Goal: Information Seeking & Learning: Learn about a topic

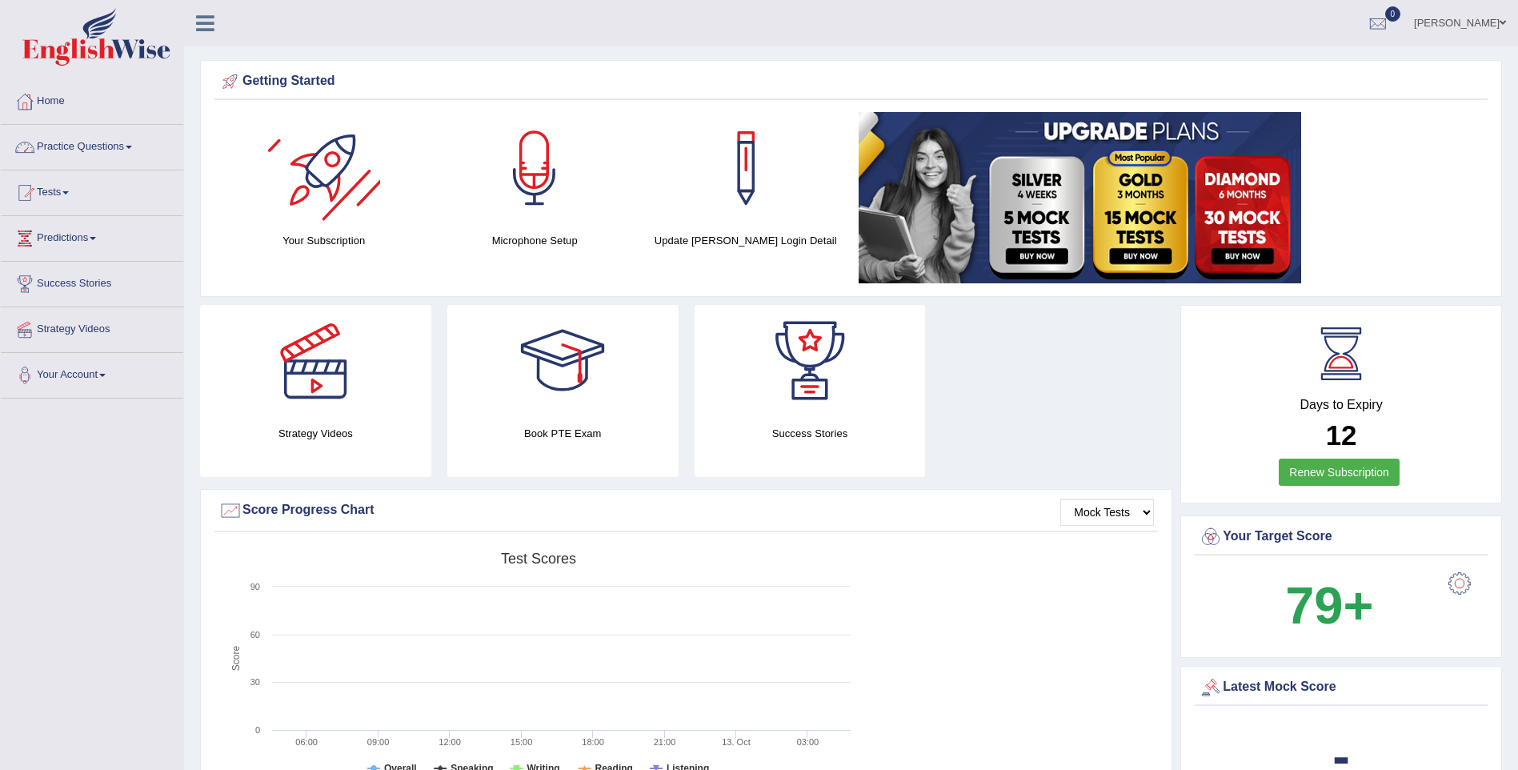
click at [118, 142] on link "Practice Questions" at bounding box center [92, 145] width 182 height 40
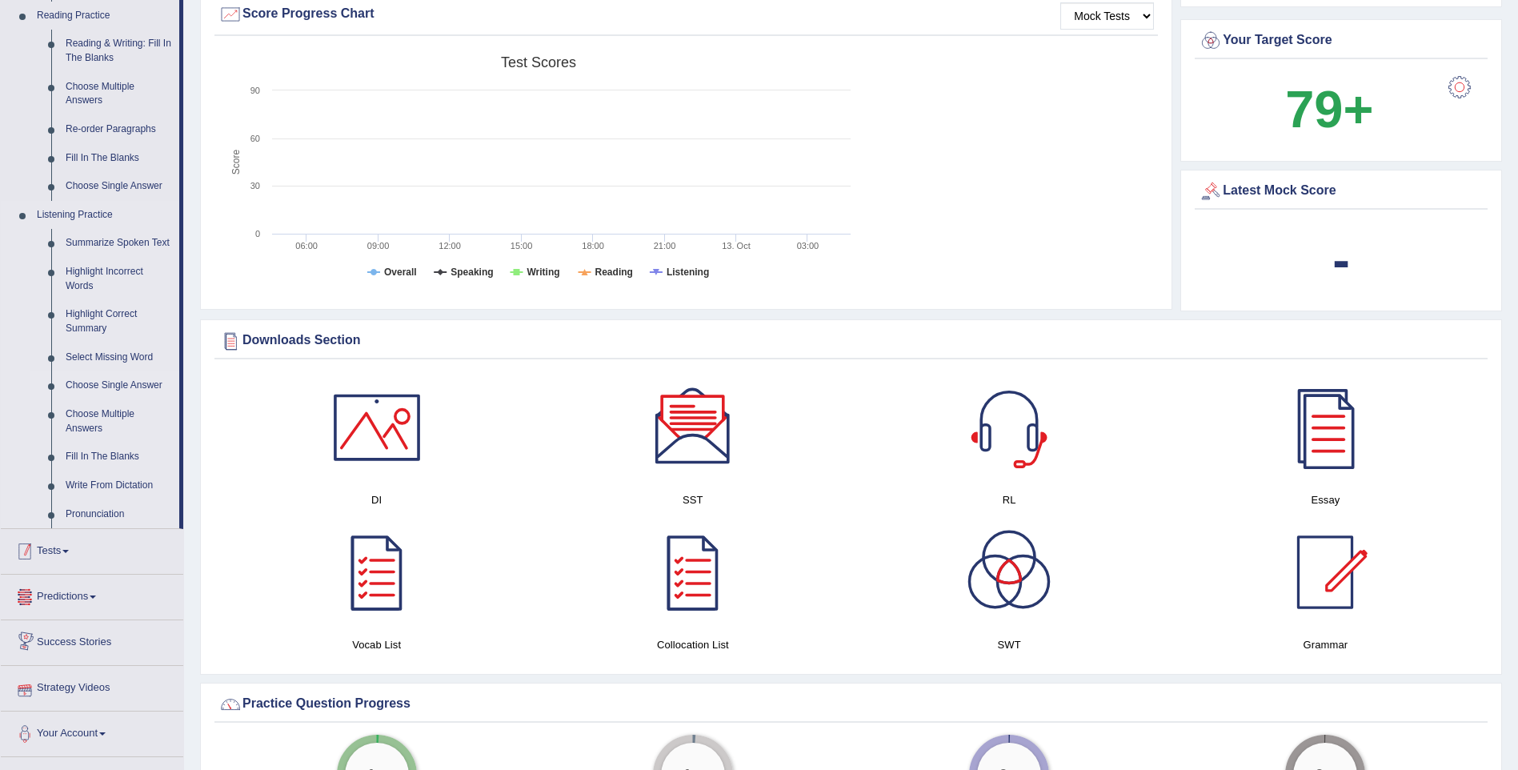
scroll to position [480, 0]
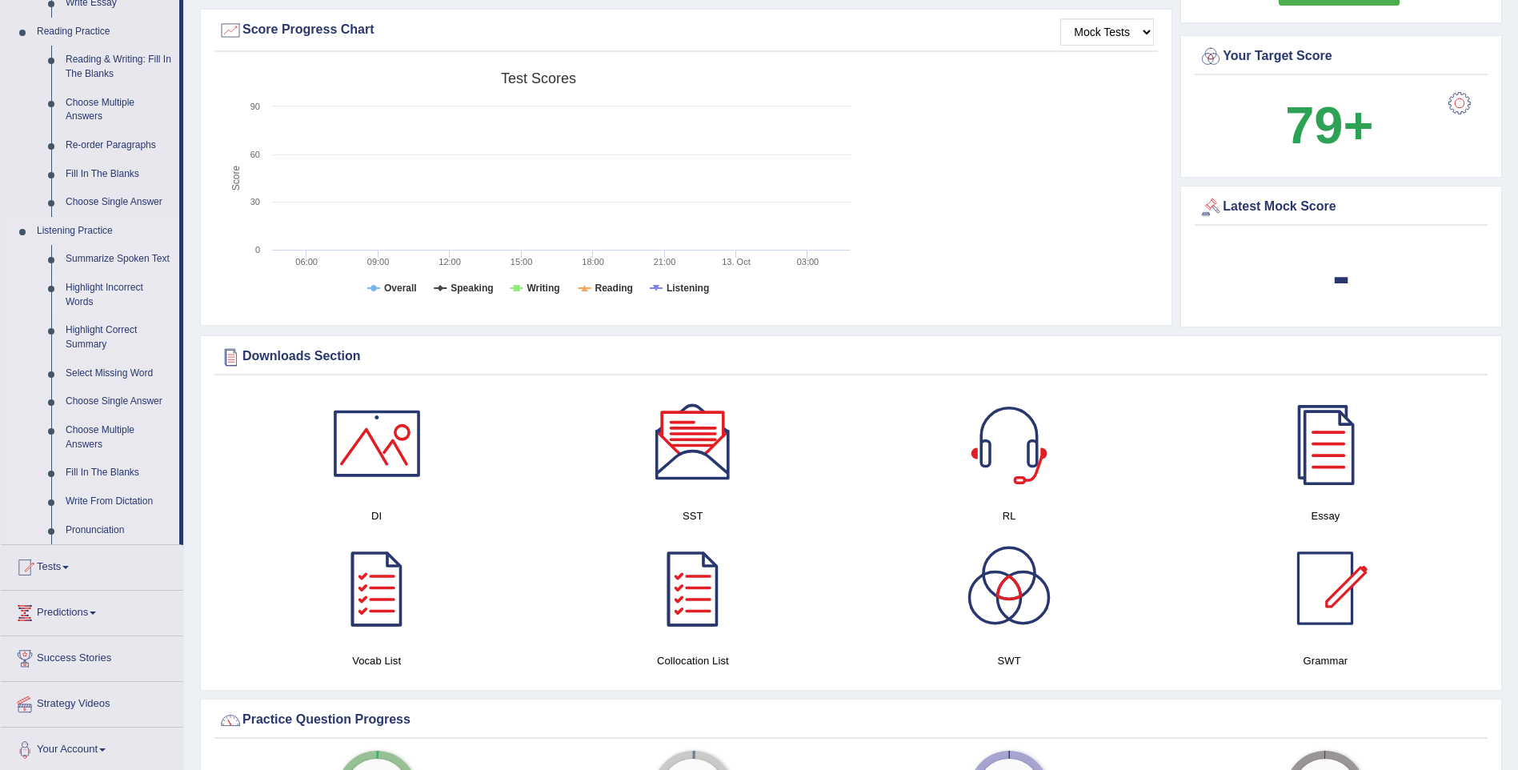
click at [82, 277] on link "Highlight Incorrect Words" at bounding box center [118, 295] width 121 height 42
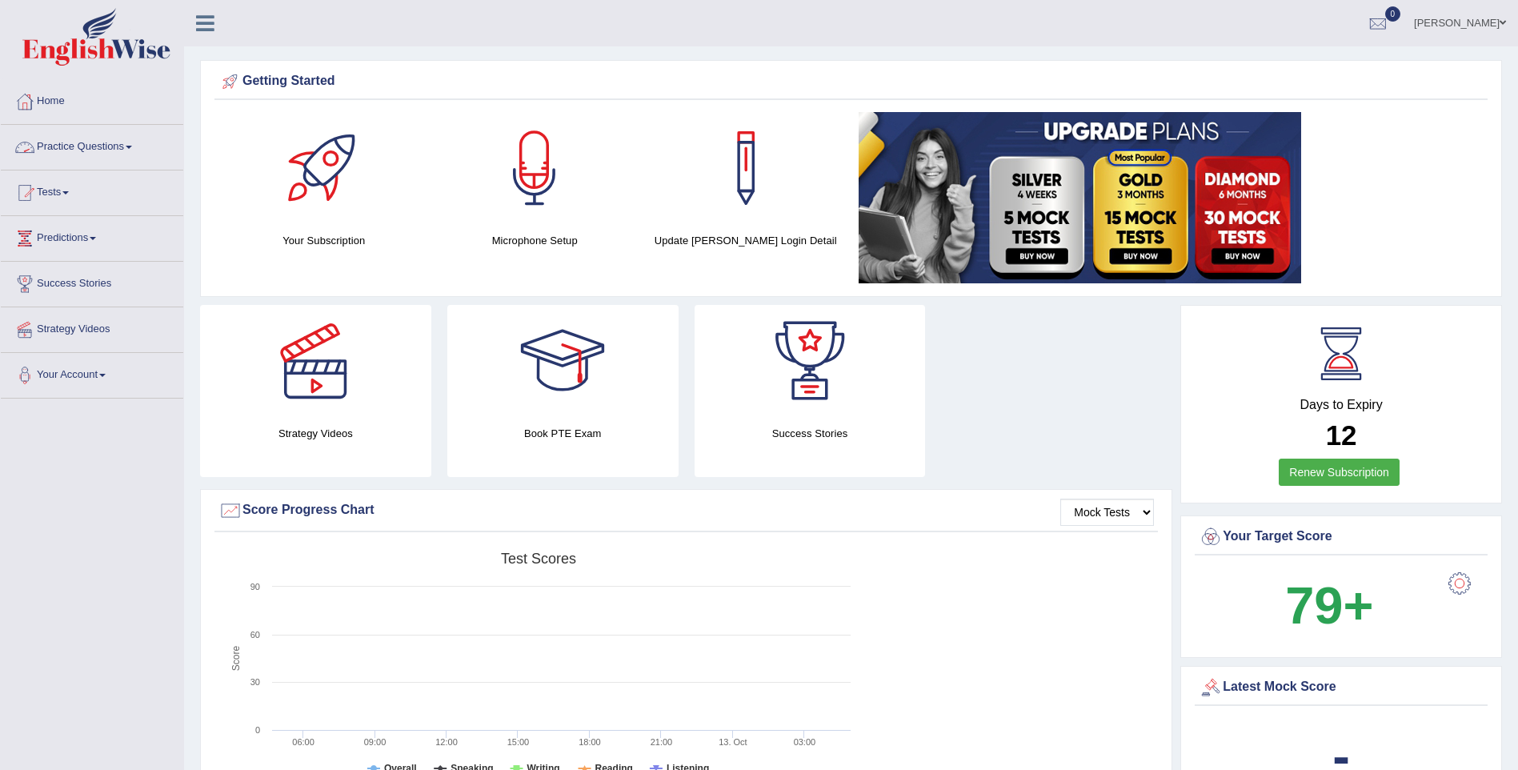
click at [144, 146] on link "Practice Questions" at bounding box center [92, 145] width 182 height 40
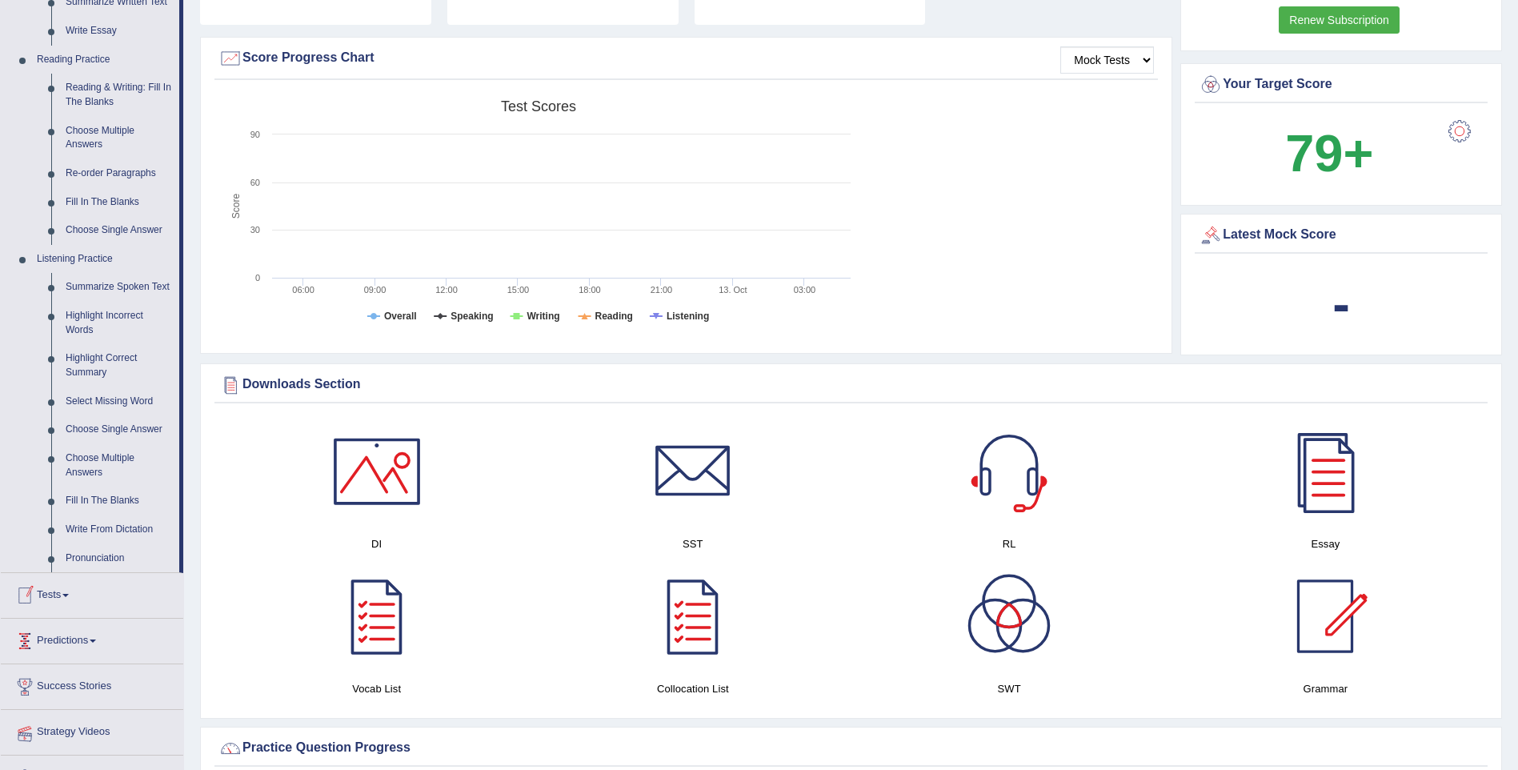
scroll to position [480, 0]
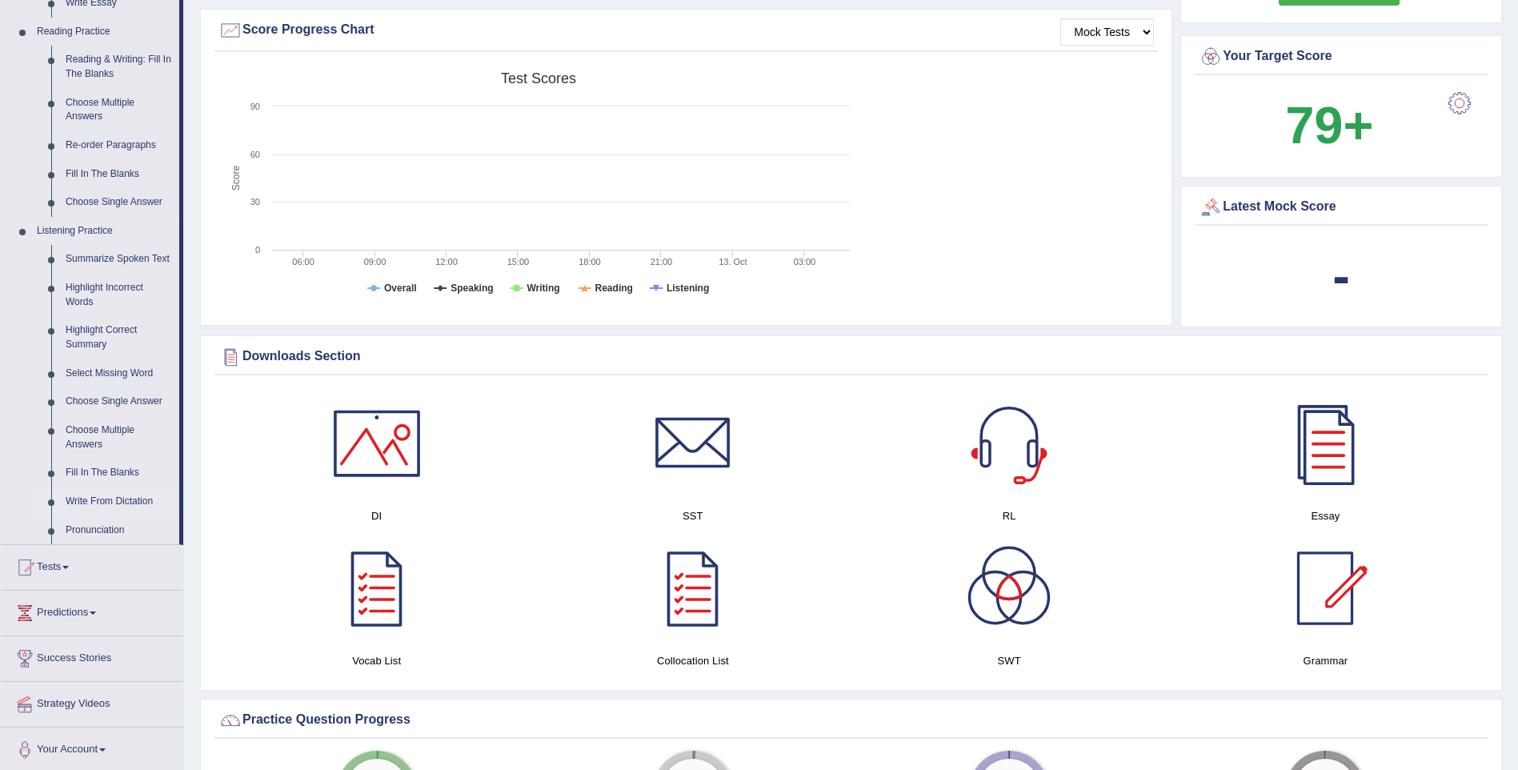
click at [92, 491] on link "Write From Dictation" at bounding box center [118, 501] width 121 height 29
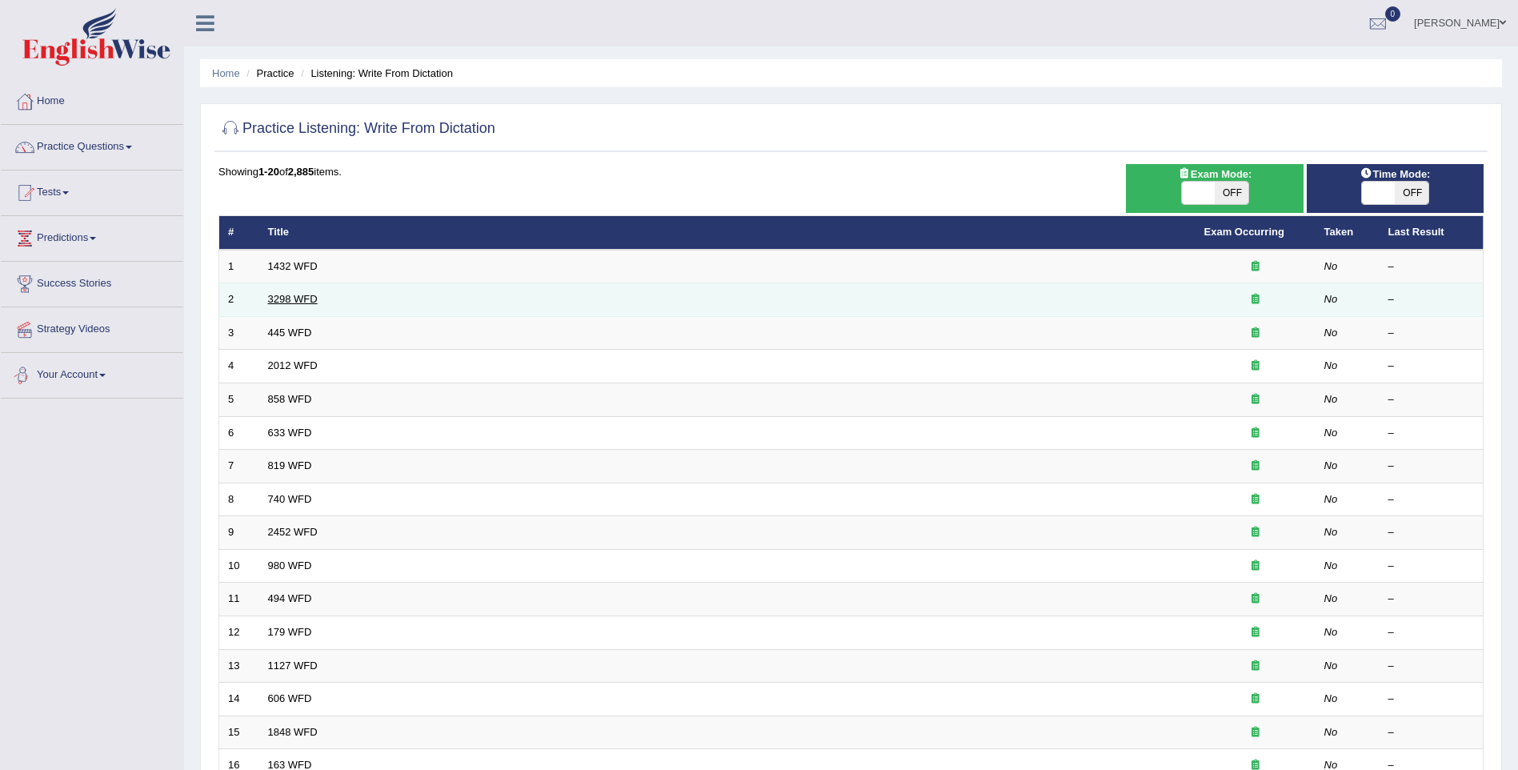
click at [296, 293] on link "3298 WFD" at bounding box center [293, 299] width 50 height 12
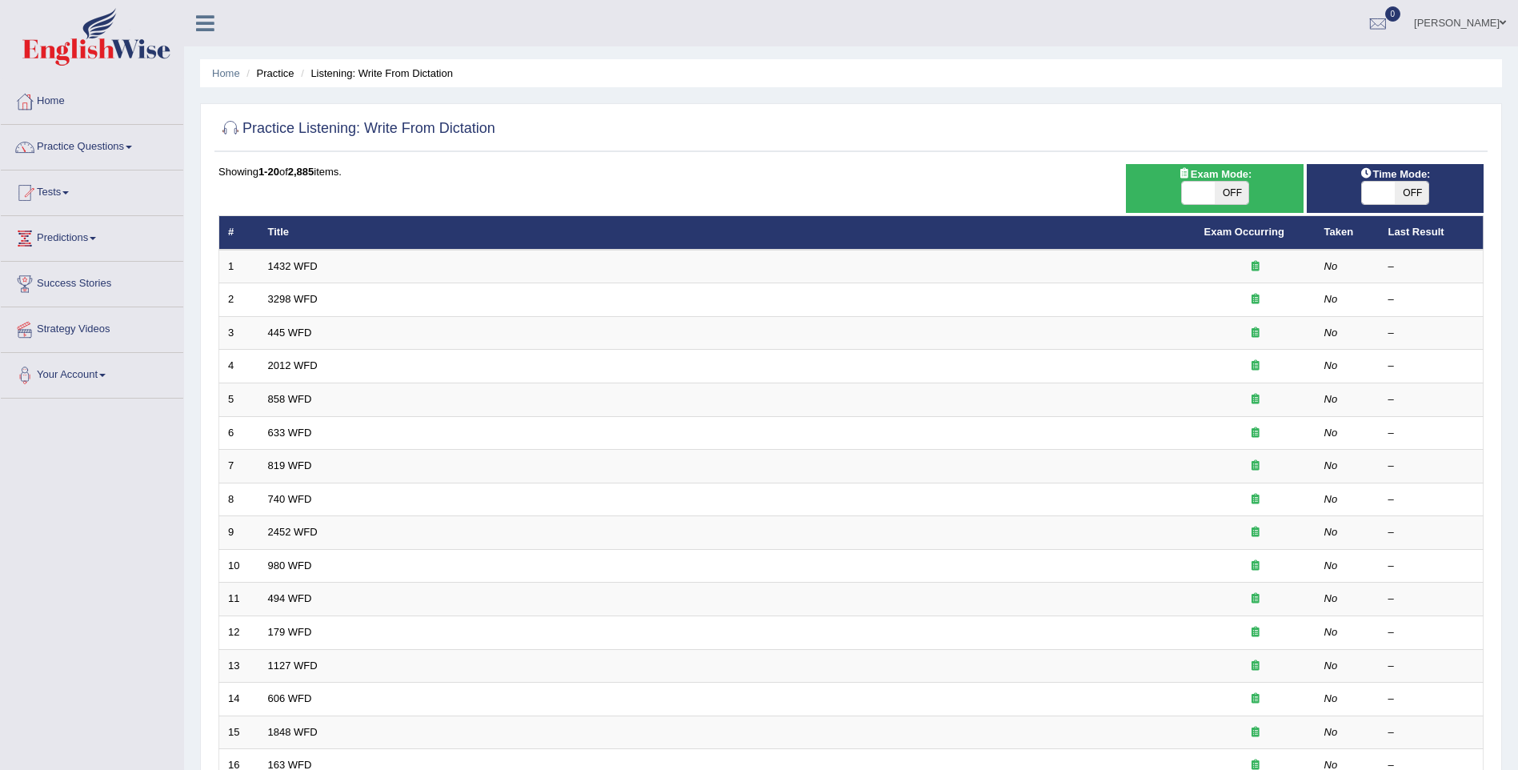
click at [1379, 190] on span at bounding box center [1379, 193] width 34 height 22
checkbox input "true"
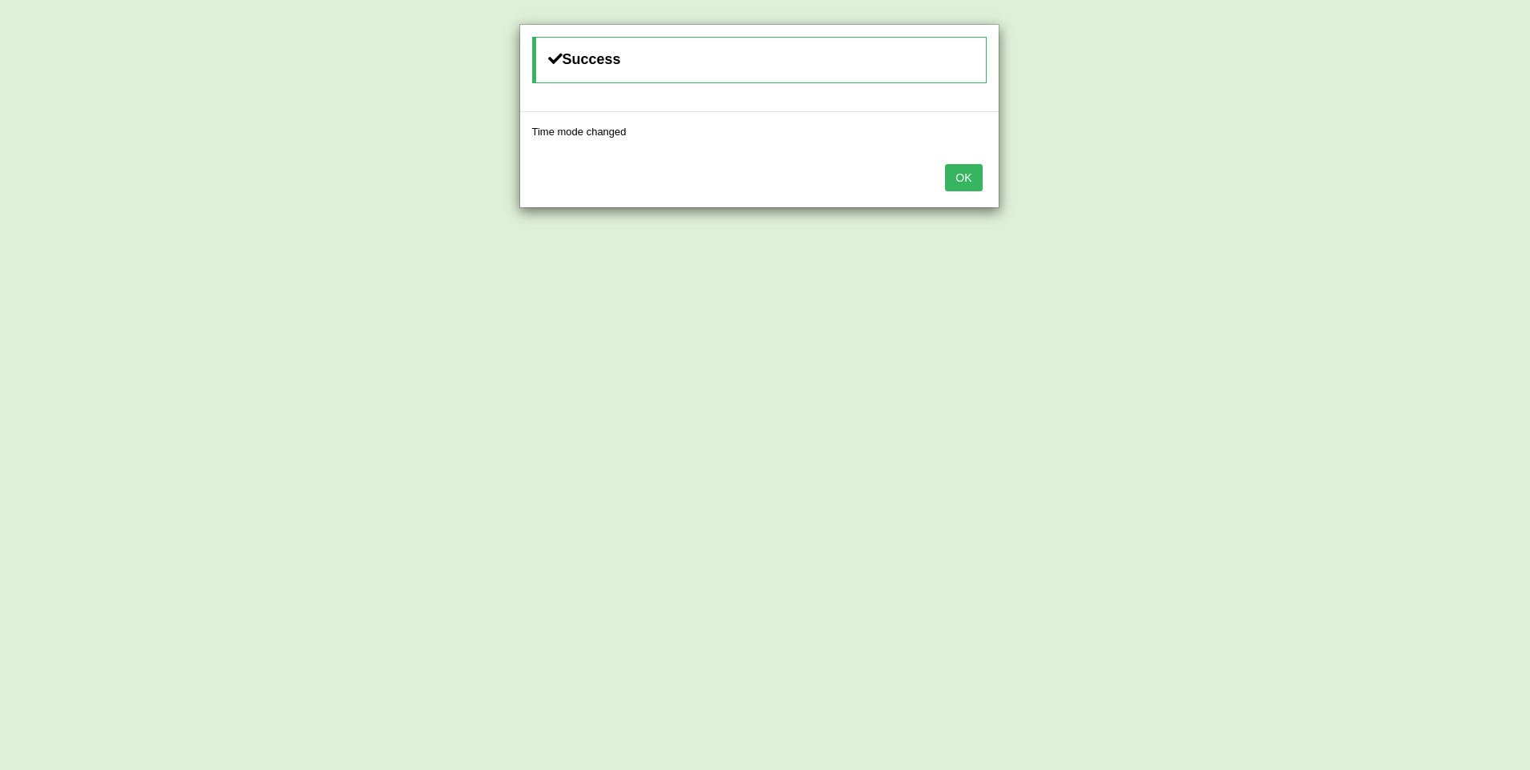
click at [952, 176] on button "OK" at bounding box center [963, 177] width 37 height 27
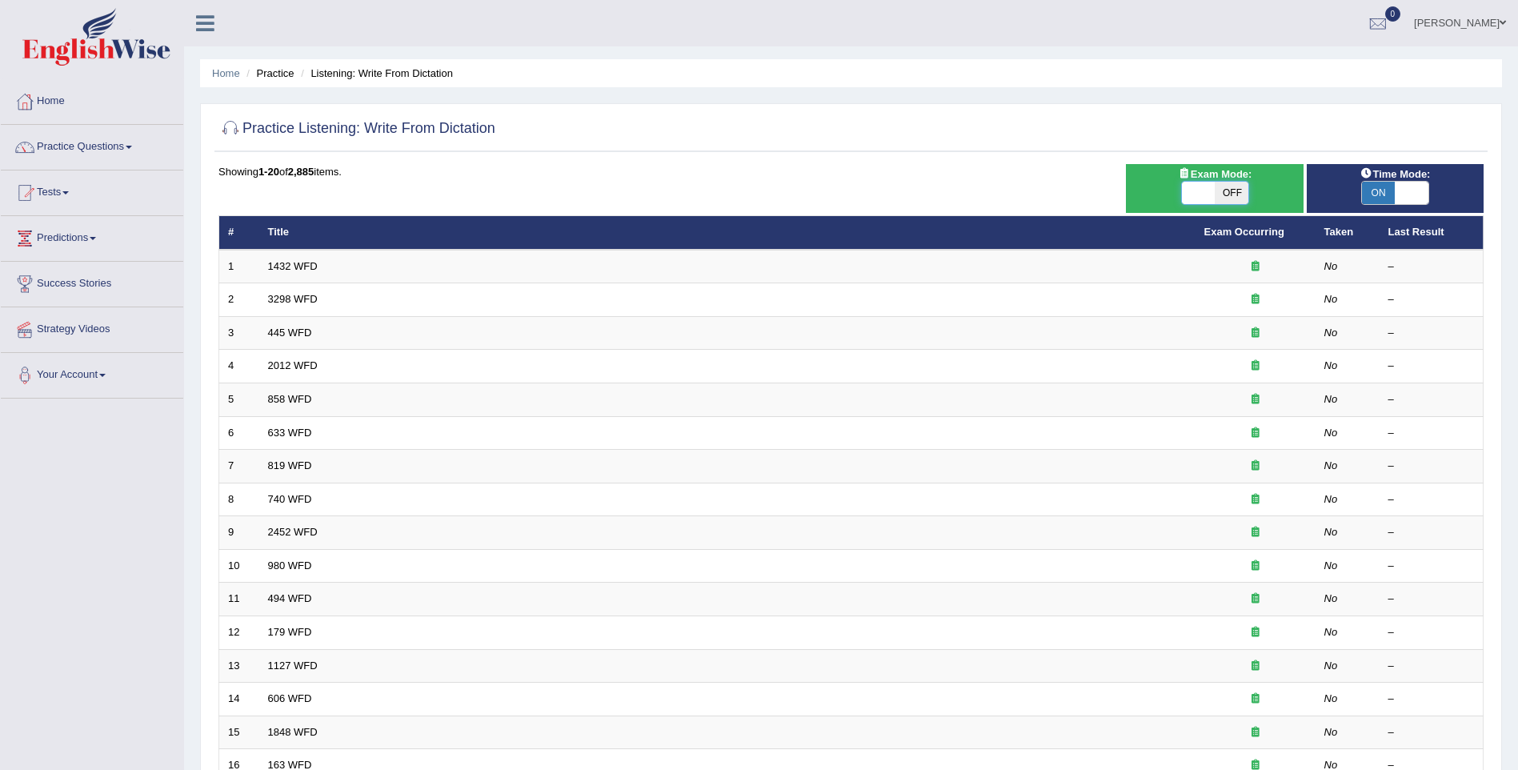
click at [1209, 190] on span at bounding box center [1199, 193] width 34 height 22
checkbox input "true"
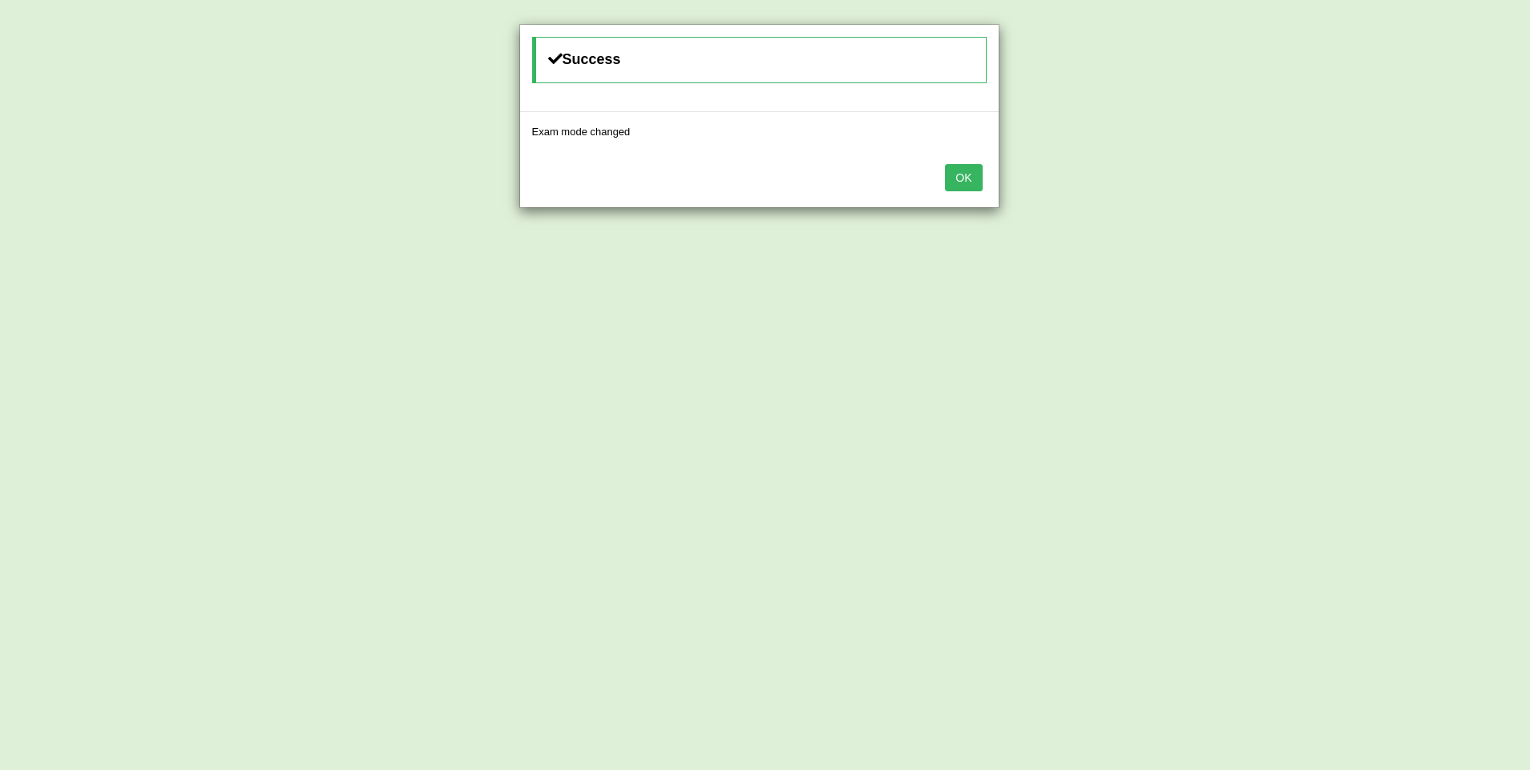
click at [953, 178] on button "OK" at bounding box center [963, 177] width 37 height 27
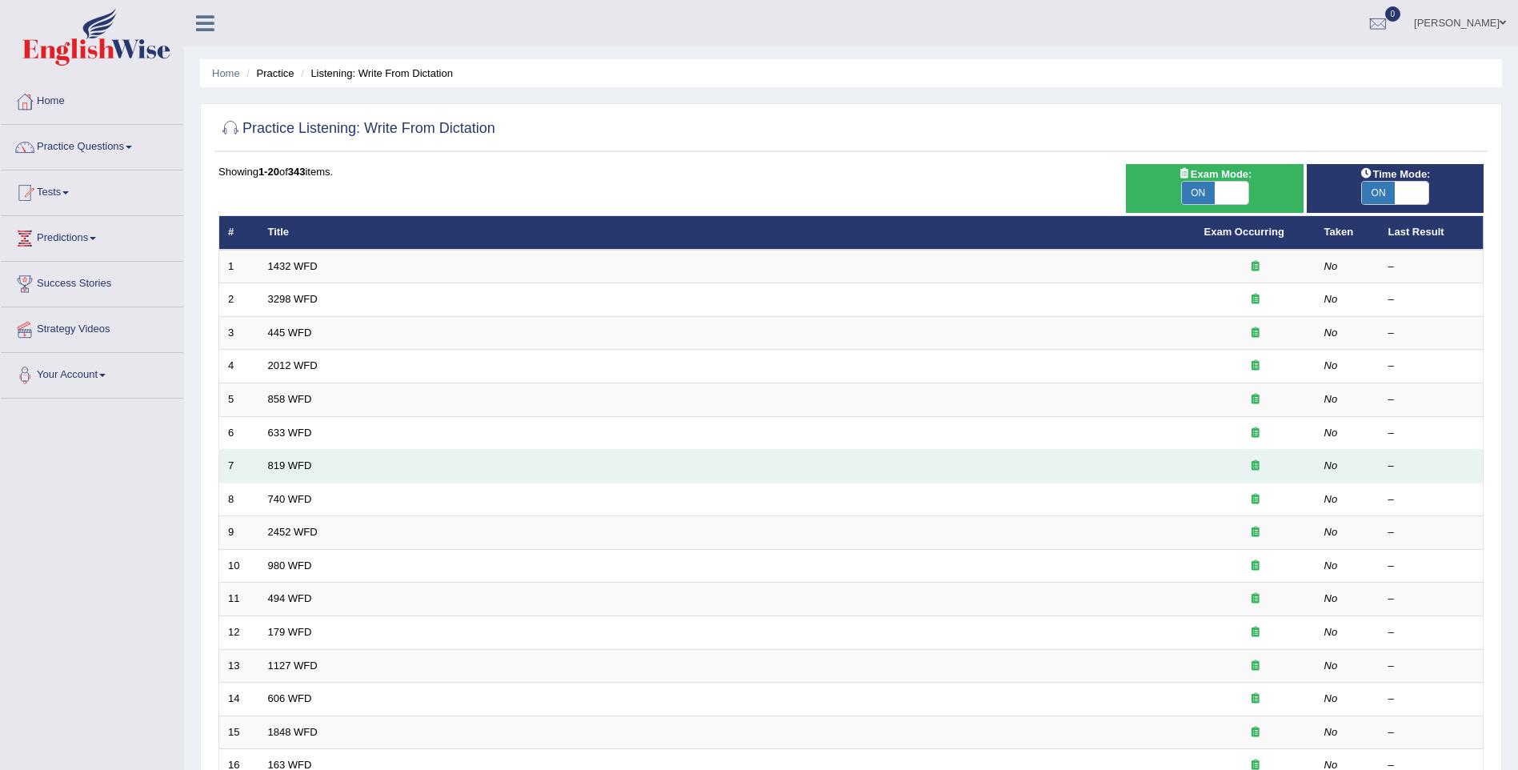
click at [283, 452] on td "819 WFD" at bounding box center [727, 467] width 936 height 34
click at [283, 457] on td "819 WFD" at bounding box center [727, 467] width 936 height 34
click at [283, 460] on link "819 WFD" at bounding box center [290, 465] width 44 height 12
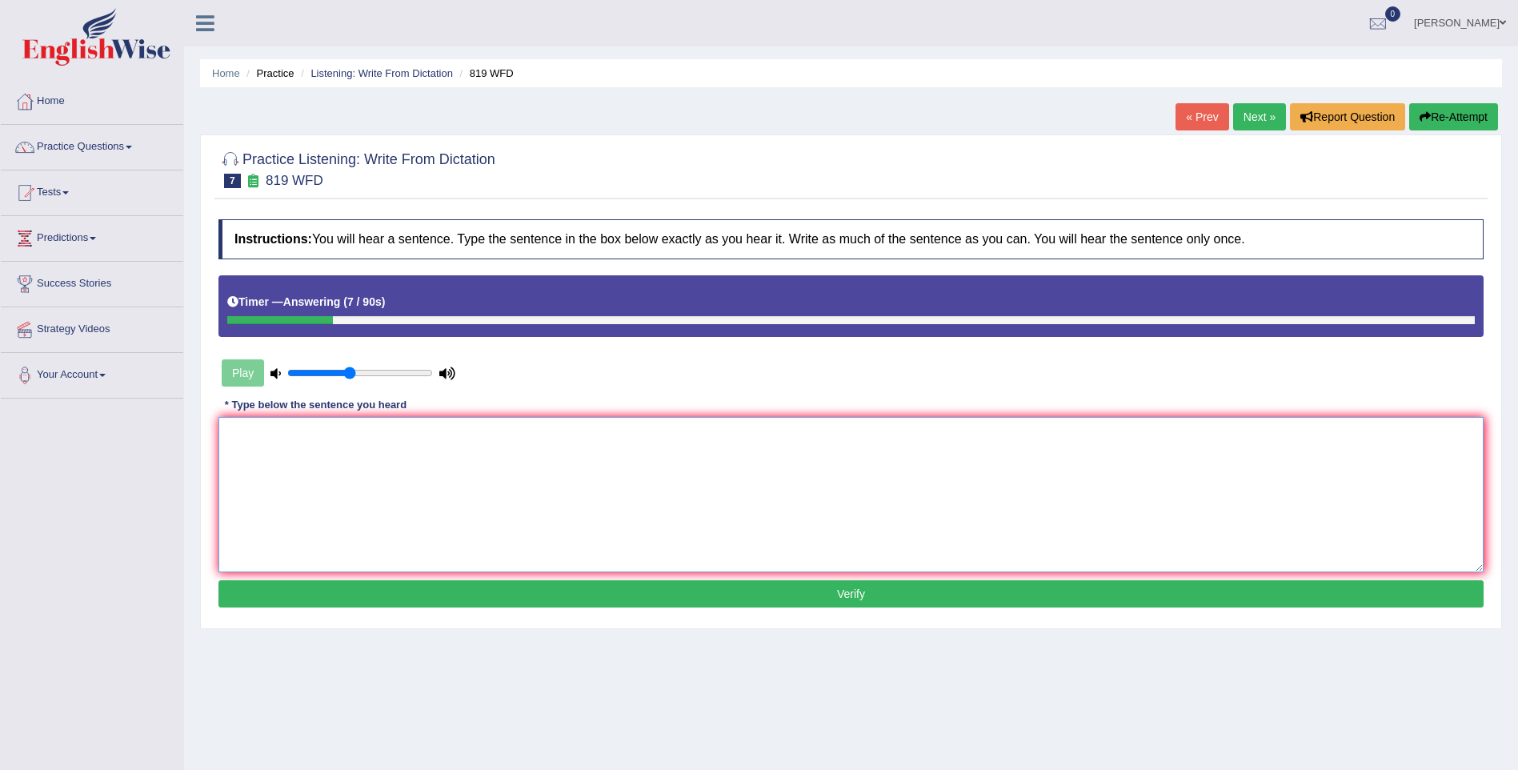
click at [383, 487] on textarea at bounding box center [850, 494] width 1265 height 155
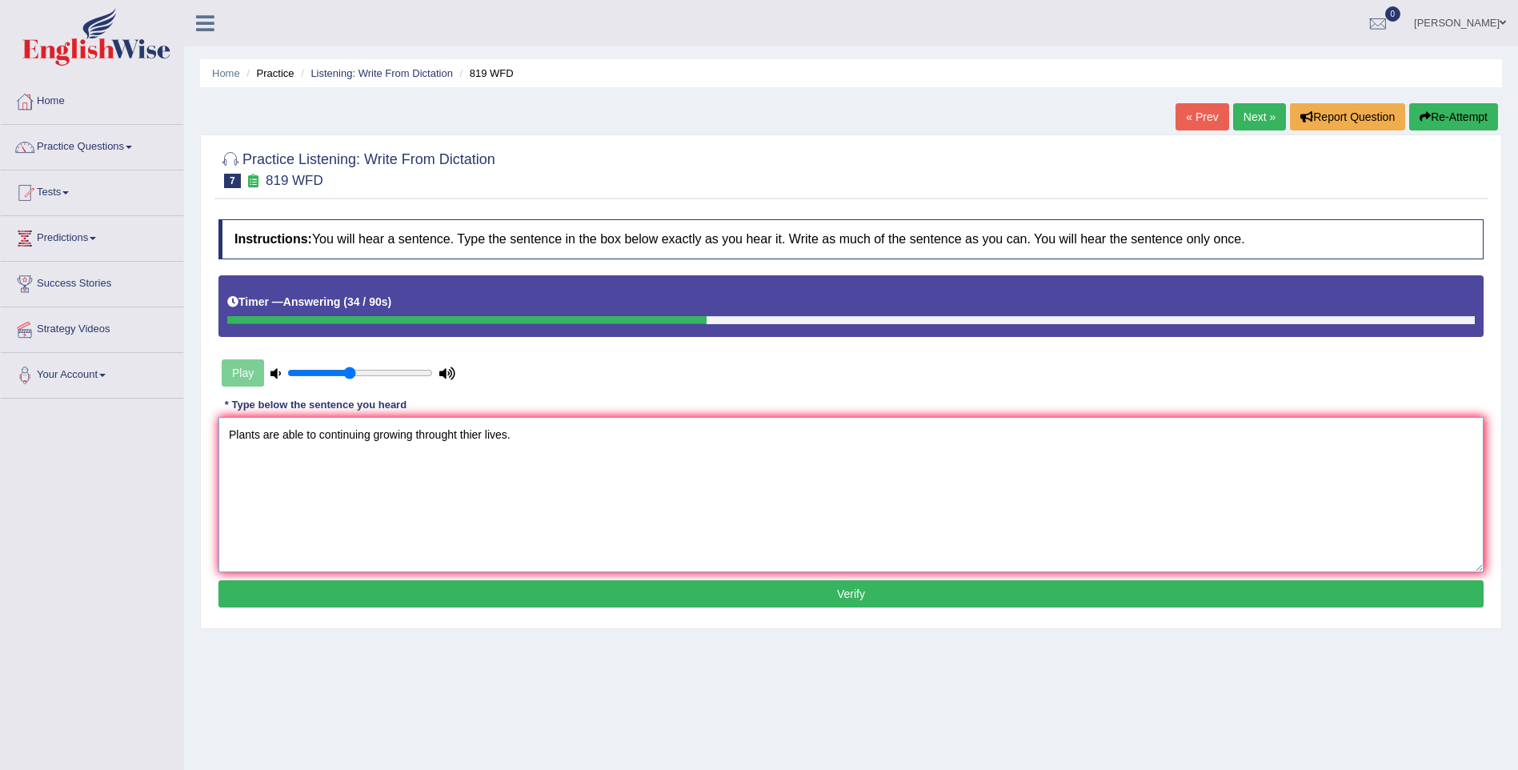
click at [370, 433] on textarea "Plants are able to continuing growing throught thier lives." at bounding box center [850, 494] width 1265 height 155
click at [513, 543] on textarea "Plants are able to continue growing throught thier lives." at bounding box center [850, 494] width 1265 height 155
type textarea "Plants are able to continue growing throught thier lives."
click at [510, 591] on button "Verify" at bounding box center [850, 593] width 1265 height 27
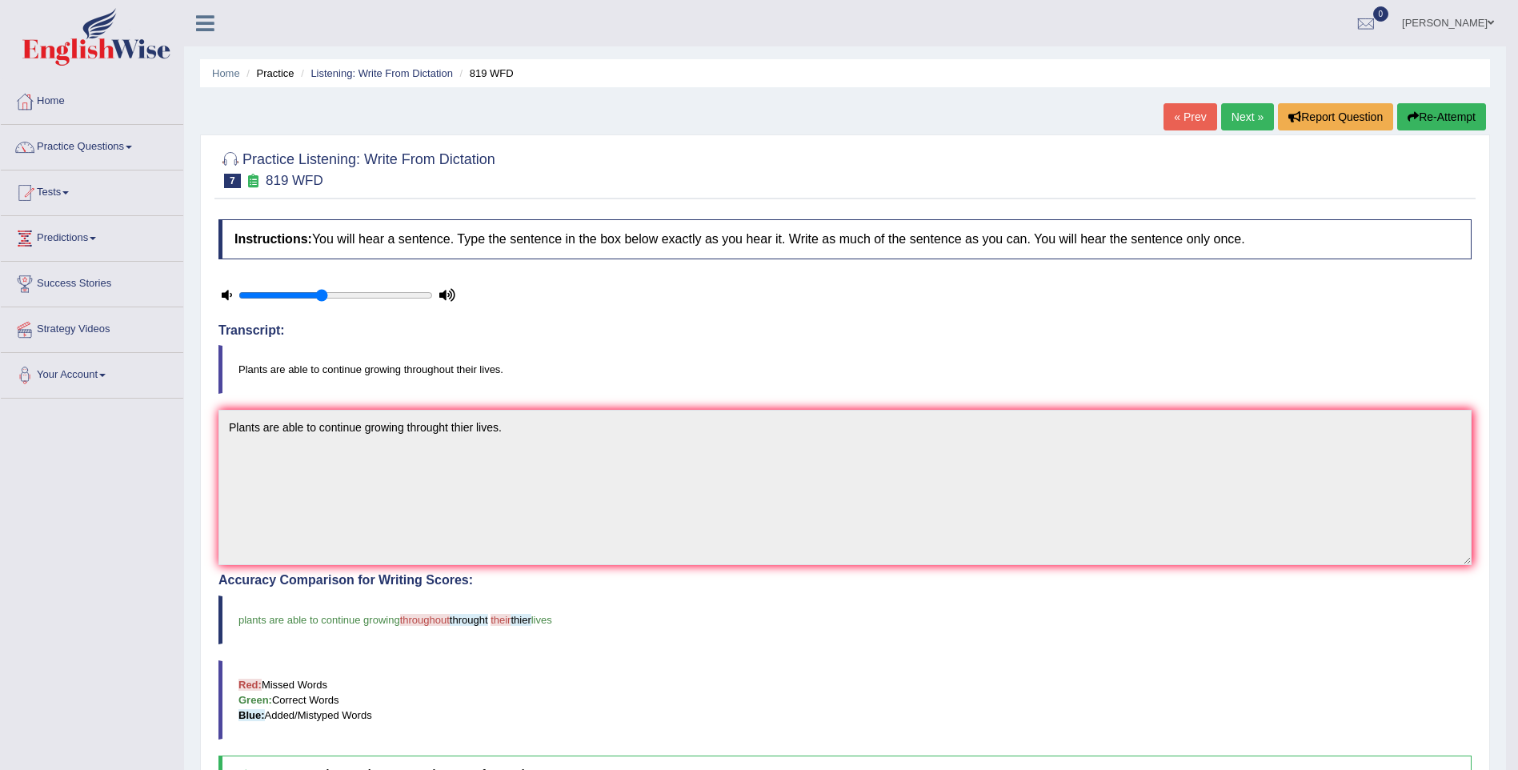
click at [1246, 106] on link "Next »" at bounding box center [1247, 116] width 53 height 27
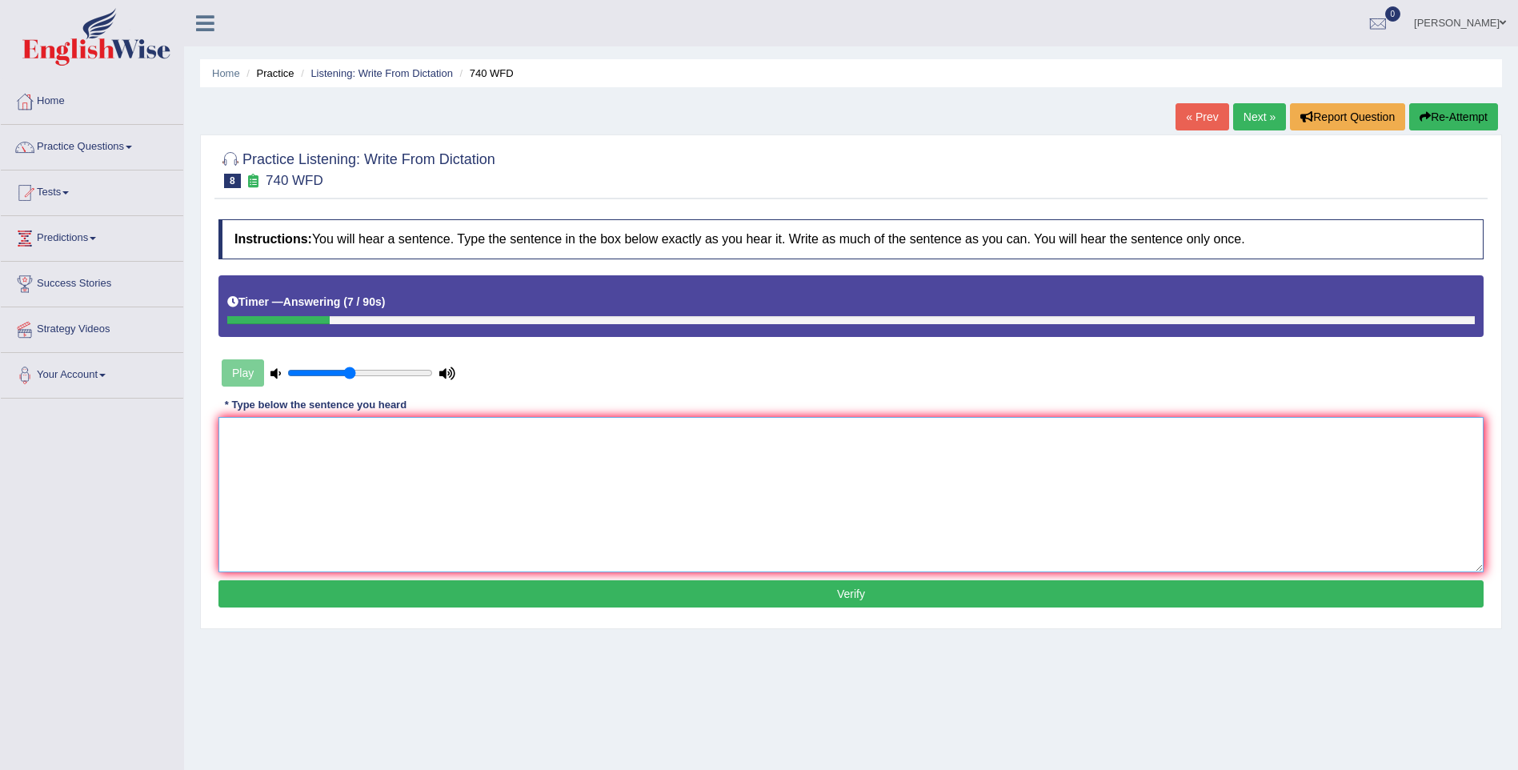
click at [496, 458] on textarea at bounding box center [850, 494] width 1265 height 155
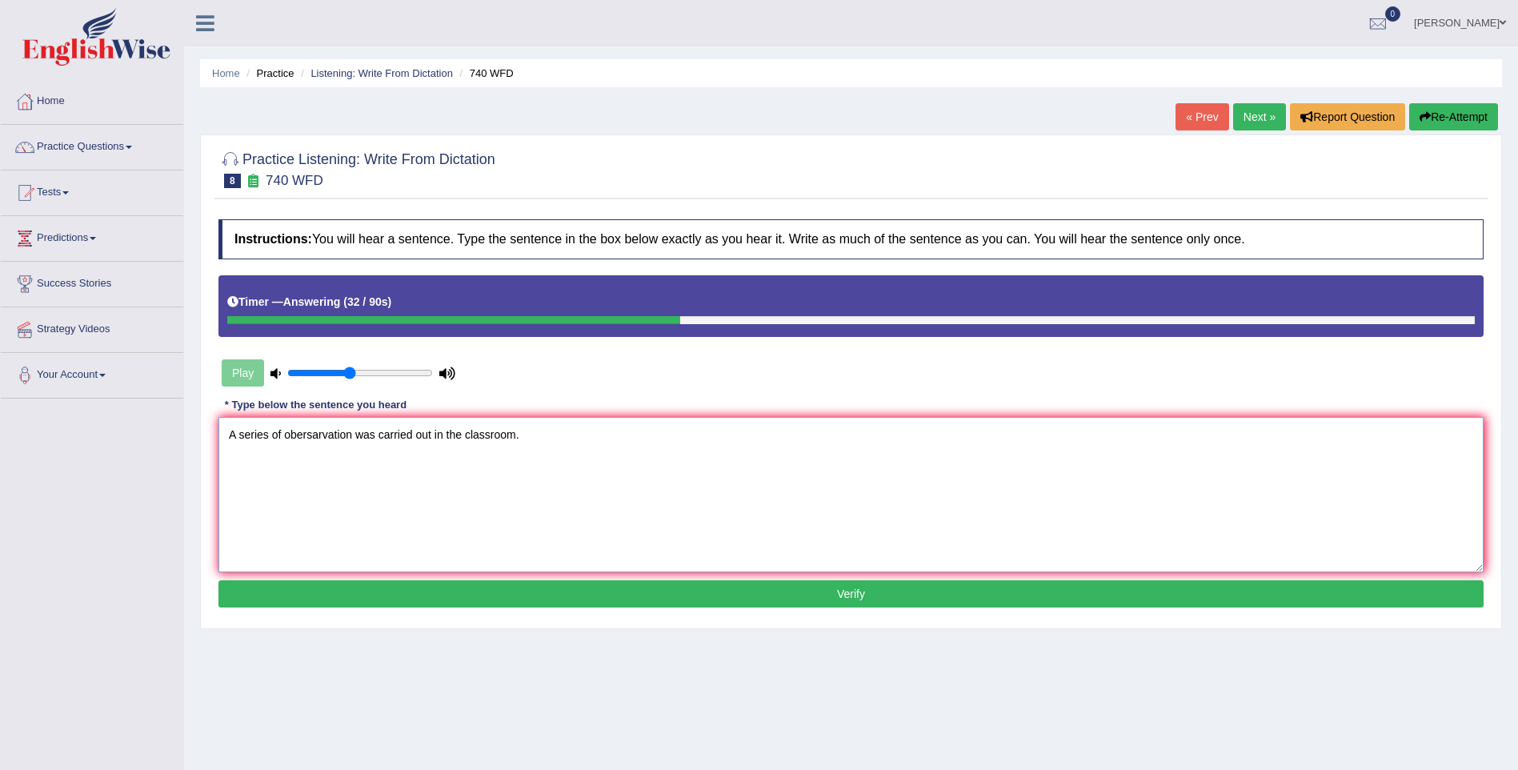
type textarea "A series of obersarvation was carried out in the classroom."
click at [375, 594] on button "Verify" at bounding box center [850, 593] width 1265 height 27
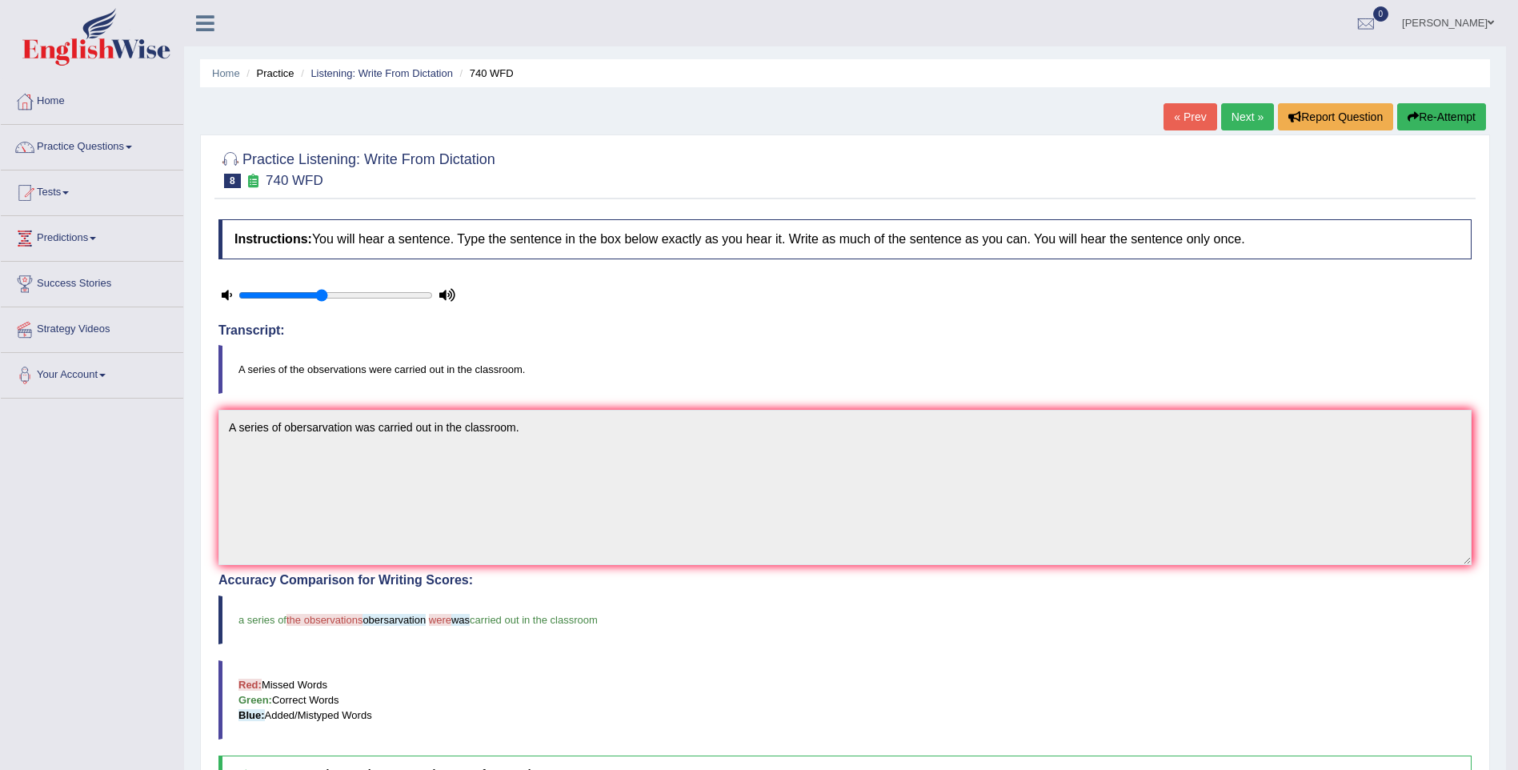
click at [1243, 114] on link "Next »" at bounding box center [1247, 116] width 53 height 27
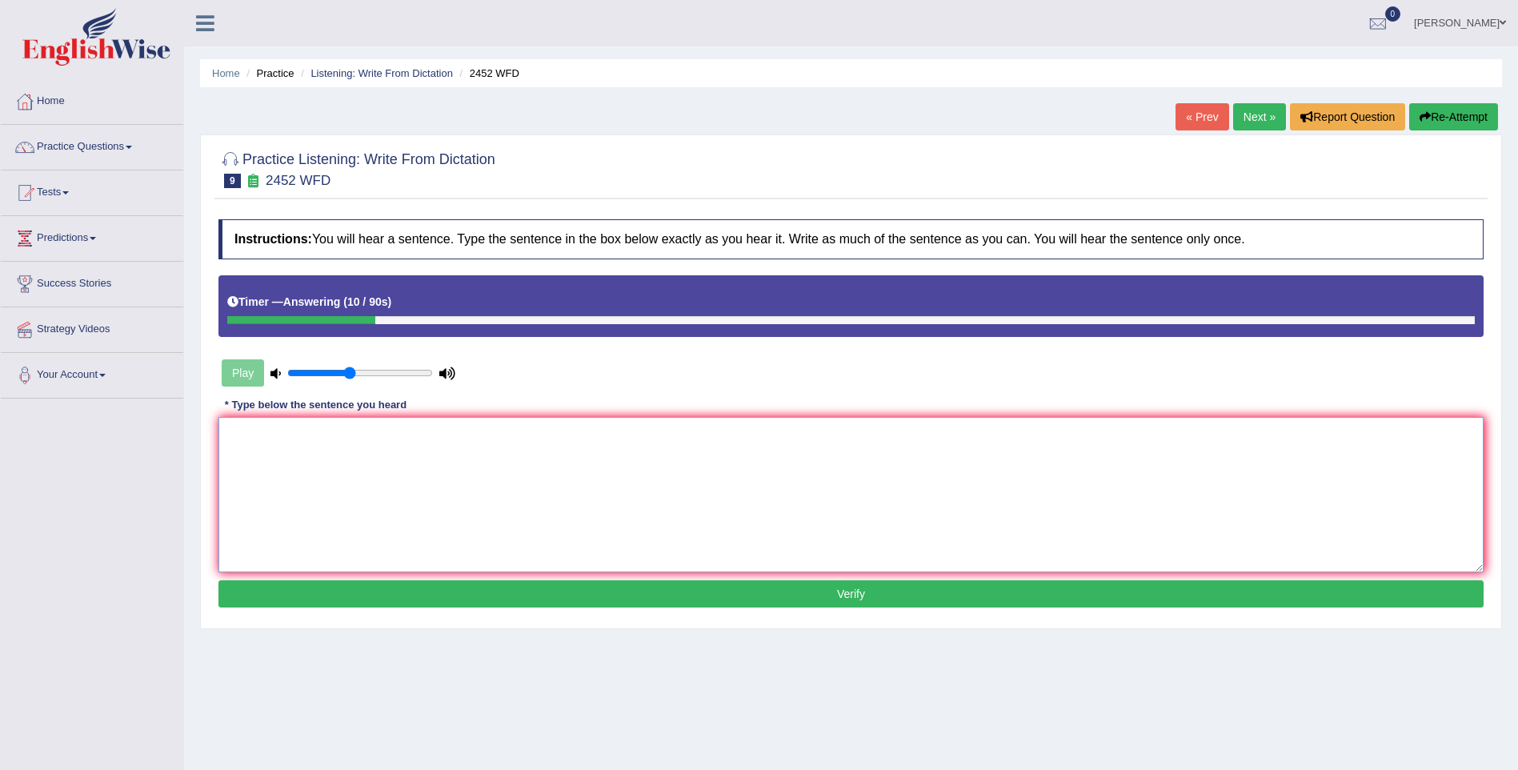
click at [420, 446] on textarea at bounding box center [850, 494] width 1265 height 155
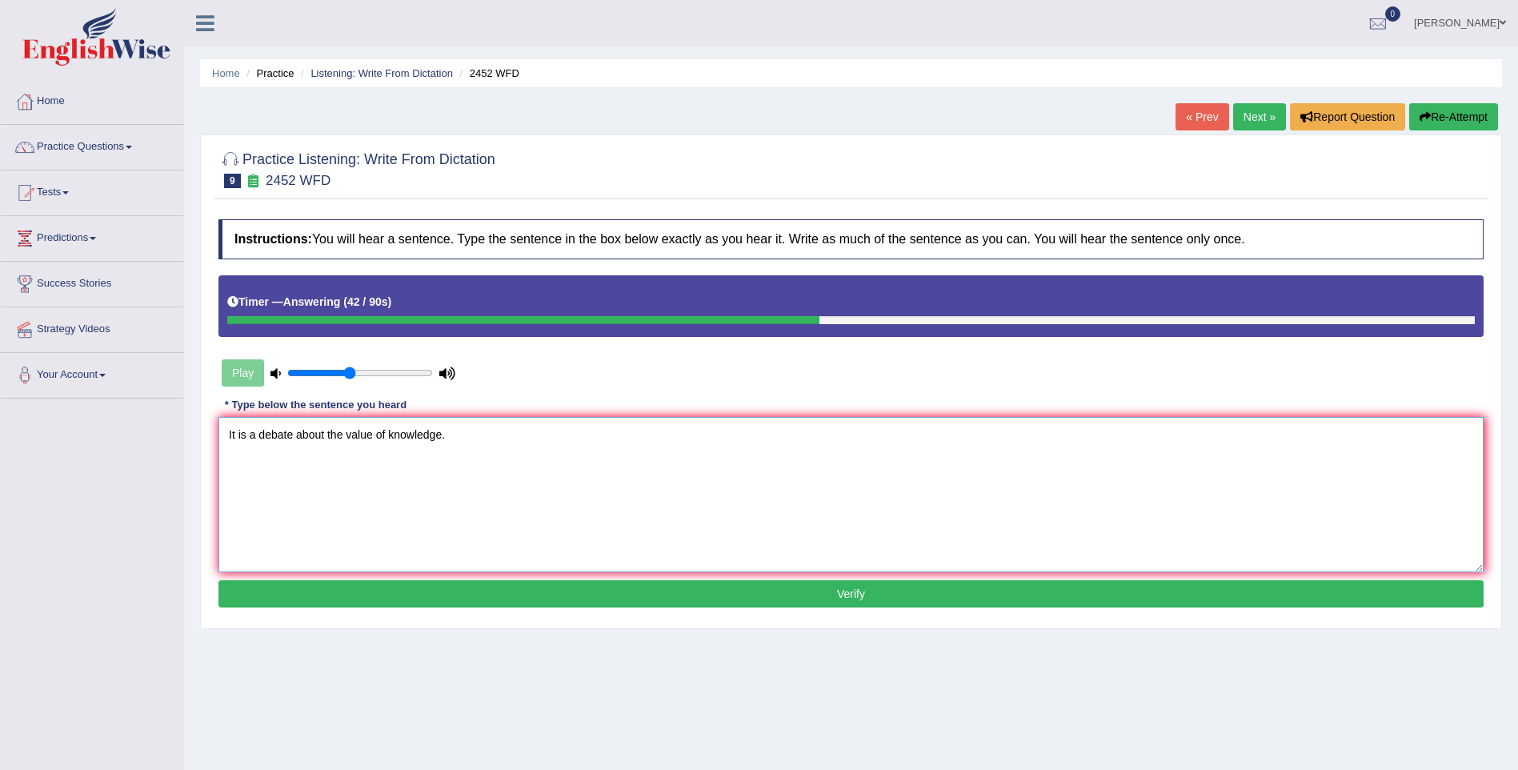
type textarea "It is a debate about the value of knowledge."
click at [554, 593] on button "Verify" at bounding box center [850, 593] width 1265 height 27
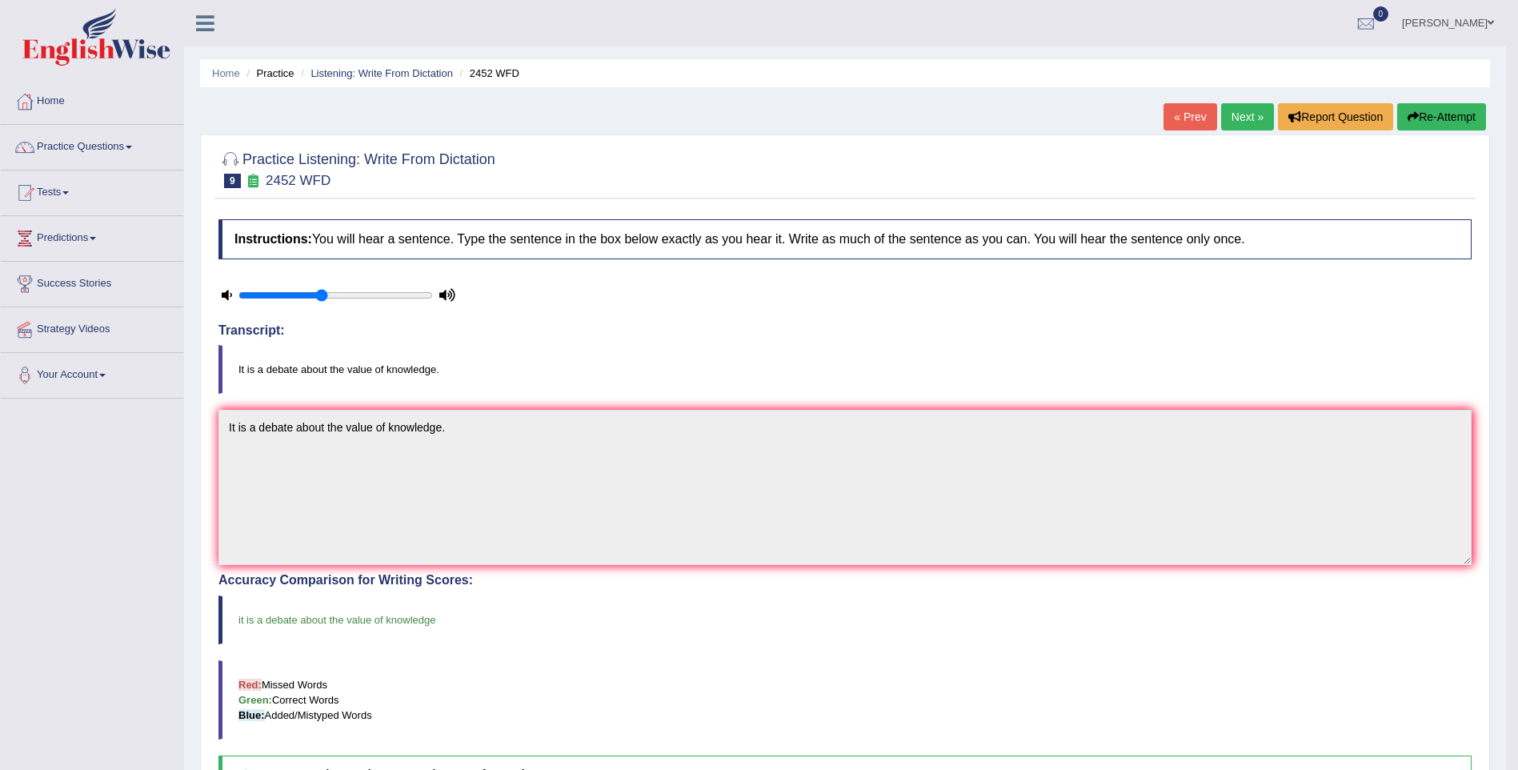
click at [1239, 110] on link "Next »" at bounding box center [1247, 116] width 53 height 27
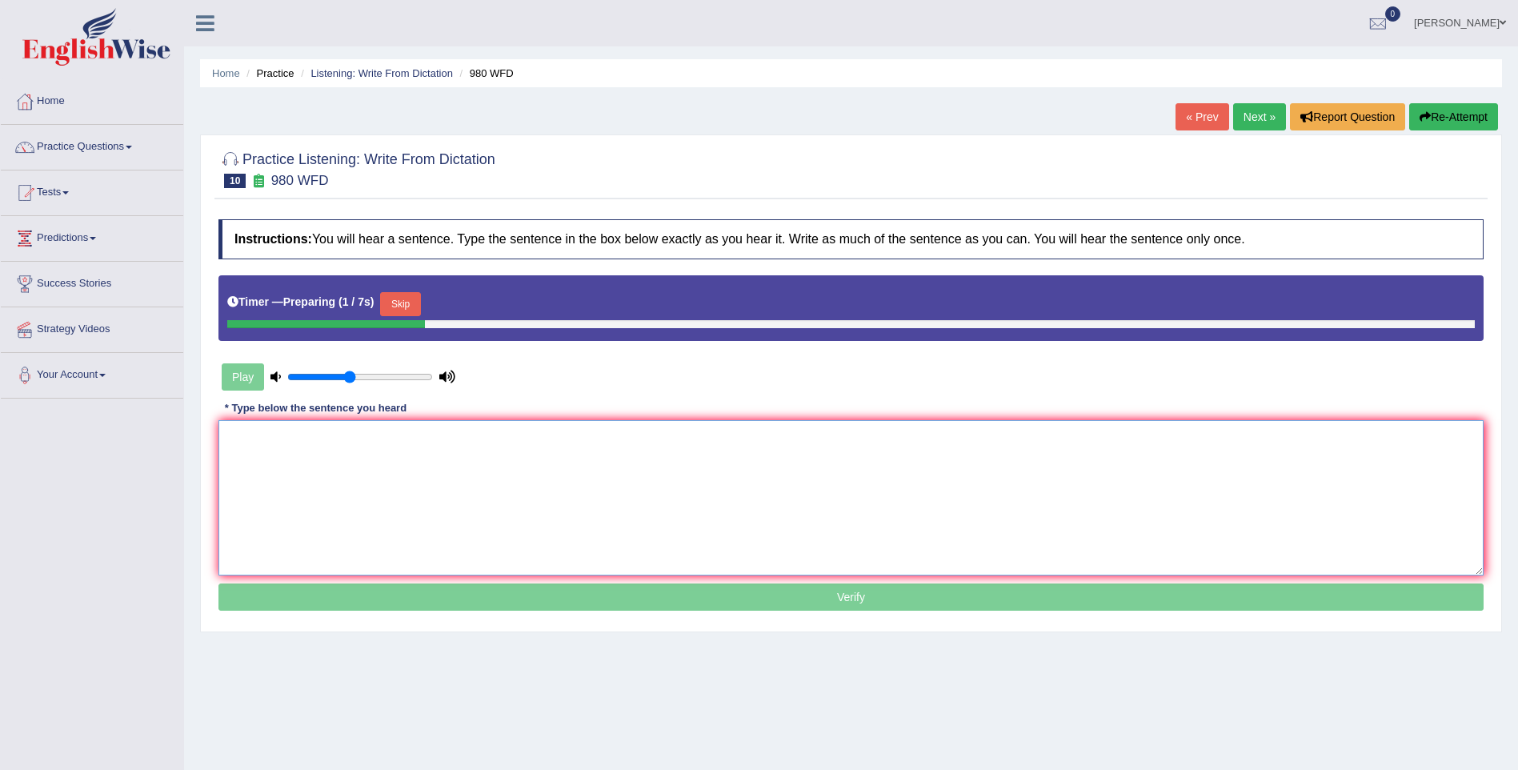
click at [332, 450] on textarea at bounding box center [850, 497] width 1265 height 155
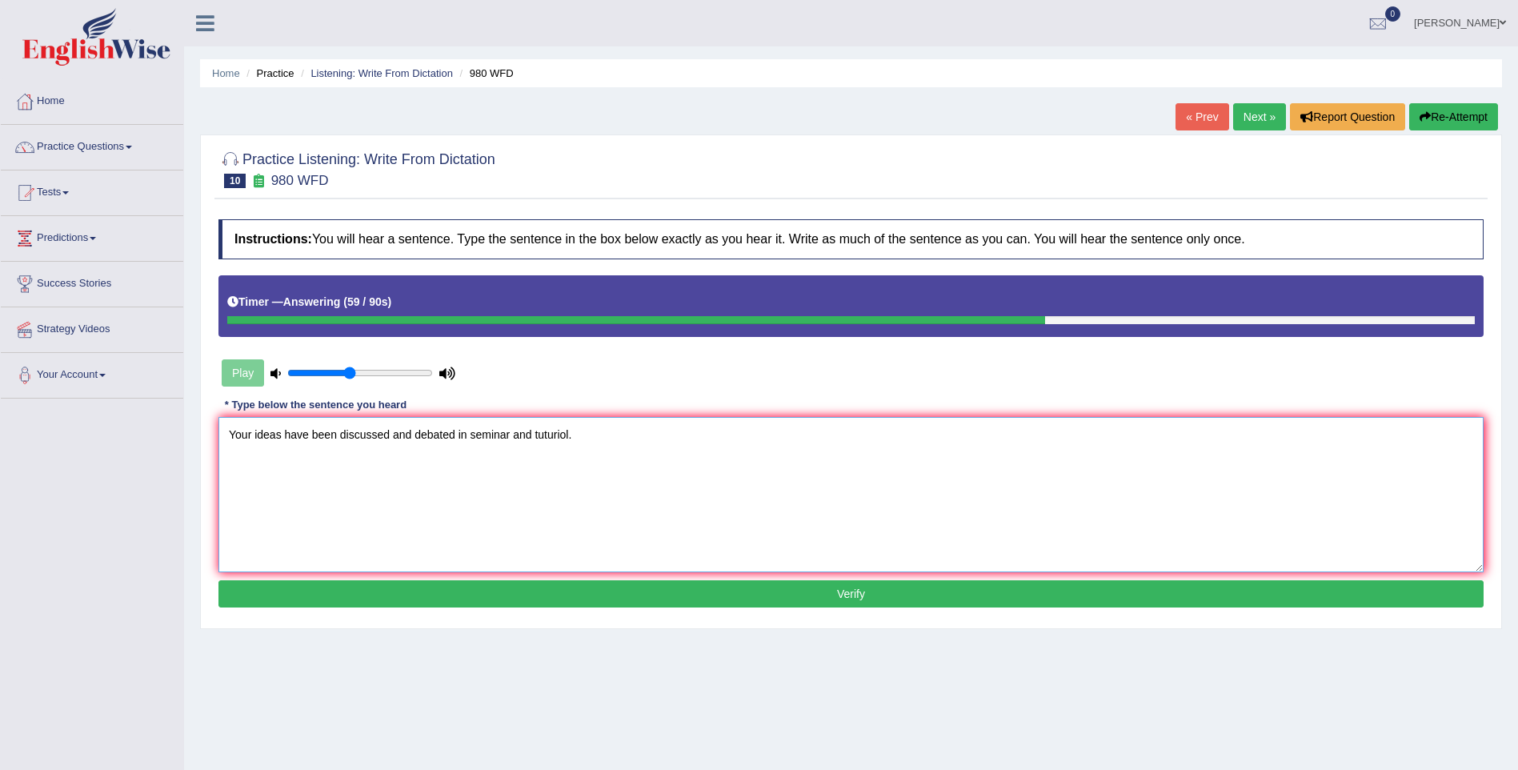
type textarea "Your ideas have been discussed and debated in seminar and tuturiol."
click at [619, 596] on button "Verify" at bounding box center [850, 593] width 1265 height 27
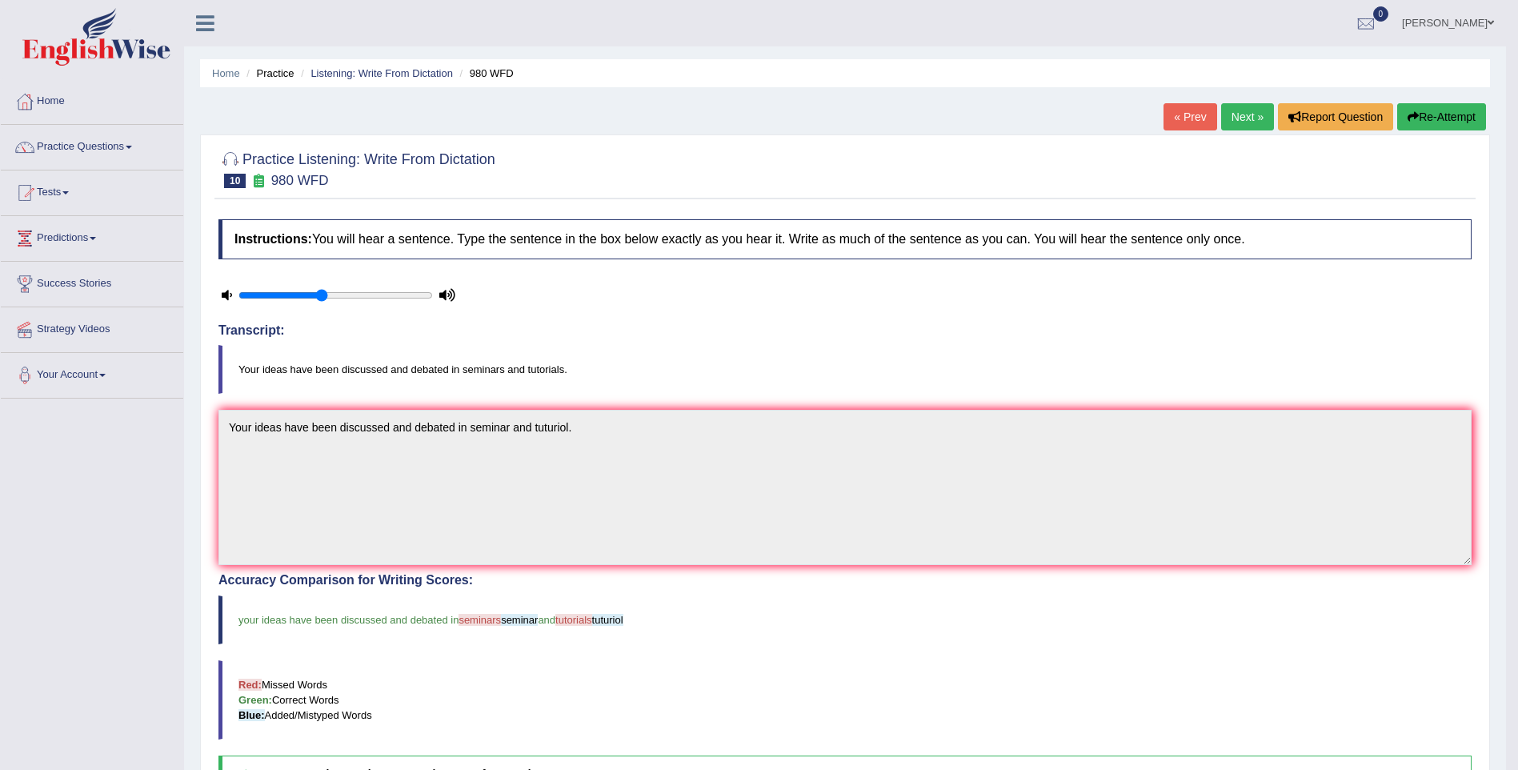
click at [1246, 121] on link "Next »" at bounding box center [1247, 116] width 53 height 27
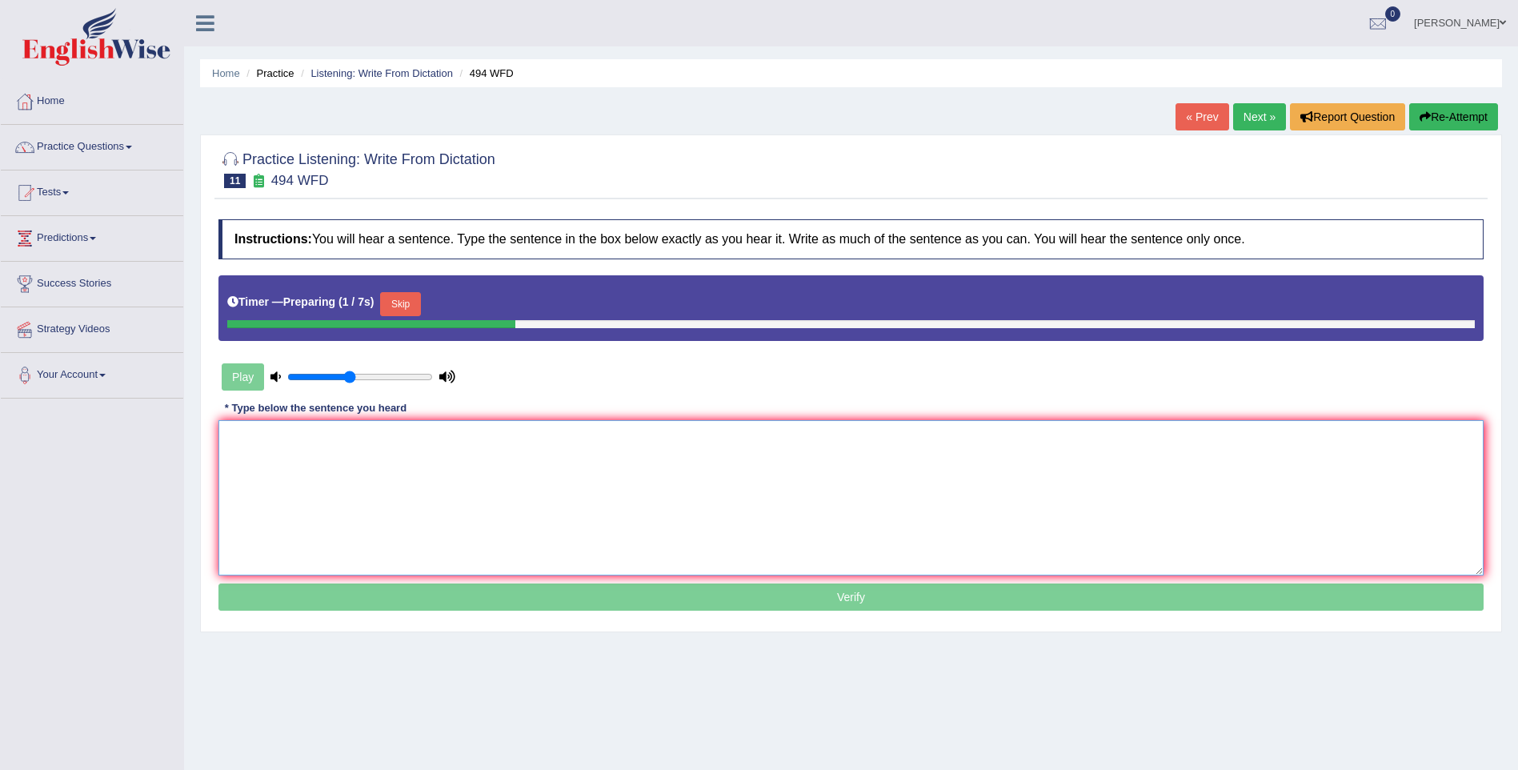
click at [333, 450] on textarea at bounding box center [850, 497] width 1265 height 155
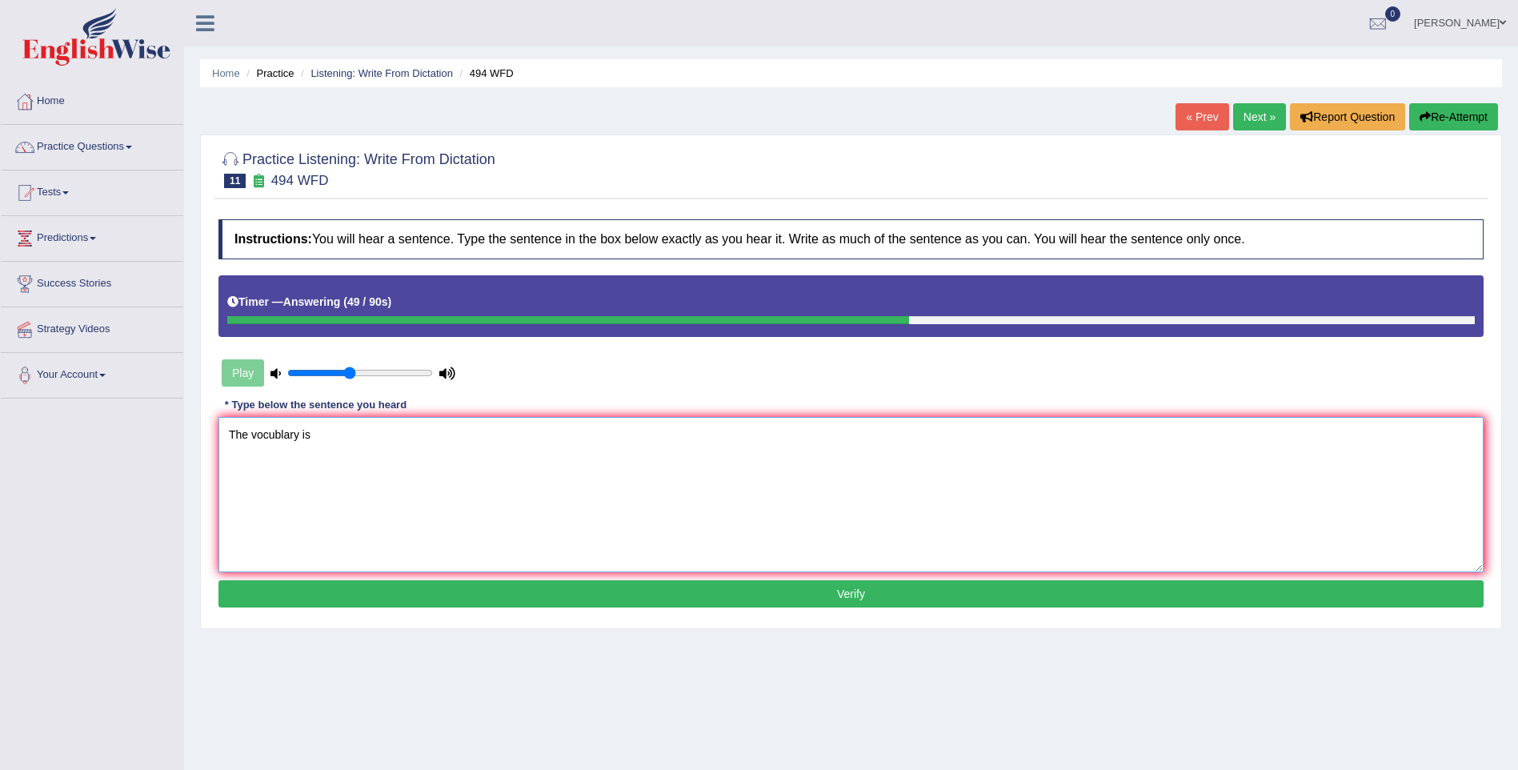
type textarea "The vocublary is"
click at [539, 597] on button "Verify" at bounding box center [850, 593] width 1265 height 27
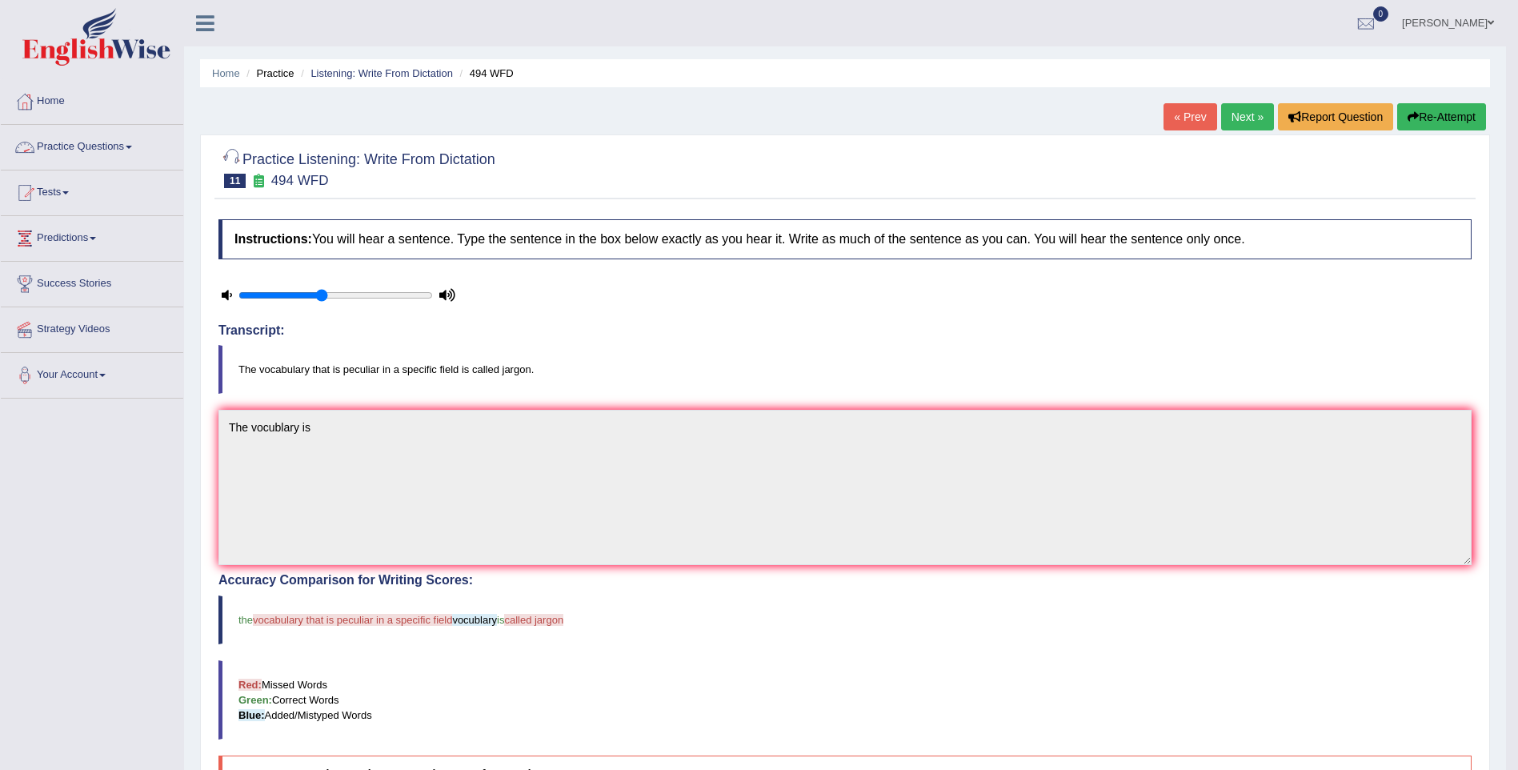
click at [112, 150] on link "Practice Questions" at bounding box center [92, 145] width 182 height 40
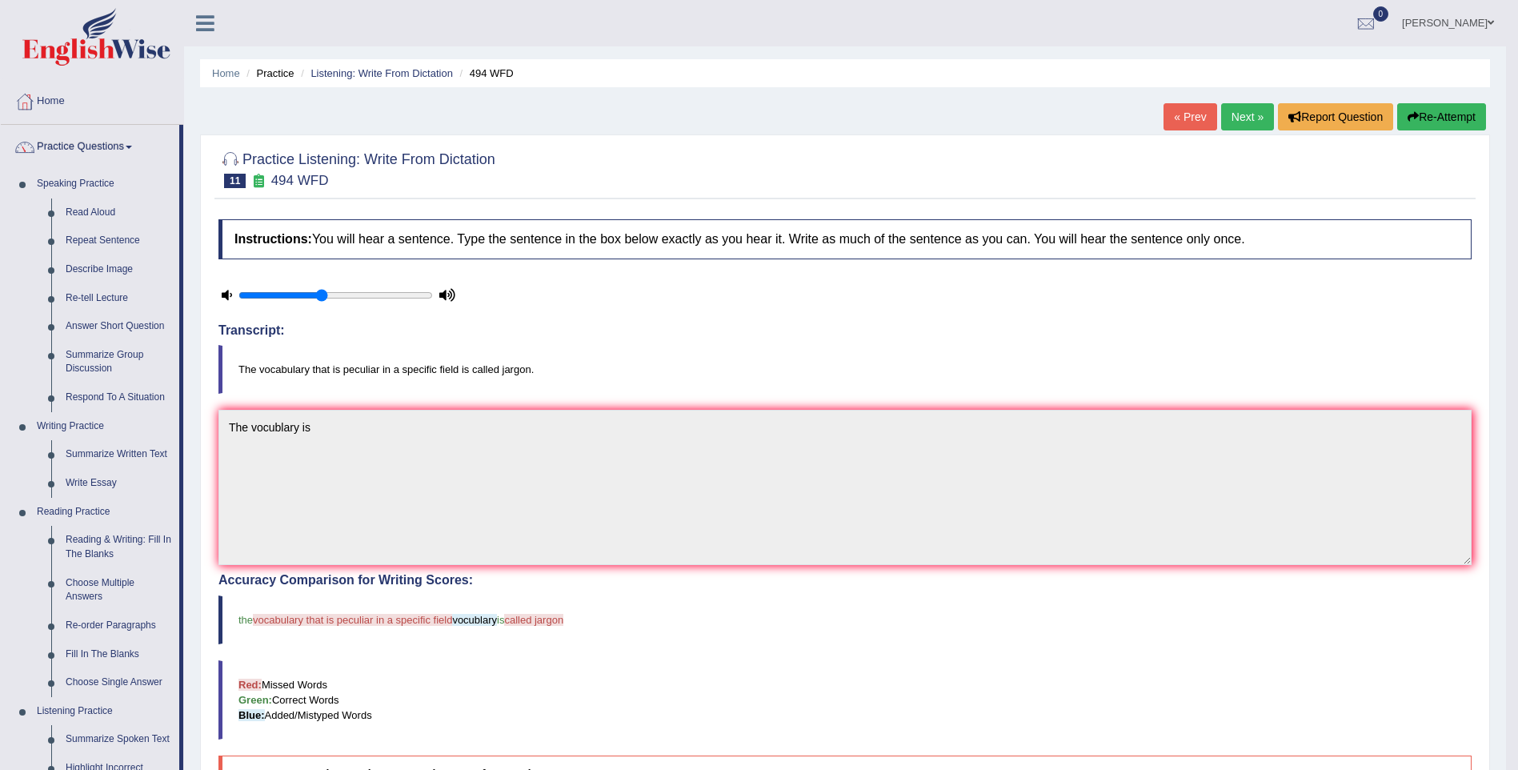
click at [108, 150] on link "Practice Questions" at bounding box center [90, 145] width 178 height 40
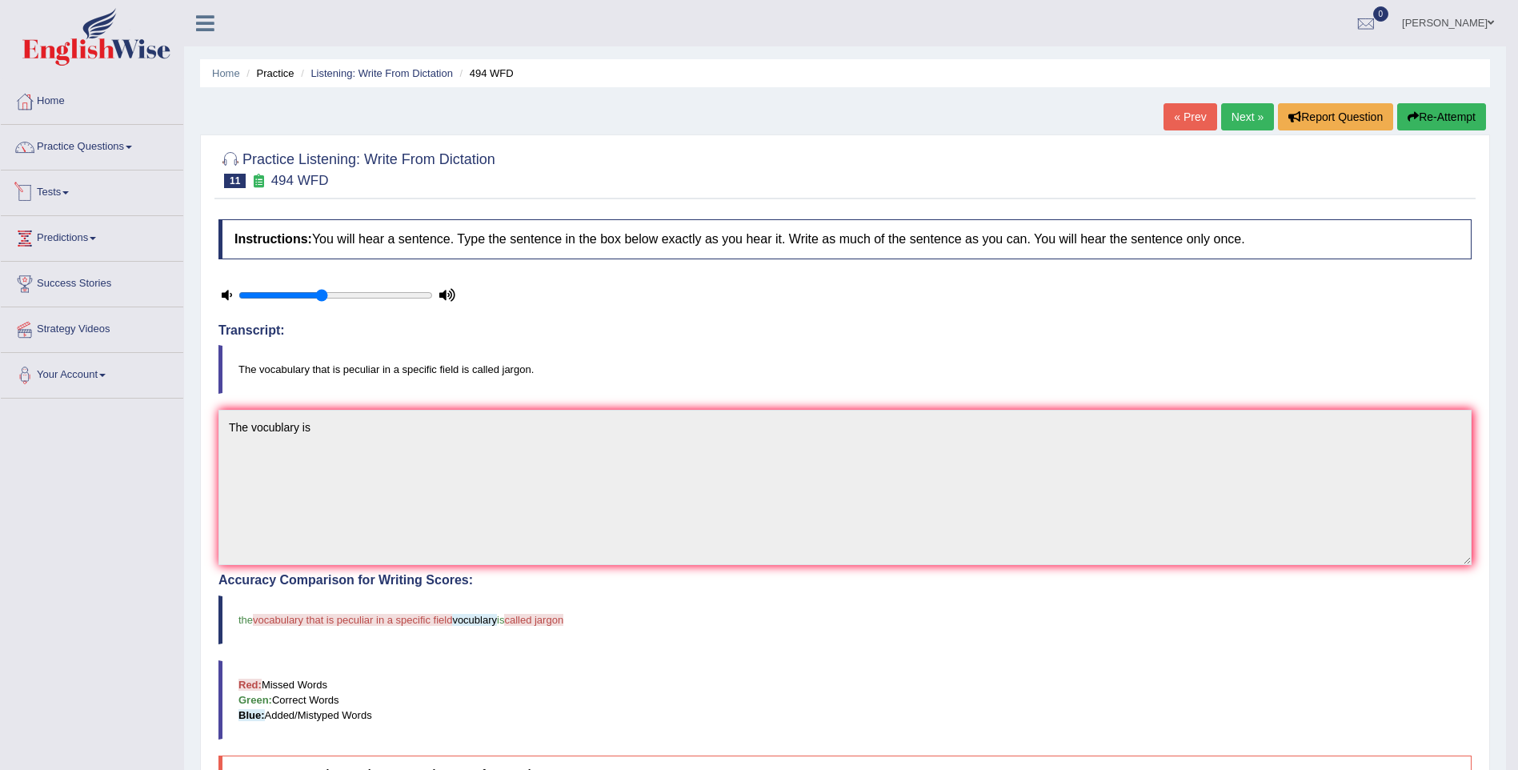
click at [98, 194] on link "Tests" at bounding box center [92, 190] width 182 height 40
click at [82, 313] on link "Predictions" at bounding box center [92, 322] width 182 height 40
click at [69, 270] on link "Latest Predictions" at bounding box center [105, 275] width 150 height 29
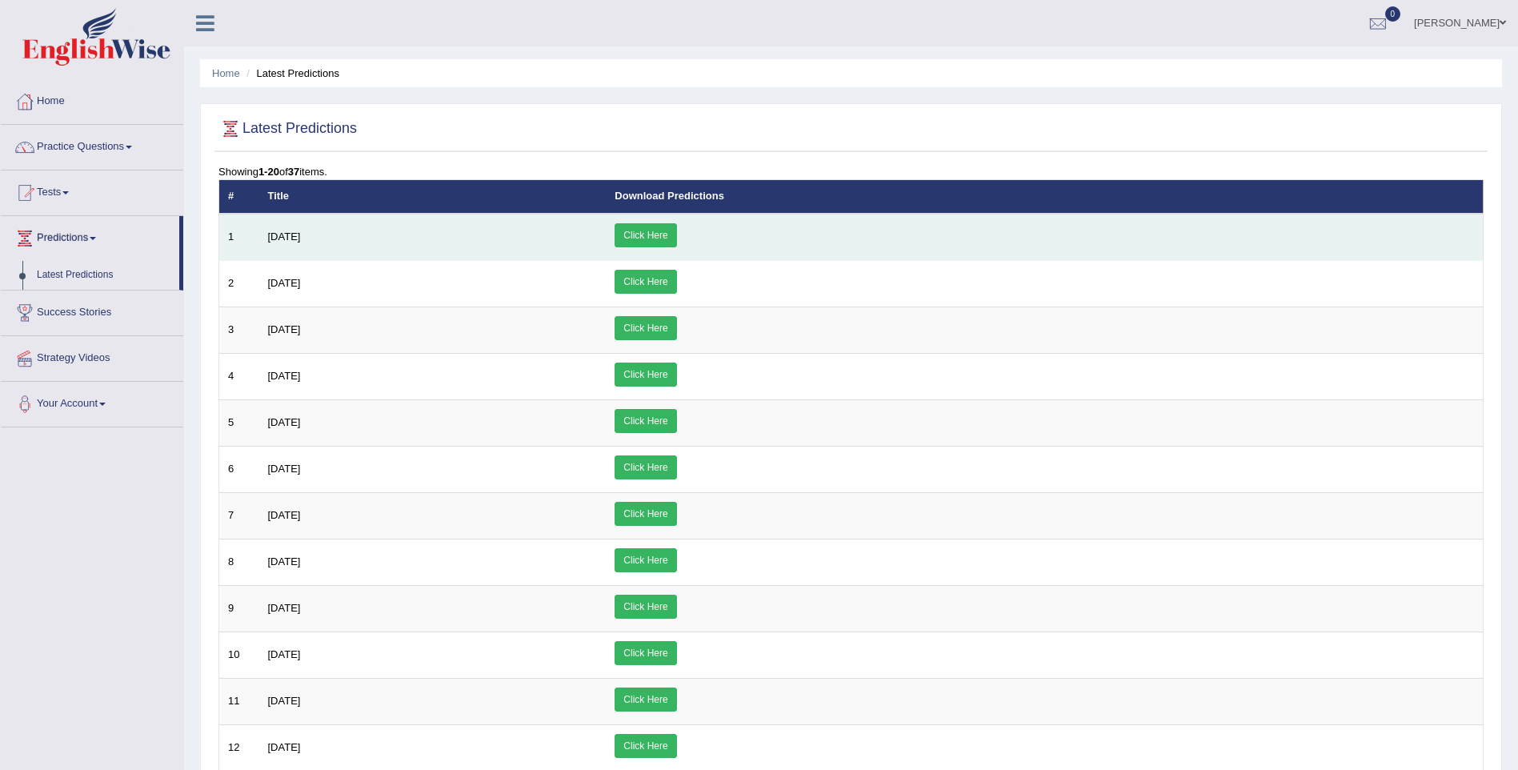
click at [676, 233] on link "Click Here" at bounding box center [645, 235] width 62 height 24
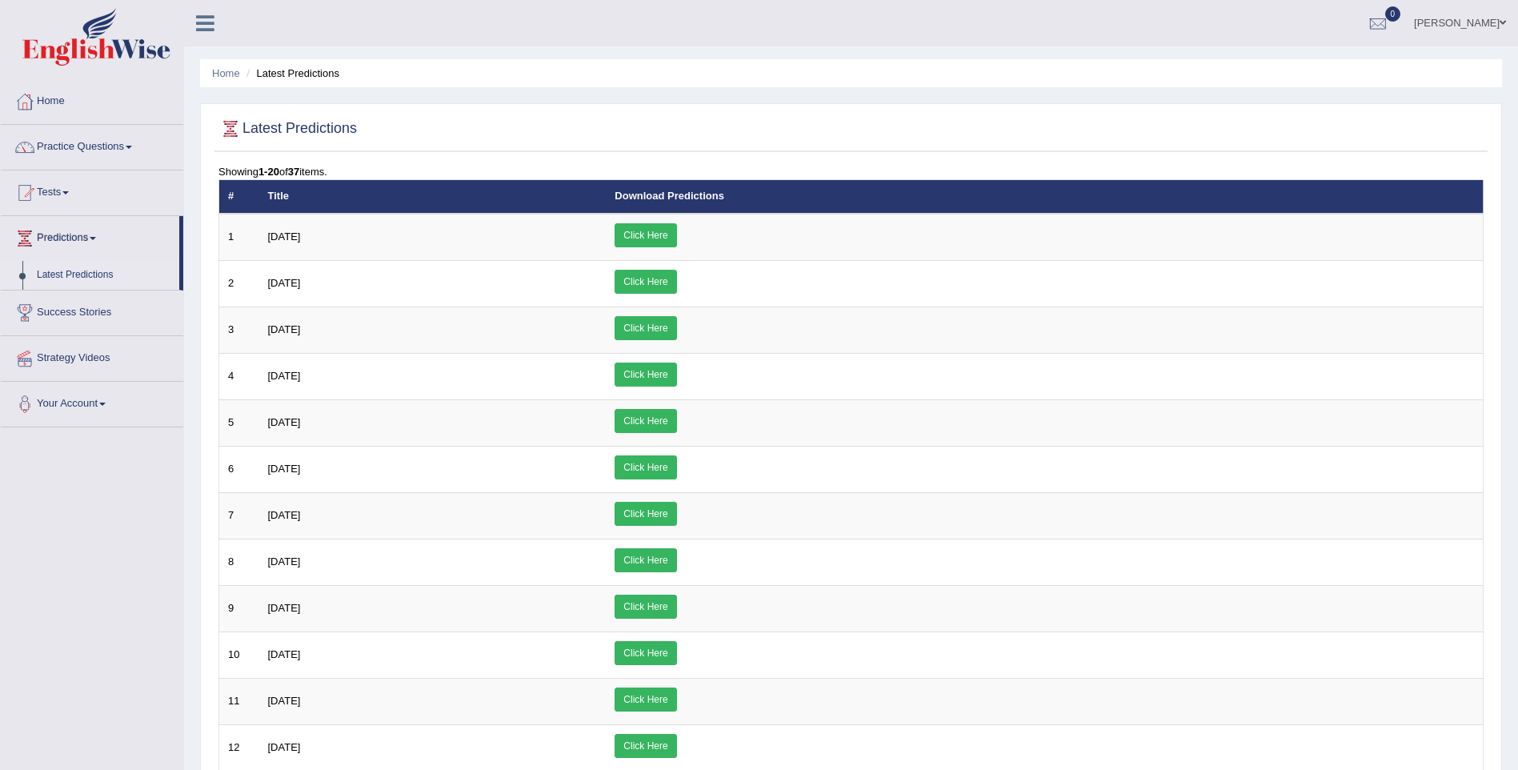
click at [66, 190] on link "Tests" at bounding box center [92, 190] width 182 height 40
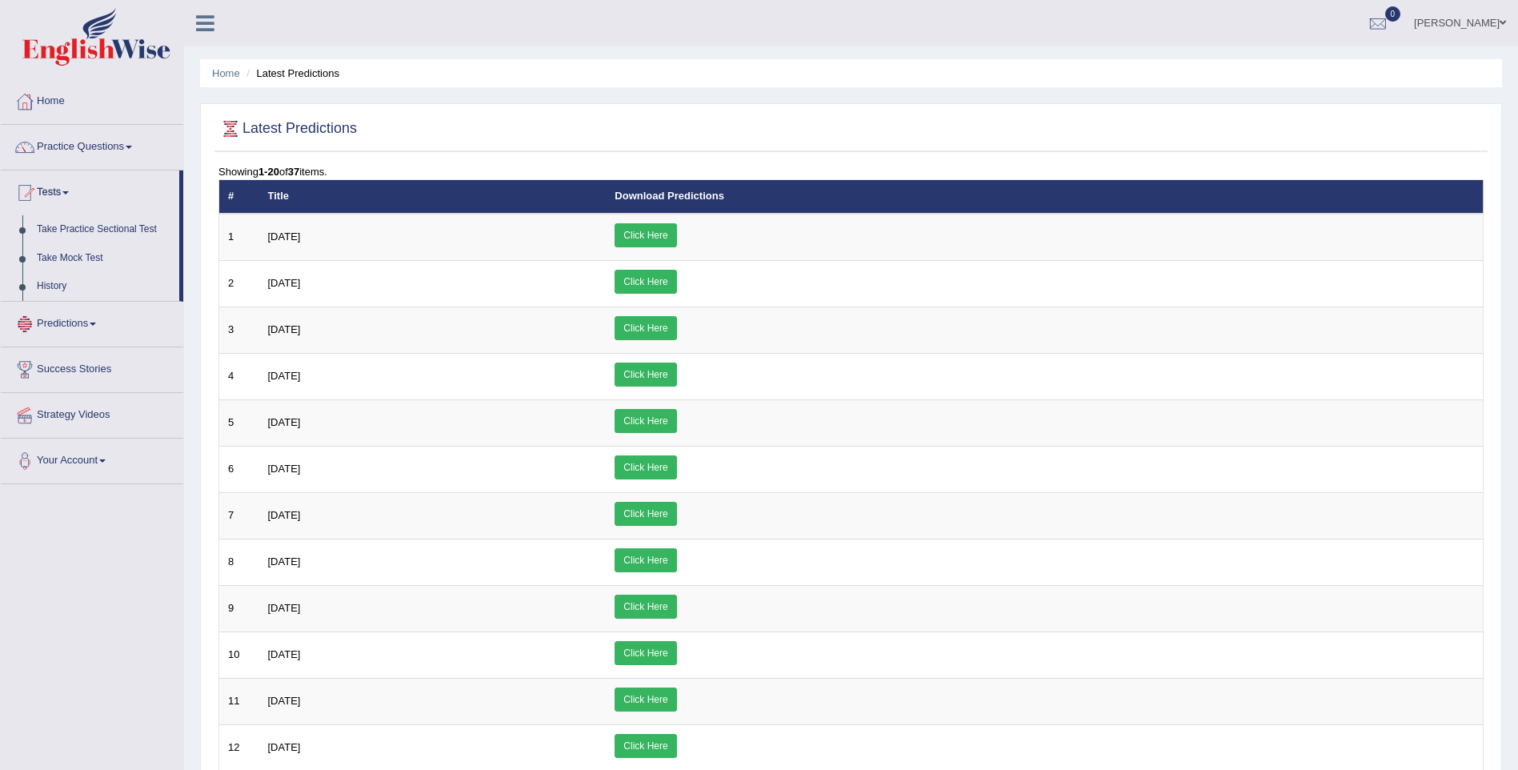
click at [33, 315] on div at bounding box center [25, 324] width 24 height 24
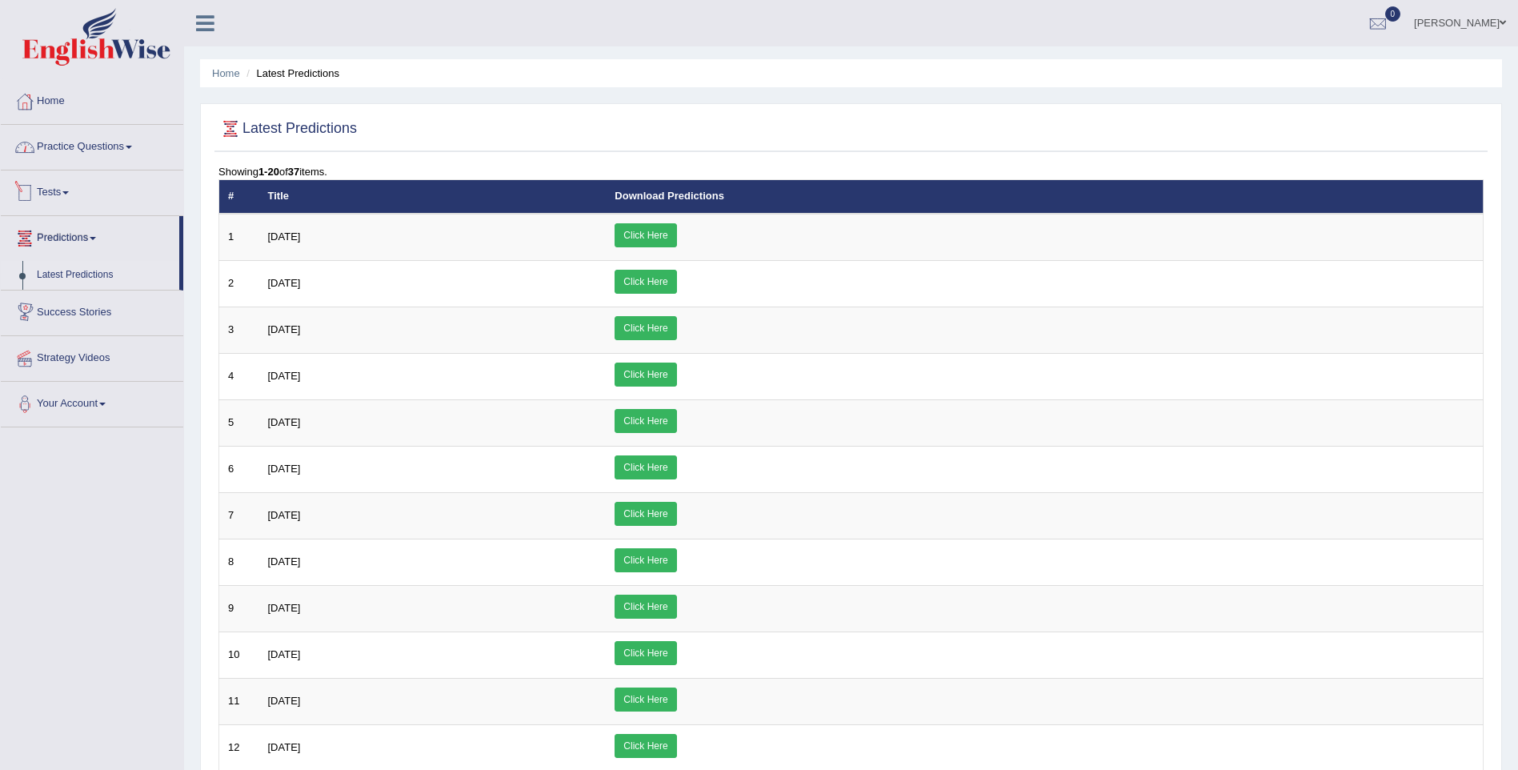
click at [130, 132] on link "Practice Questions" at bounding box center [92, 145] width 182 height 40
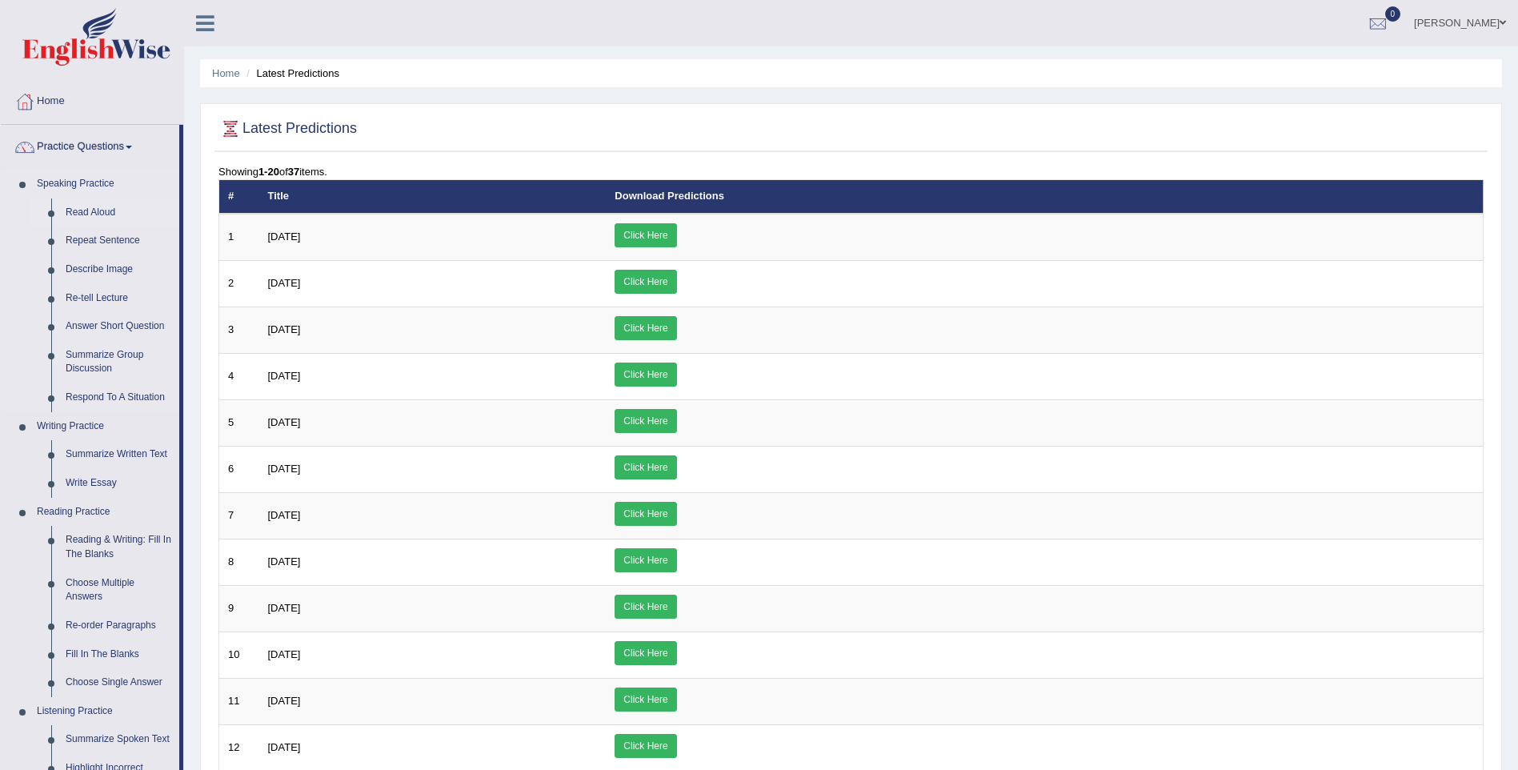
click at [74, 201] on link "Read Aloud" at bounding box center [118, 212] width 121 height 29
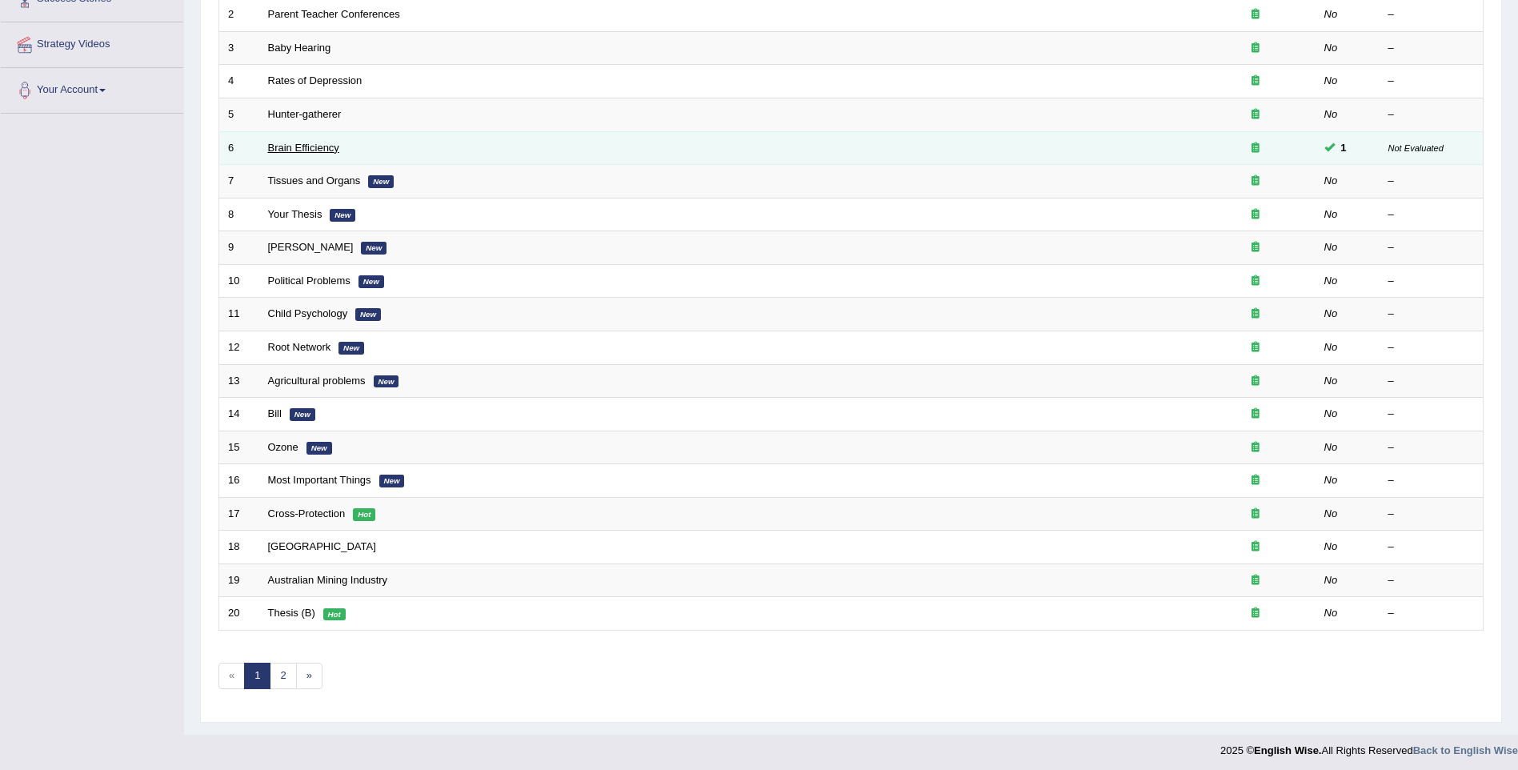
scroll to position [290, 0]
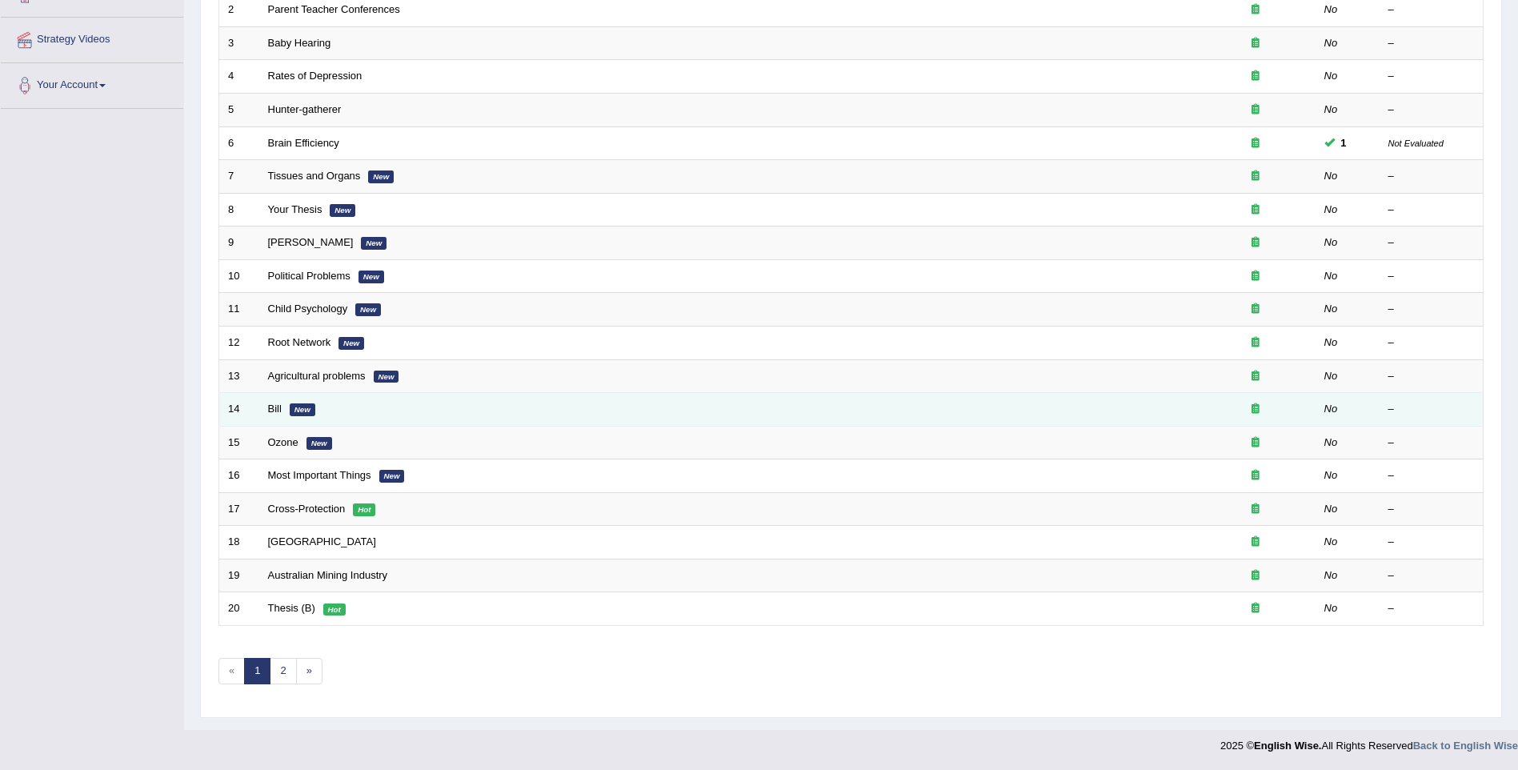
click at [272, 401] on td "Bill New" at bounding box center [727, 410] width 936 height 34
click at [272, 407] on link "Bill" at bounding box center [275, 408] width 14 height 12
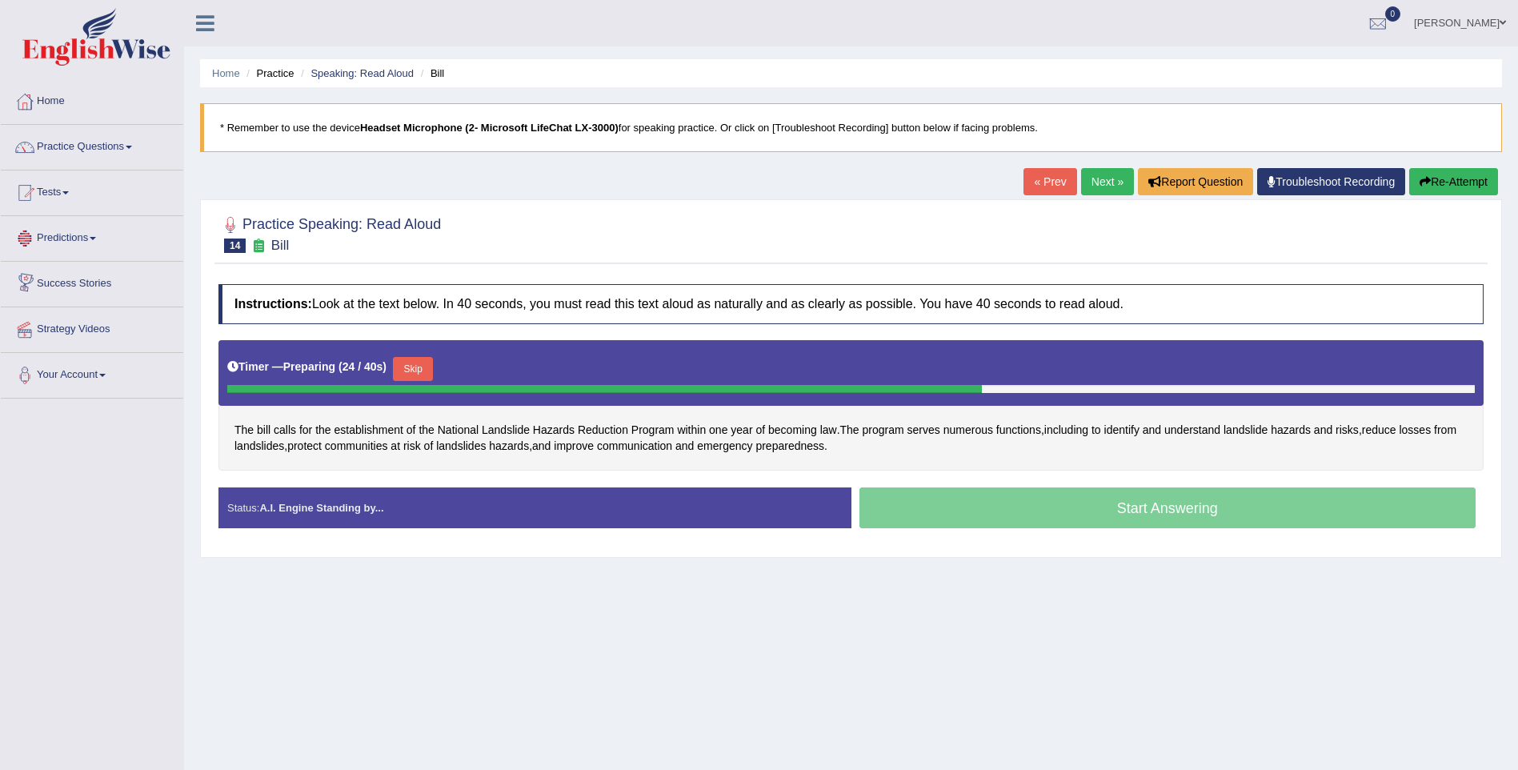
click at [0, 196] on html "Toggle navigation Home Practice Questions Speaking Practice Read Aloud Repeat S…" at bounding box center [759, 385] width 1518 height 770
click at [49, 149] on link "Practice Questions" at bounding box center [92, 145] width 182 height 40
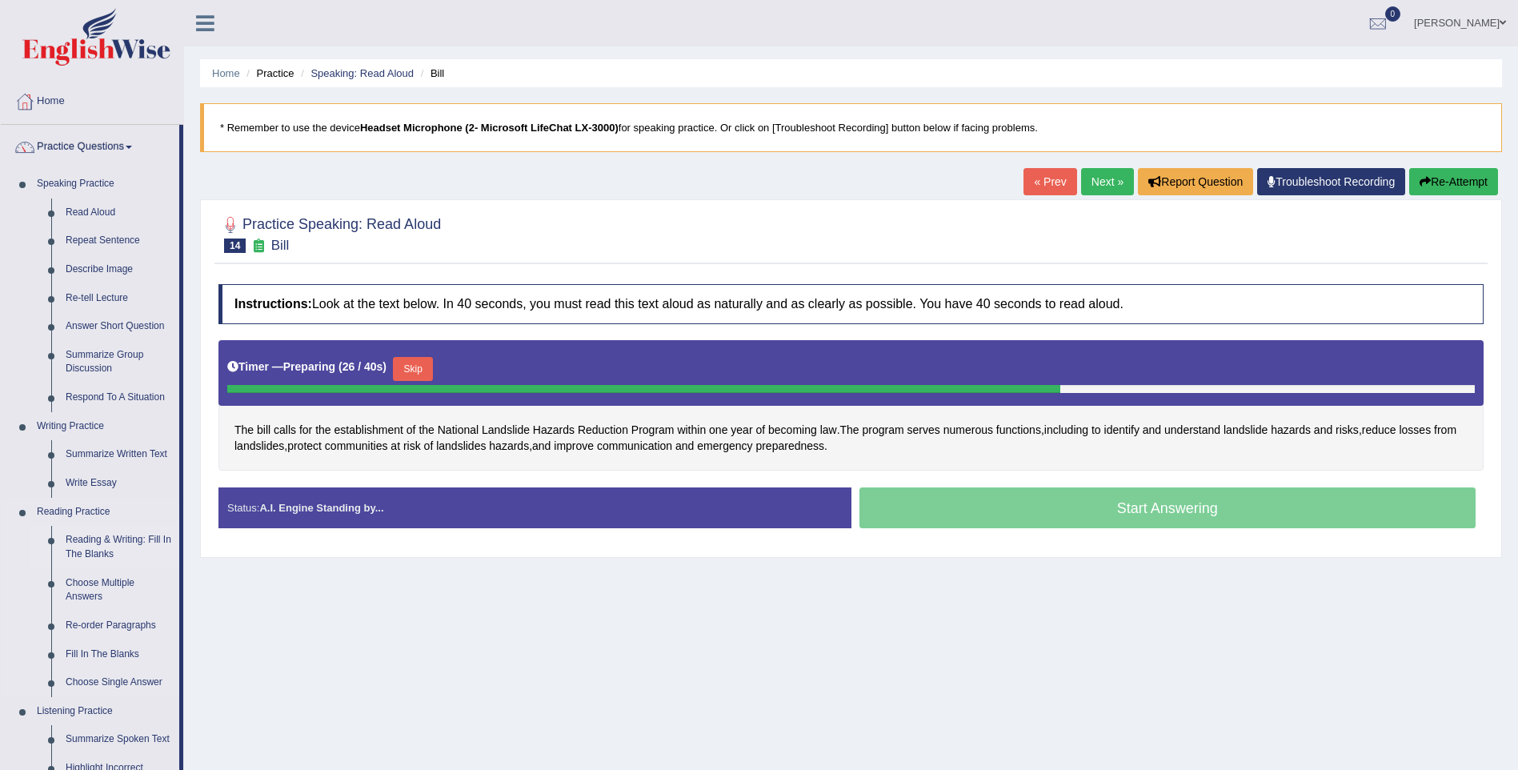
click at [70, 544] on link "Reading & Writing: Fill In The Blanks" at bounding box center [118, 547] width 121 height 42
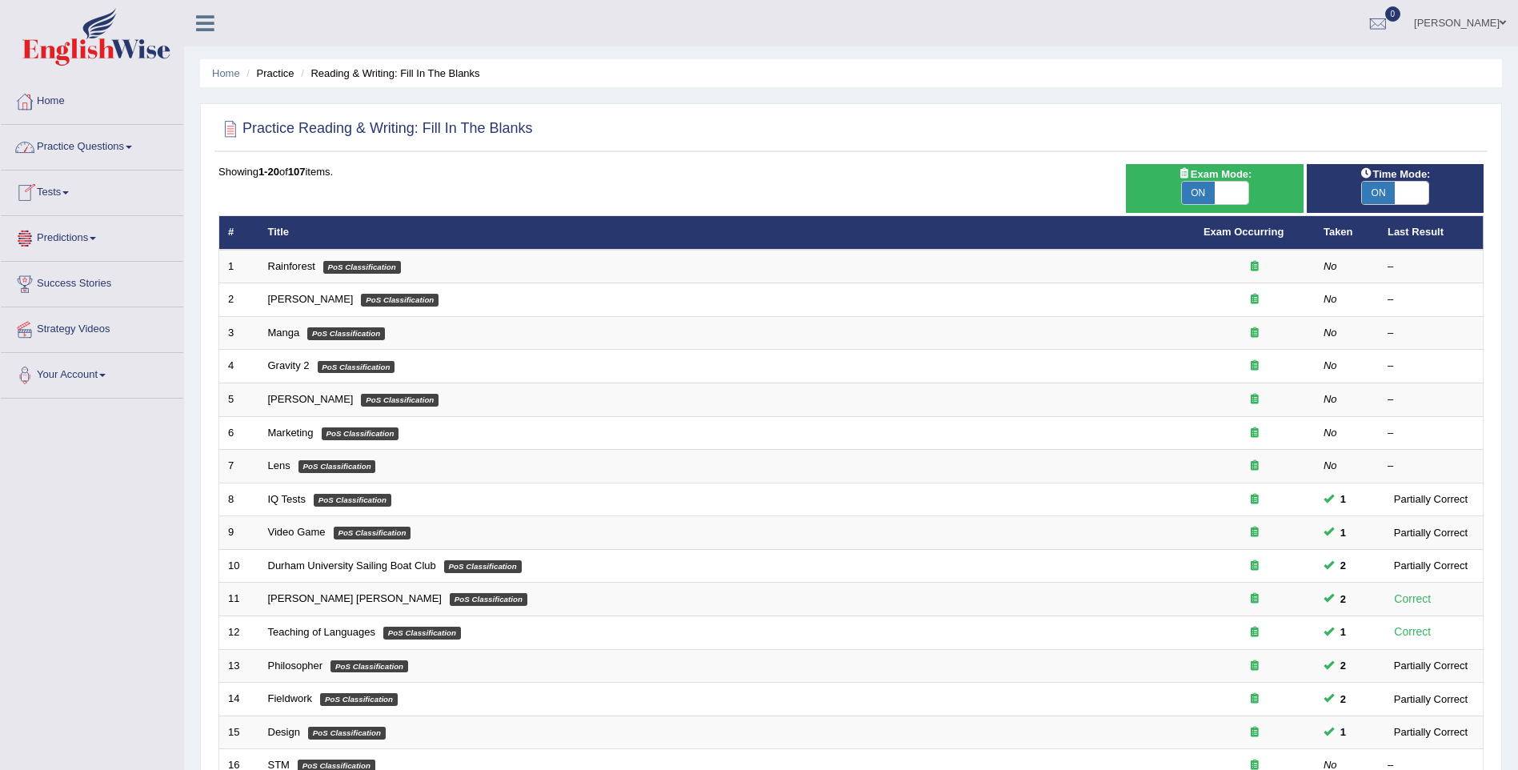
click at [73, 196] on link "Tests" at bounding box center [92, 190] width 182 height 40
click at [67, 252] on link "Take Mock Test" at bounding box center [105, 258] width 150 height 29
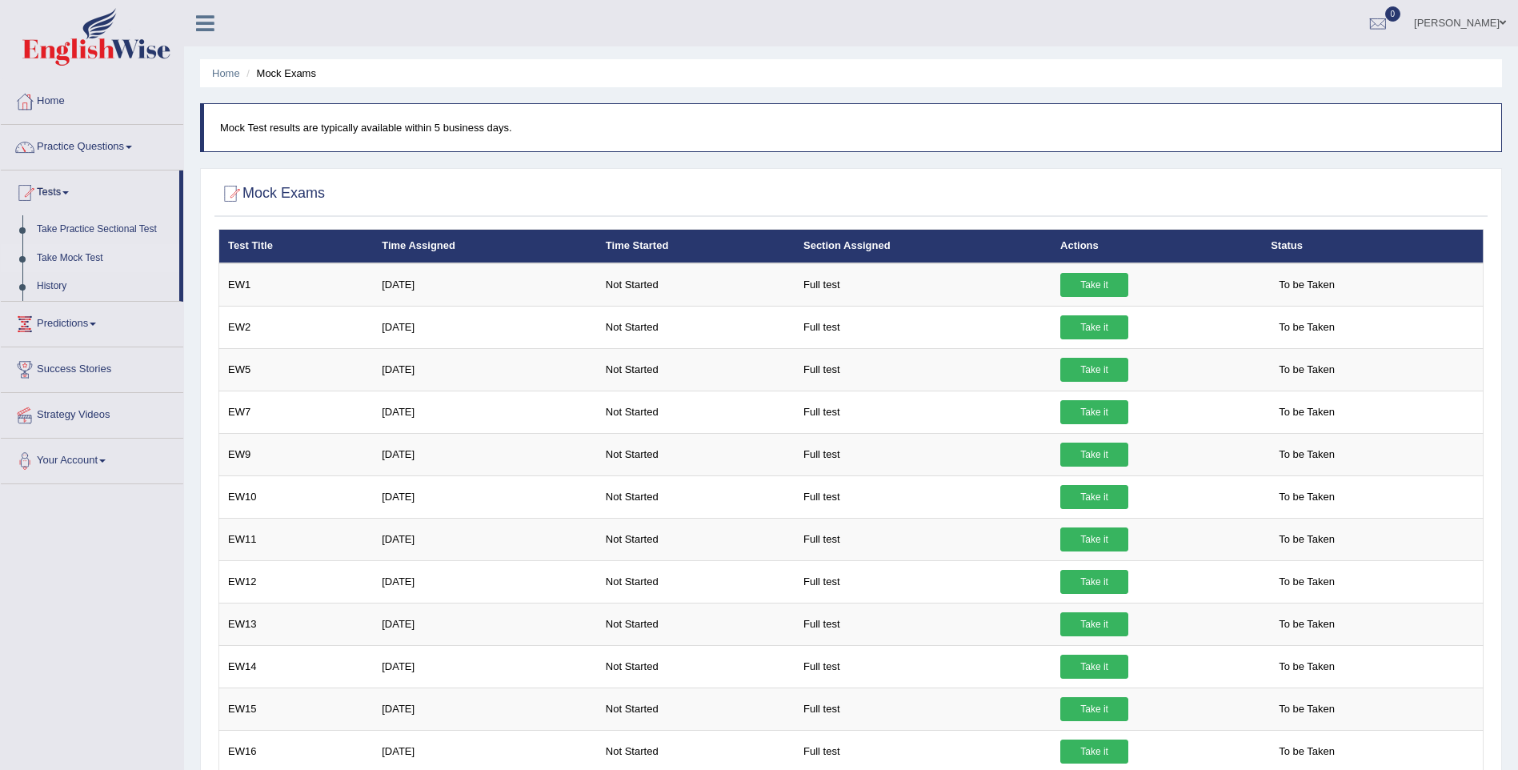
click at [82, 254] on link "Take Mock Test" at bounding box center [105, 258] width 150 height 29
click at [76, 254] on link "Take Mock Test" at bounding box center [105, 258] width 150 height 29
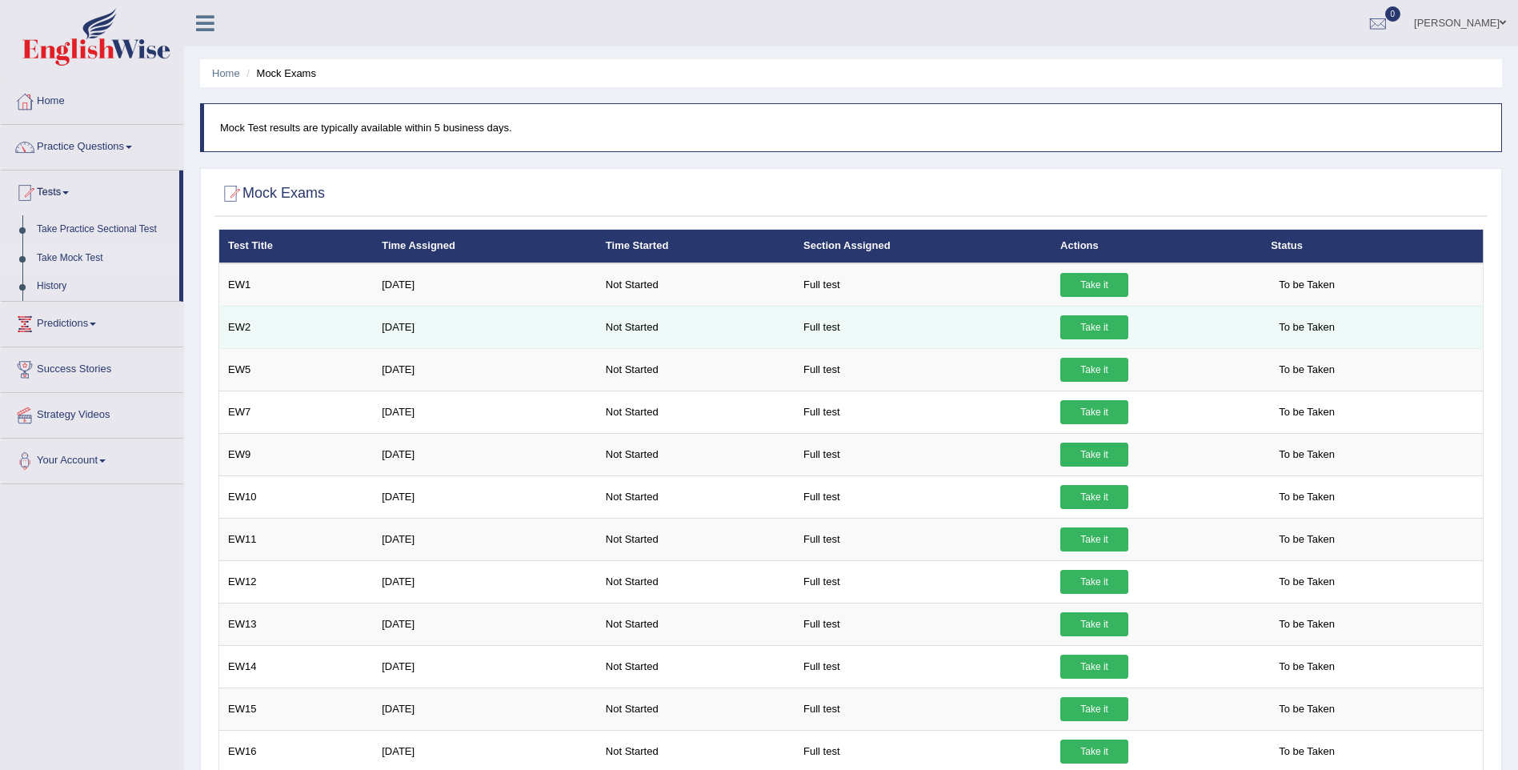
click at [1066, 317] on link "Take it" at bounding box center [1094, 327] width 68 height 24
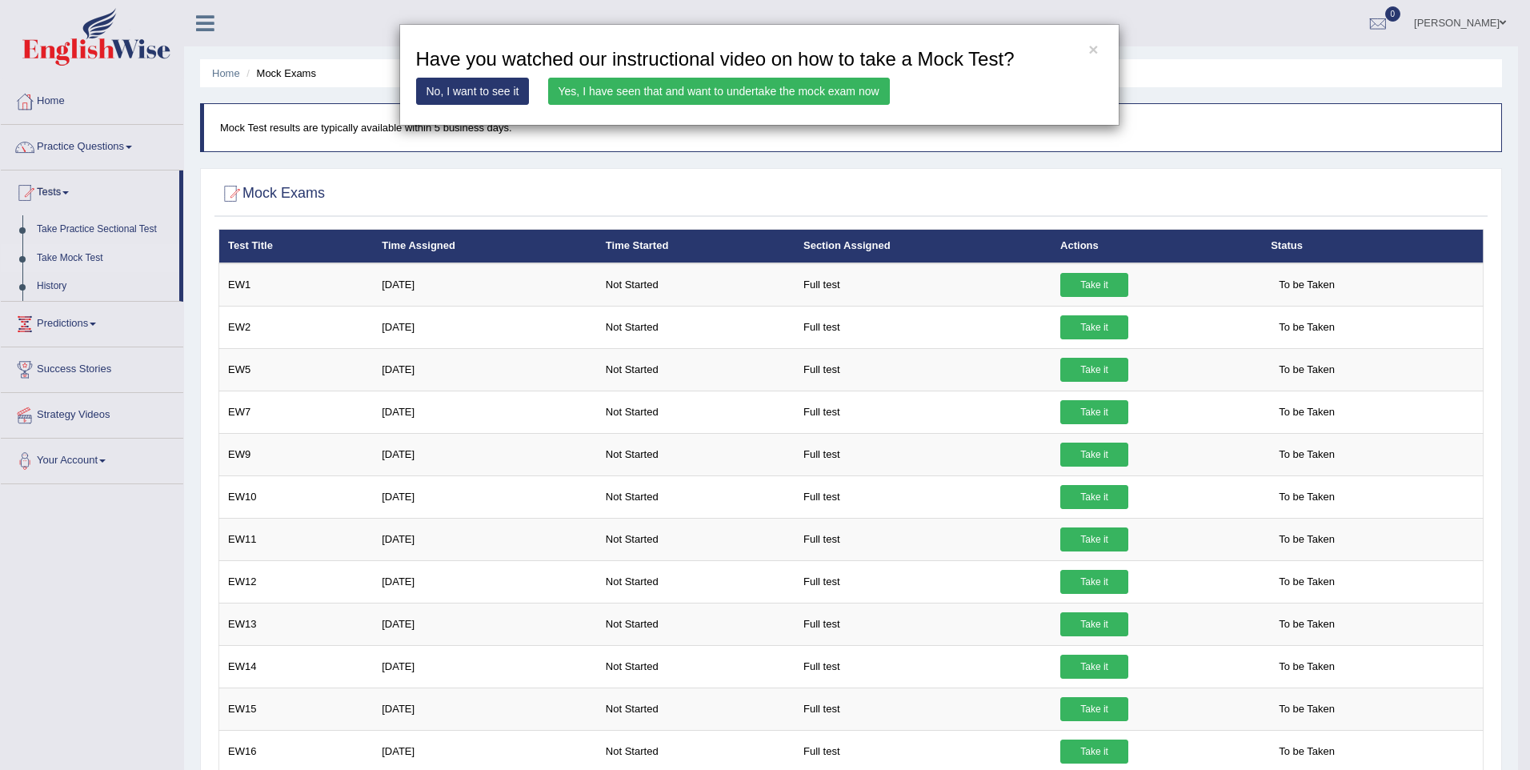
click at [495, 85] on link "No, I want to see it" at bounding box center [473, 91] width 114 height 27
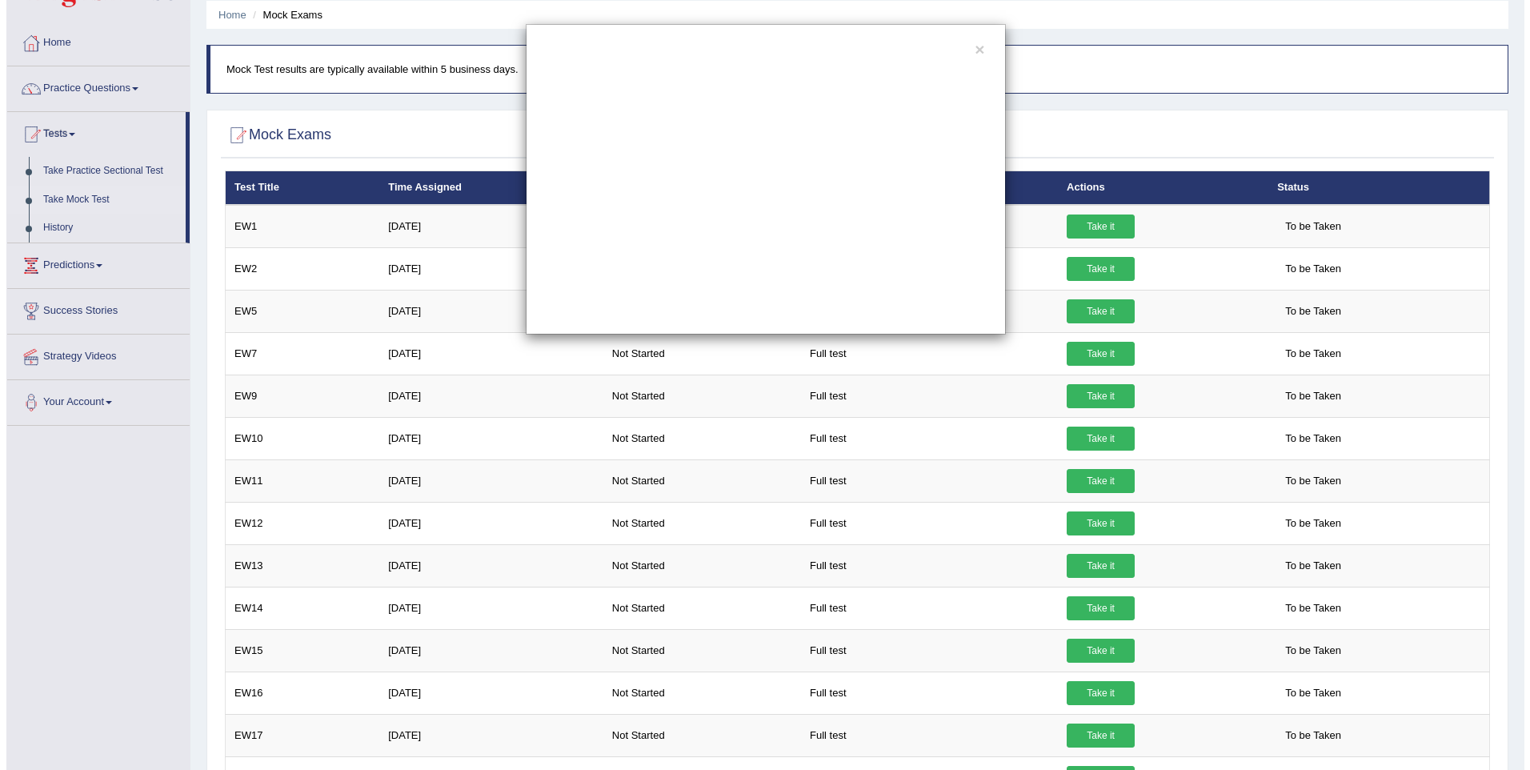
scroll to position [80, 0]
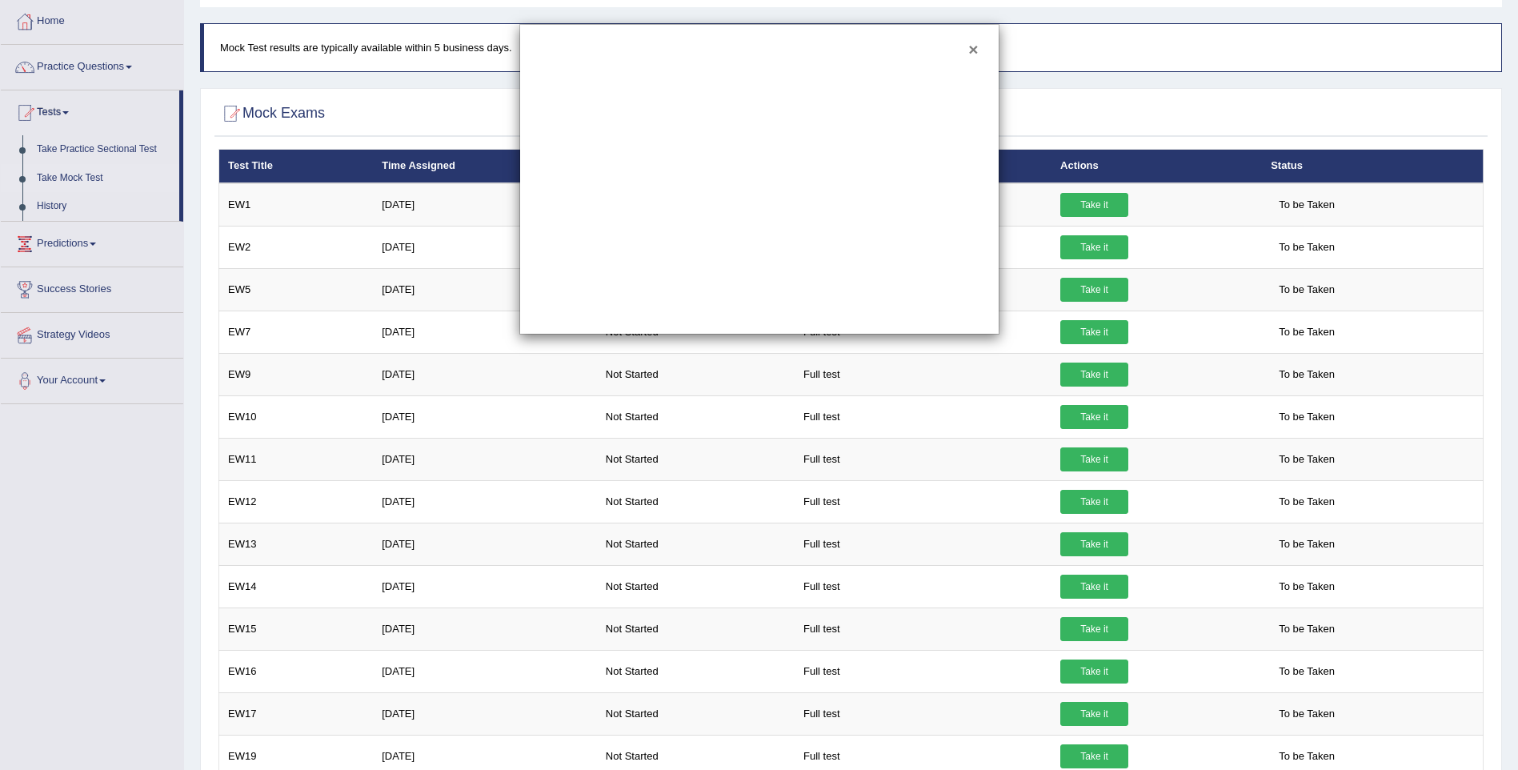
click at [974, 46] on button "×" at bounding box center [973, 49] width 10 height 17
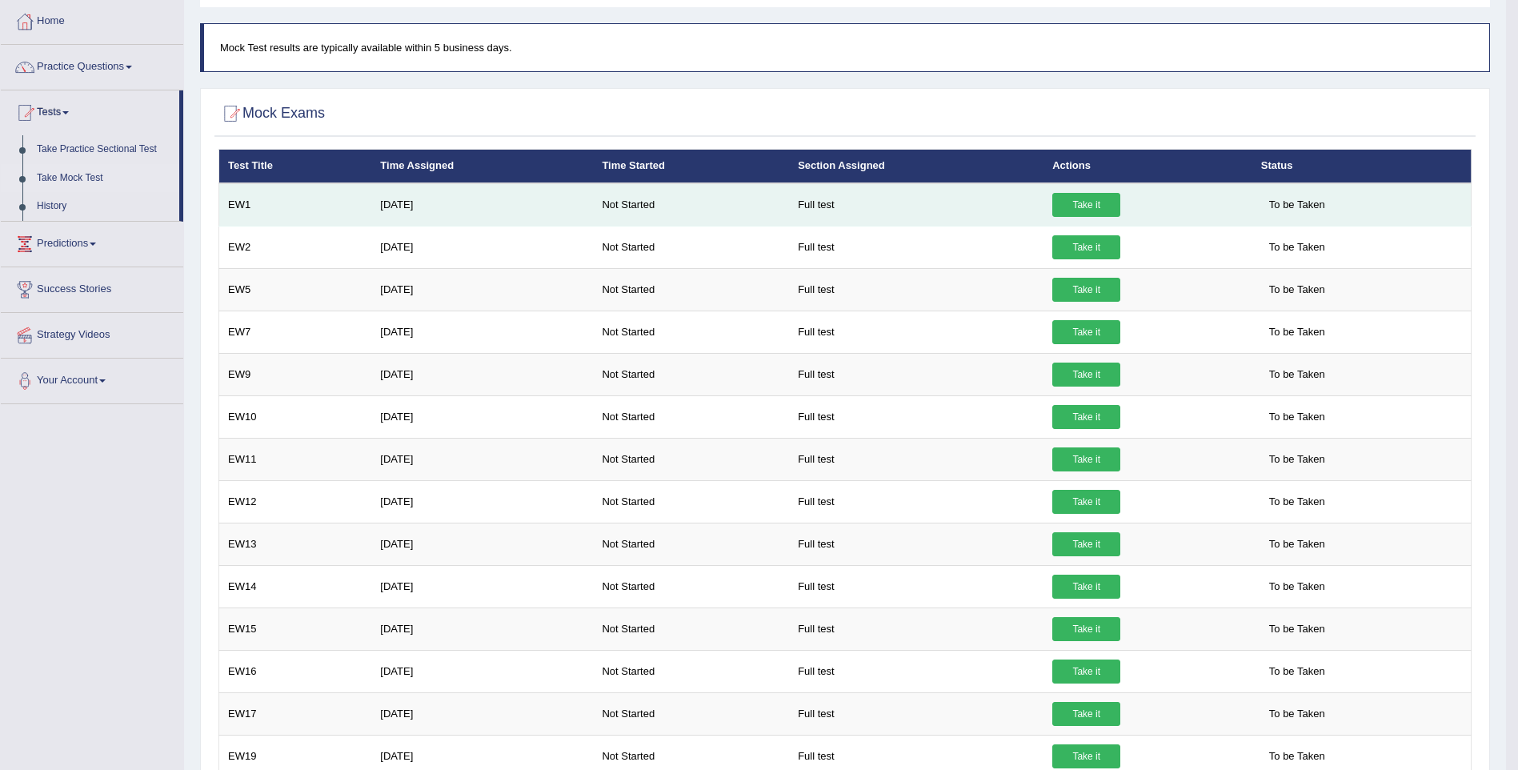
click at [1084, 199] on link "Take it" at bounding box center [1086, 205] width 68 height 24
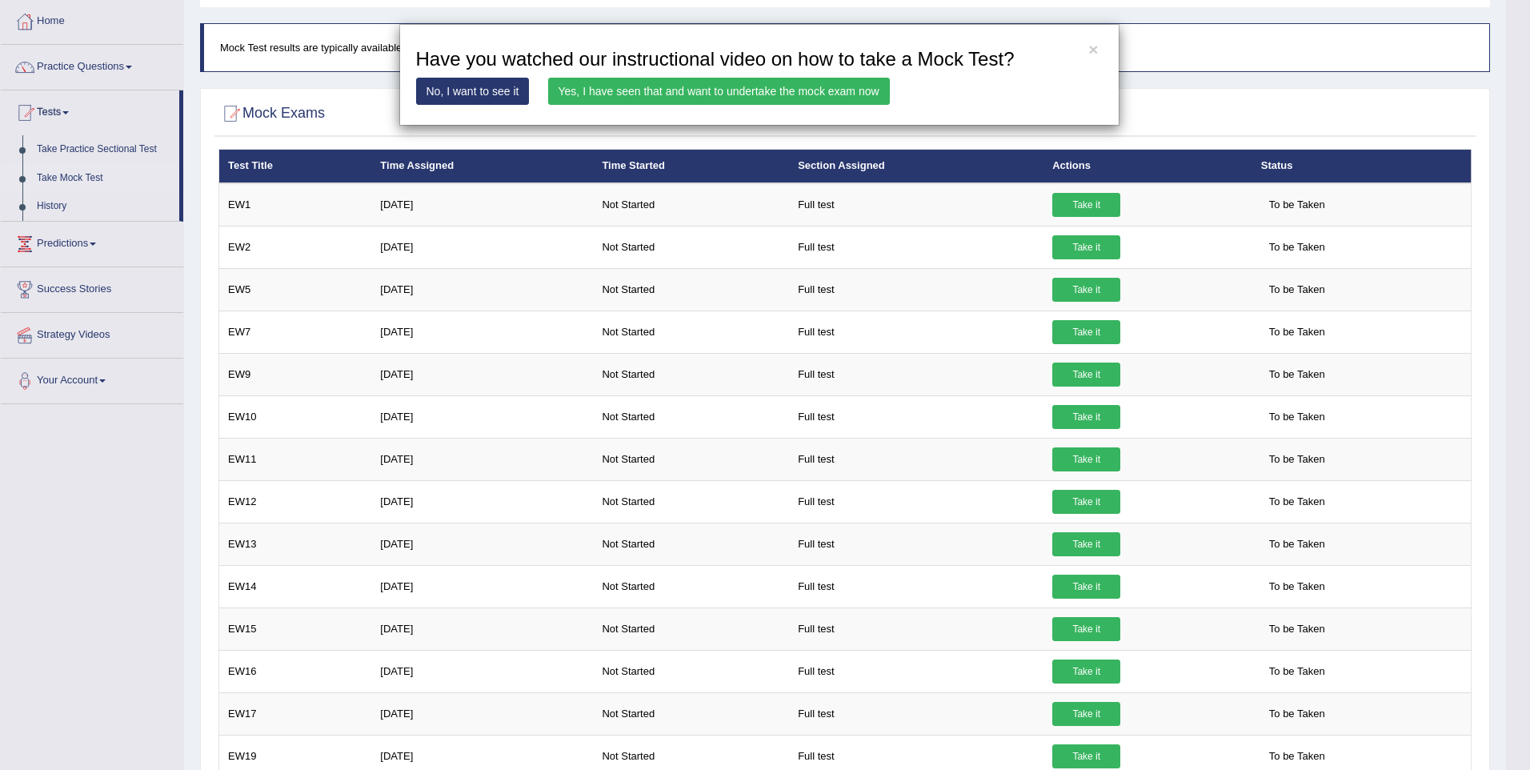
click at [651, 86] on link "Yes, I have seen that and want to undertake the mock exam now" at bounding box center [719, 91] width 342 height 27
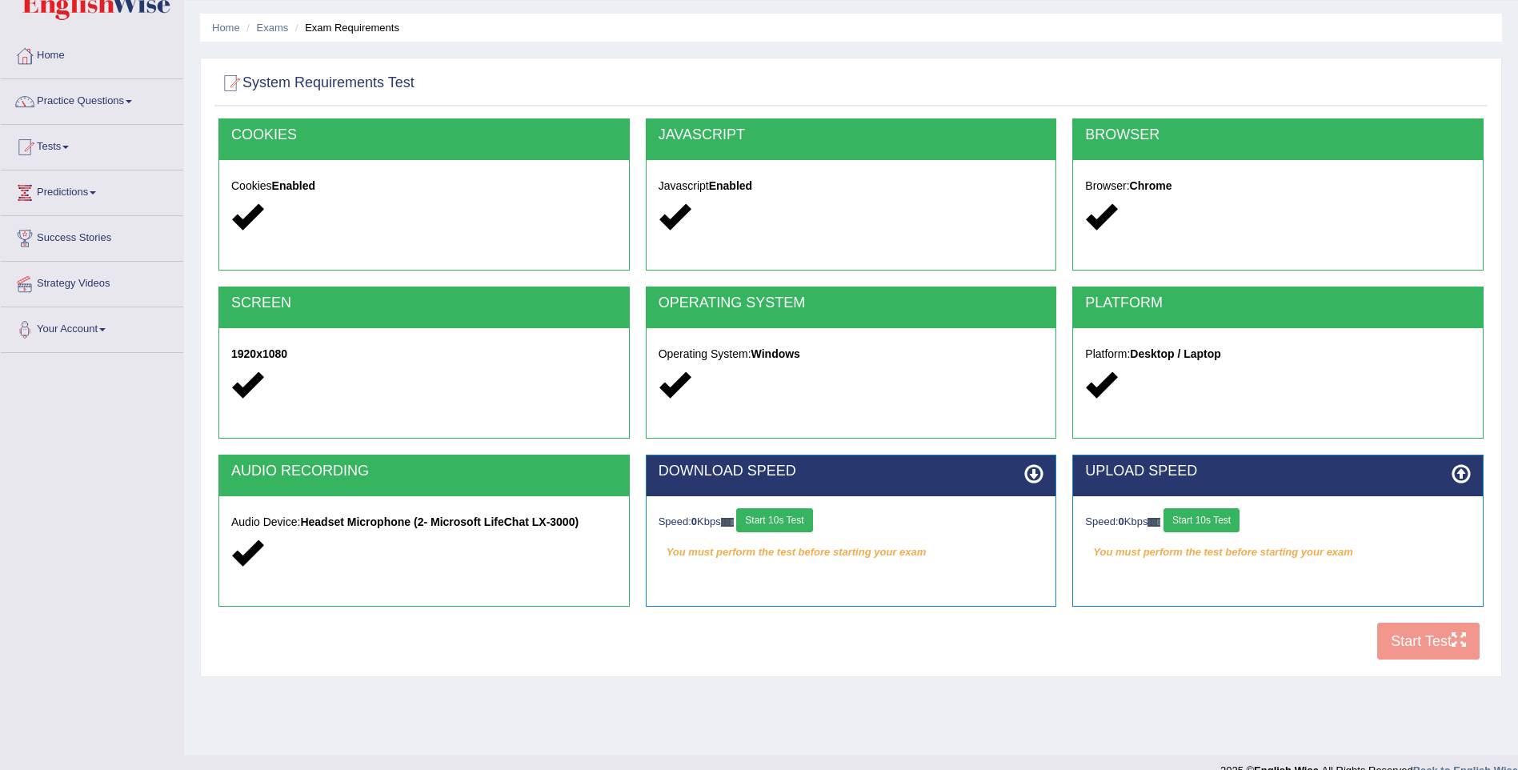
scroll to position [70, 0]
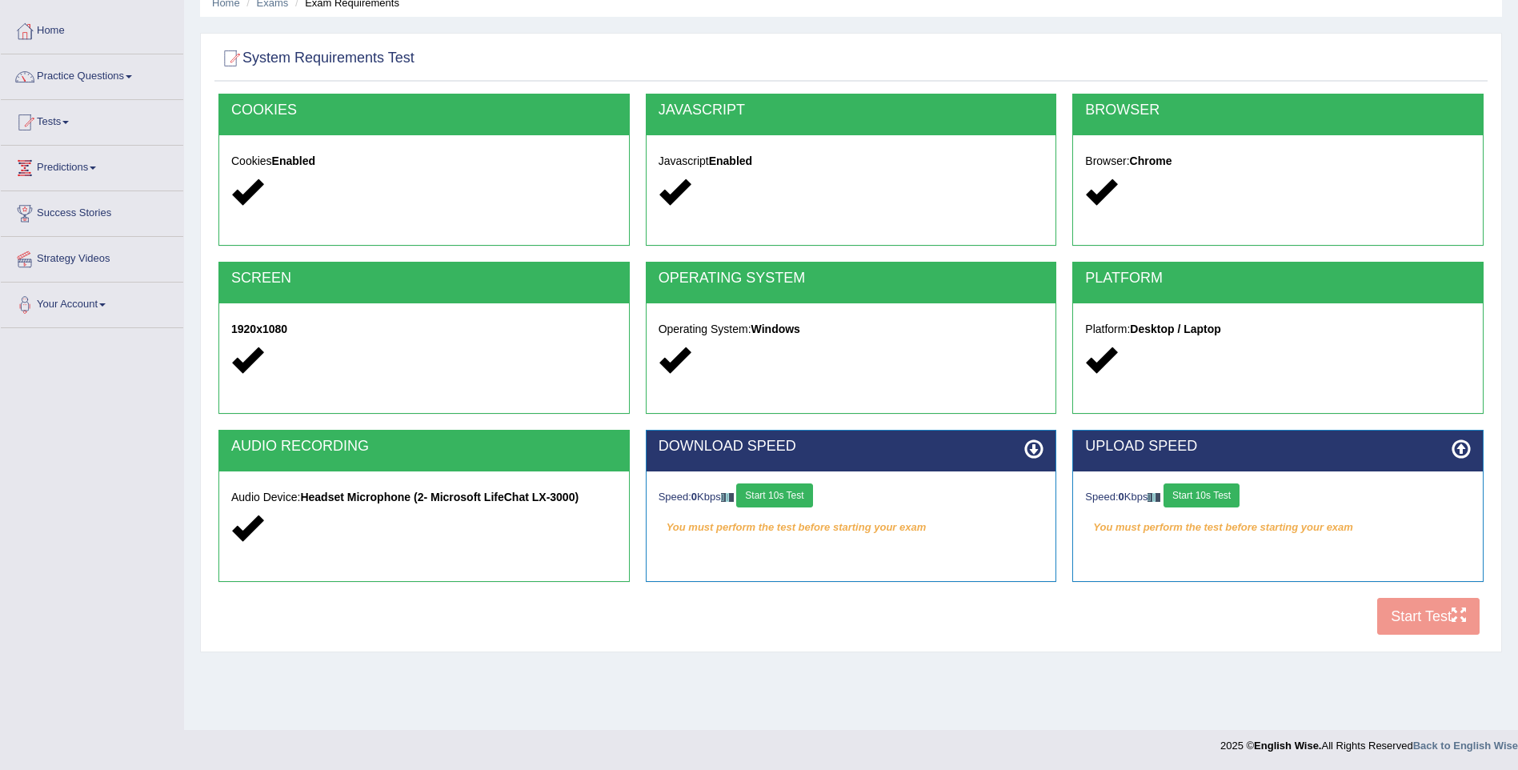
click at [770, 490] on button "Start 10s Test" at bounding box center [774, 495] width 76 height 24
click at [1226, 494] on button "Start 10s Test" at bounding box center [1201, 495] width 76 height 24
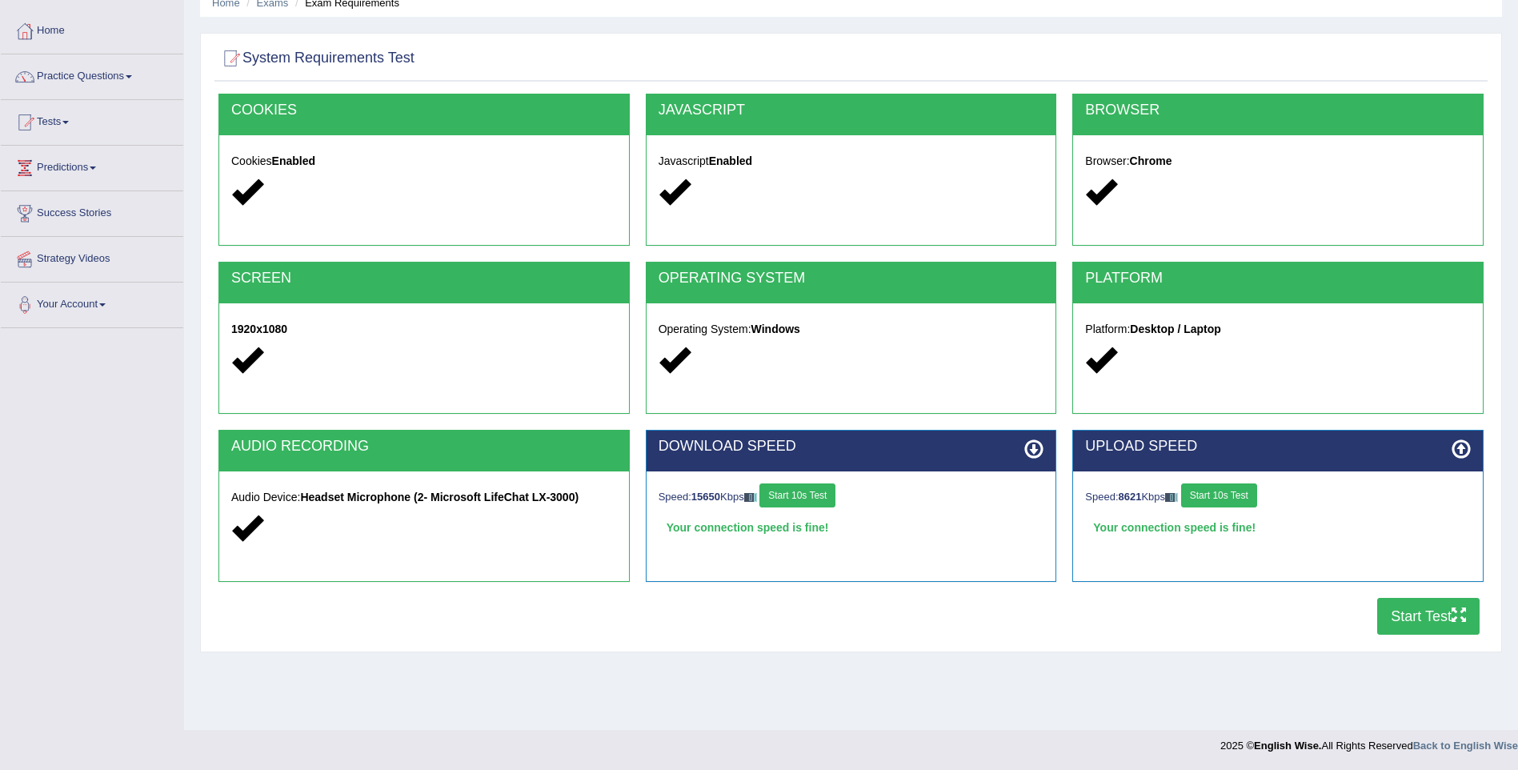
click at [1442, 621] on button "Start Test" at bounding box center [1428, 616] width 102 height 37
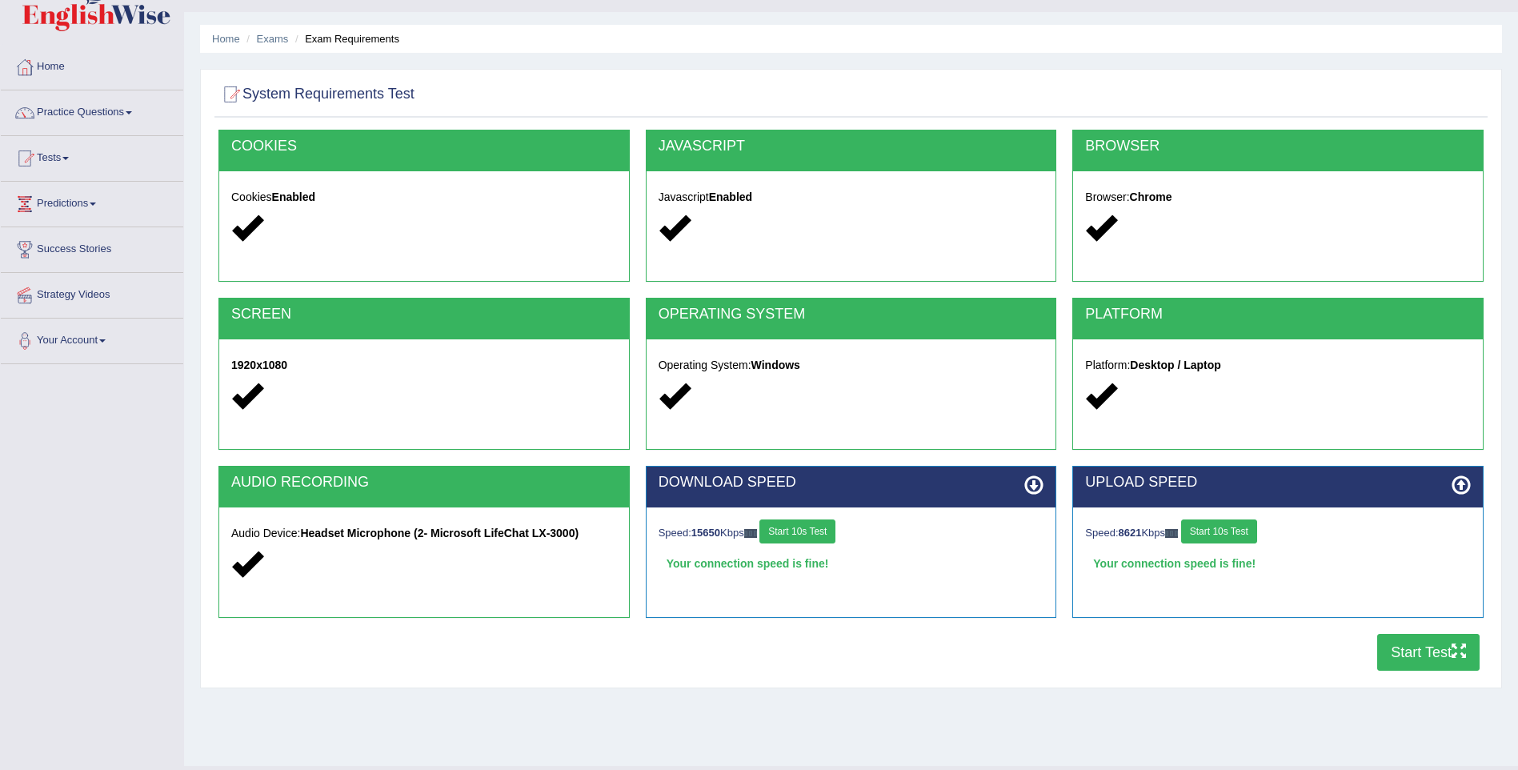
scroll to position [0, 0]
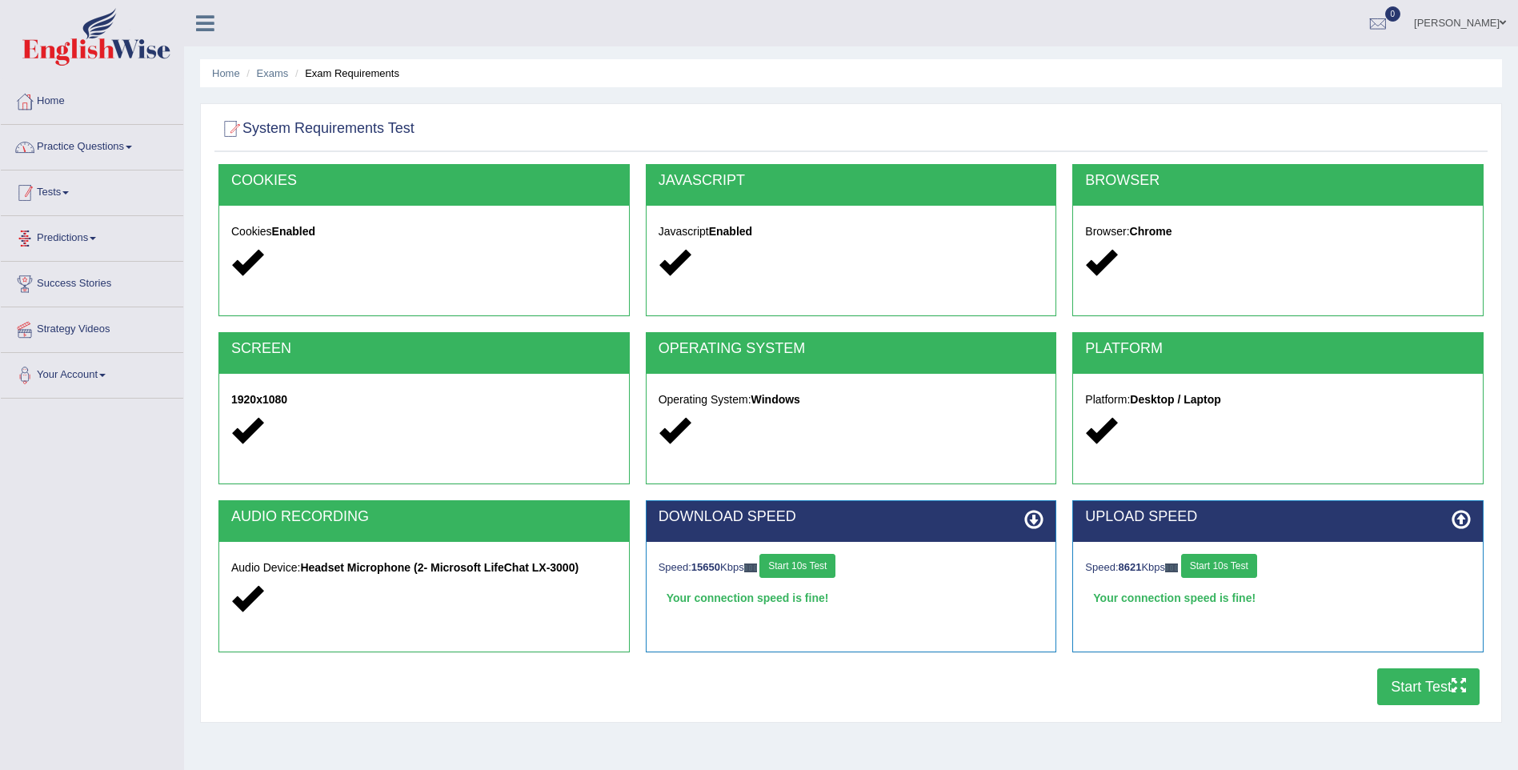
click at [159, 152] on link "Practice Questions" at bounding box center [92, 145] width 182 height 40
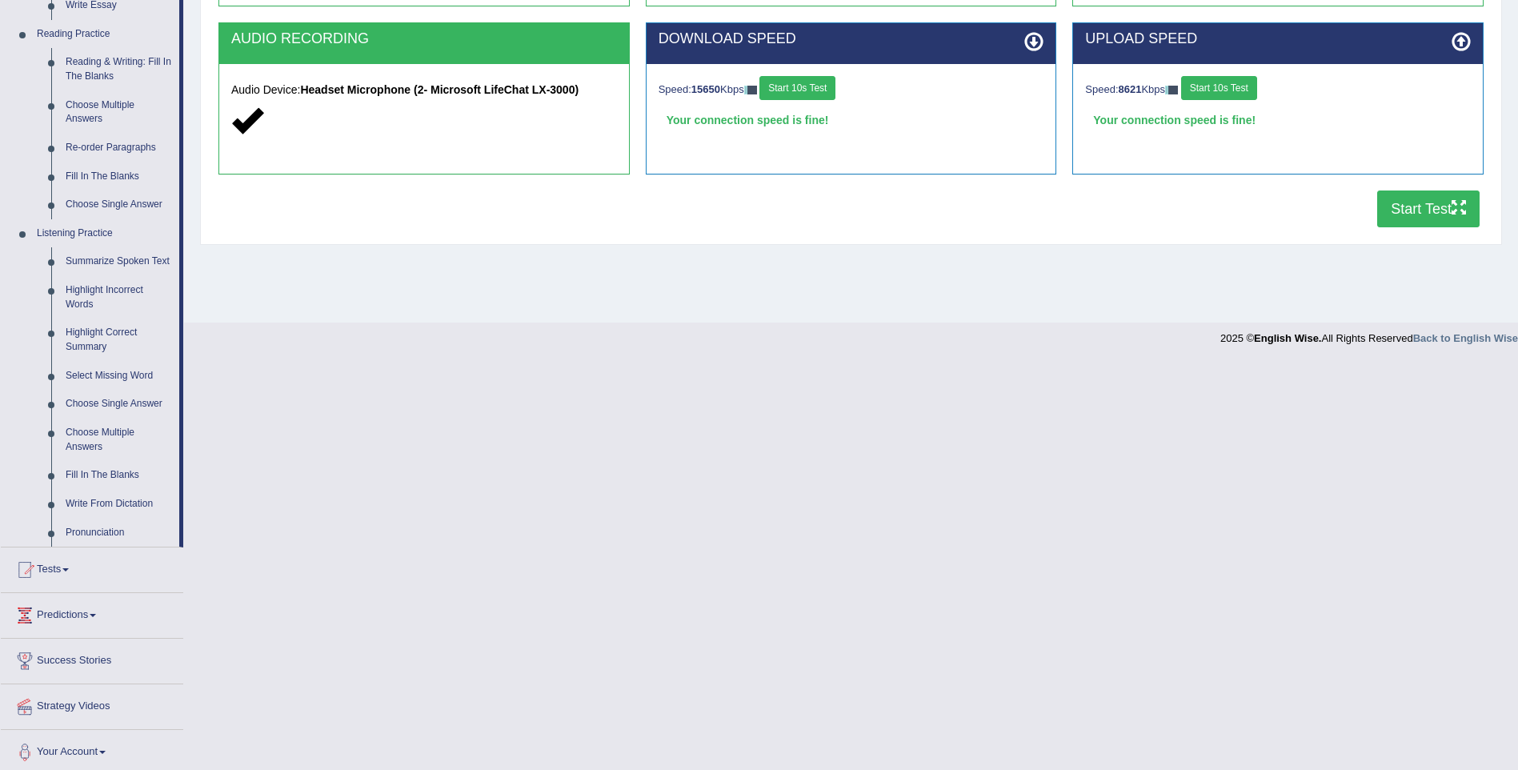
scroll to position [484, 0]
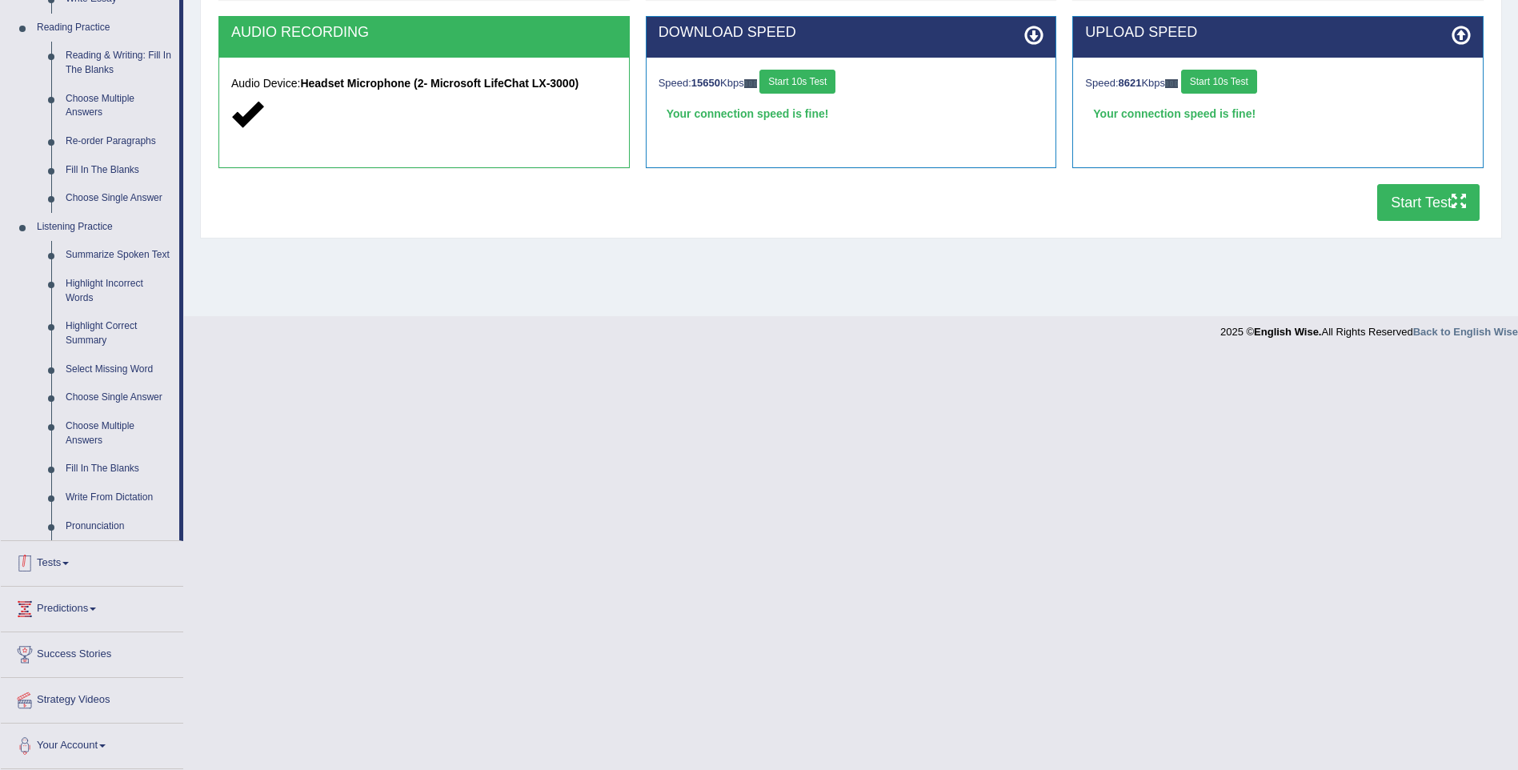
click at [65, 566] on link "Tests" at bounding box center [92, 561] width 182 height 40
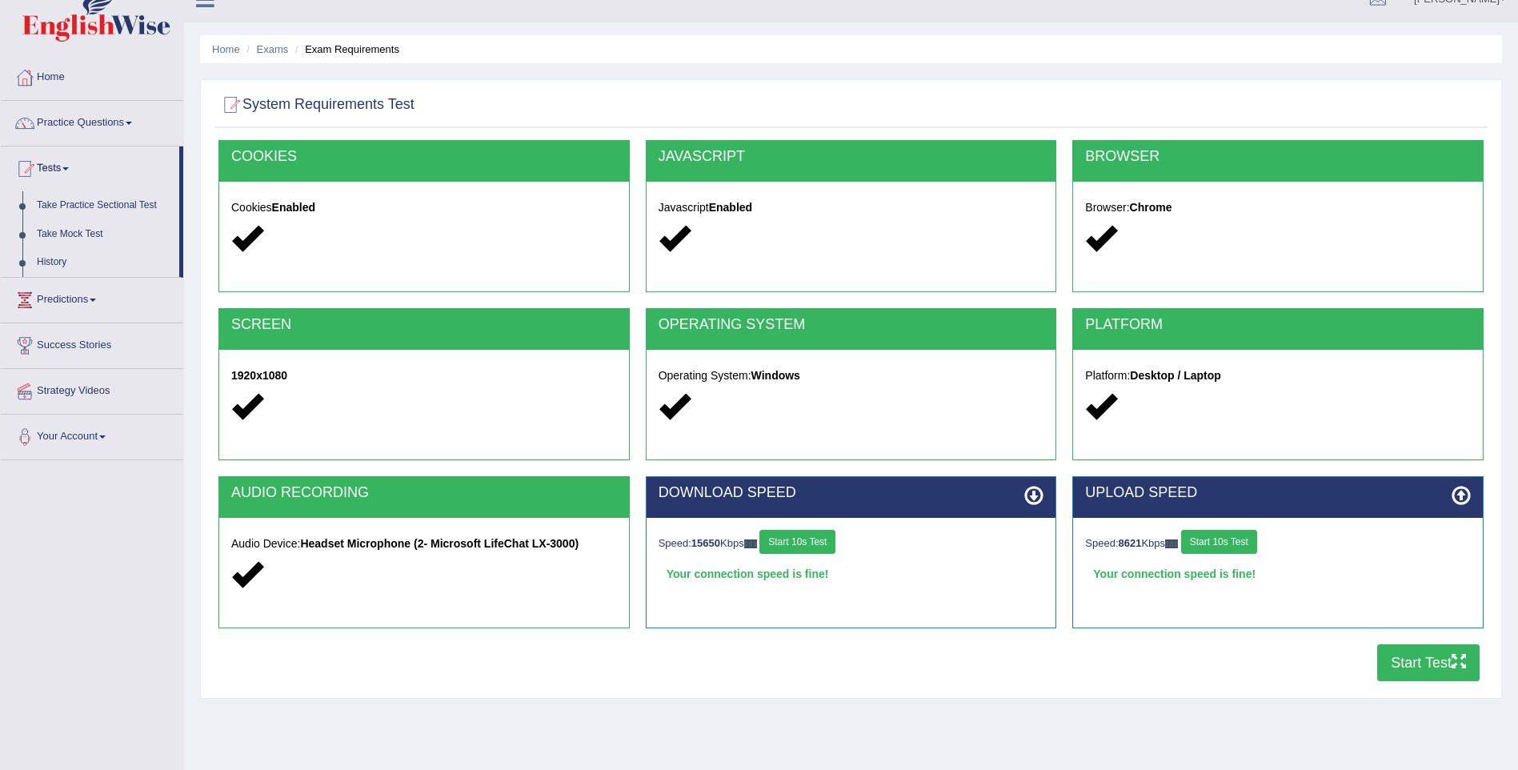
scroll to position [0, 0]
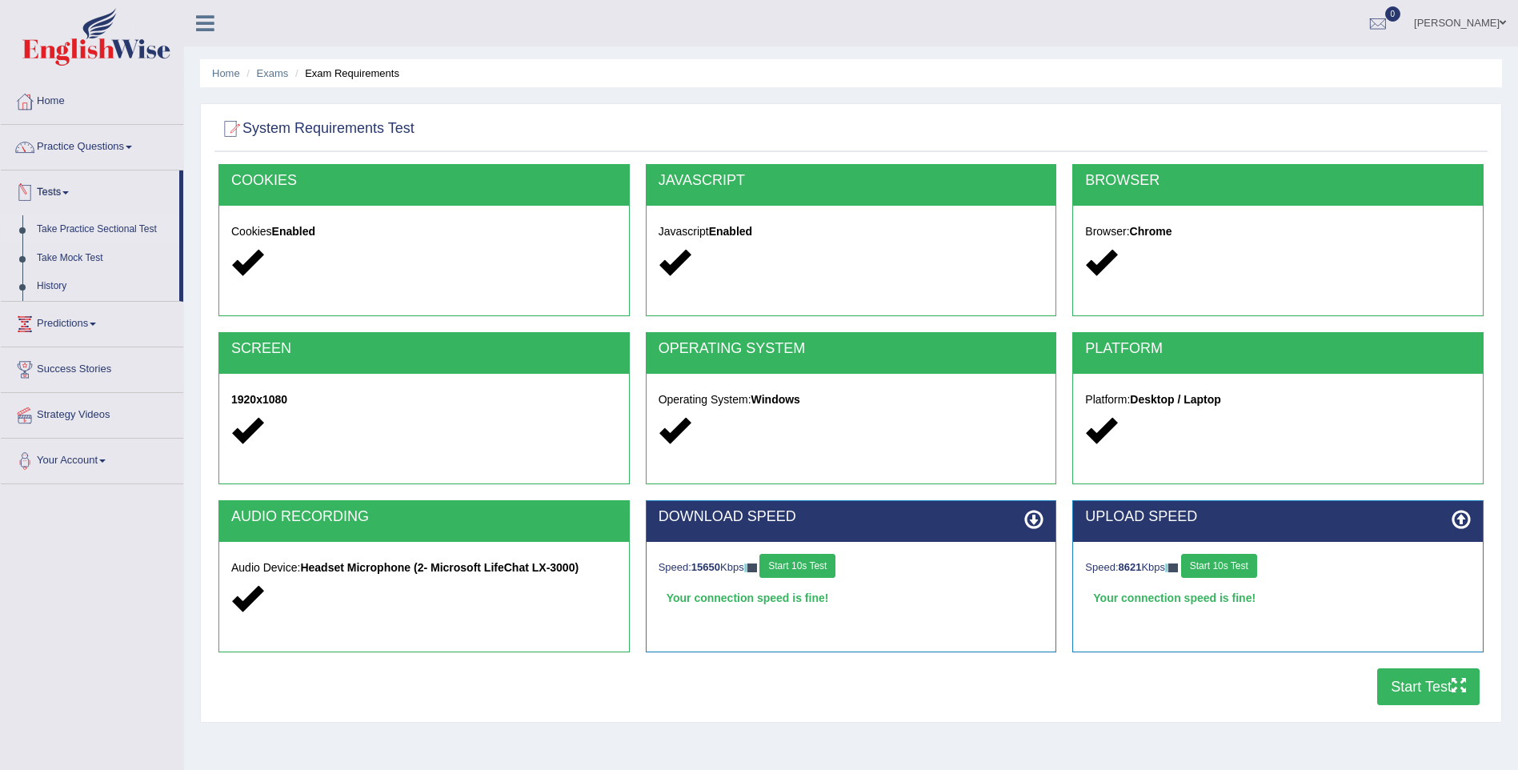
click at [121, 222] on link "Take Practice Sectional Test" at bounding box center [105, 229] width 150 height 29
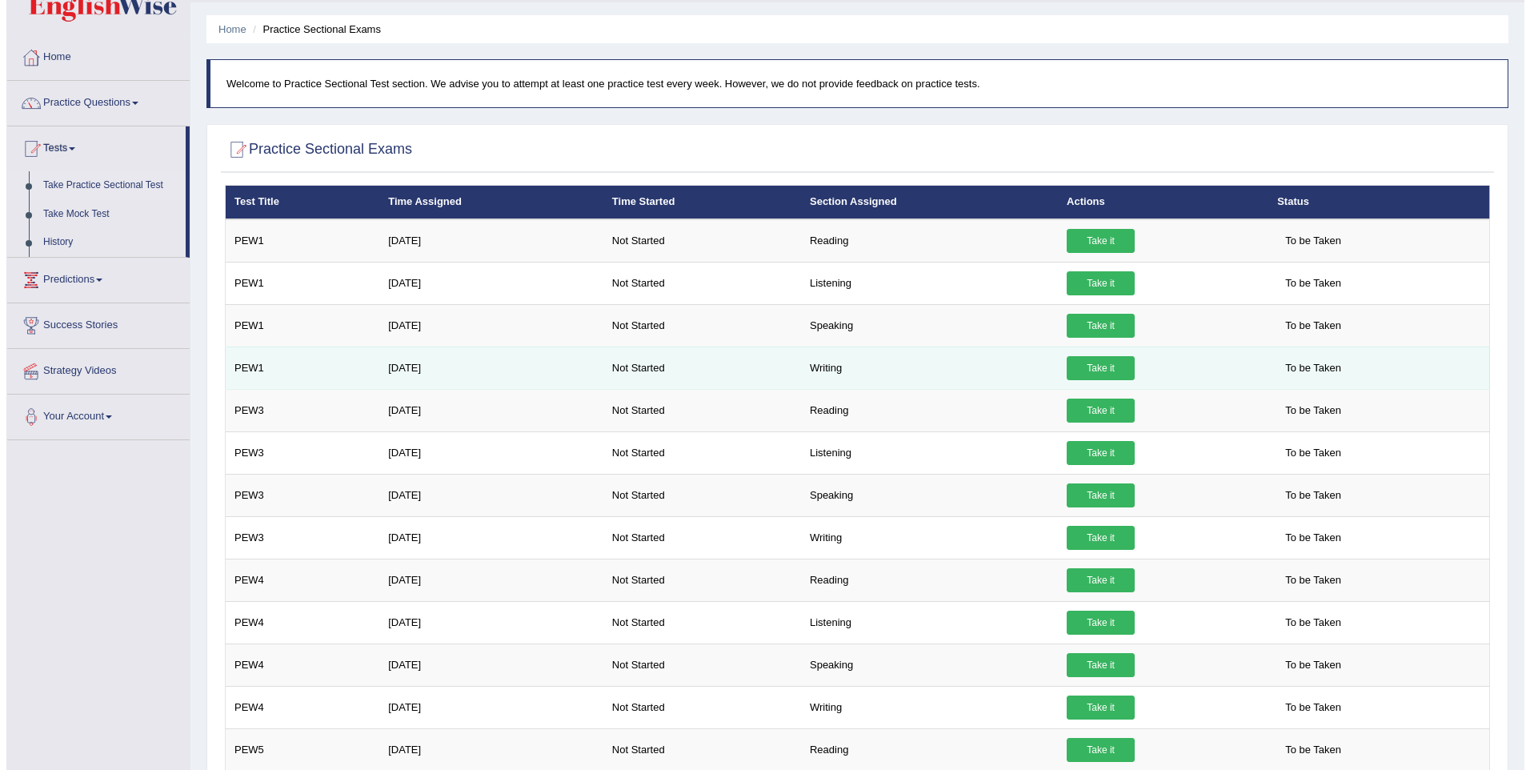
scroll to position [80, 0]
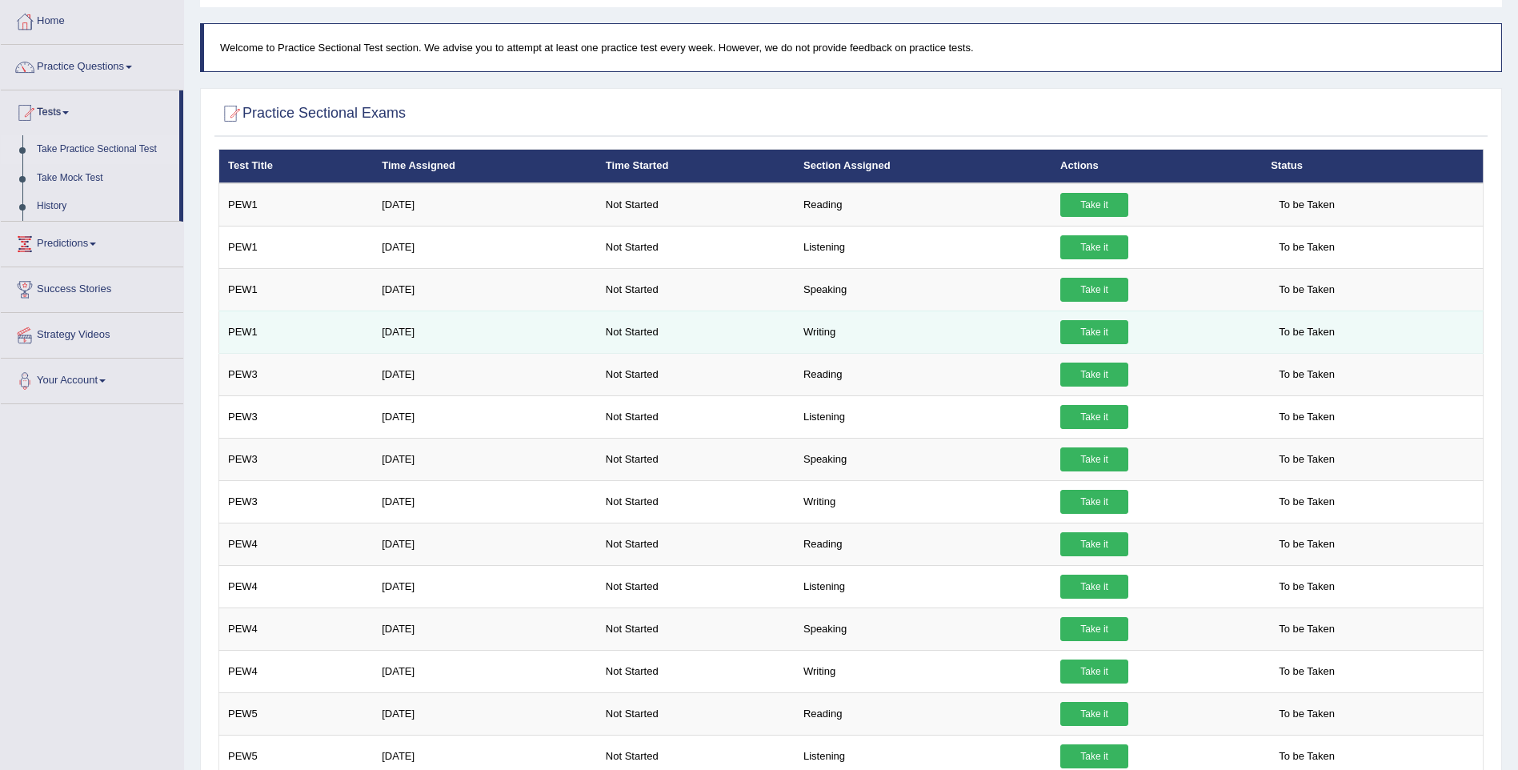
click at [1090, 329] on link "Take it" at bounding box center [1094, 332] width 68 height 24
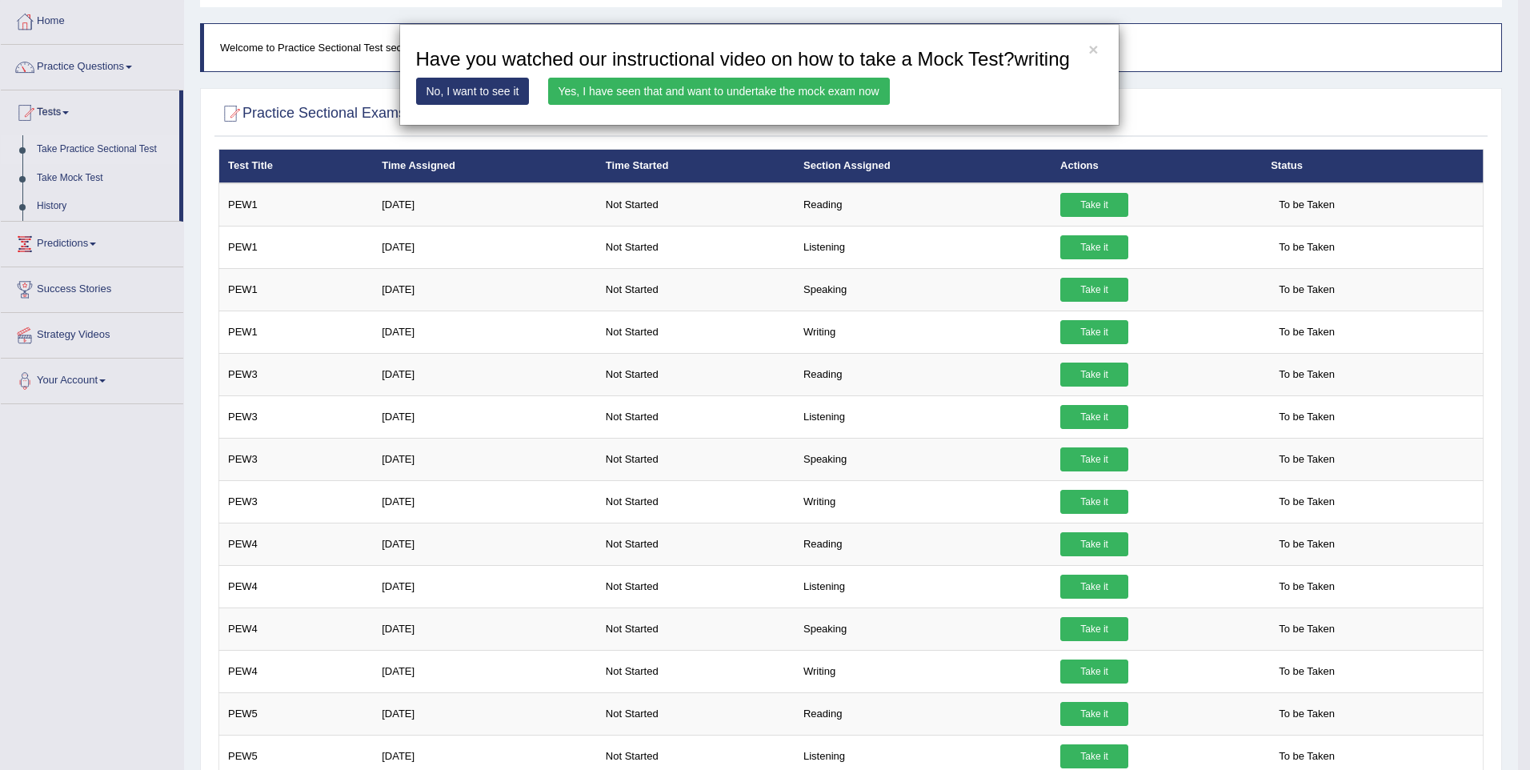
click at [748, 95] on link "Yes, I have seen that and want to undertake the mock exam now" at bounding box center [719, 91] width 342 height 27
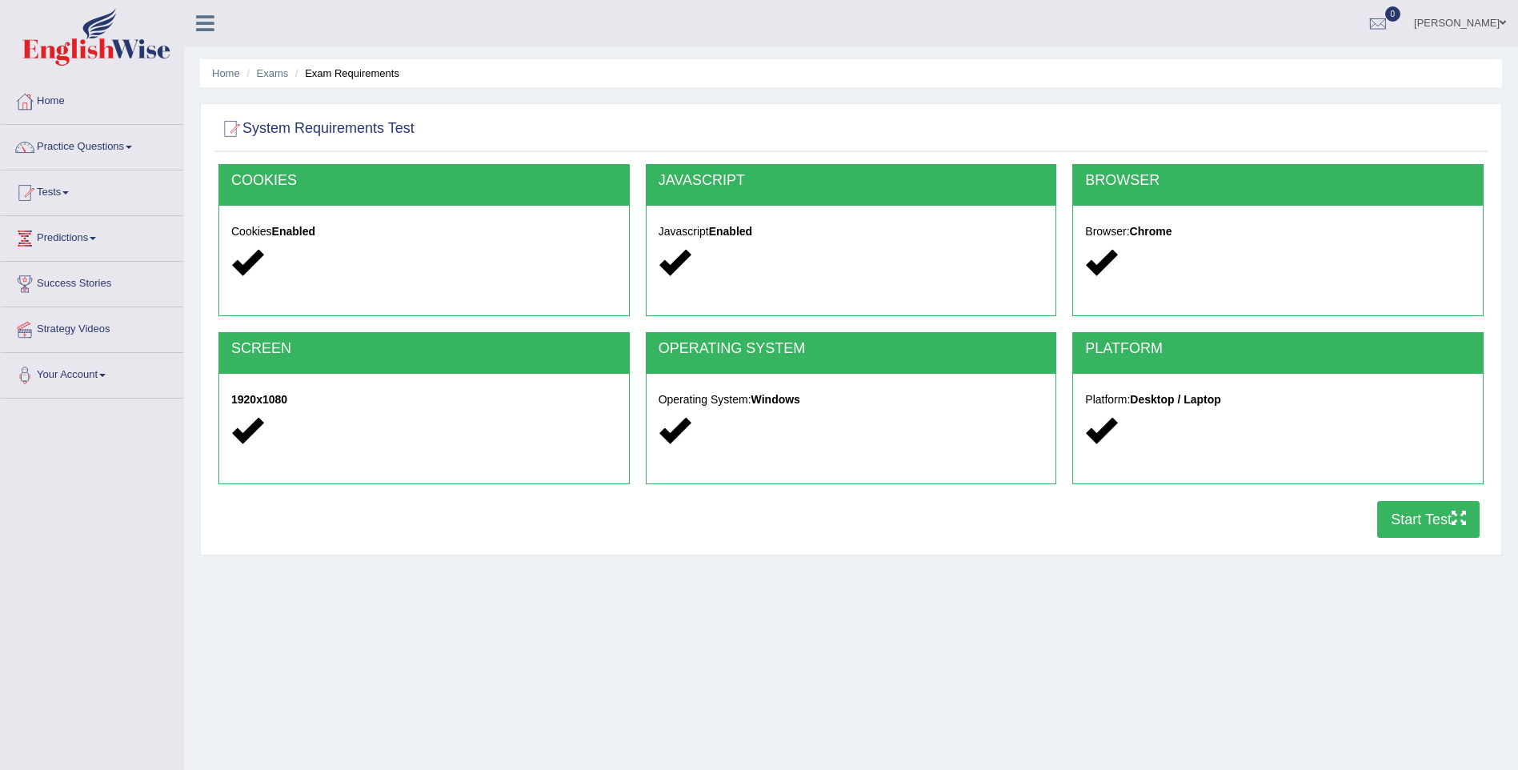
click at [1432, 528] on button "Start Test" at bounding box center [1428, 519] width 102 height 37
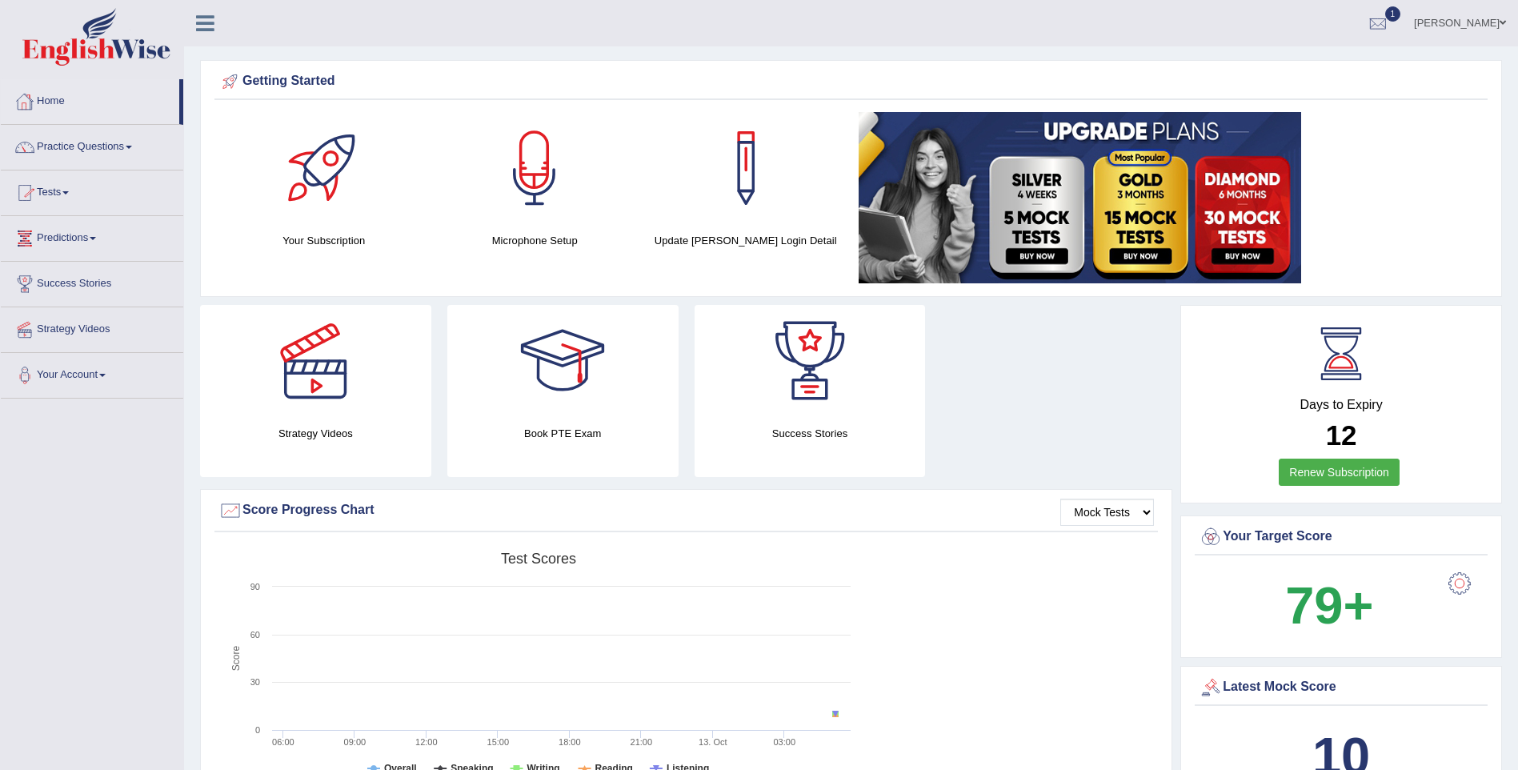
click at [83, 137] on link "Practice Questions" at bounding box center [92, 145] width 182 height 40
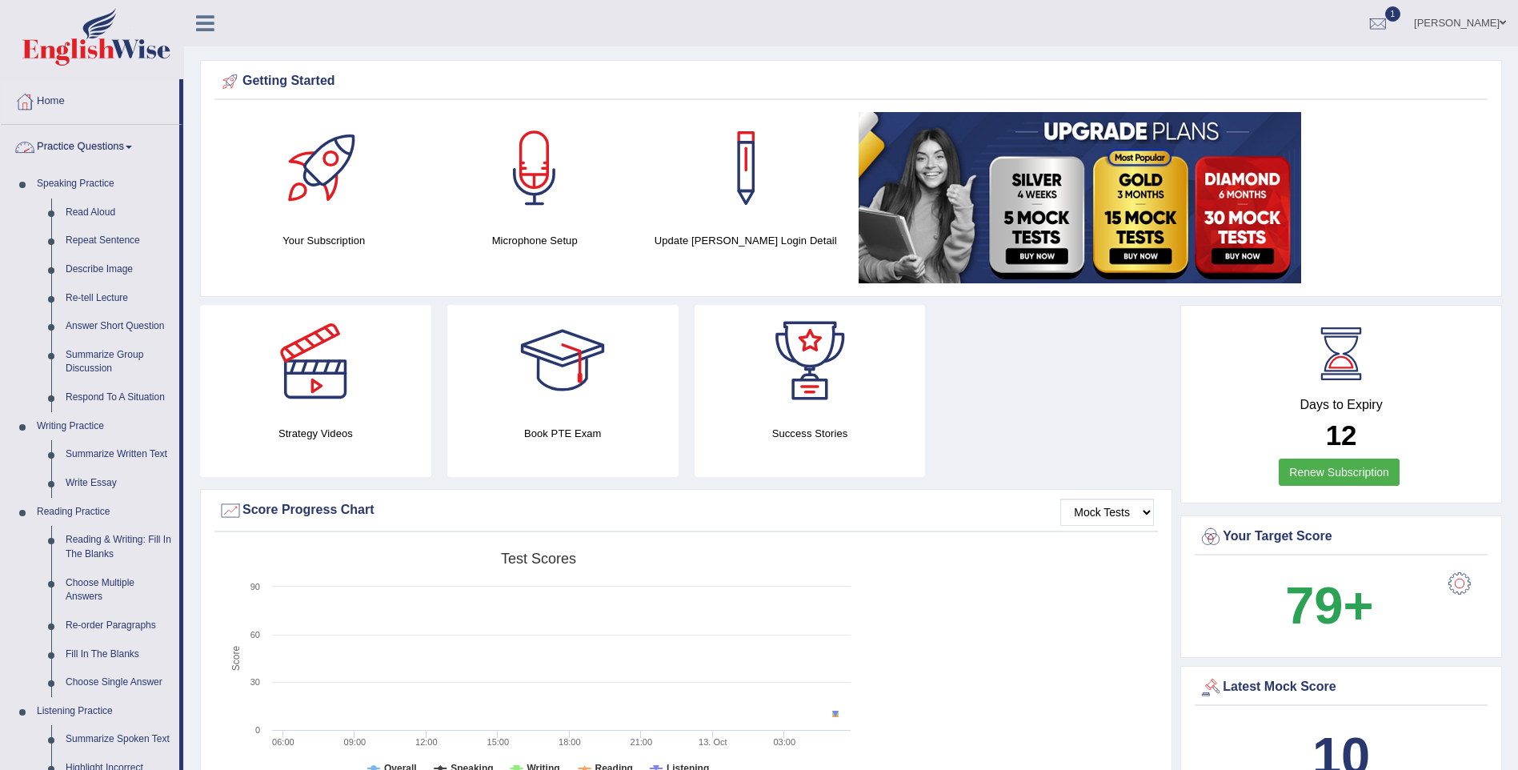
click at [118, 150] on link "Practice Questions" at bounding box center [90, 145] width 178 height 40
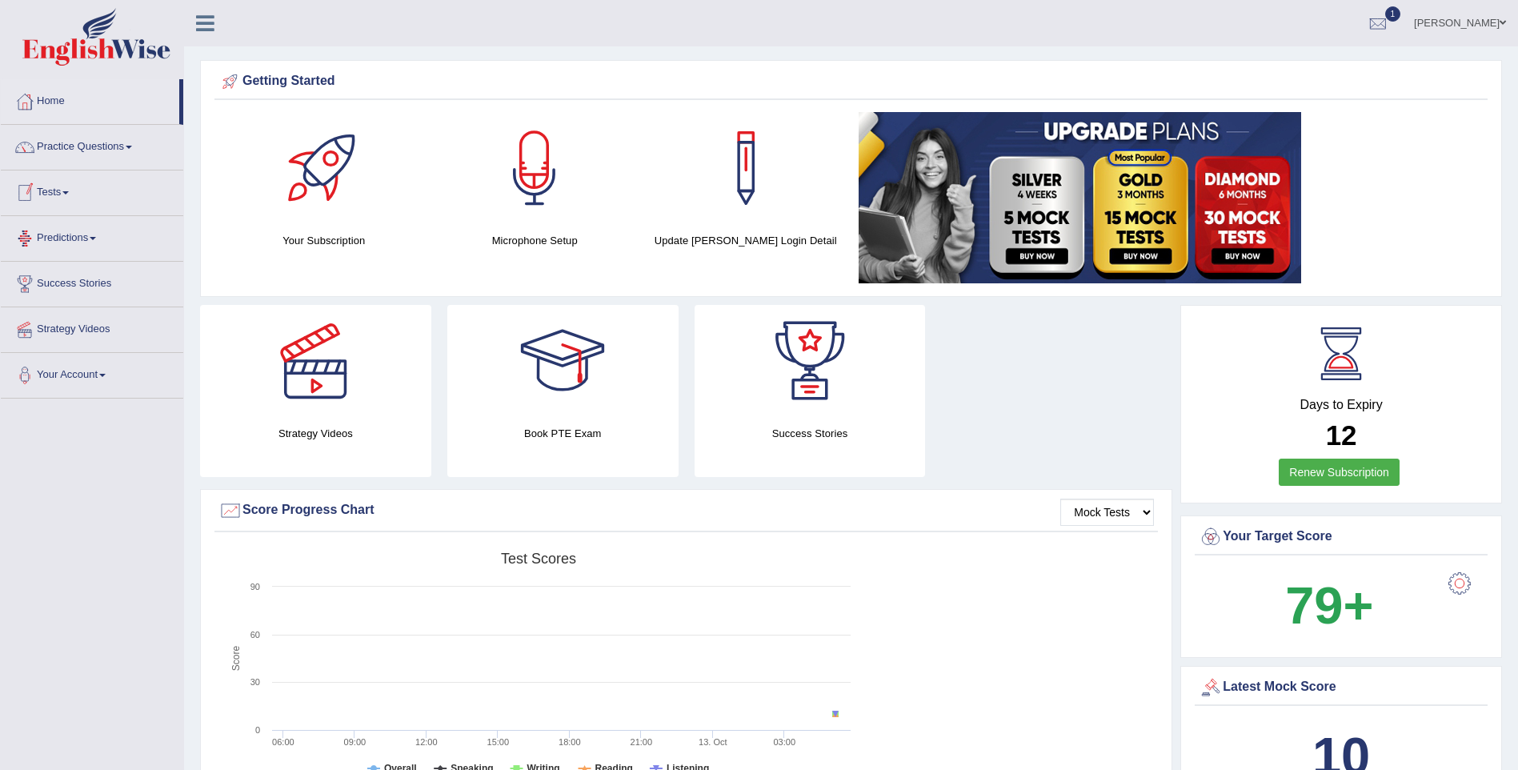
click at [63, 190] on link "Tests" at bounding box center [92, 190] width 182 height 40
click at [59, 282] on link "History" at bounding box center [105, 286] width 150 height 29
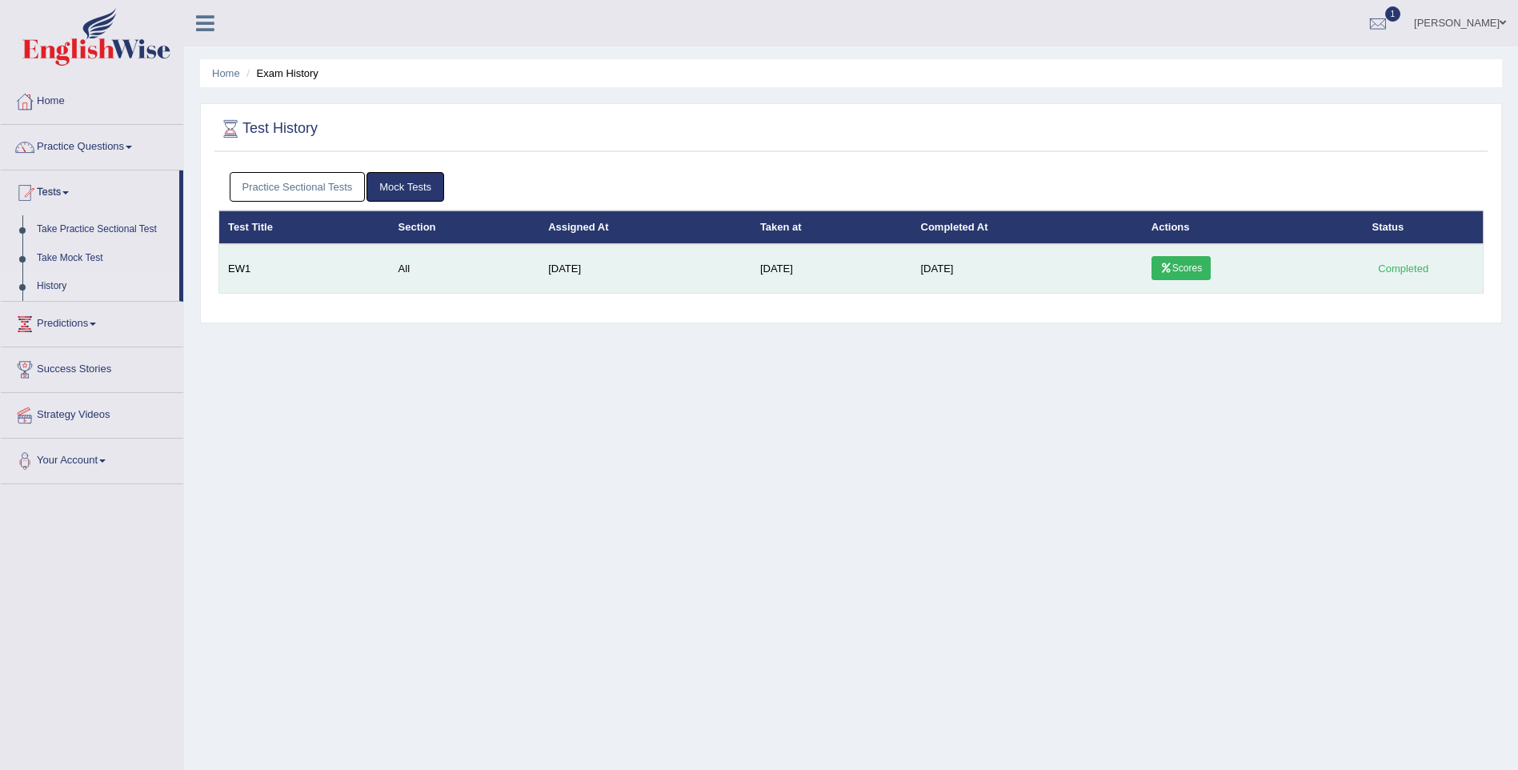
click at [1184, 266] on link "Scores" at bounding box center [1180, 268] width 59 height 24
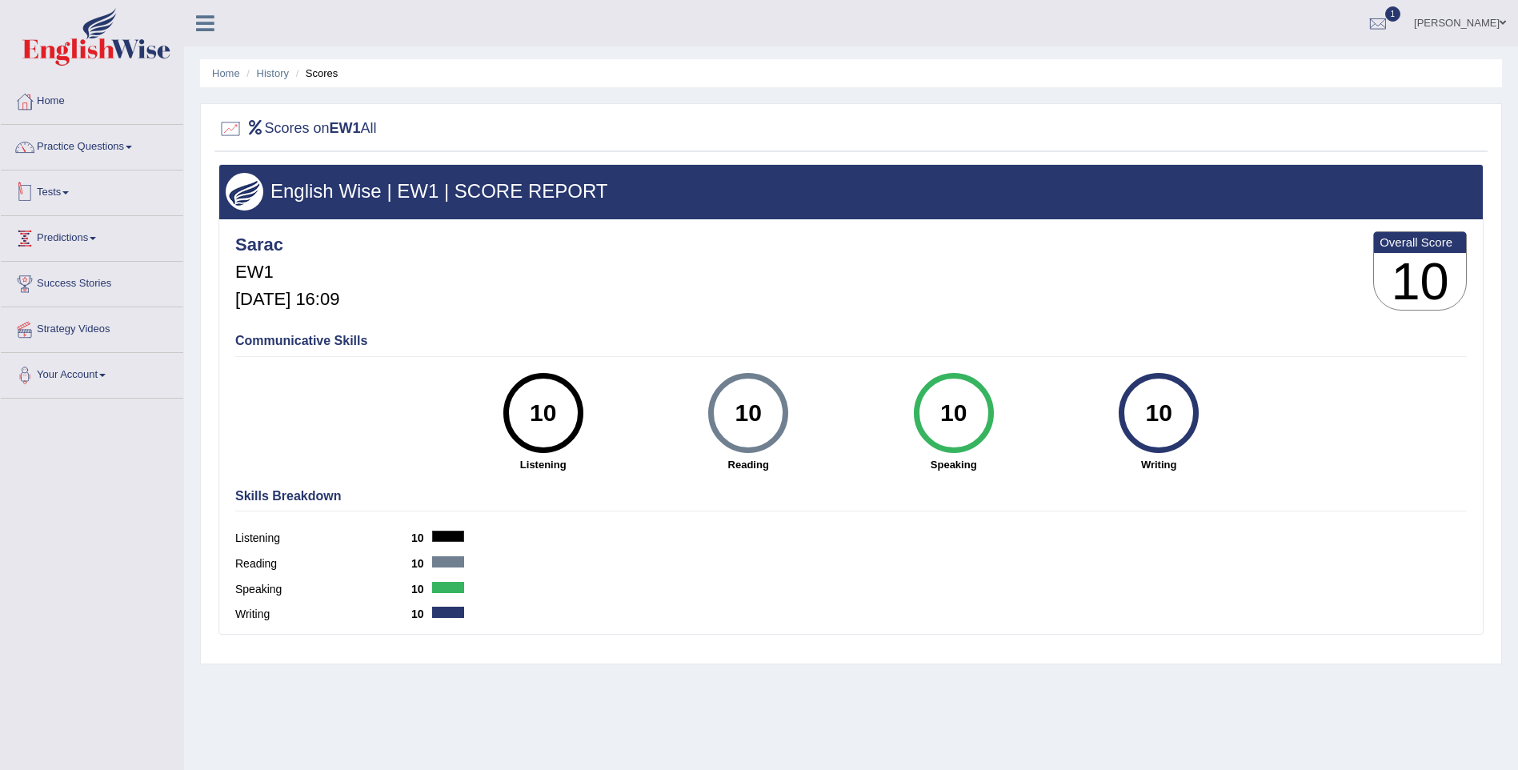
click at [37, 187] on link "Tests" at bounding box center [92, 190] width 182 height 40
click at [52, 286] on link "History" at bounding box center [105, 286] width 150 height 29
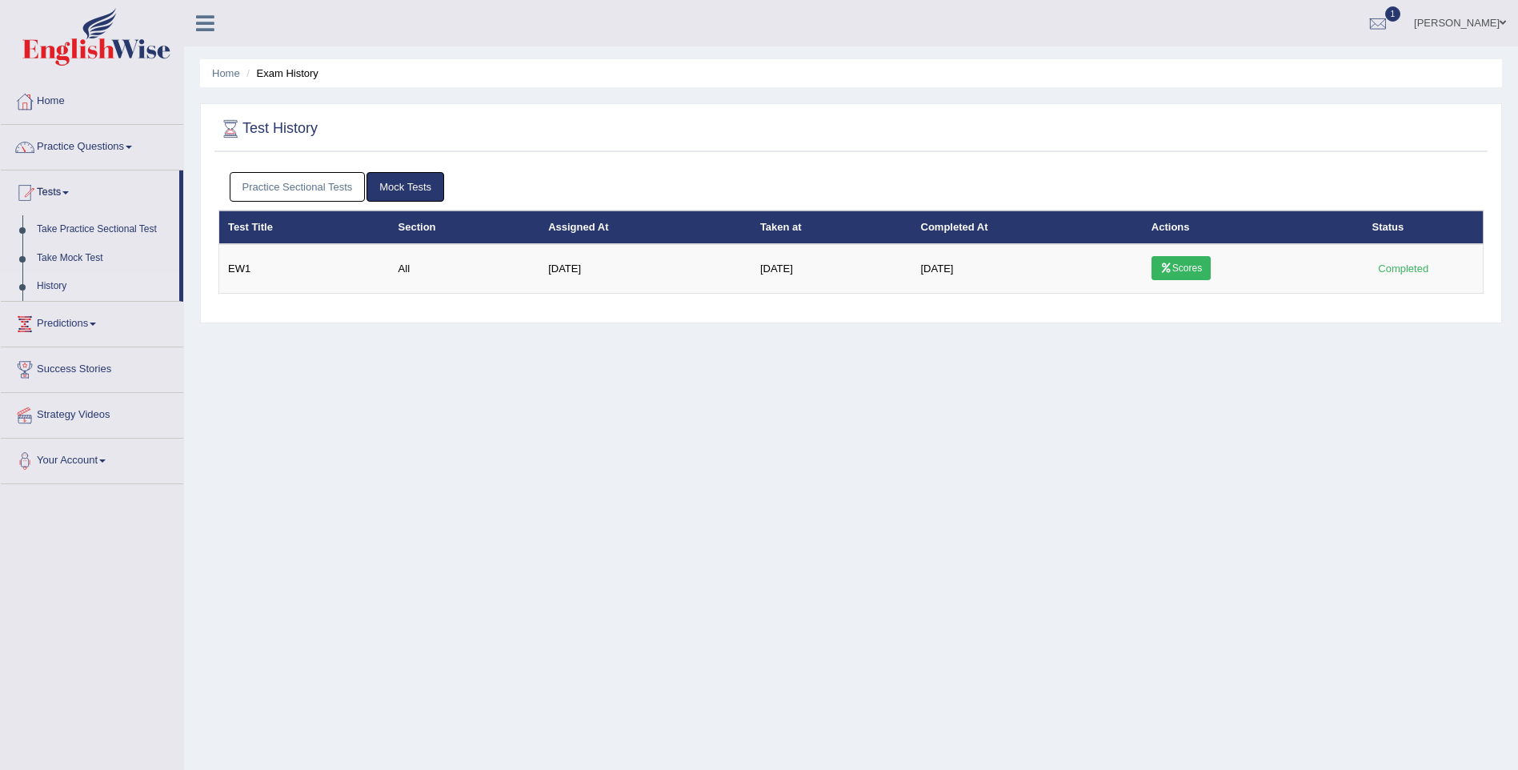
click at [346, 179] on link "Practice Sectional Tests" at bounding box center [298, 187] width 136 height 30
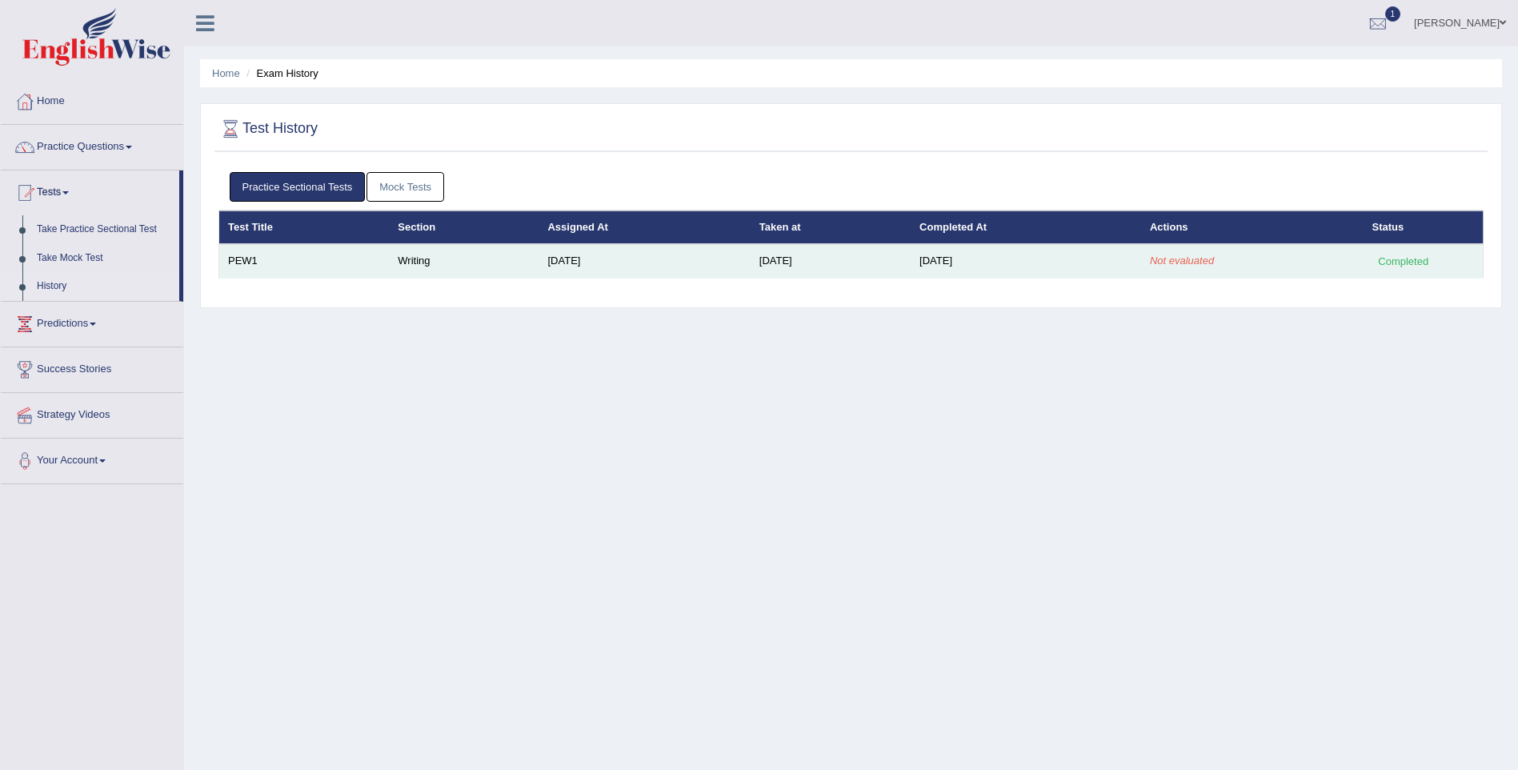
click at [993, 252] on td "[DATE]" at bounding box center [1025, 261] width 230 height 34
click at [1374, 254] on div "Completed" at bounding box center [1403, 261] width 62 height 17
drag, startPoint x: 252, startPoint y: 253, endPoint x: 247, endPoint y: 270, distance: 17.5
click at [252, 258] on td "PEW1" at bounding box center [304, 261] width 170 height 34
click at [247, 270] on td "PEW1" at bounding box center [304, 261] width 170 height 34
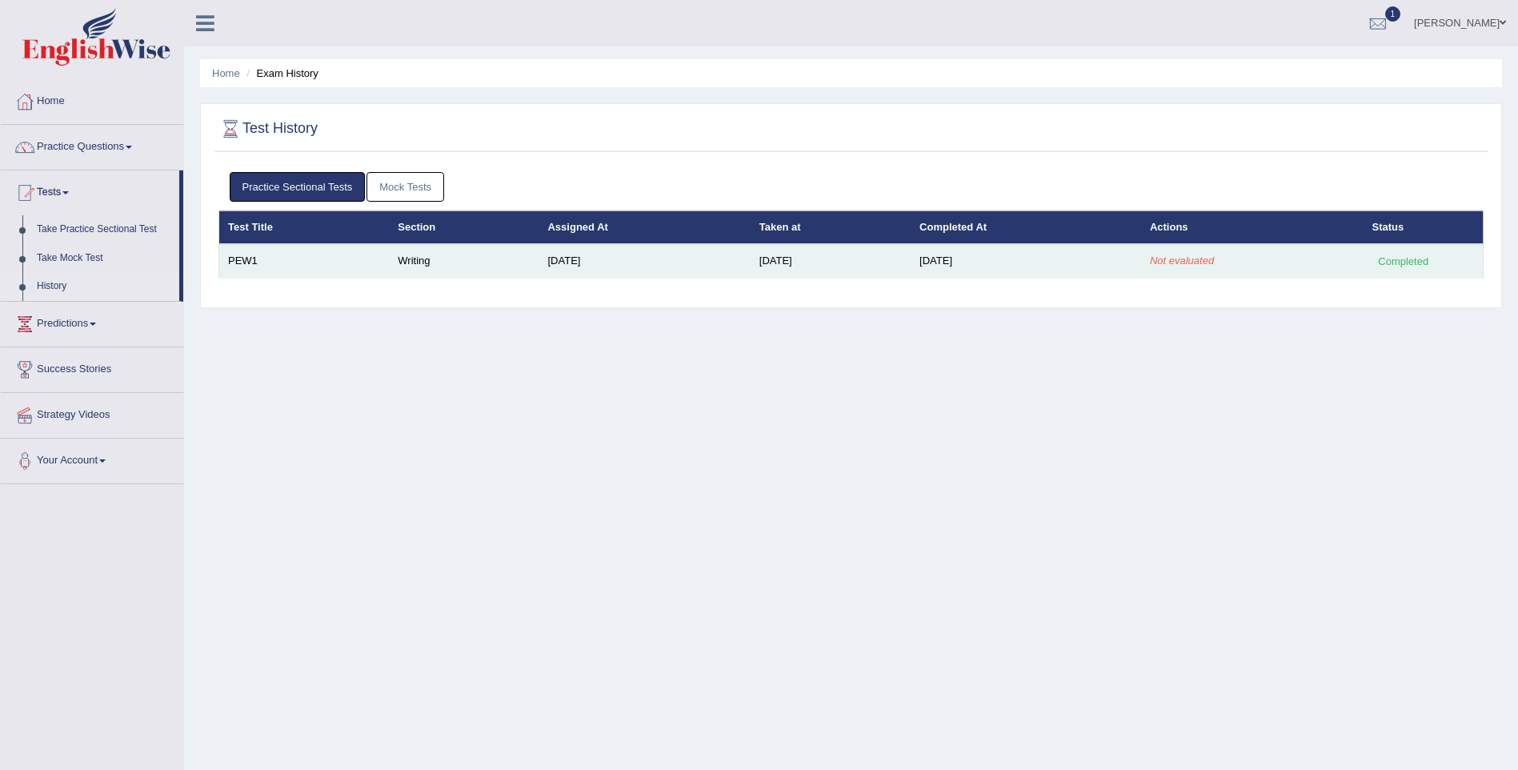
click at [1175, 276] on td "Not evaluated" at bounding box center [1252, 261] width 222 height 34
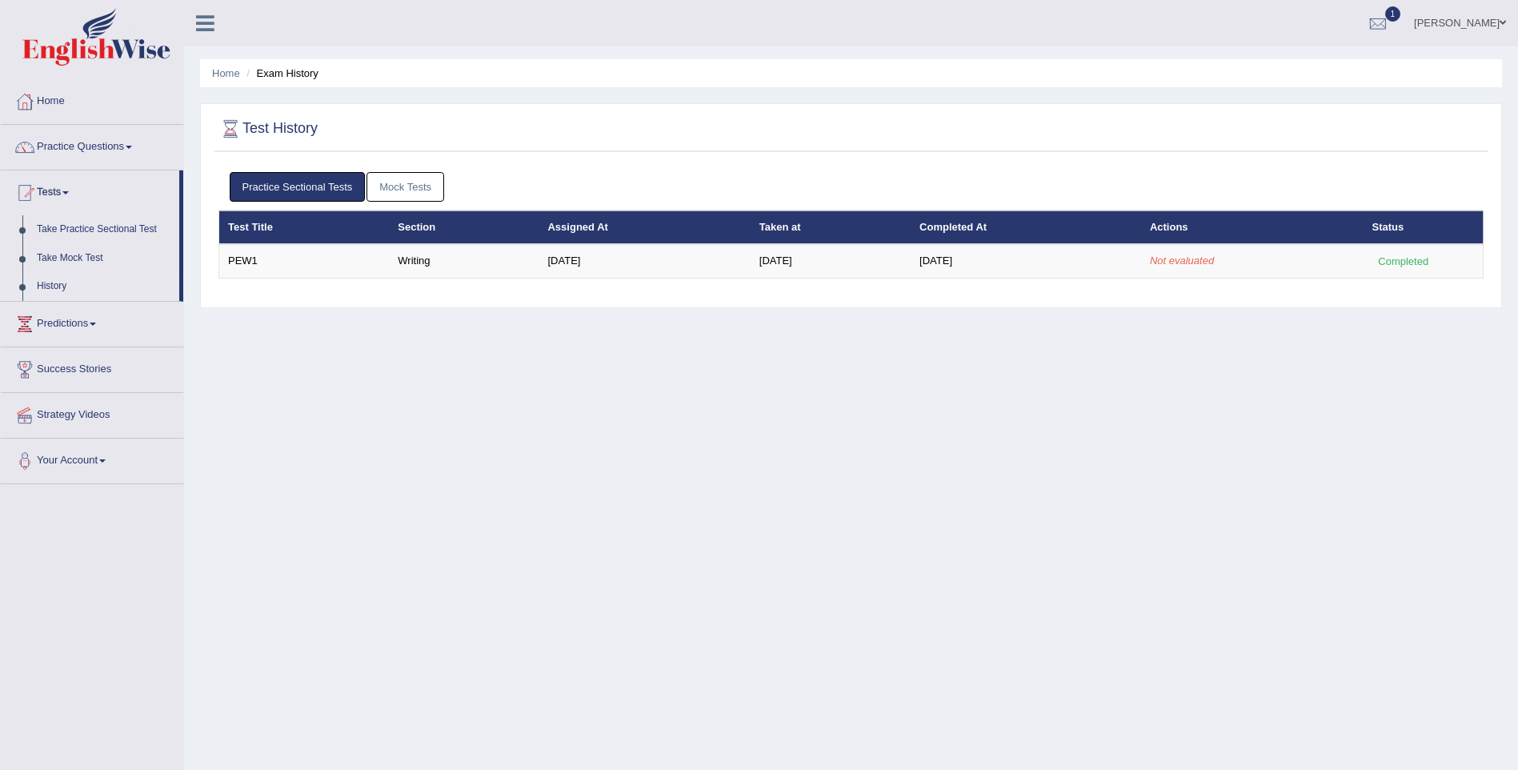
click at [494, 352] on div "Home Exam History Test History Practice Sectional Tests Mock Tests Test Title S…" at bounding box center [851, 400] width 1334 height 800
drag, startPoint x: 462, startPoint y: 263, endPoint x: 584, endPoint y: 237, distance: 125.2
click at [584, 237] on table "Test Title Section Assigned At Taken at Completed At Actions Status PEW1 Writin…" at bounding box center [850, 244] width 1265 height 68
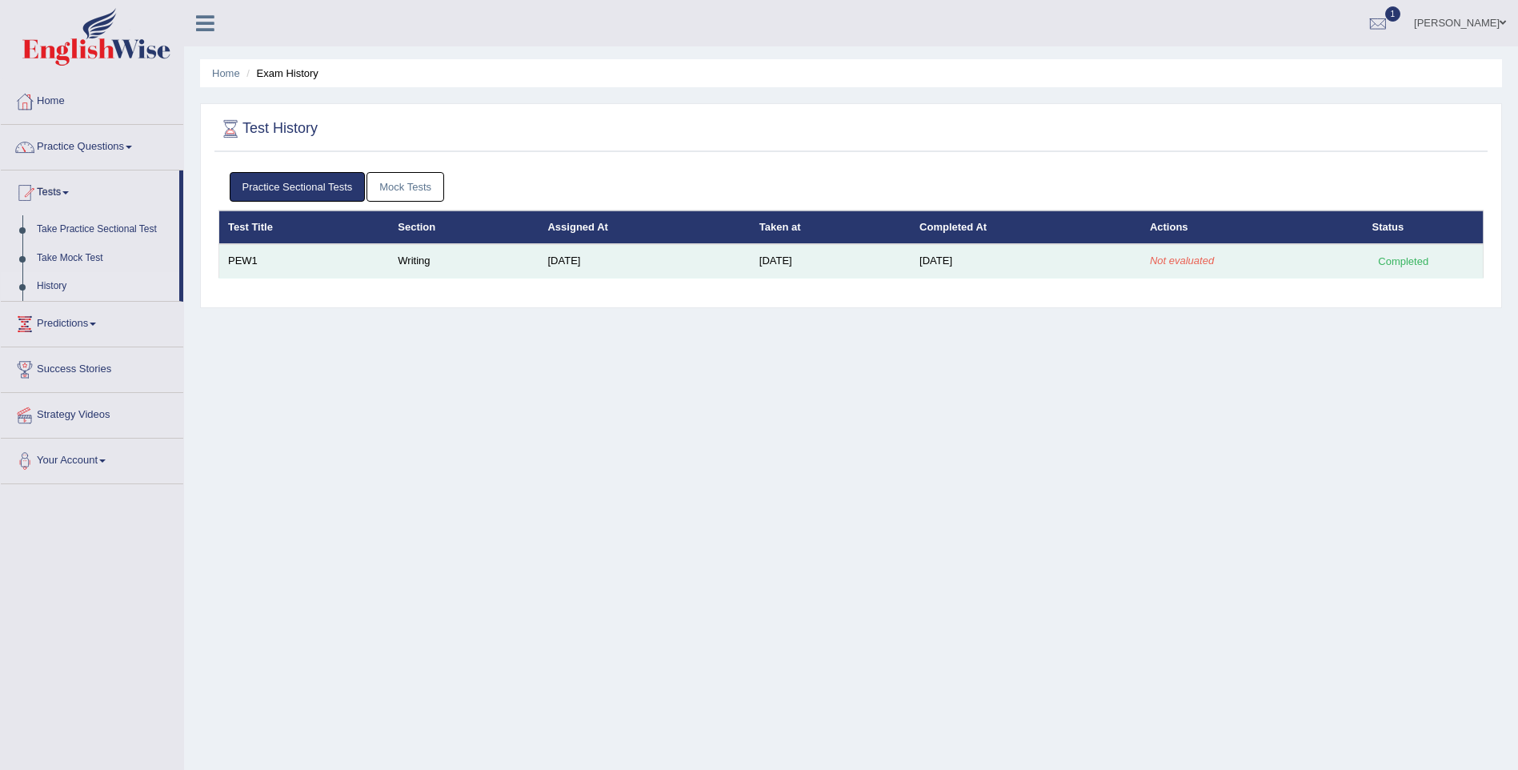
drag, startPoint x: 584, startPoint y: 237, endPoint x: 565, endPoint y: 253, distance: 25.0
click at [565, 253] on td "[DATE]" at bounding box center [643, 261] width 211 height 34
click at [1191, 252] on td "Not evaluated" at bounding box center [1252, 261] width 222 height 34
click at [240, 256] on td "PEW1" at bounding box center [304, 261] width 170 height 34
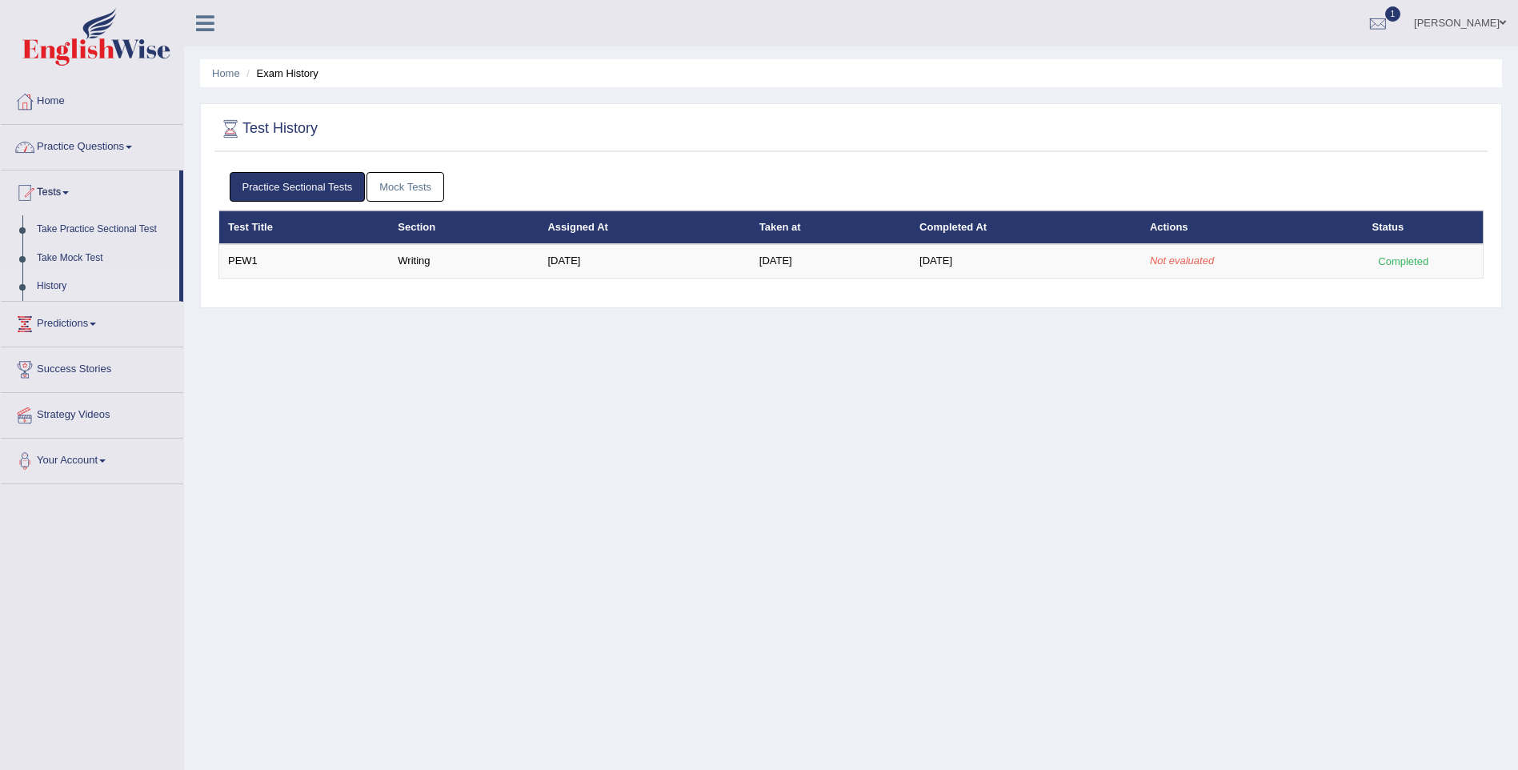
click at [133, 127] on link "Practice Questions" at bounding box center [92, 145] width 182 height 40
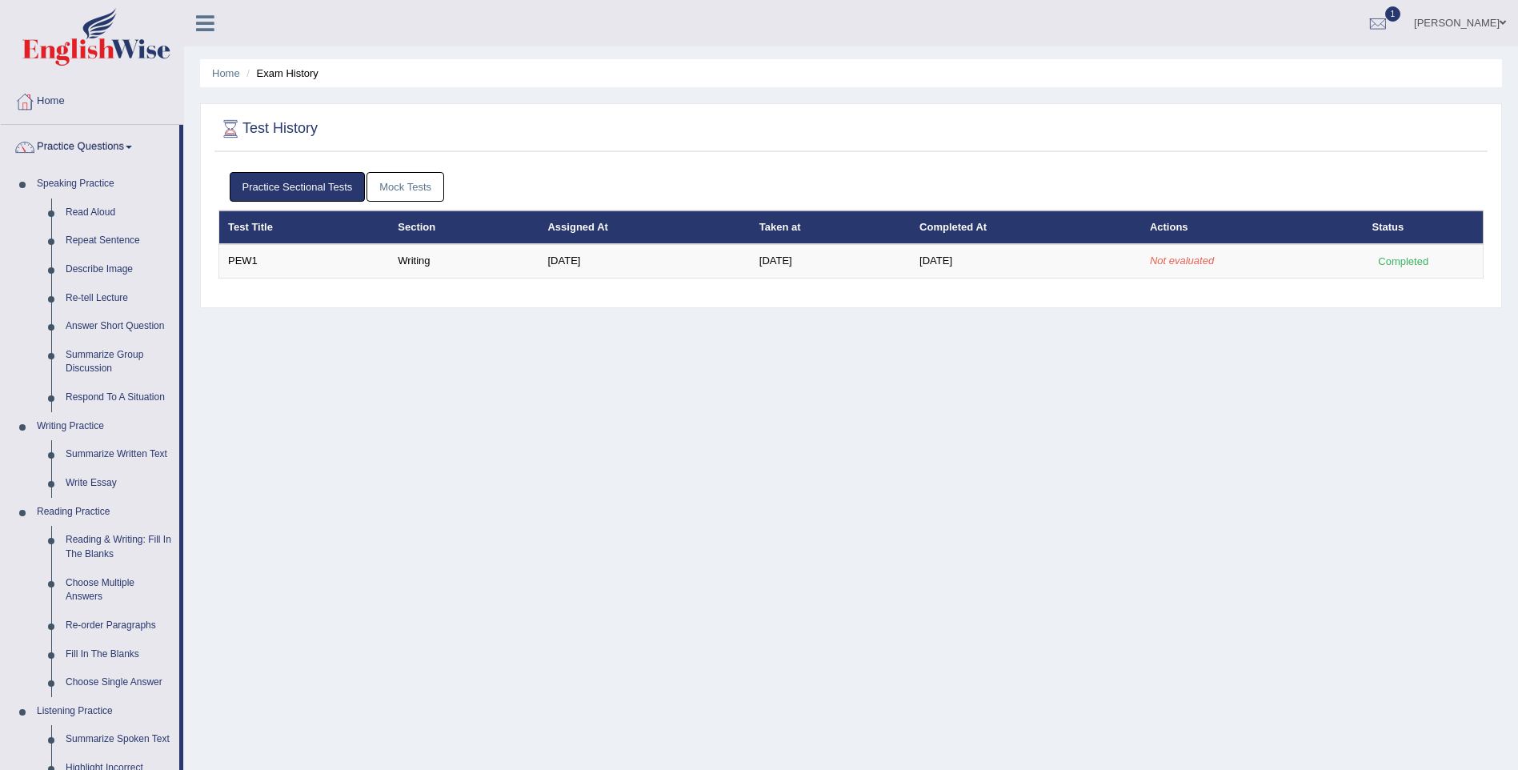
click at [436, 190] on link "Mock Tests" at bounding box center [405, 187] width 78 height 30
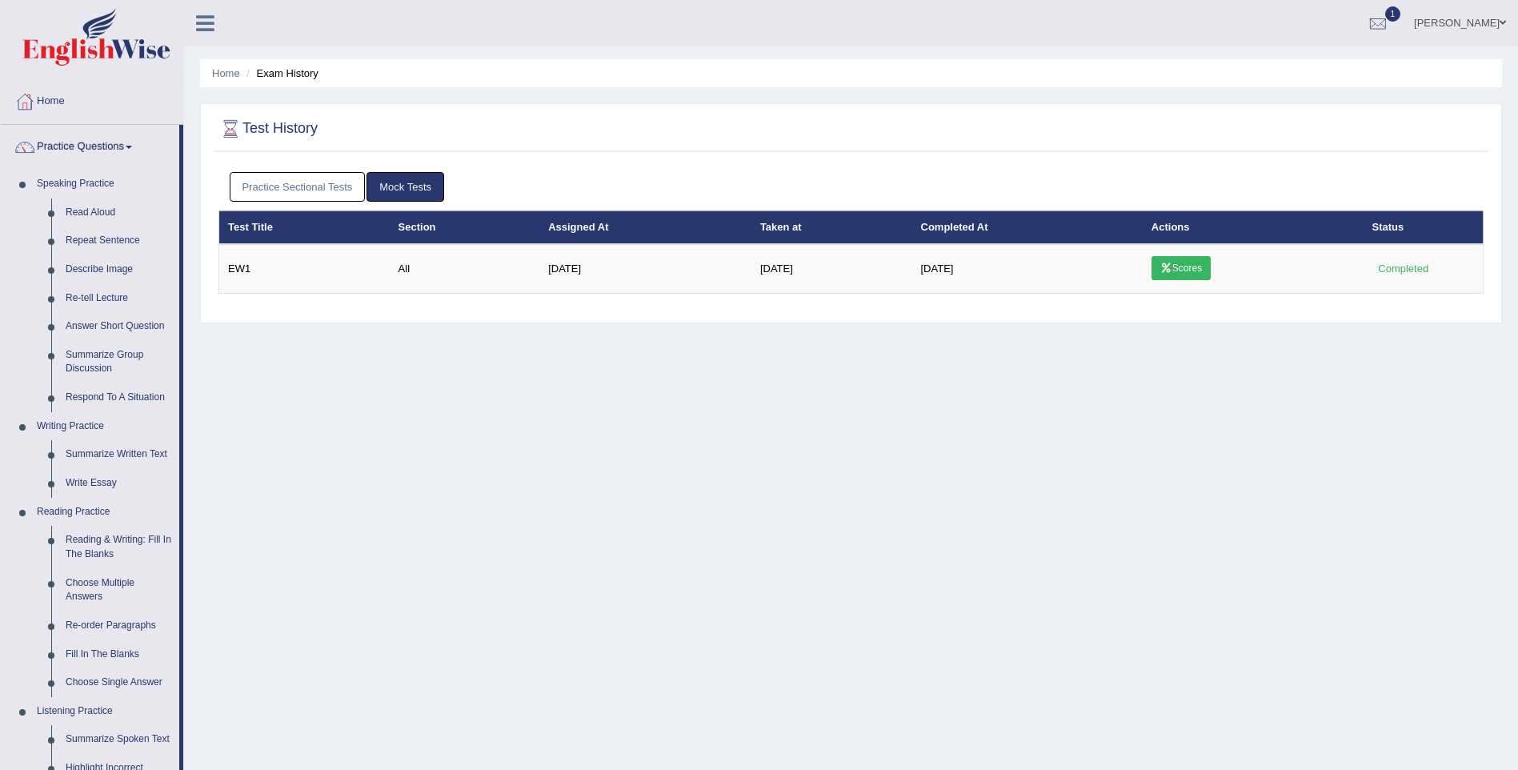
click at [300, 179] on link "Practice Sectional Tests" at bounding box center [298, 187] width 136 height 30
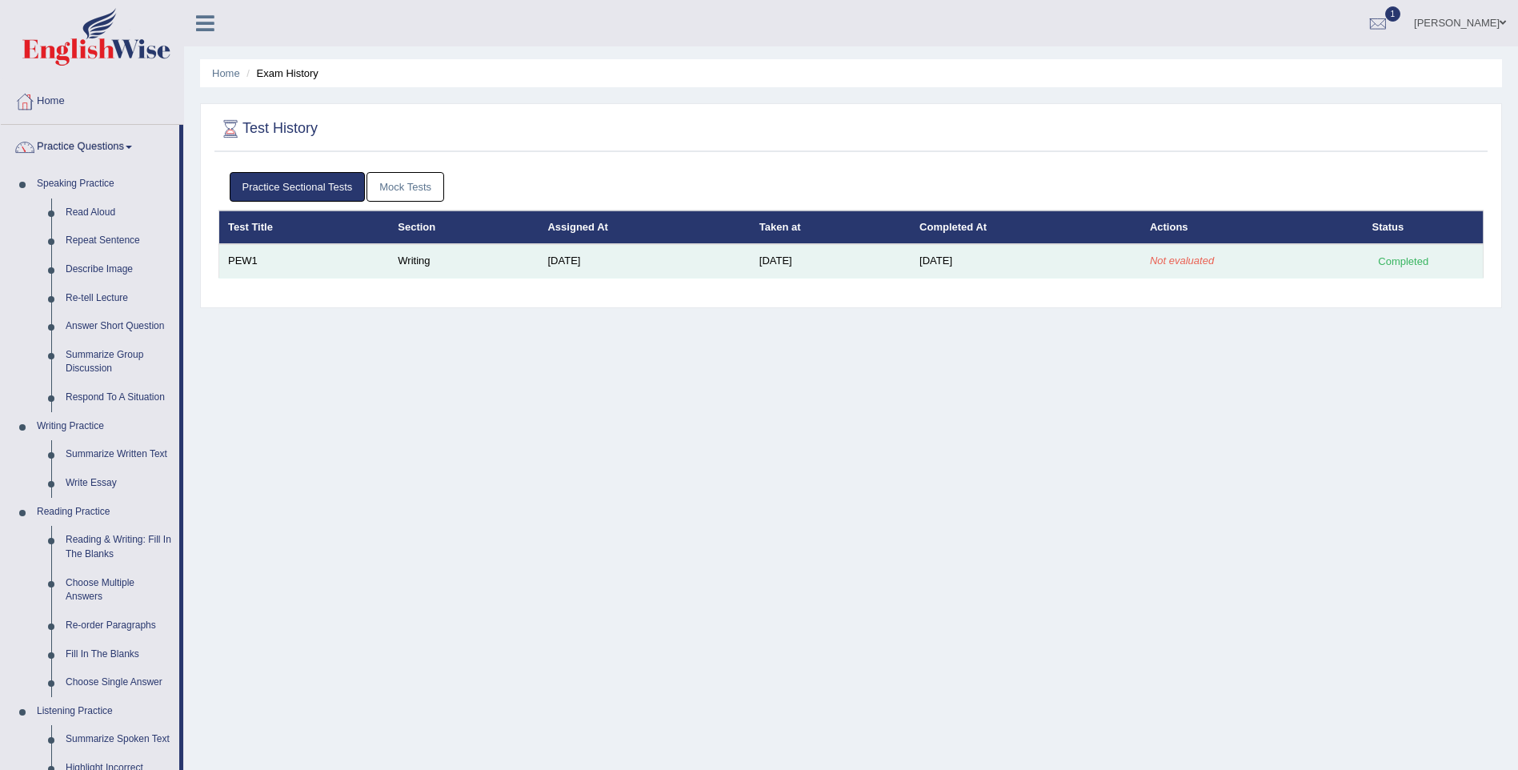
click at [1390, 258] on div "Completed" at bounding box center [1403, 261] width 62 height 17
click at [1389, 267] on div "Completed" at bounding box center [1403, 261] width 62 height 17
click at [1389, 265] on div "Completed" at bounding box center [1403, 261] width 62 height 17
click at [1183, 261] on em "Not evaluated" at bounding box center [1182, 260] width 64 height 12
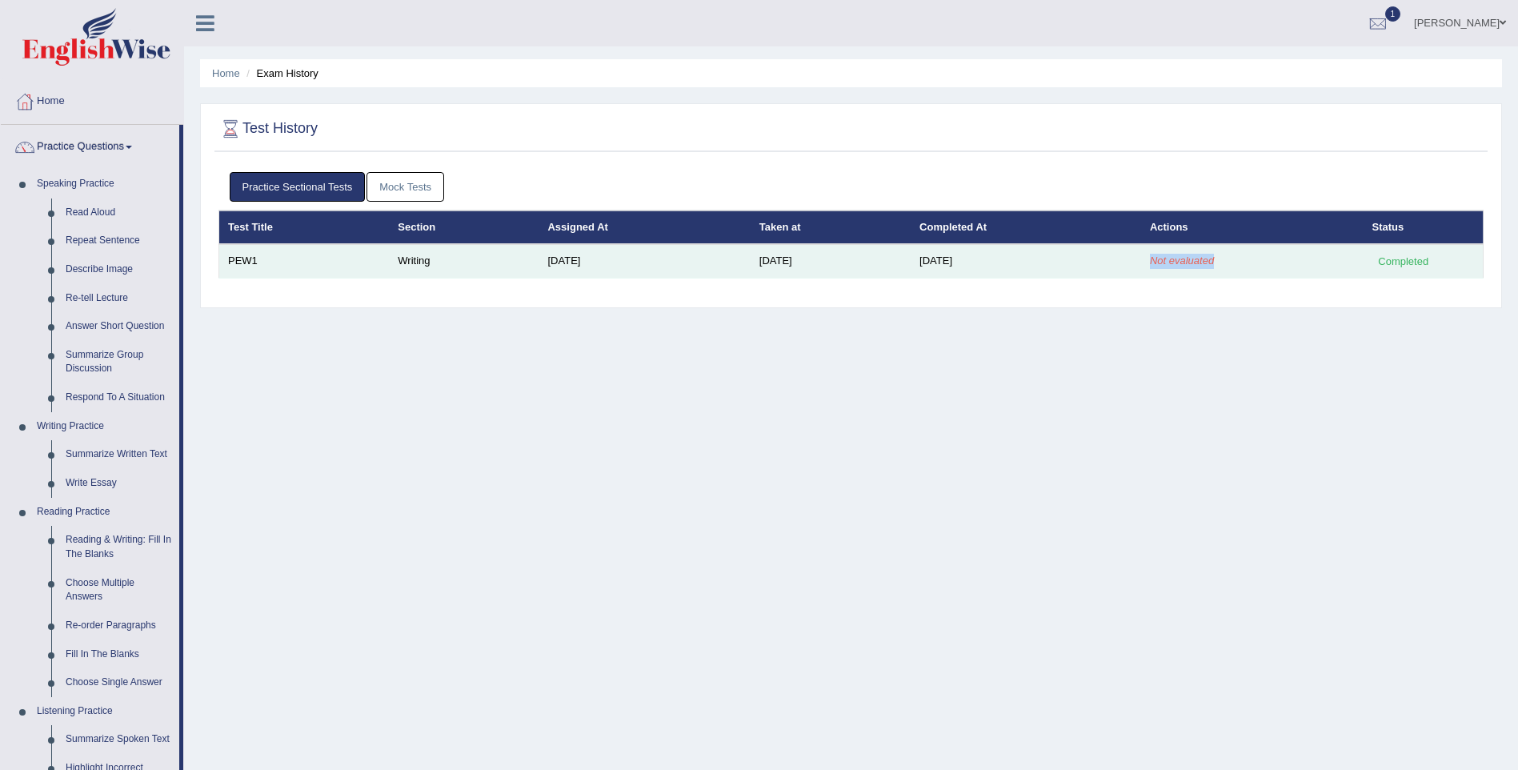
click at [1183, 261] on em "Not evaluated" at bounding box center [1182, 260] width 64 height 12
click at [442, 273] on td "Writing" at bounding box center [464, 261] width 150 height 34
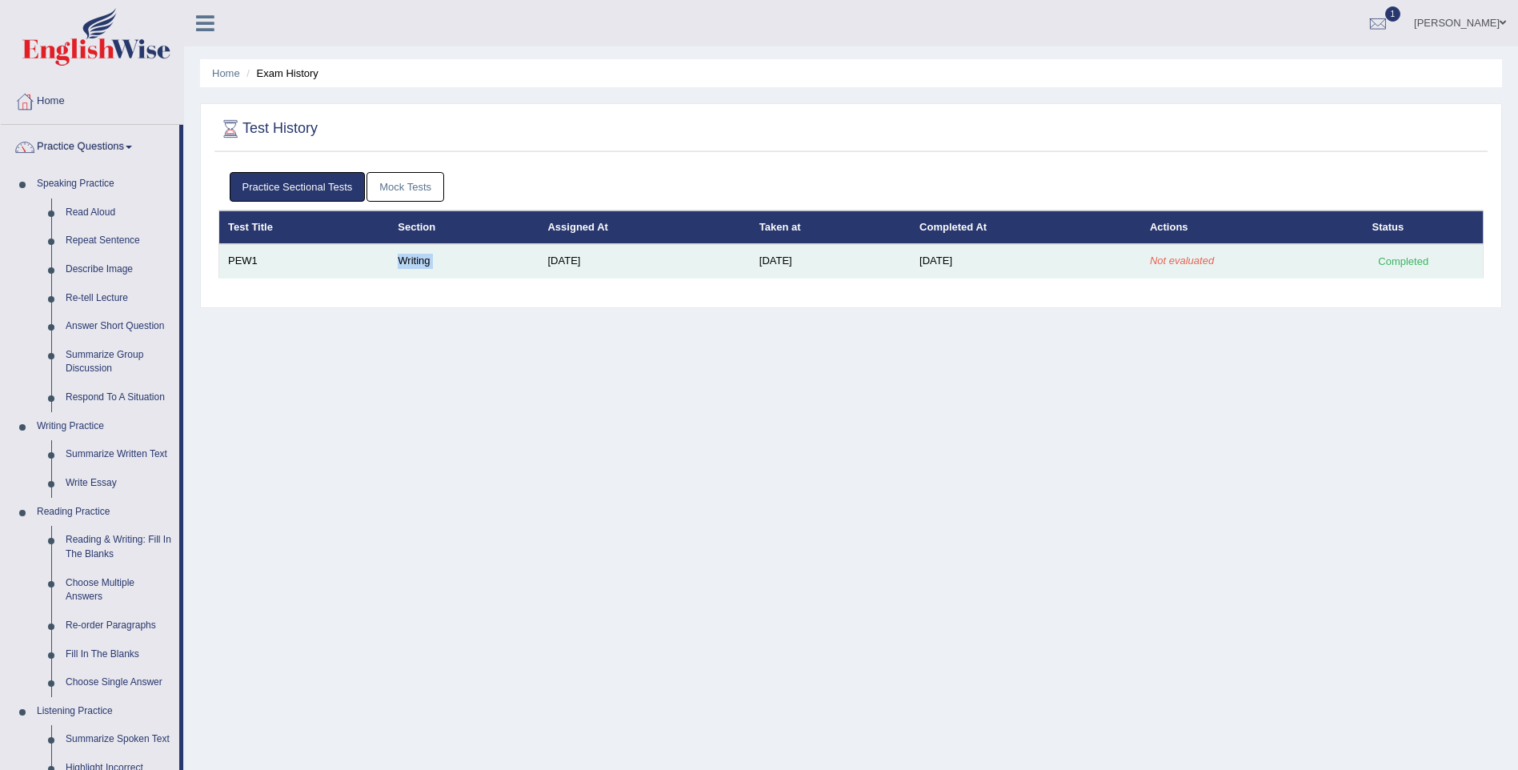
click at [442, 273] on td "Writing" at bounding box center [464, 261] width 150 height 34
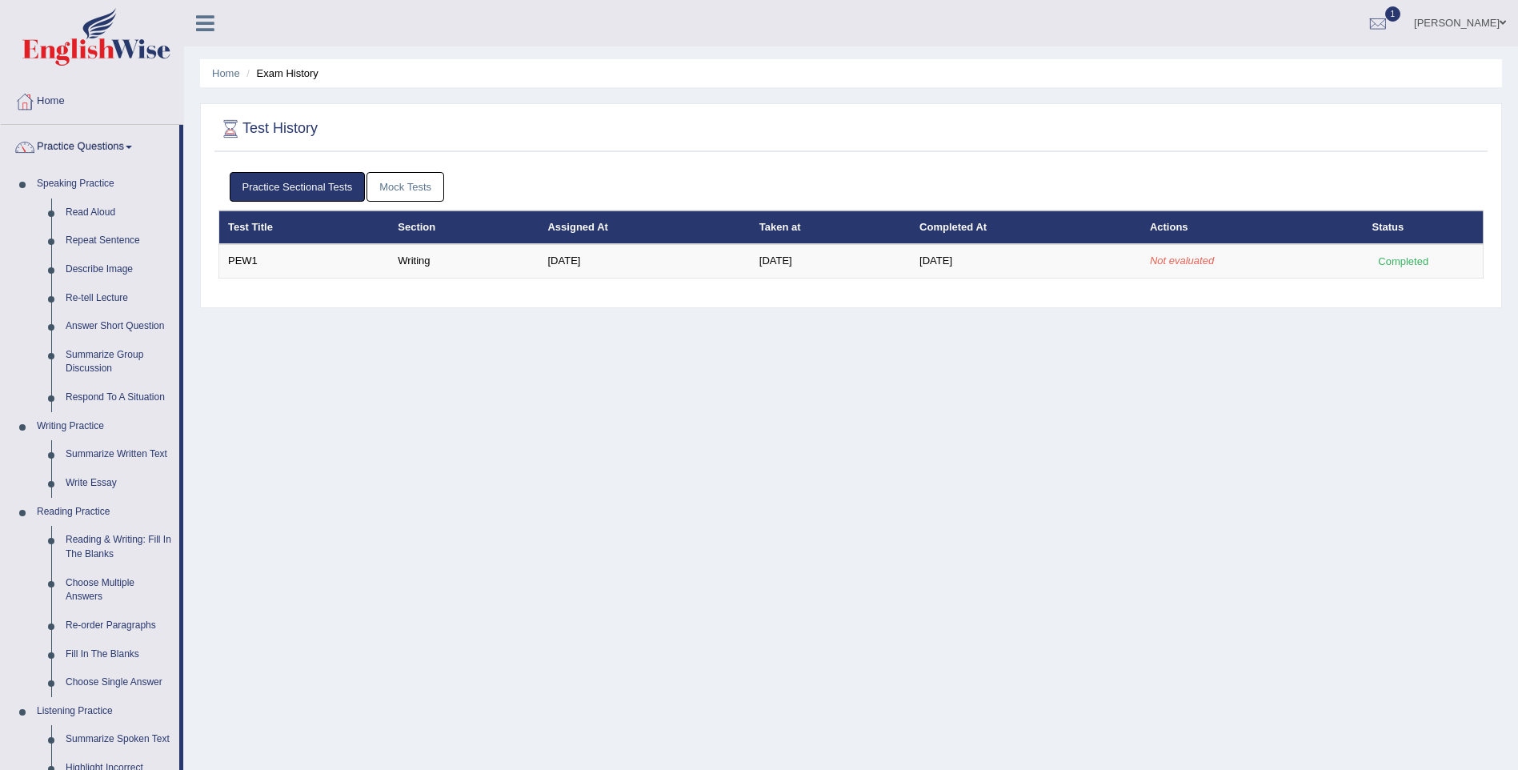
drag, startPoint x: 442, startPoint y: 273, endPoint x: 548, endPoint y: 310, distance: 112.8
click at [548, 310] on div "Home Exam History Test History Practice Sectional Tests Mock Tests Test Title S…" at bounding box center [851, 400] width 1334 height 800
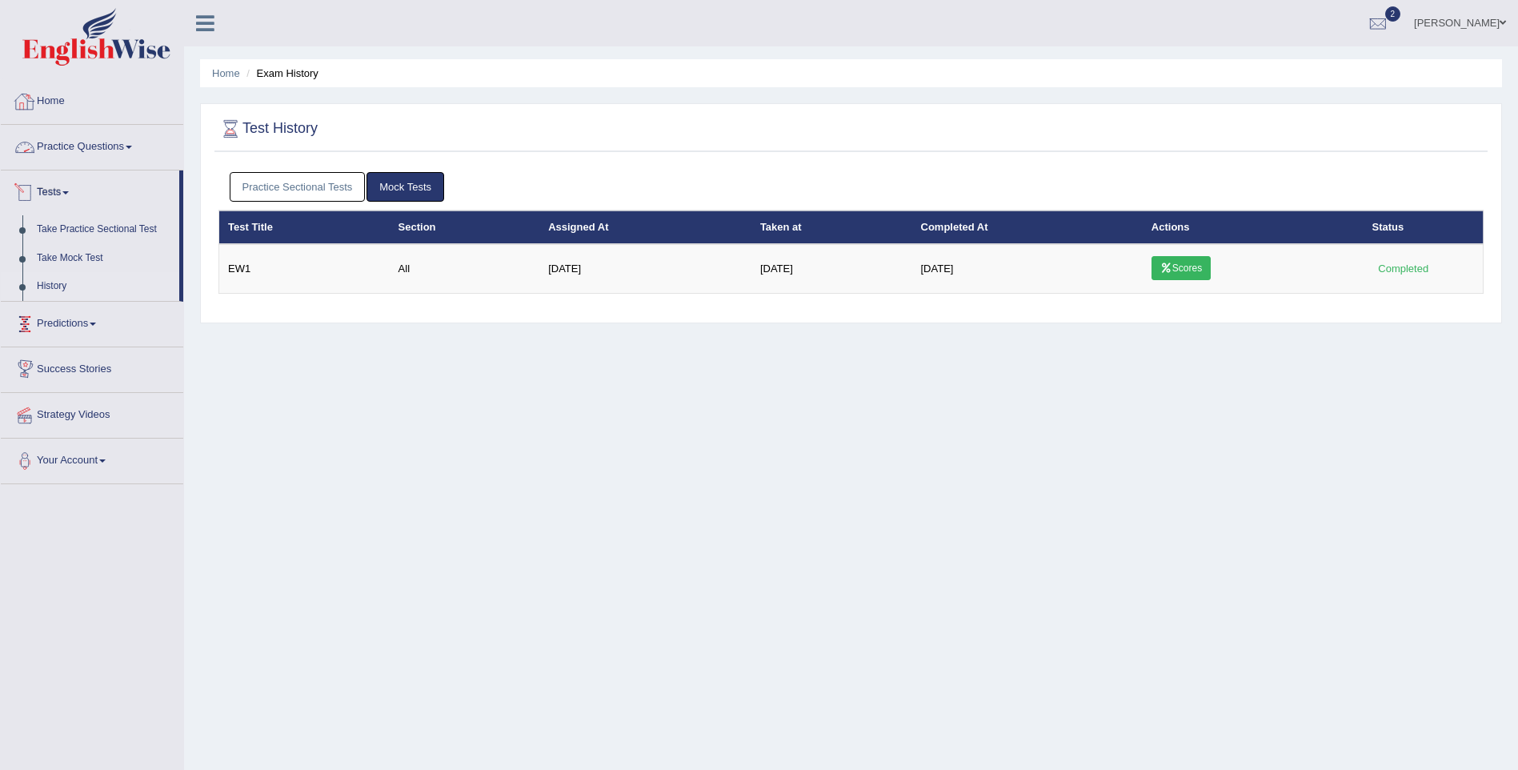
click at [73, 111] on link "Home" at bounding box center [92, 99] width 182 height 40
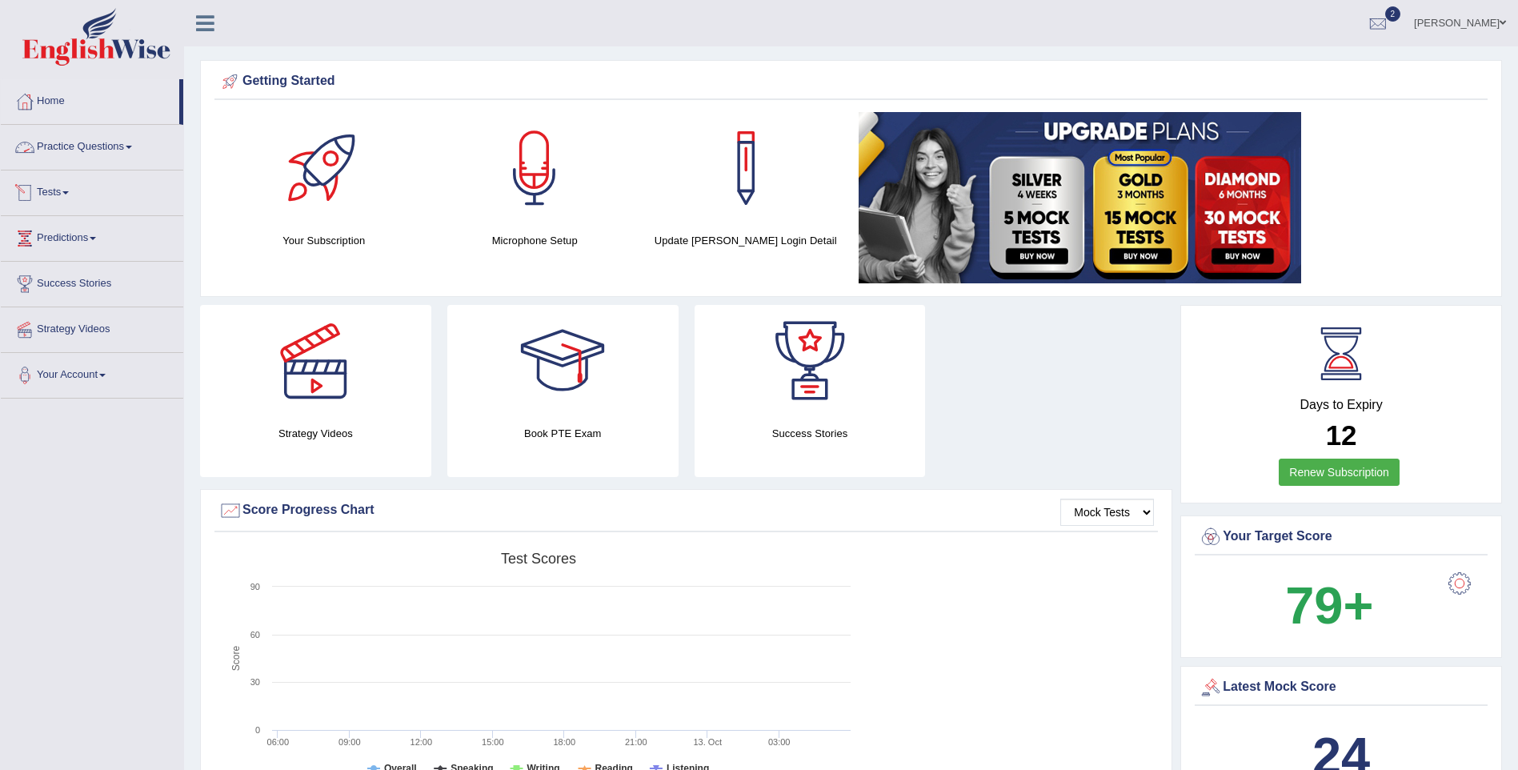
click at [58, 193] on link "Tests" at bounding box center [92, 190] width 182 height 40
click at [62, 291] on link "History" at bounding box center [105, 286] width 150 height 29
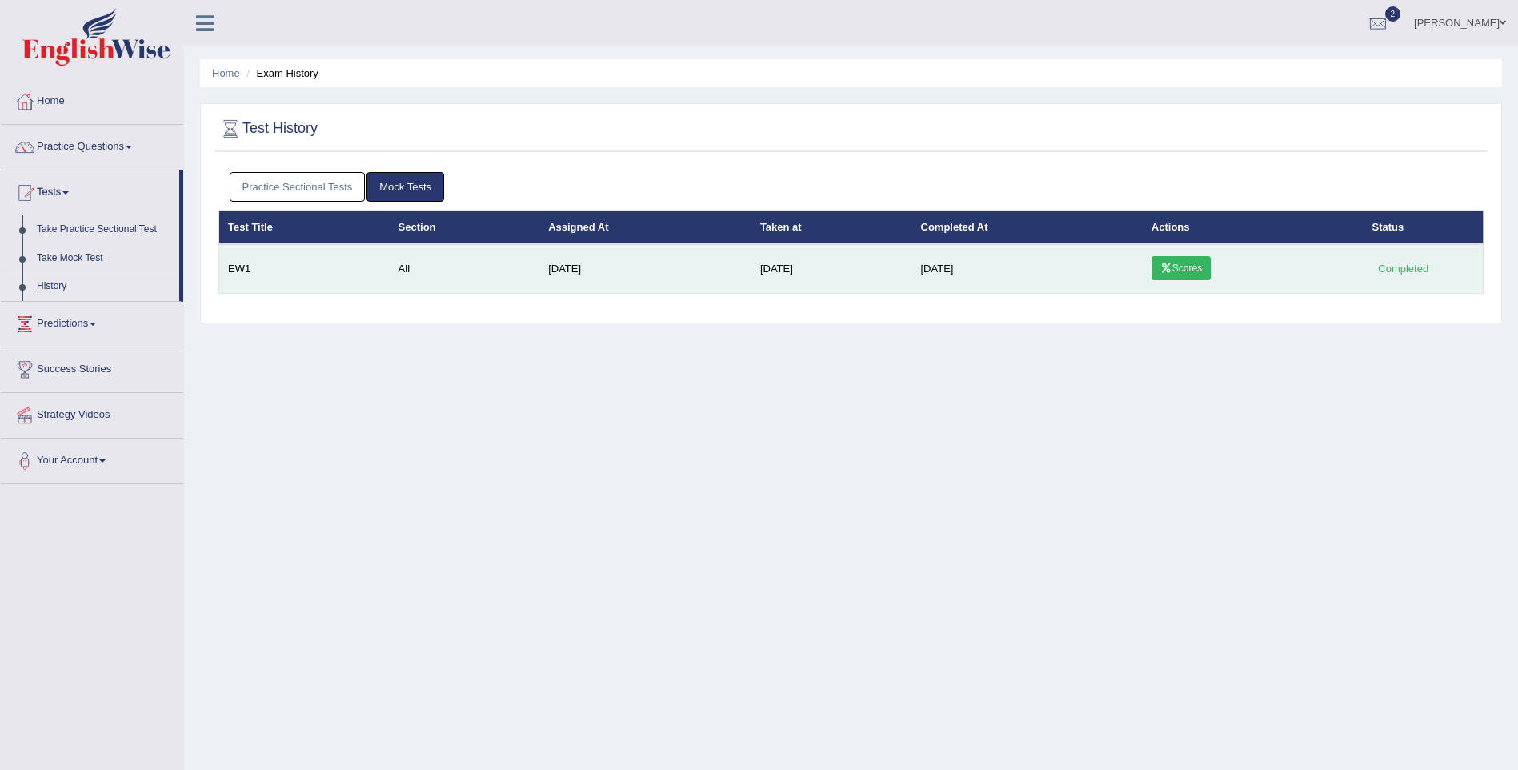
click at [1166, 264] on icon at bounding box center [1166, 268] width 12 height 10
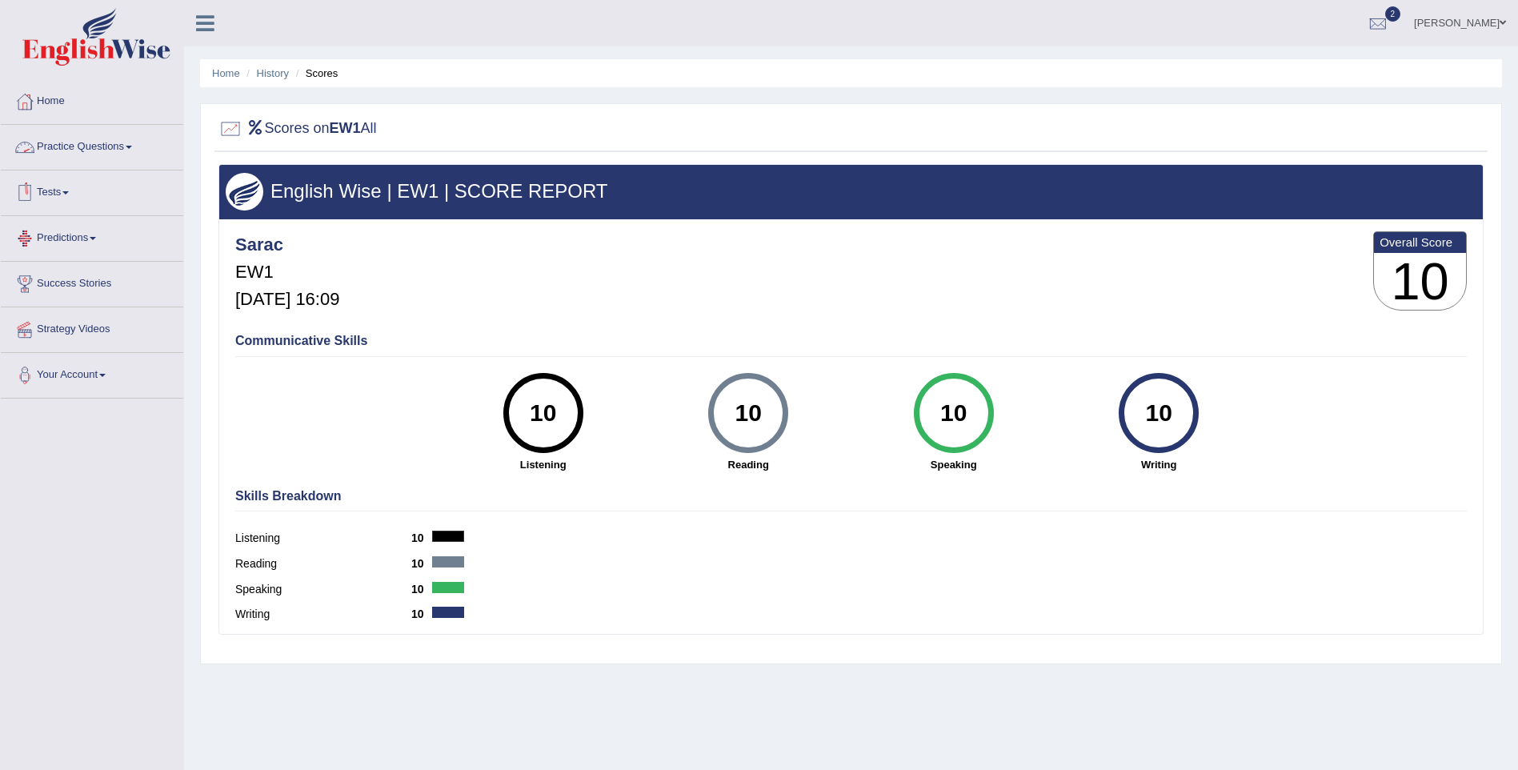
click at [77, 143] on link "Practice Questions" at bounding box center [92, 145] width 182 height 40
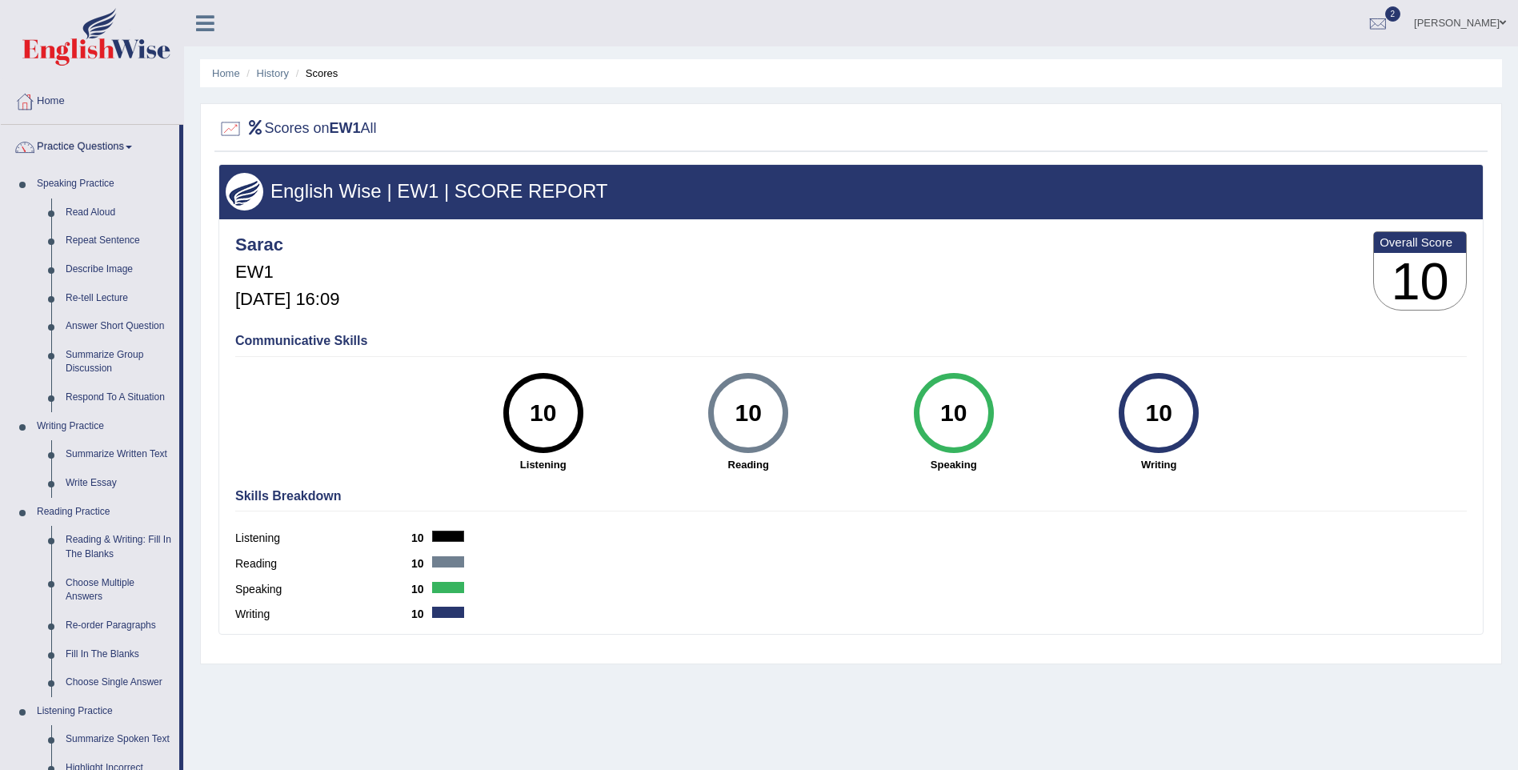
click at [71, 149] on link "Practice Questions" at bounding box center [90, 145] width 178 height 40
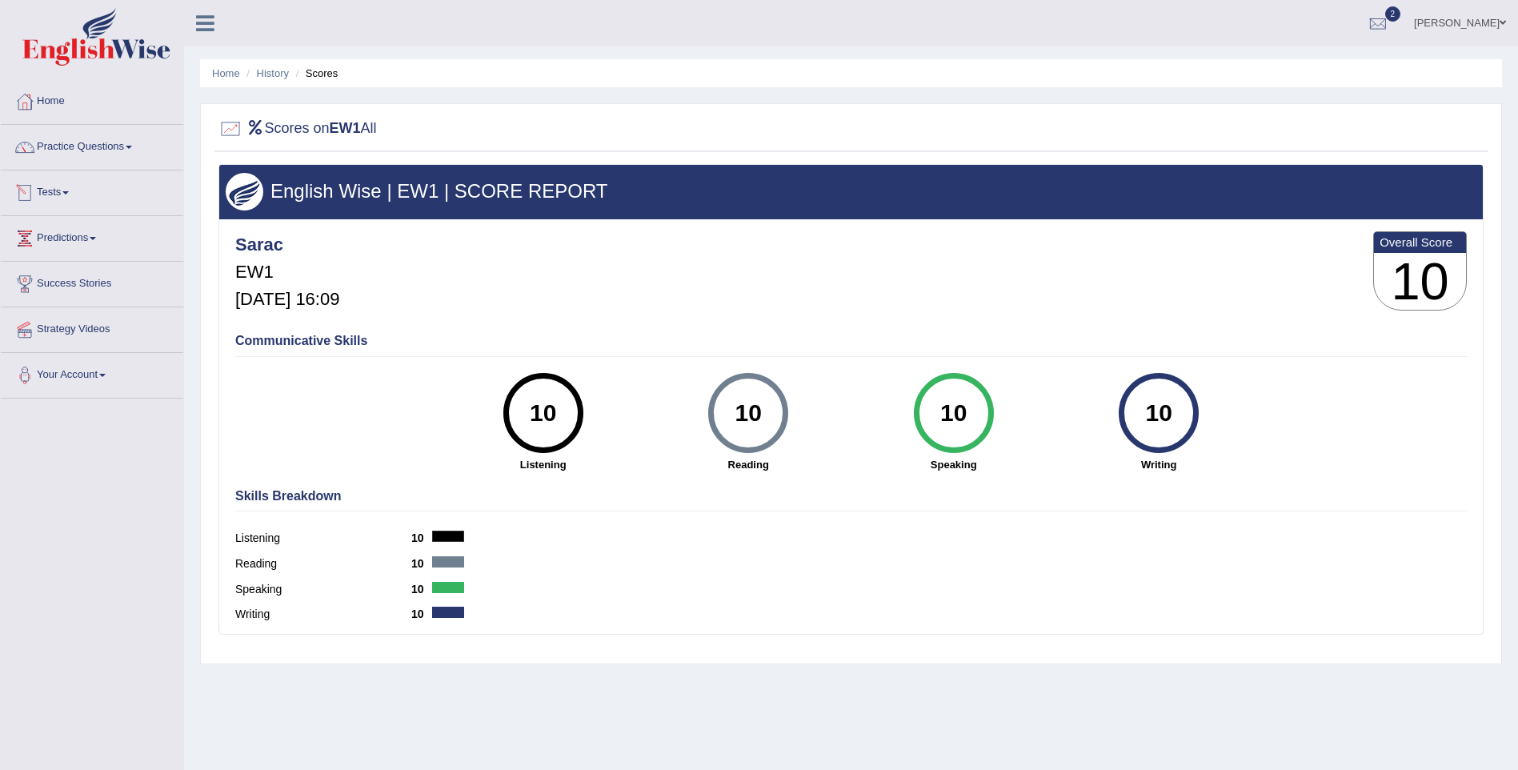
click at [70, 197] on link "Tests" at bounding box center [92, 190] width 182 height 40
click at [45, 281] on link "History" at bounding box center [105, 286] width 150 height 29
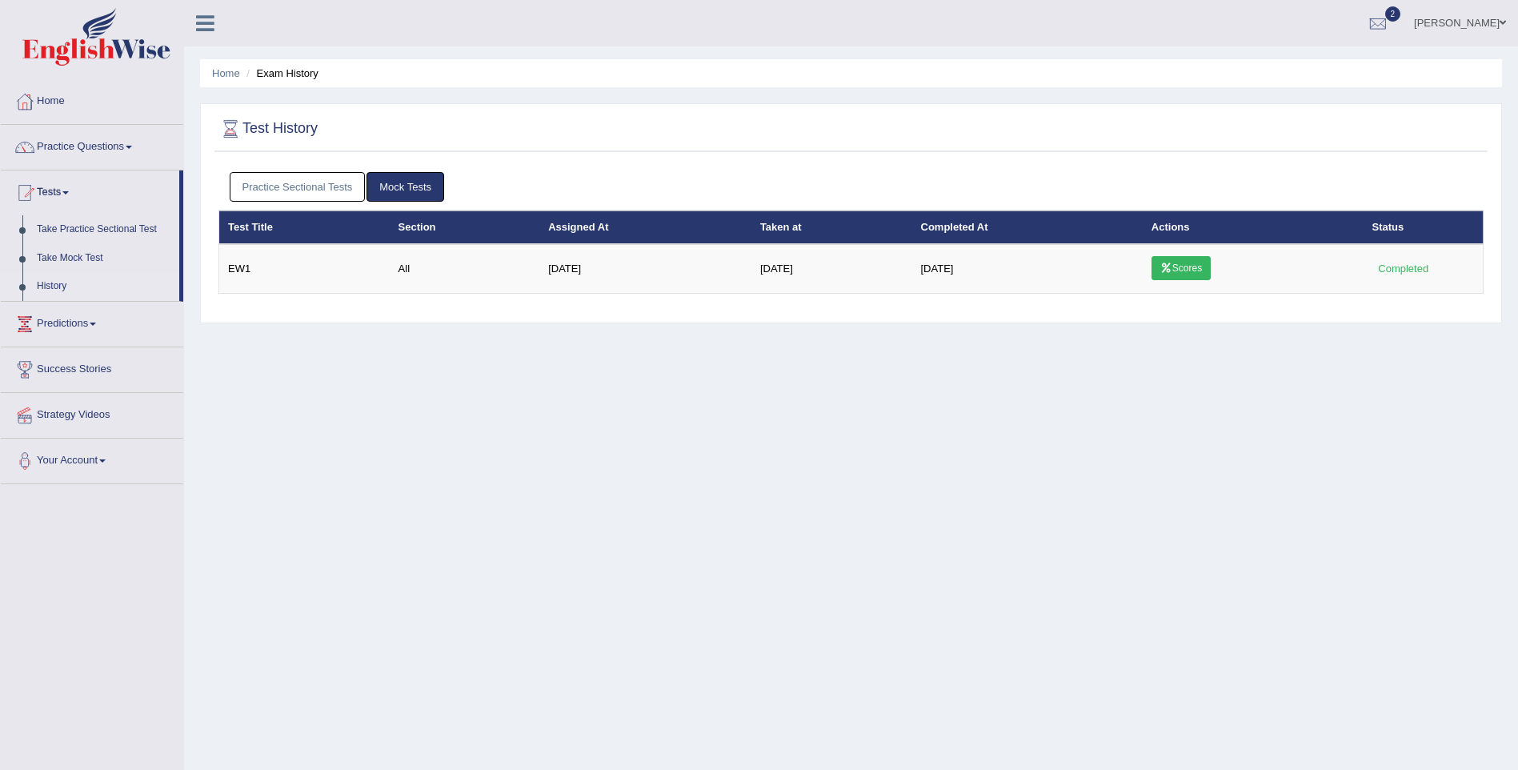
click at [274, 186] on link "Practice Sectional Tests" at bounding box center [298, 187] width 136 height 30
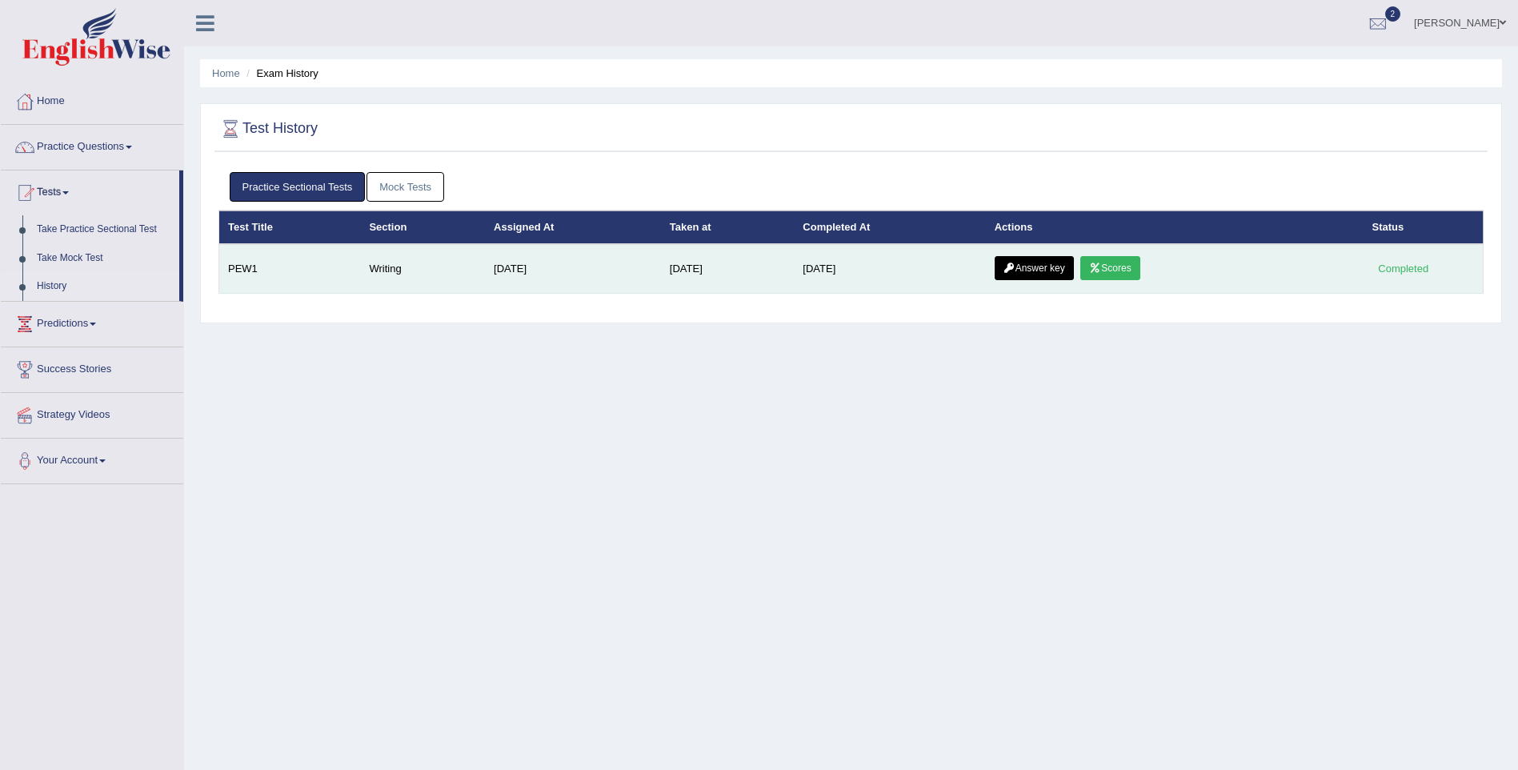
click at [1055, 266] on link "Answer key" at bounding box center [1033, 268] width 79 height 24
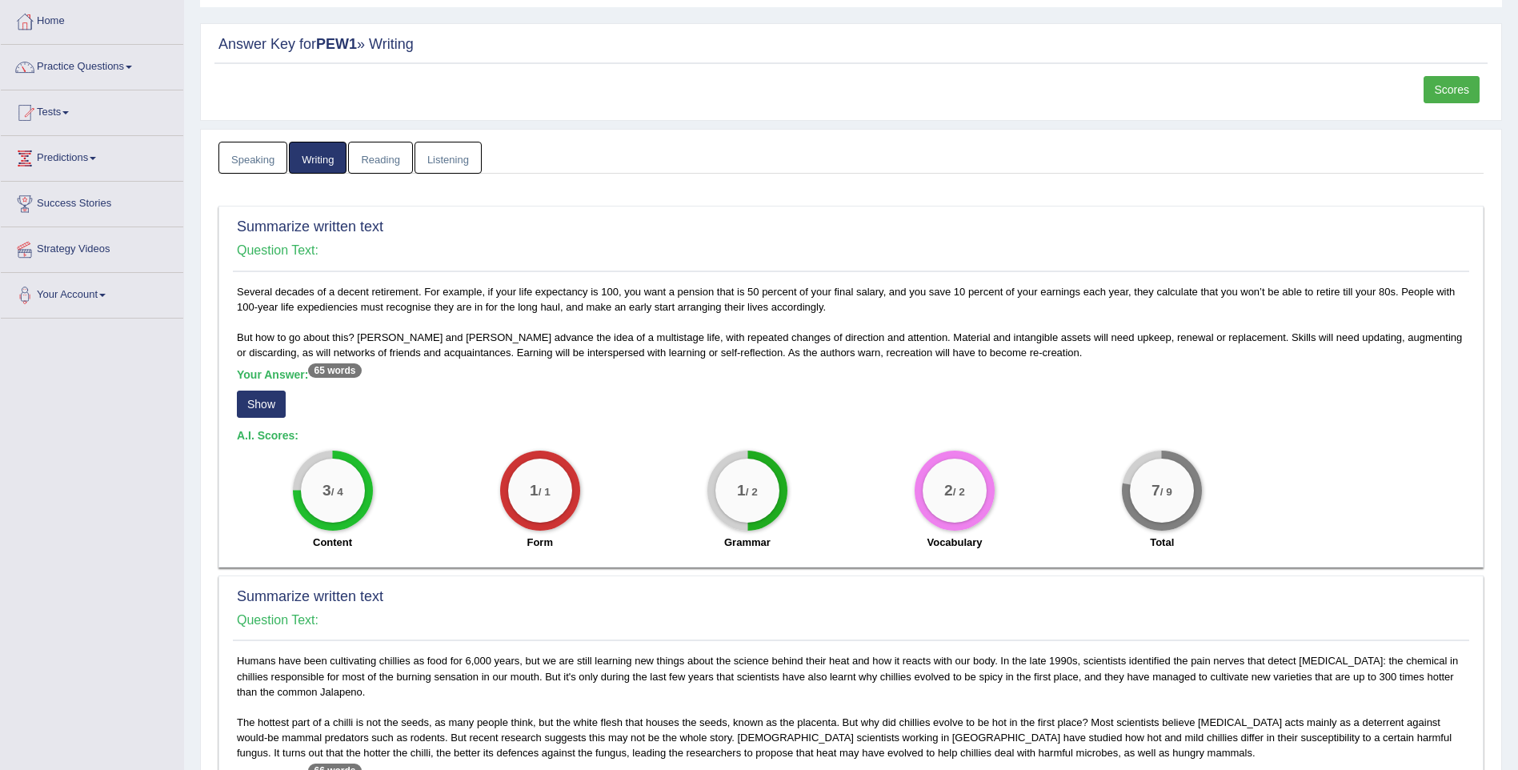
scroll to position [160, 0]
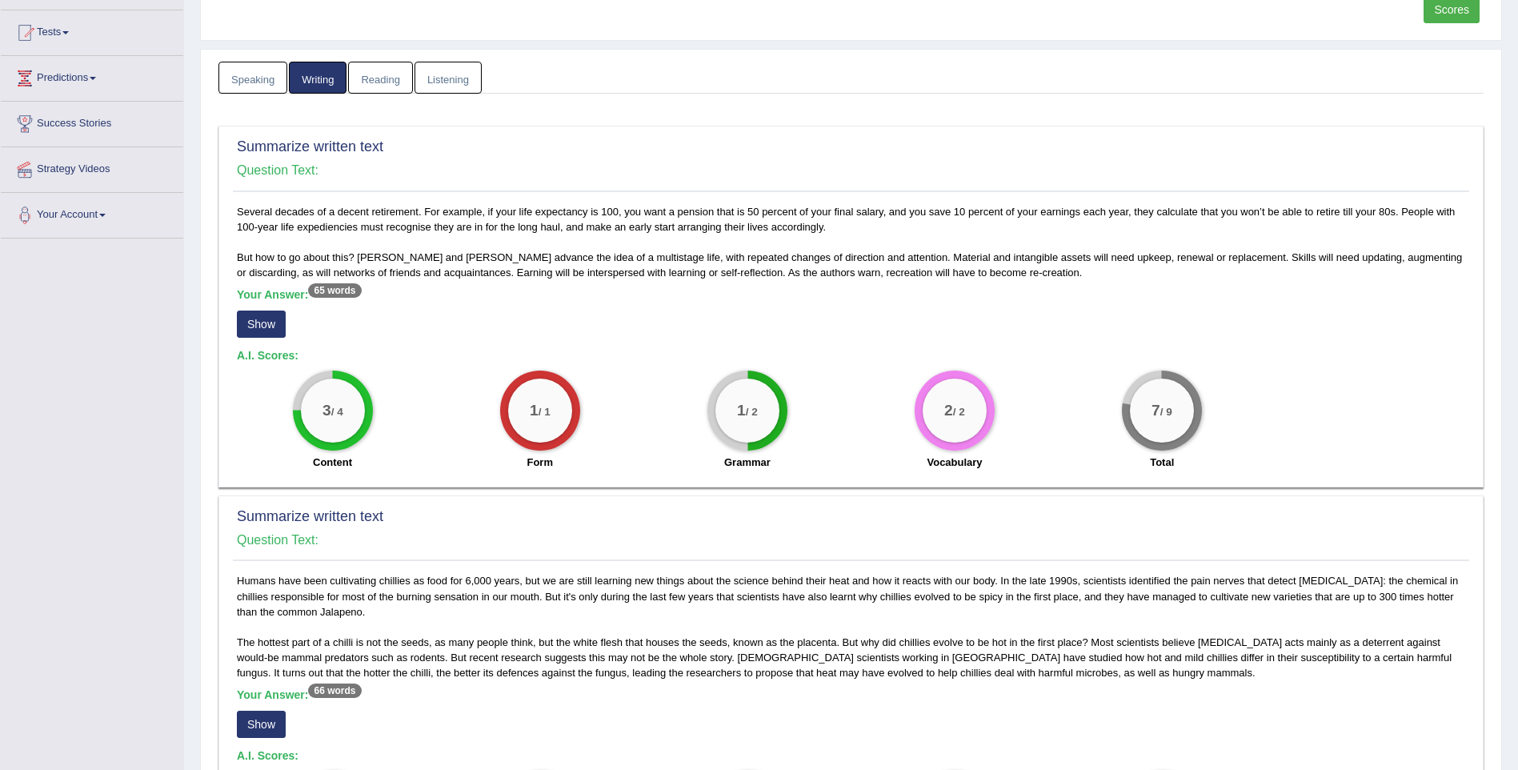
click at [271, 326] on button "Show" at bounding box center [261, 323] width 49 height 27
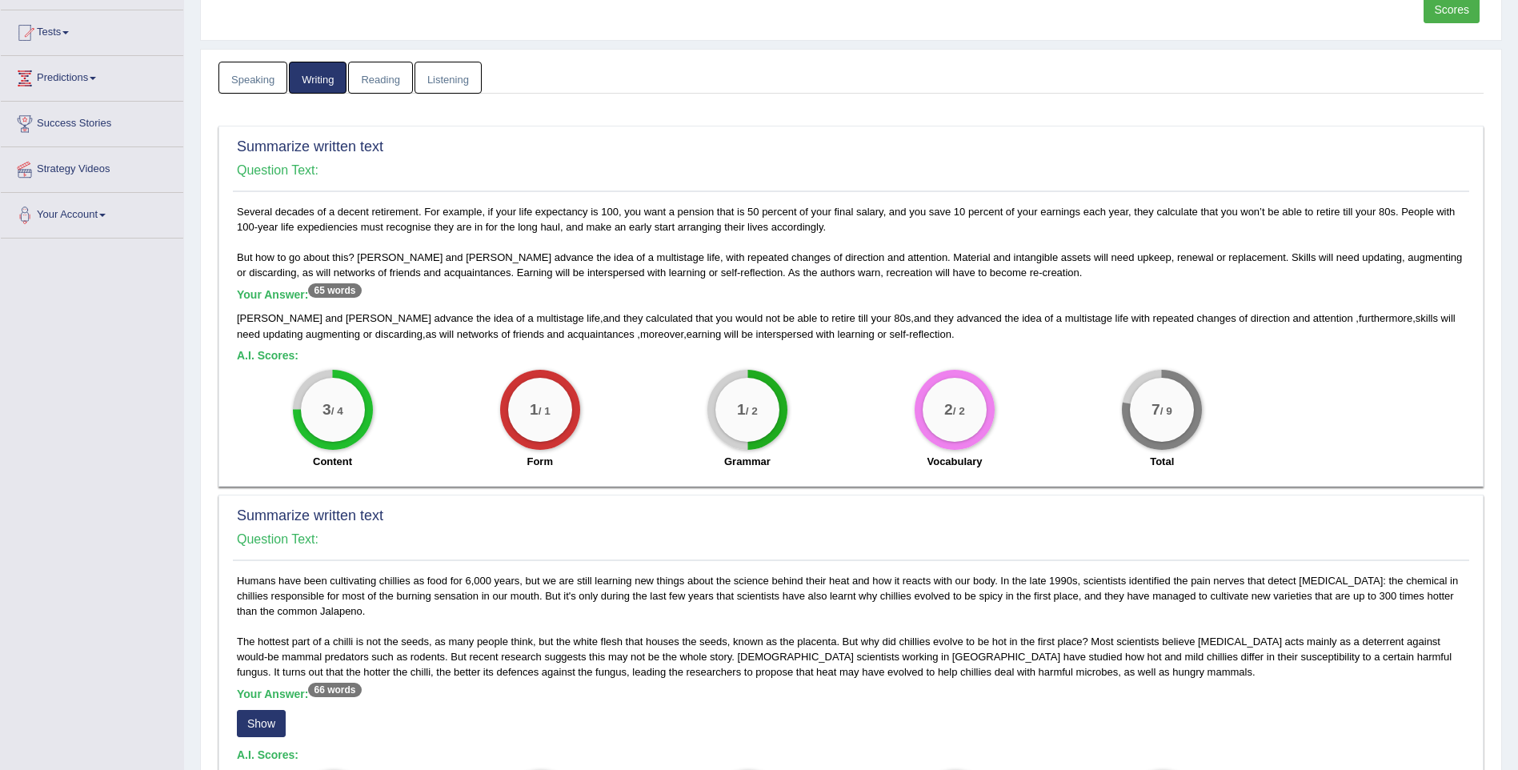
click at [1250, 330] on div "[PERSON_NAME] and [PERSON_NAME] advance the idea of a multistage life , and the…" at bounding box center [851, 325] width 1228 height 30
click at [1358, 313] on span "furthermore" at bounding box center [1385, 318] width 54 height 12
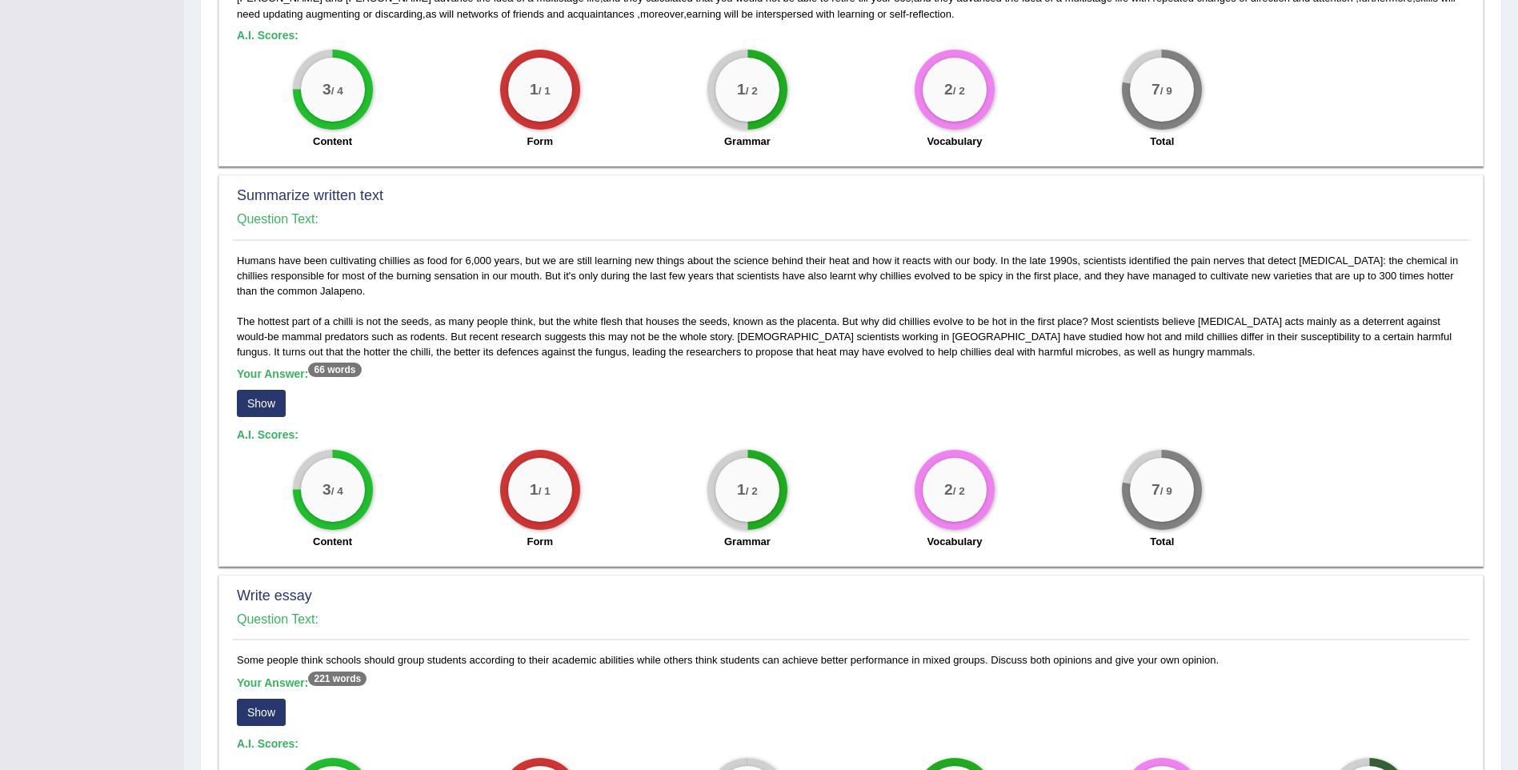
scroll to position [560, 0]
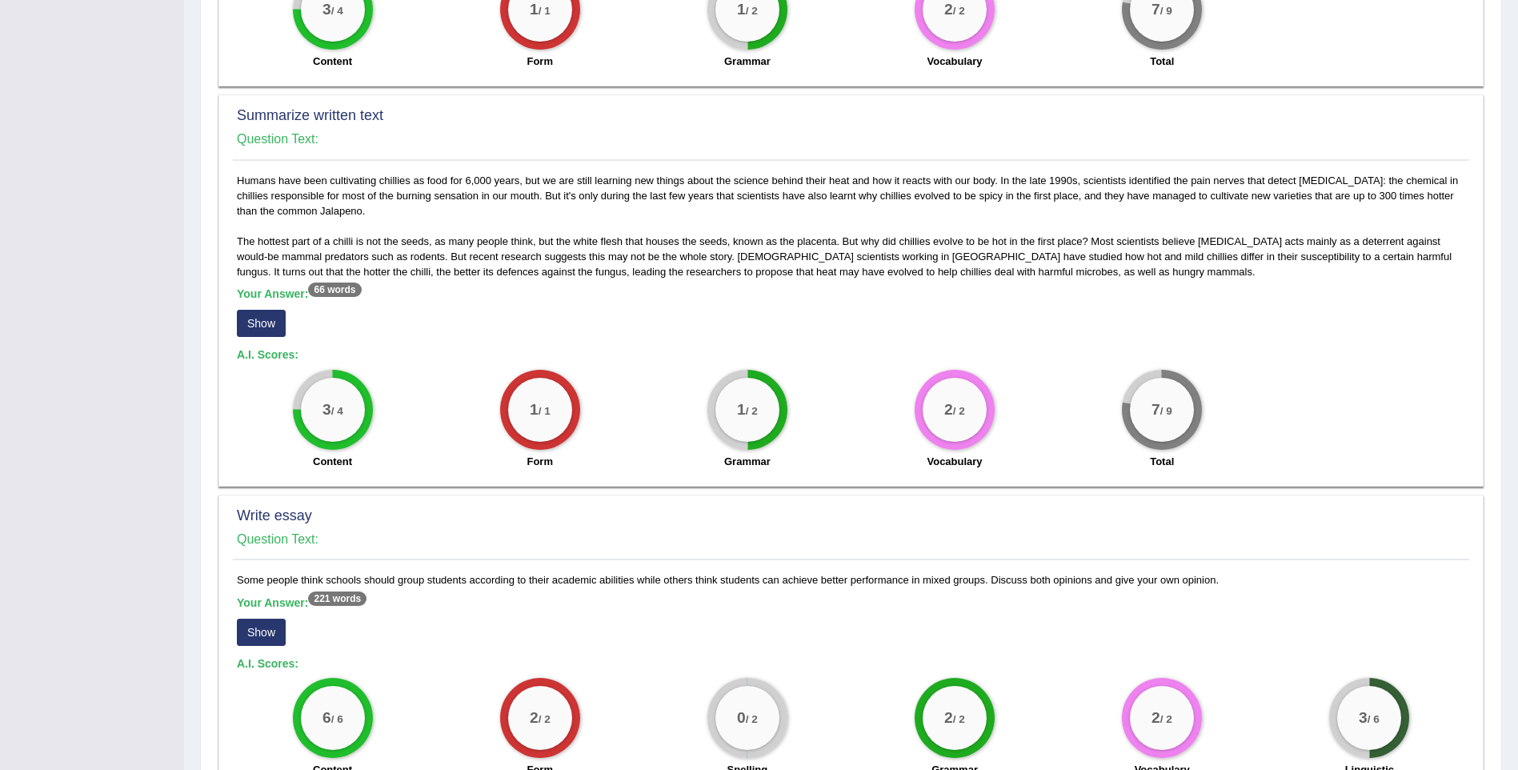
click at [275, 315] on button "Show" at bounding box center [261, 323] width 49 height 27
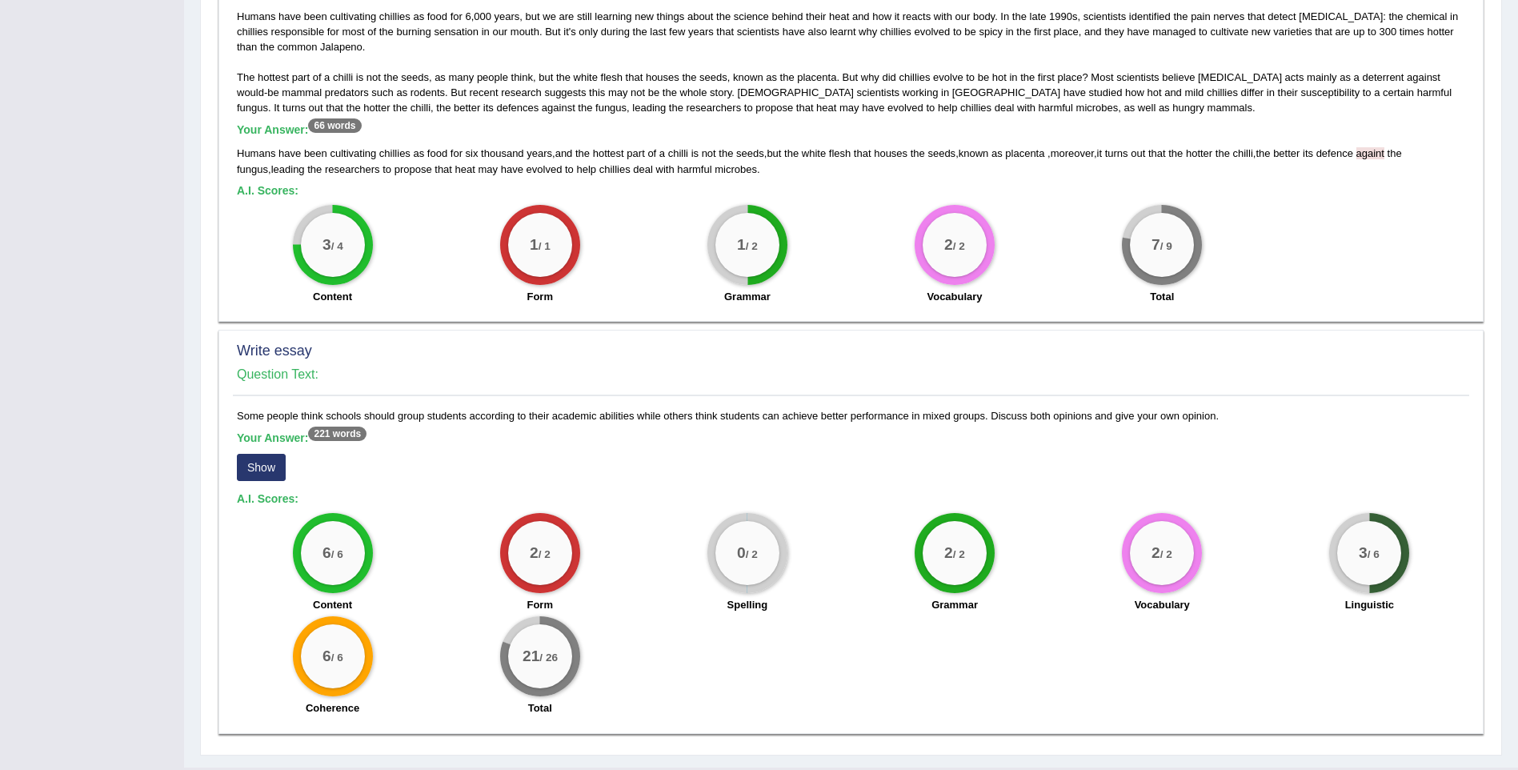
scroll to position [762, 0]
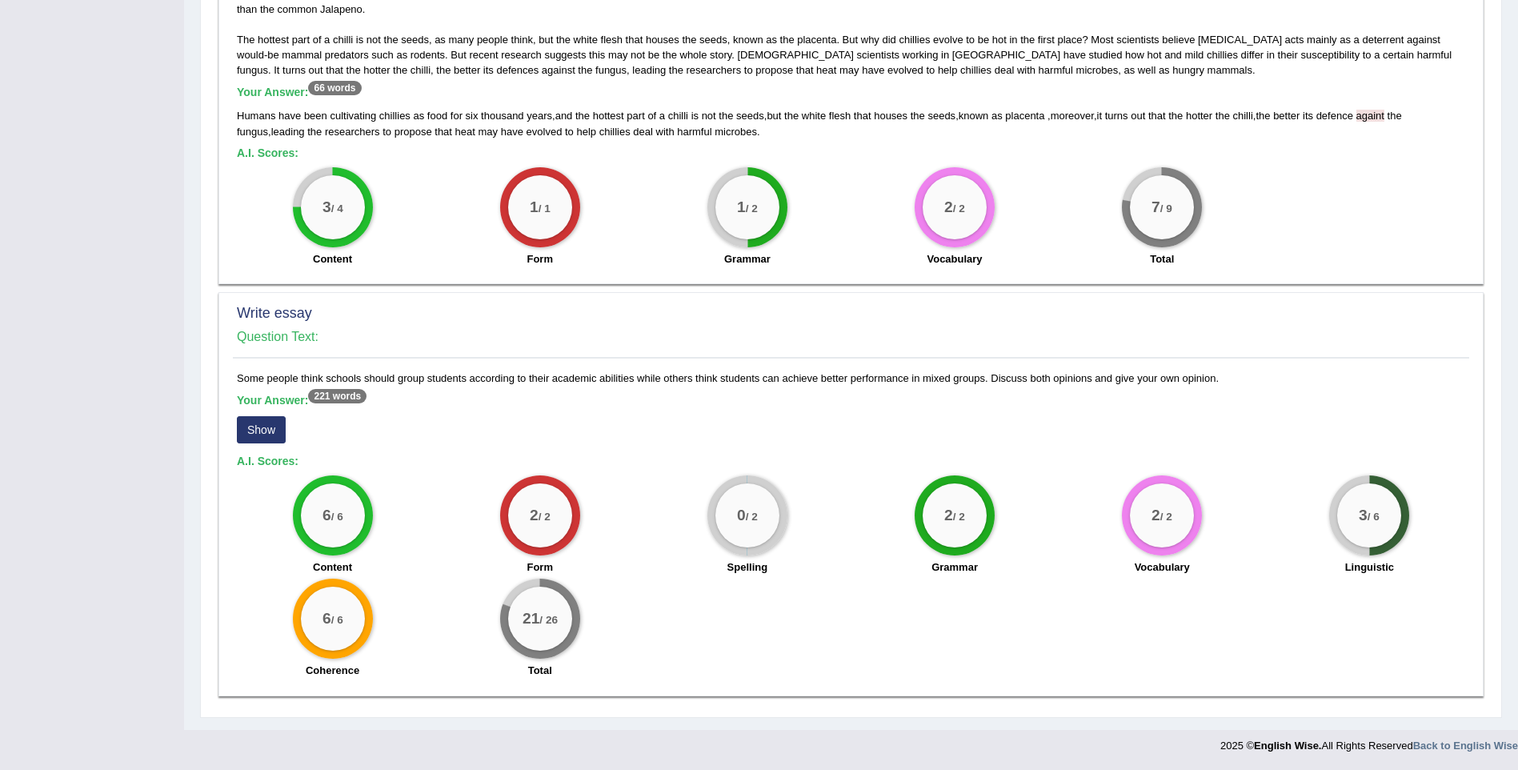
click at [266, 433] on button "Show" at bounding box center [261, 429] width 49 height 27
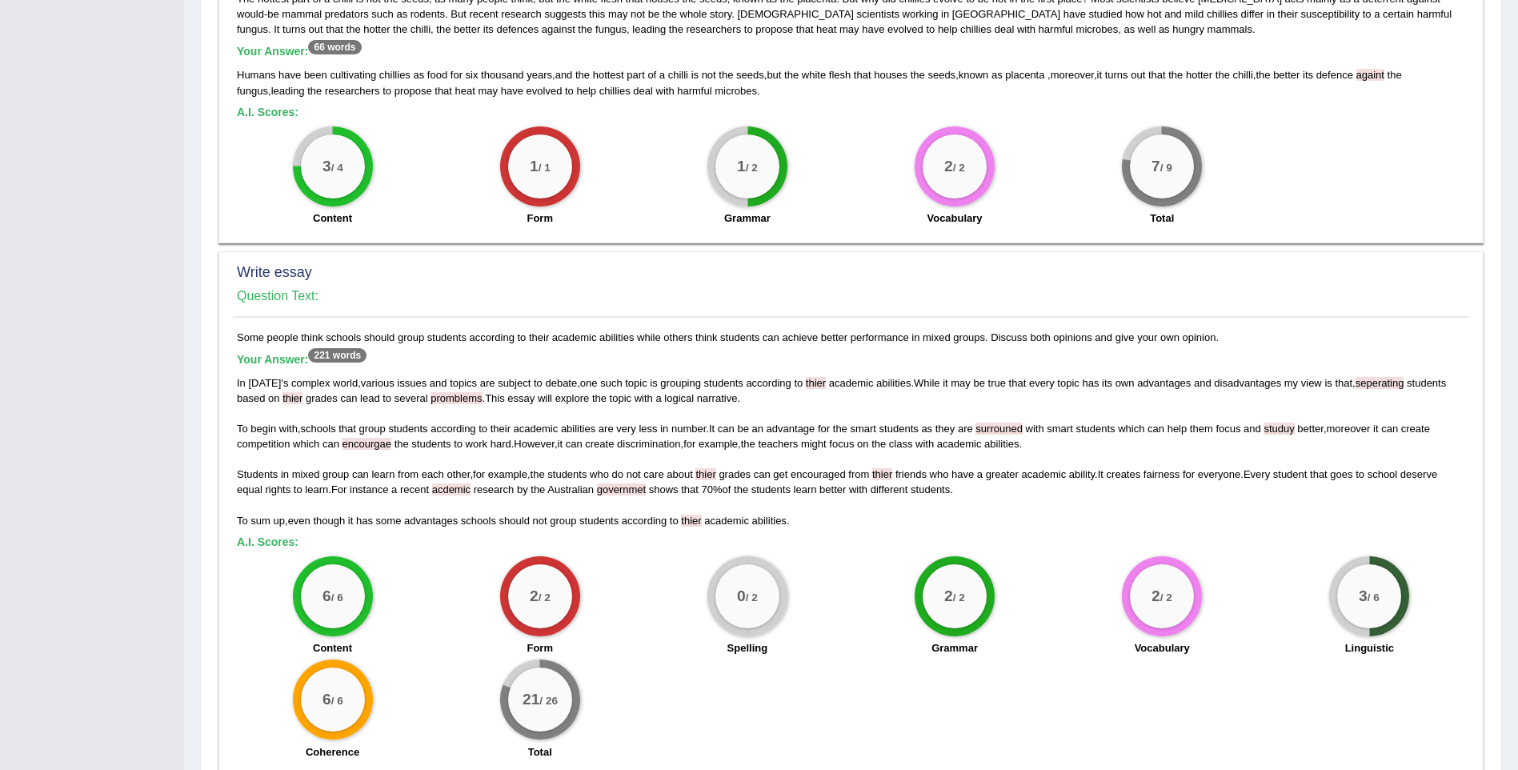
scroll to position [882, 0]
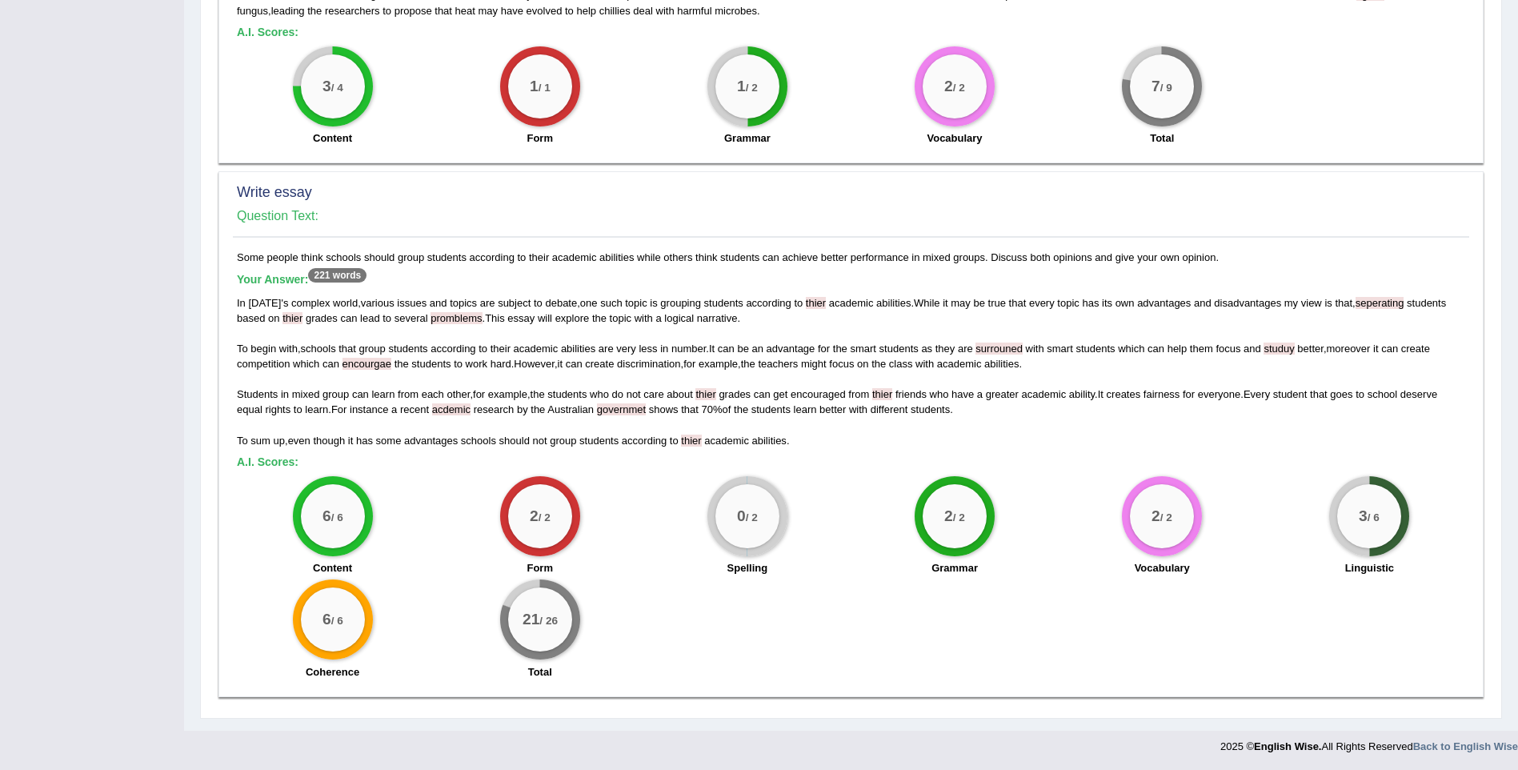
click at [1364, 516] on big "3" at bounding box center [1362, 516] width 9 height 18
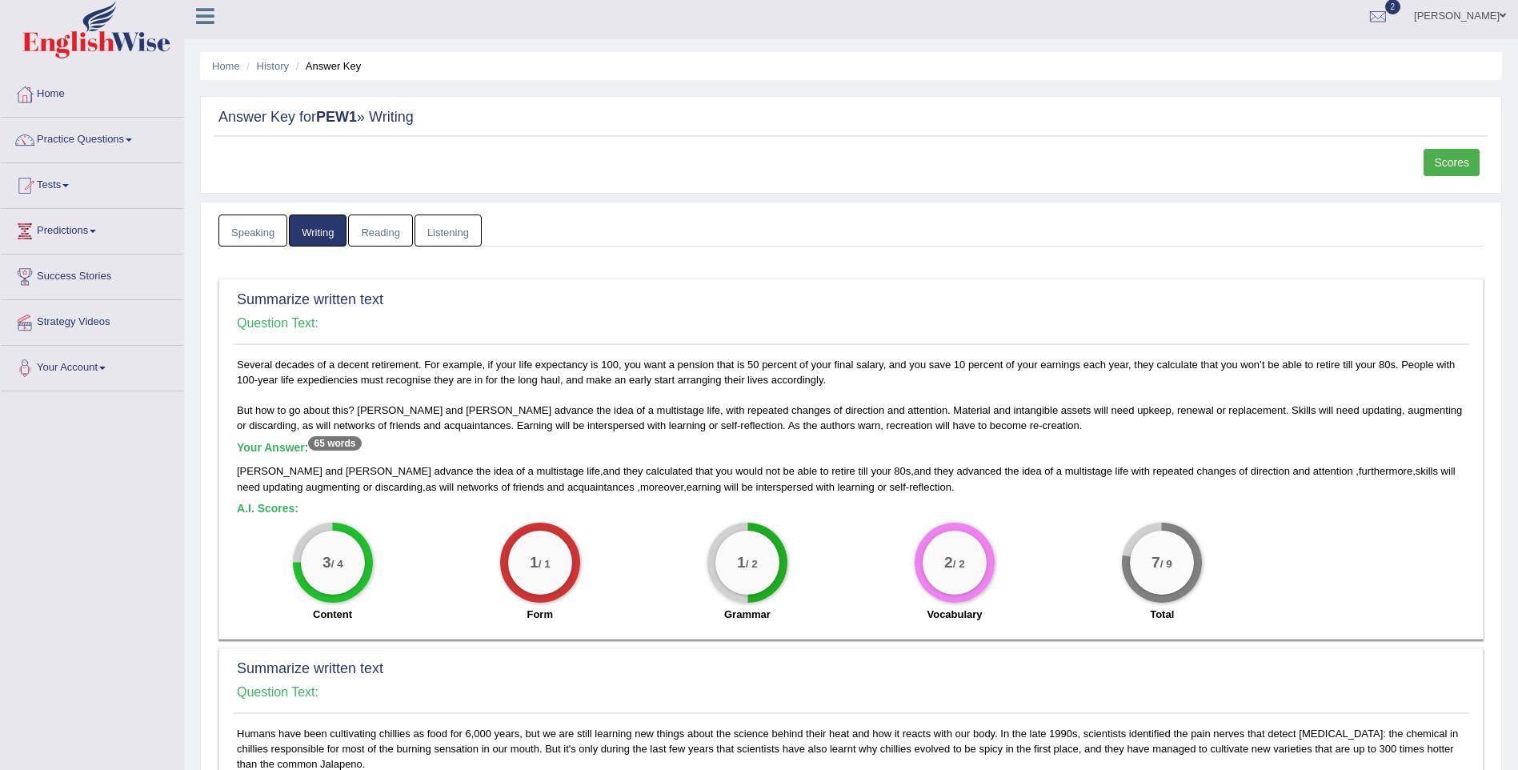
scroll to position [2, 0]
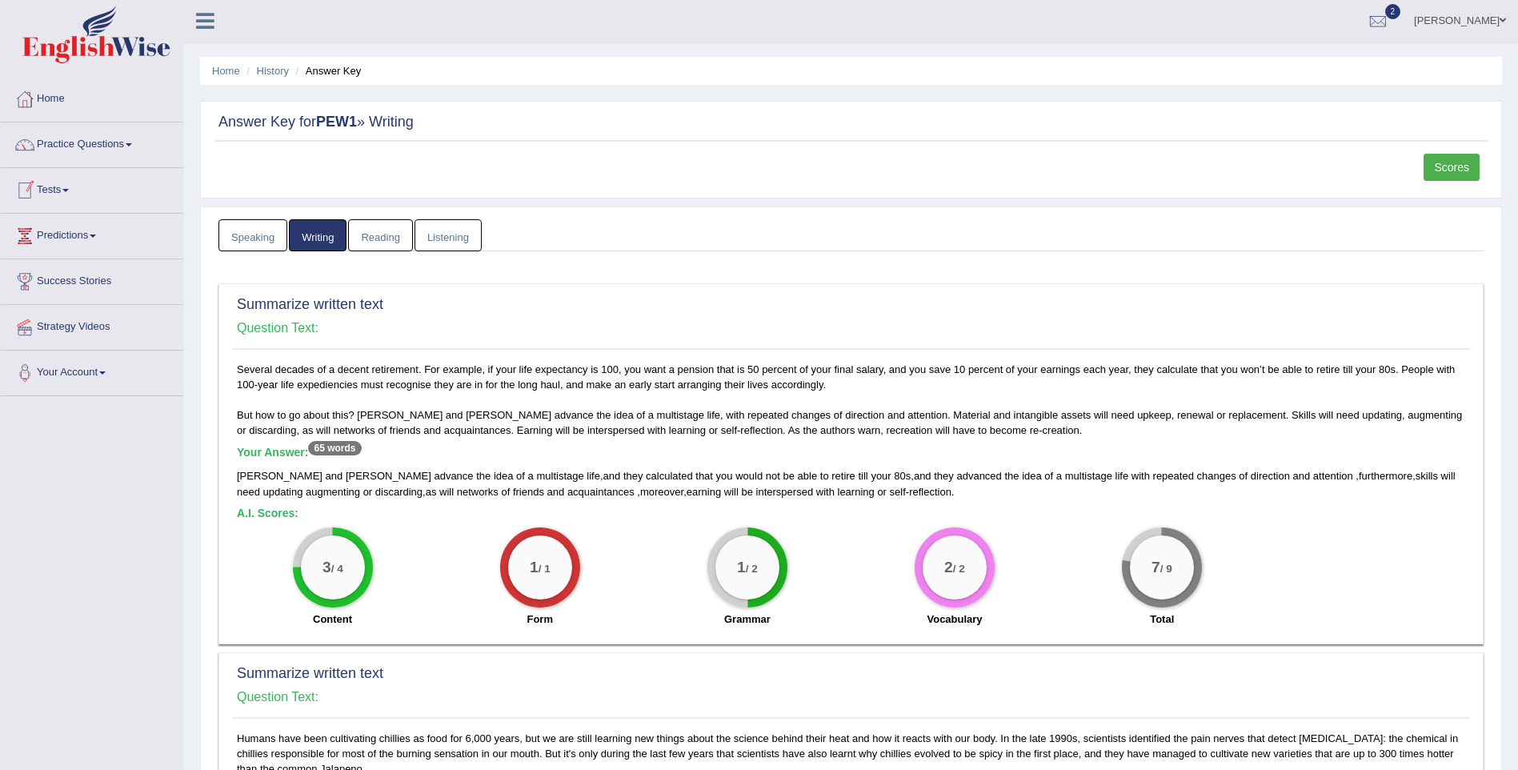
click at [36, 192] on div at bounding box center [25, 190] width 24 height 24
click at [61, 281] on link "History" at bounding box center [105, 284] width 150 height 29
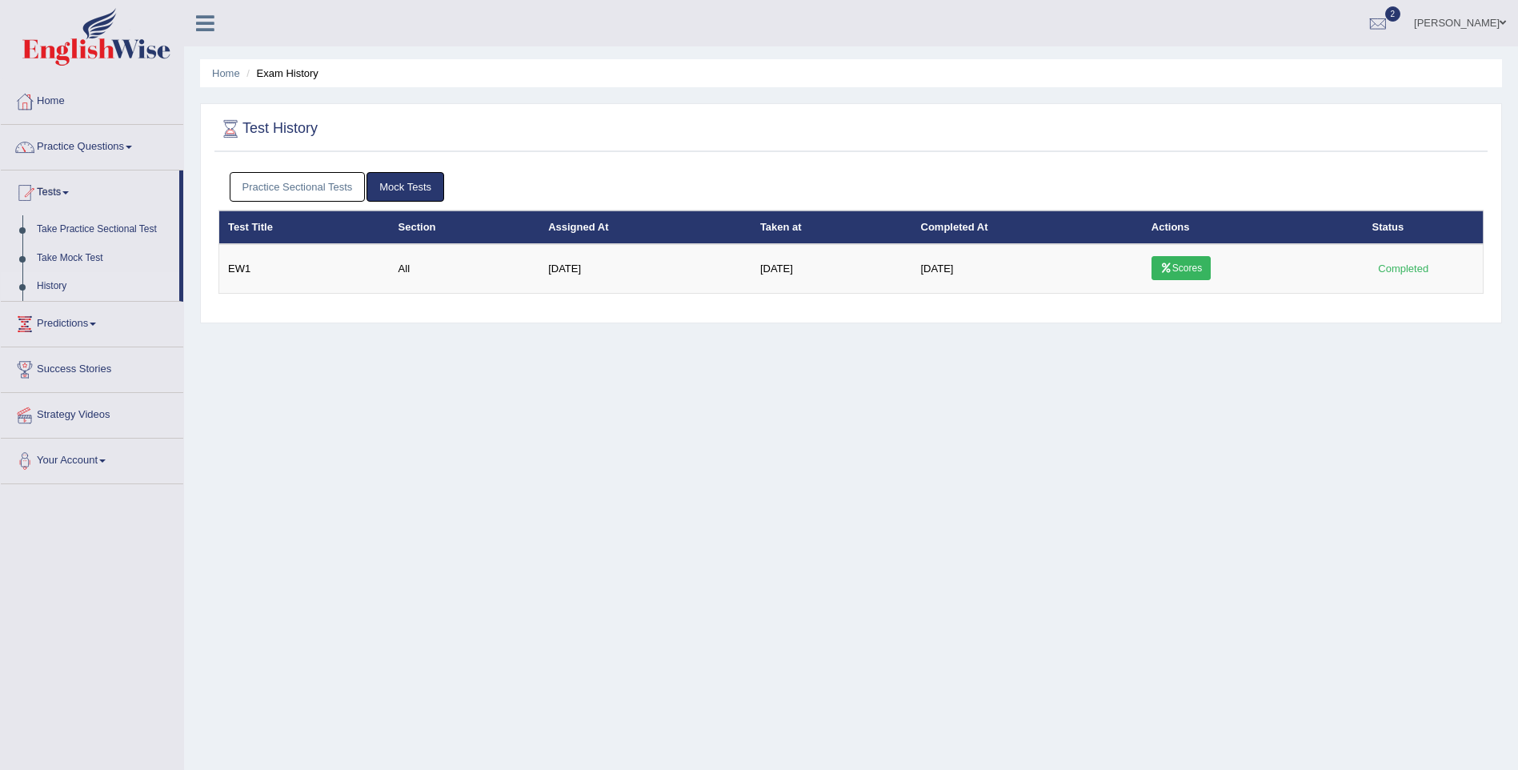
click at [318, 184] on link "Practice Sectional Tests" at bounding box center [298, 187] width 136 height 30
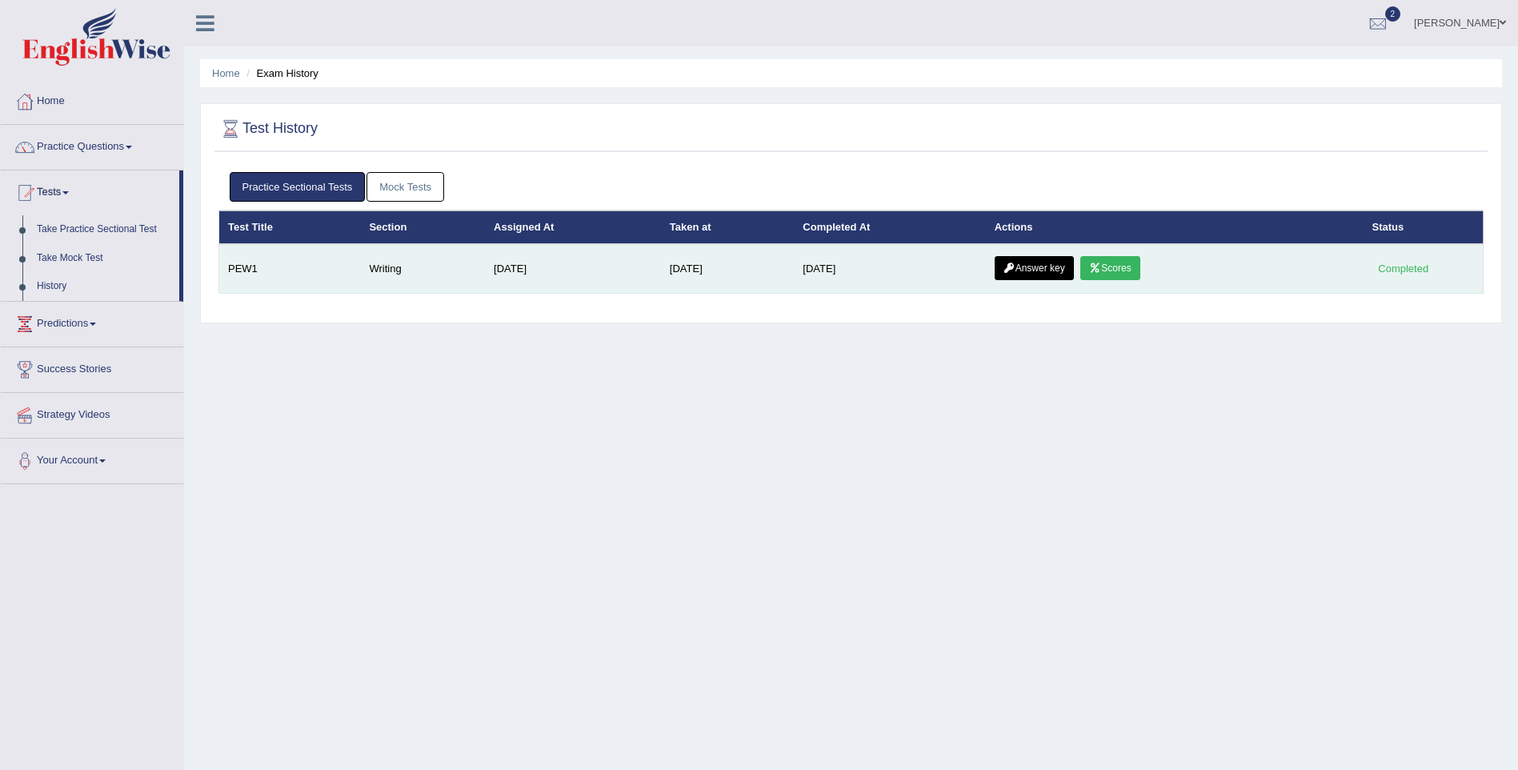
click at [1136, 264] on link "Scores" at bounding box center [1109, 268] width 59 height 24
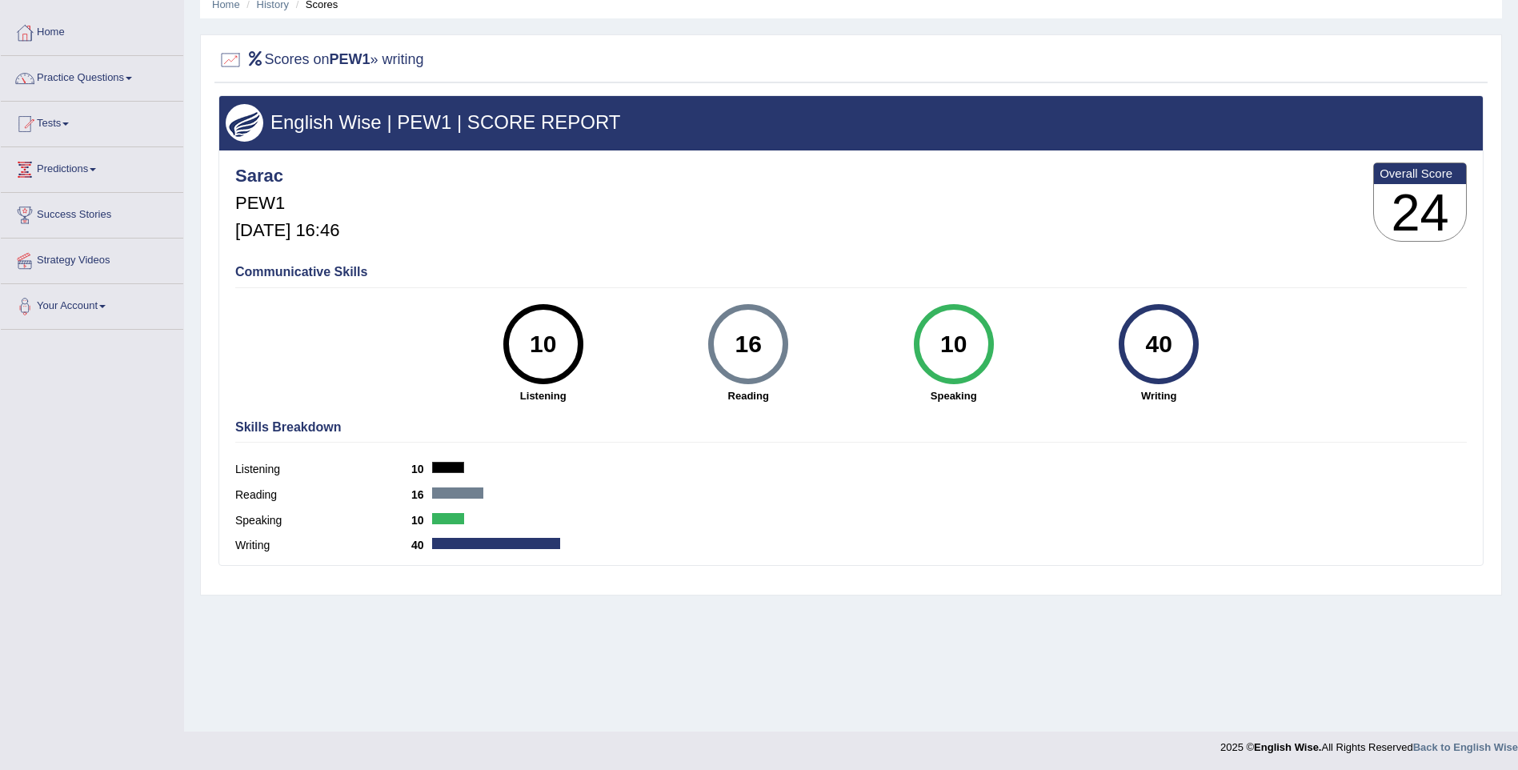
scroll to position [70, 0]
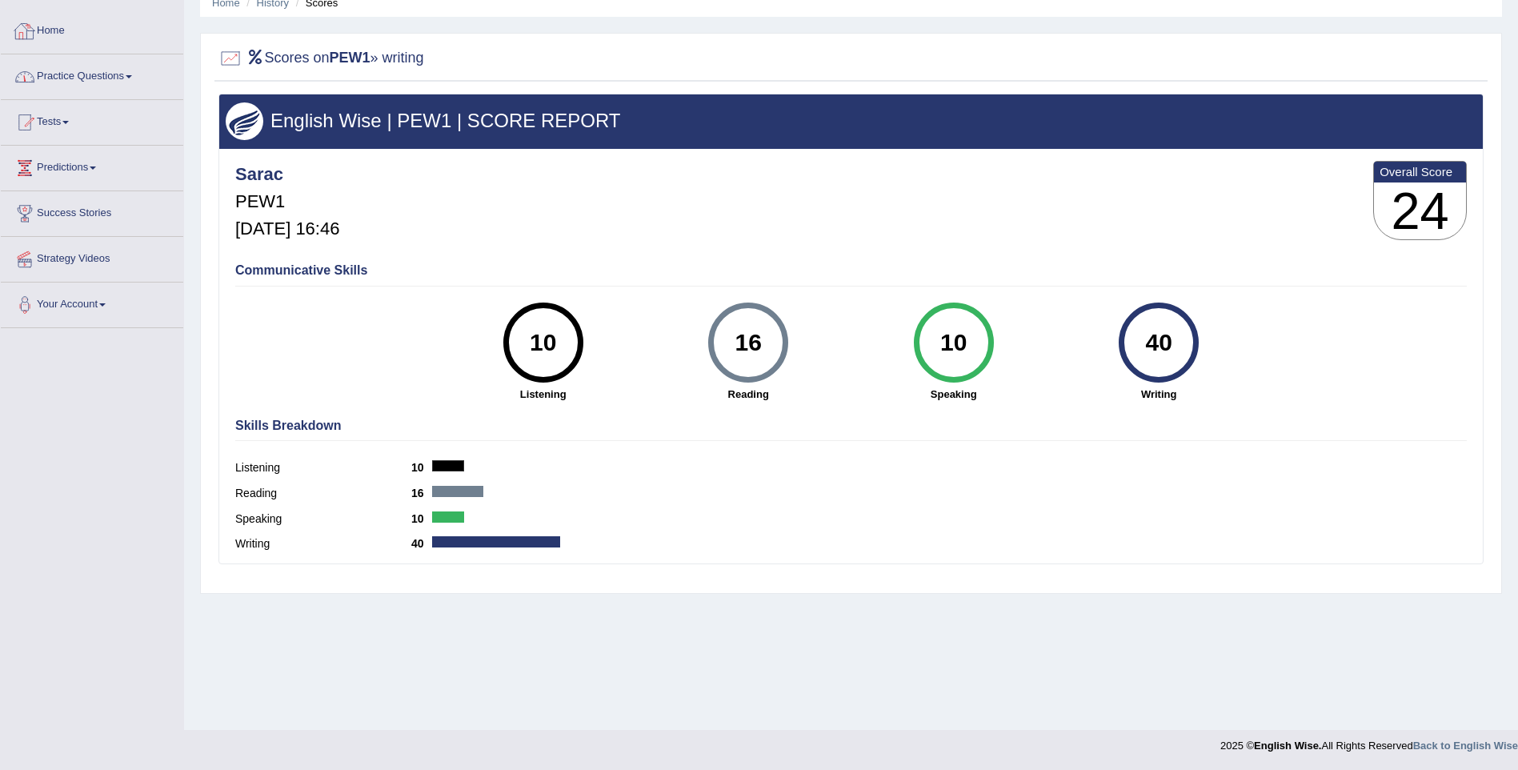
click at [154, 71] on link "Practice Questions" at bounding box center [92, 74] width 182 height 40
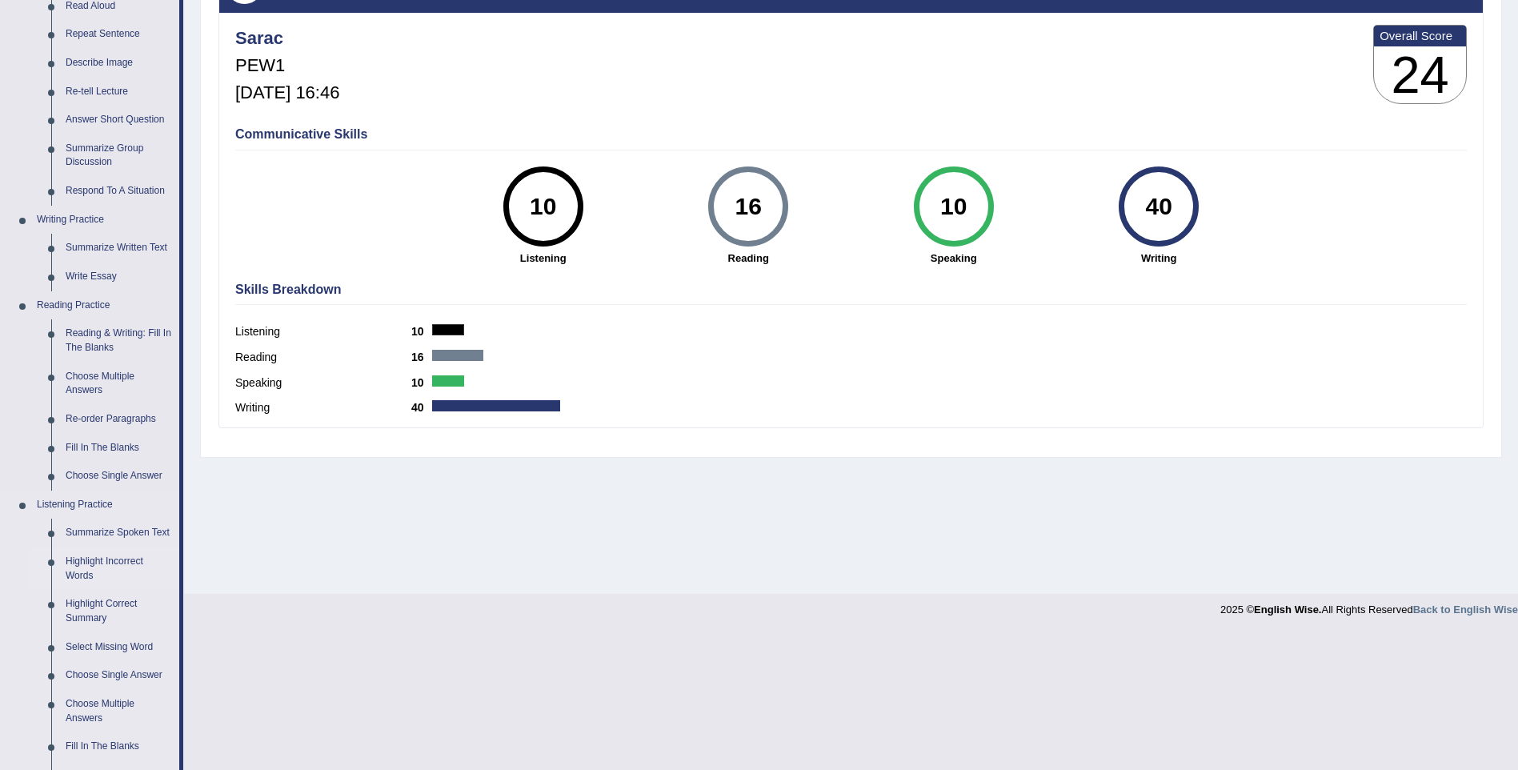
scroll to position [230, 0]
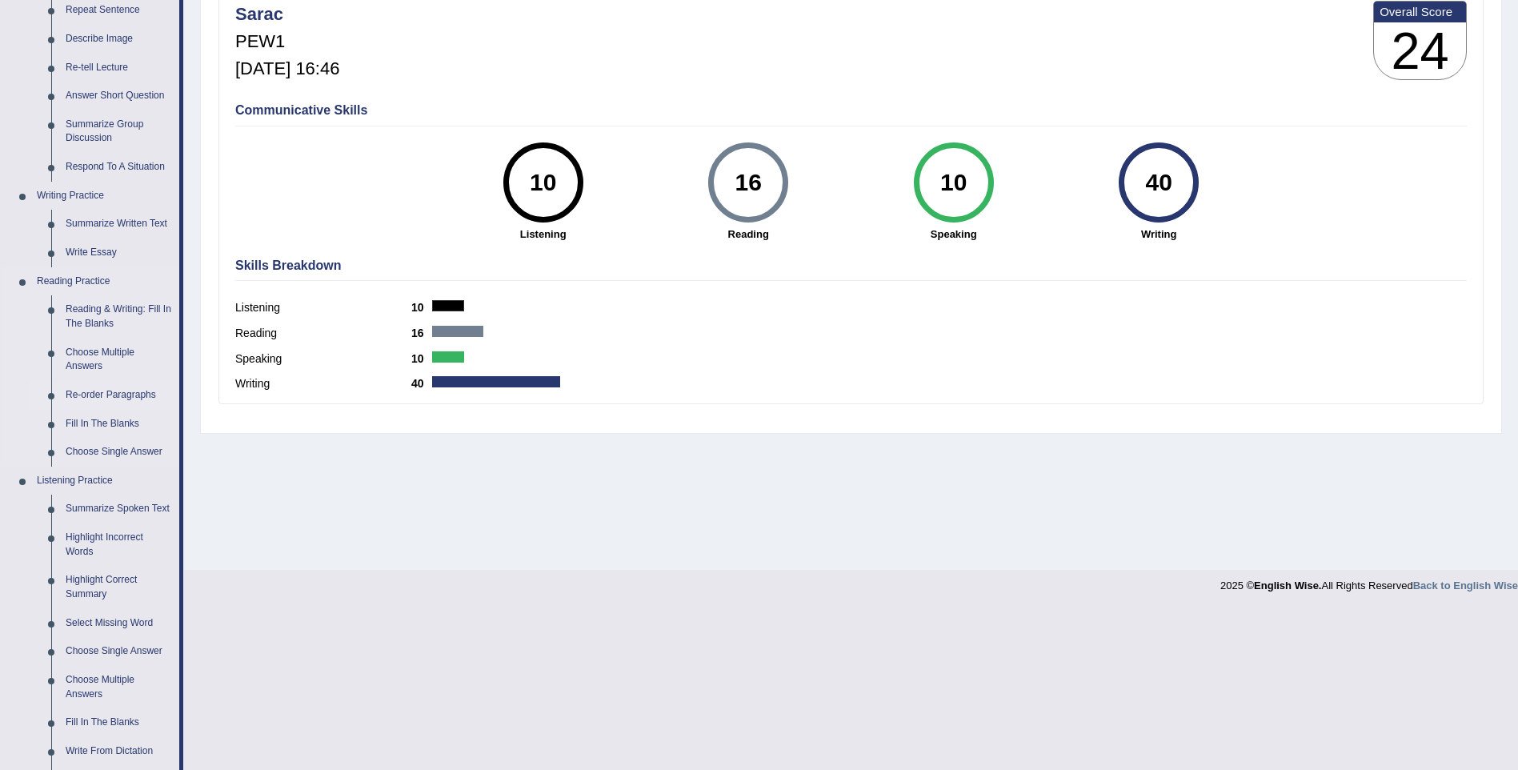
click at [74, 394] on link "Re-order Paragraphs" at bounding box center [118, 395] width 121 height 29
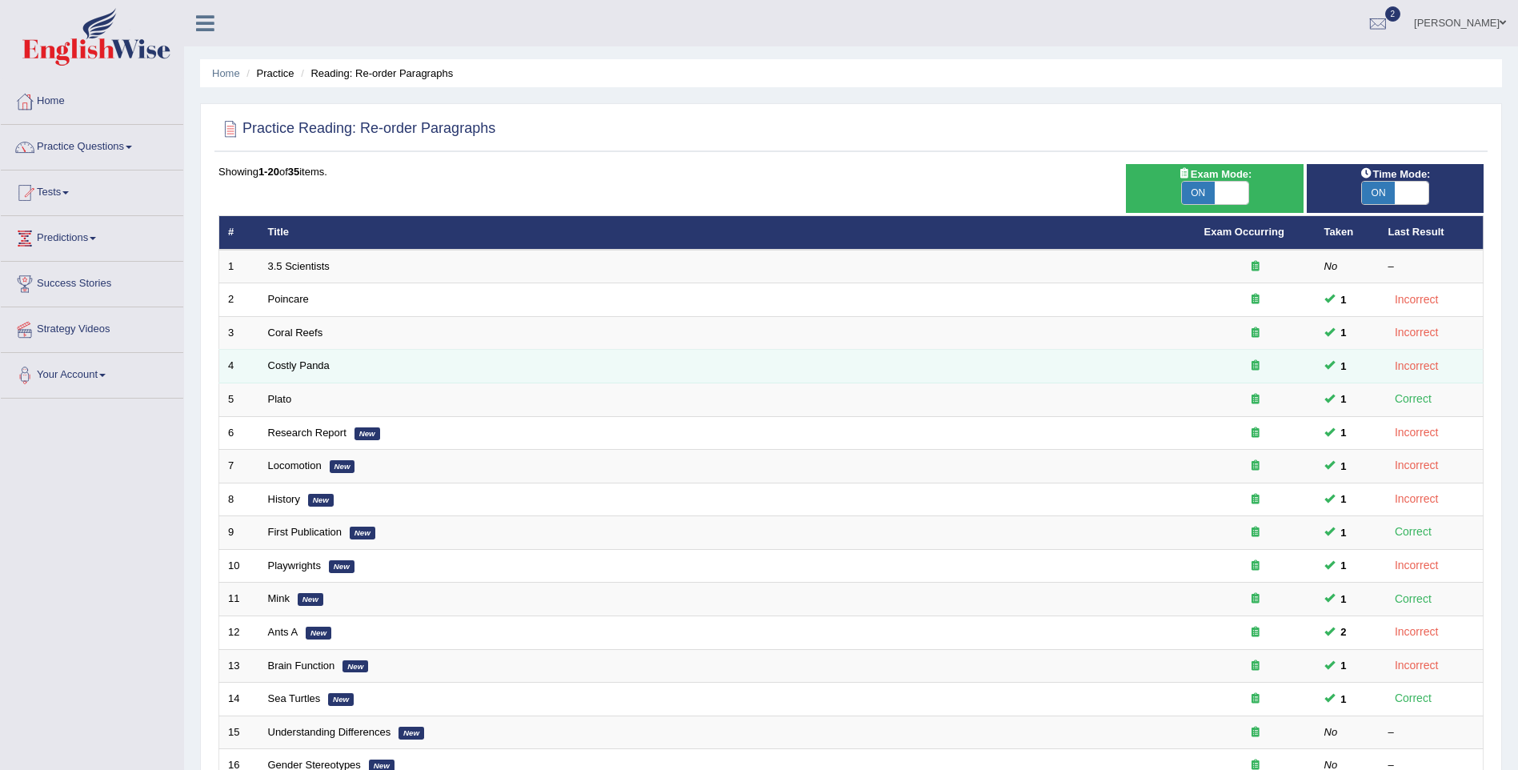
click at [894, 83] on ul "Home Practice Reading: Re-order Paragraphs" at bounding box center [851, 73] width 1302 height 28
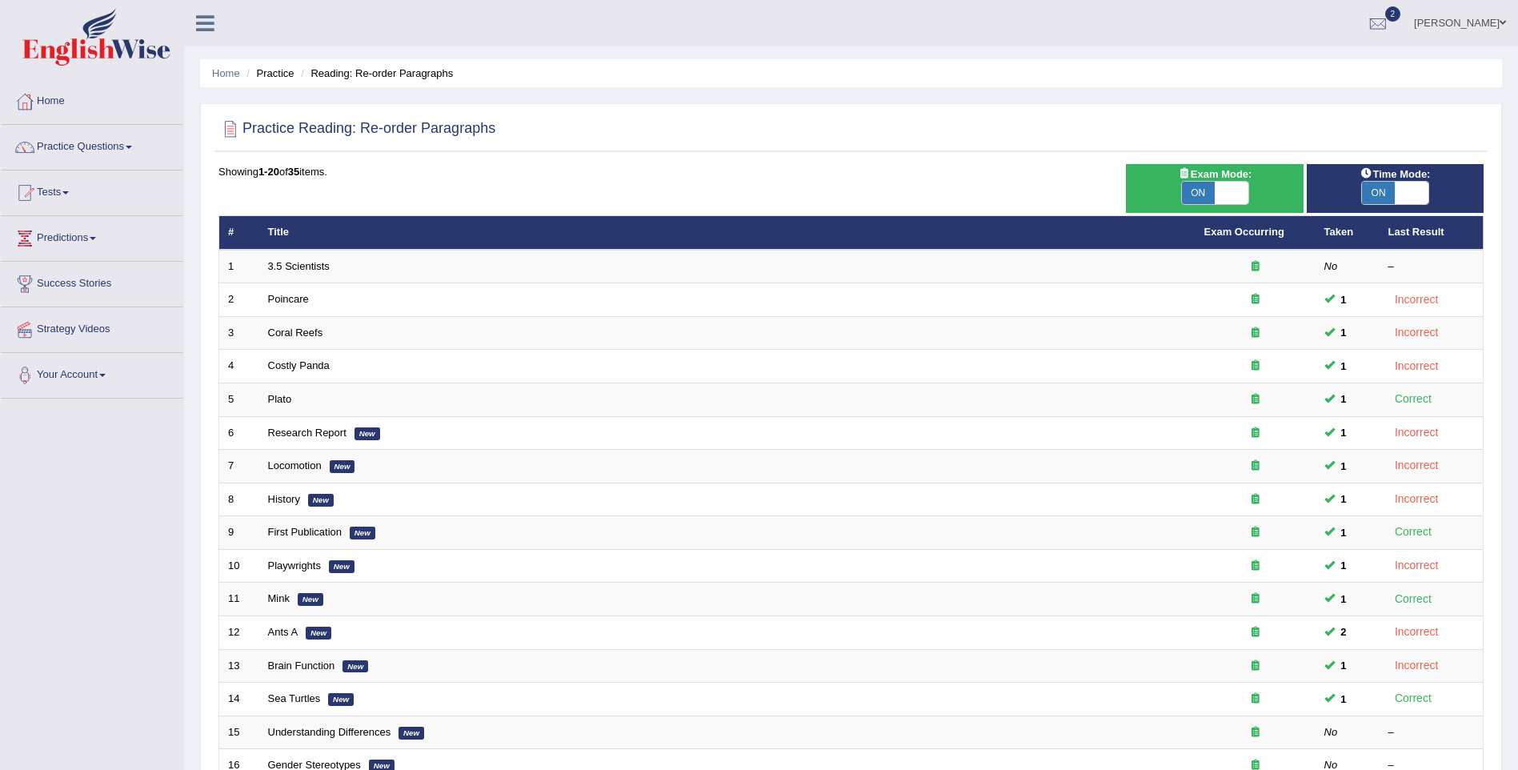
click at [896, 92] on div "Home Practice Reading: Re-order Paragraphs Practice Reading: Re-order Paragraph…" at bounding box center [851, 509] width 1334 height 1019
click at [77, 186] on link "Tests" at bounding box center [92, 190] width 182 height 40
click at [61, 218] on link "Take Practice Sectional Test" at bounding box center [105, 229] width 150 height 29
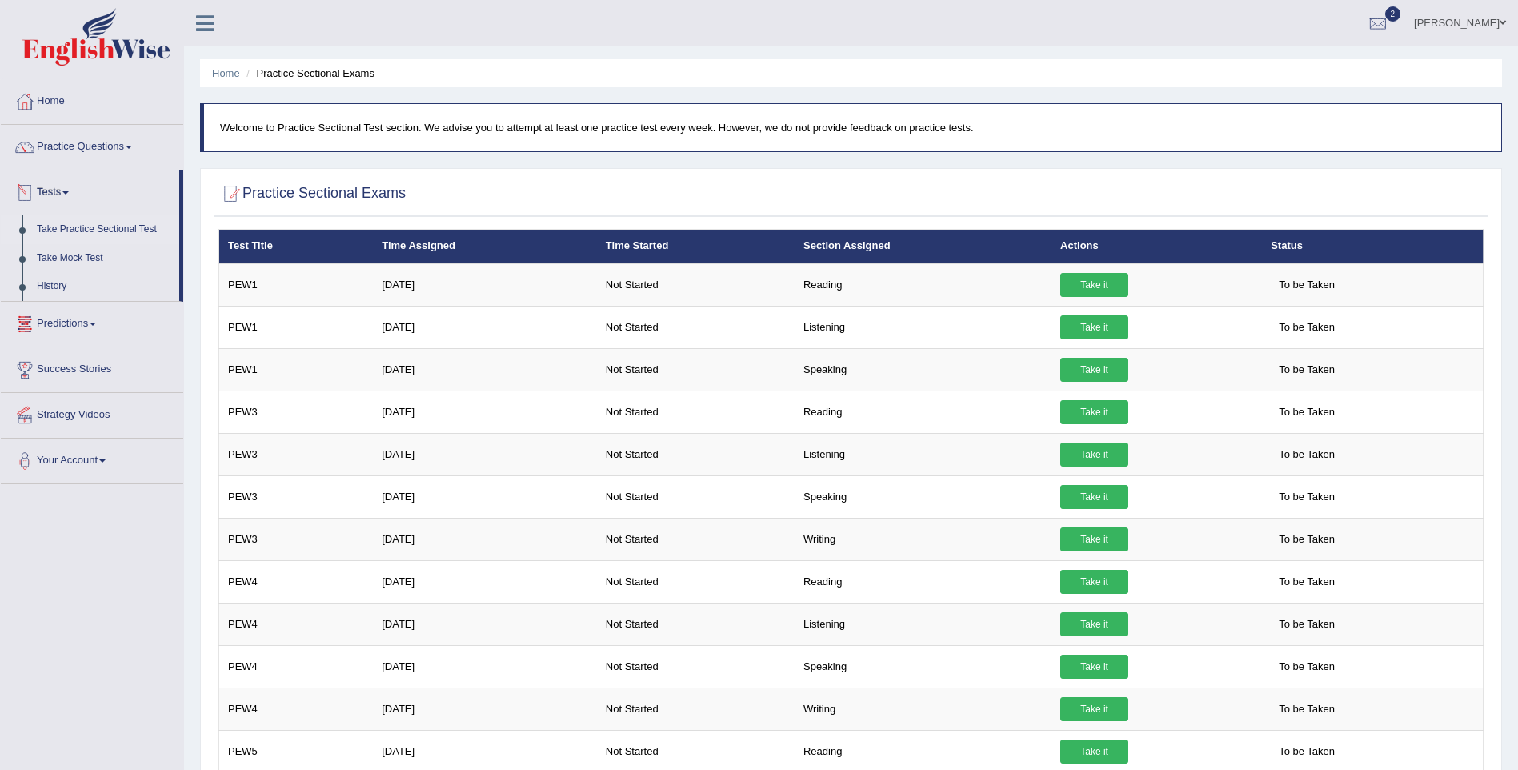
click at [65, 224] on link "Take Practice Sectional Test" at bounding box center [105, 229] width 150 height 29
click at [83, 134] on link "Practice Questions" at bounding box center [92, 145] width 182 height 40
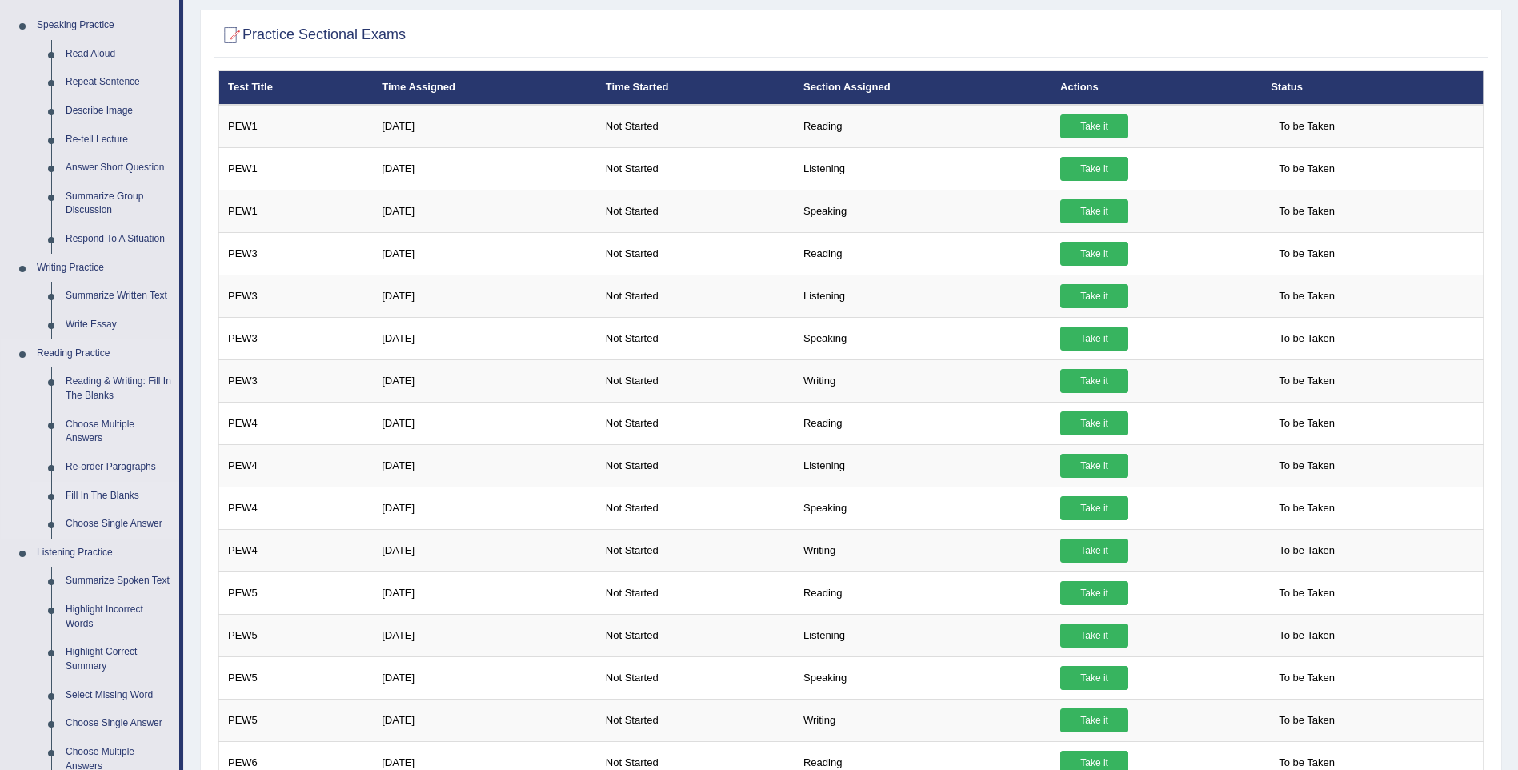
scroll to position [160, 0]
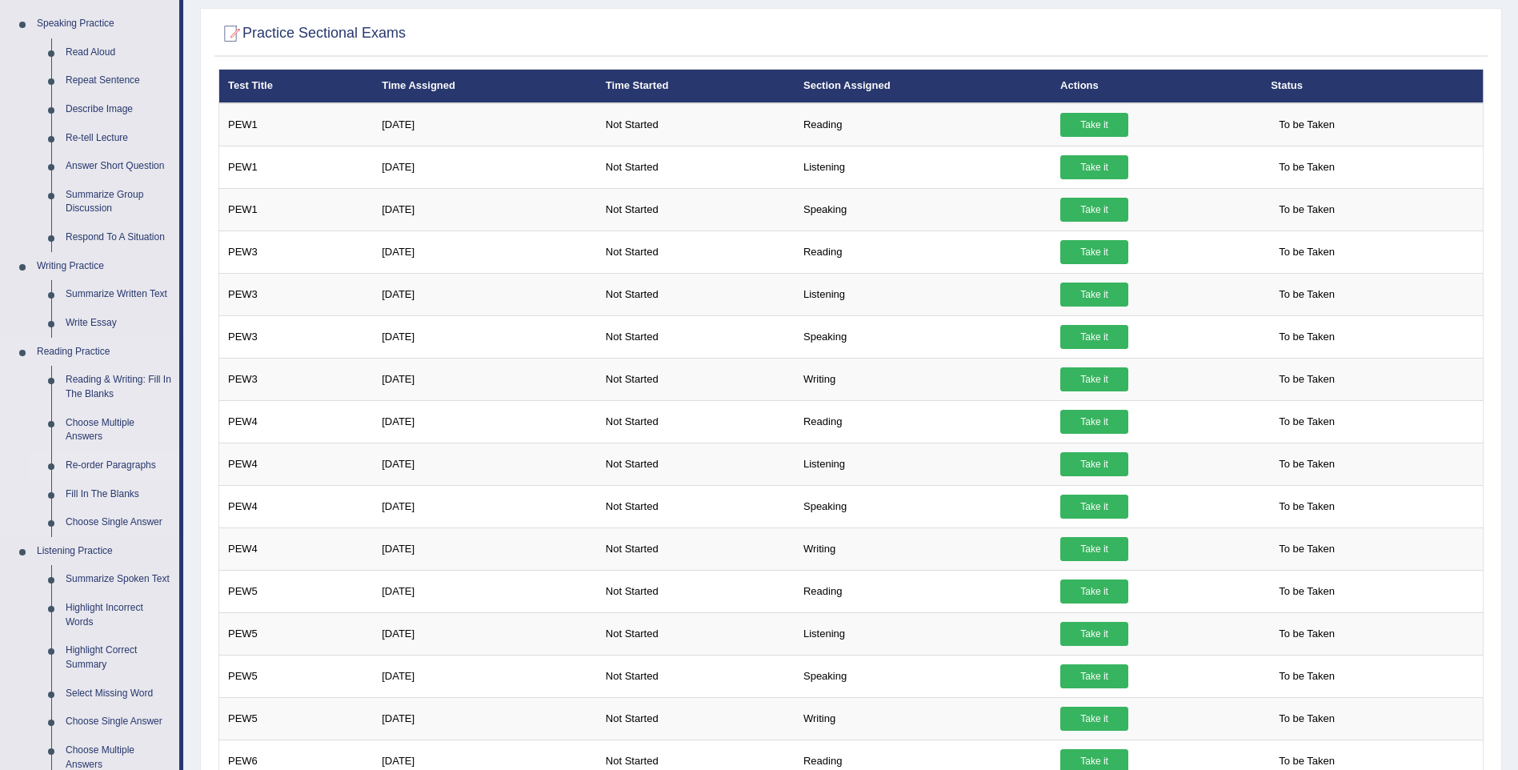
click at [86, 454] on link "Re-order Paragraphs" at bounding box center [118, 465] width 121 height 29
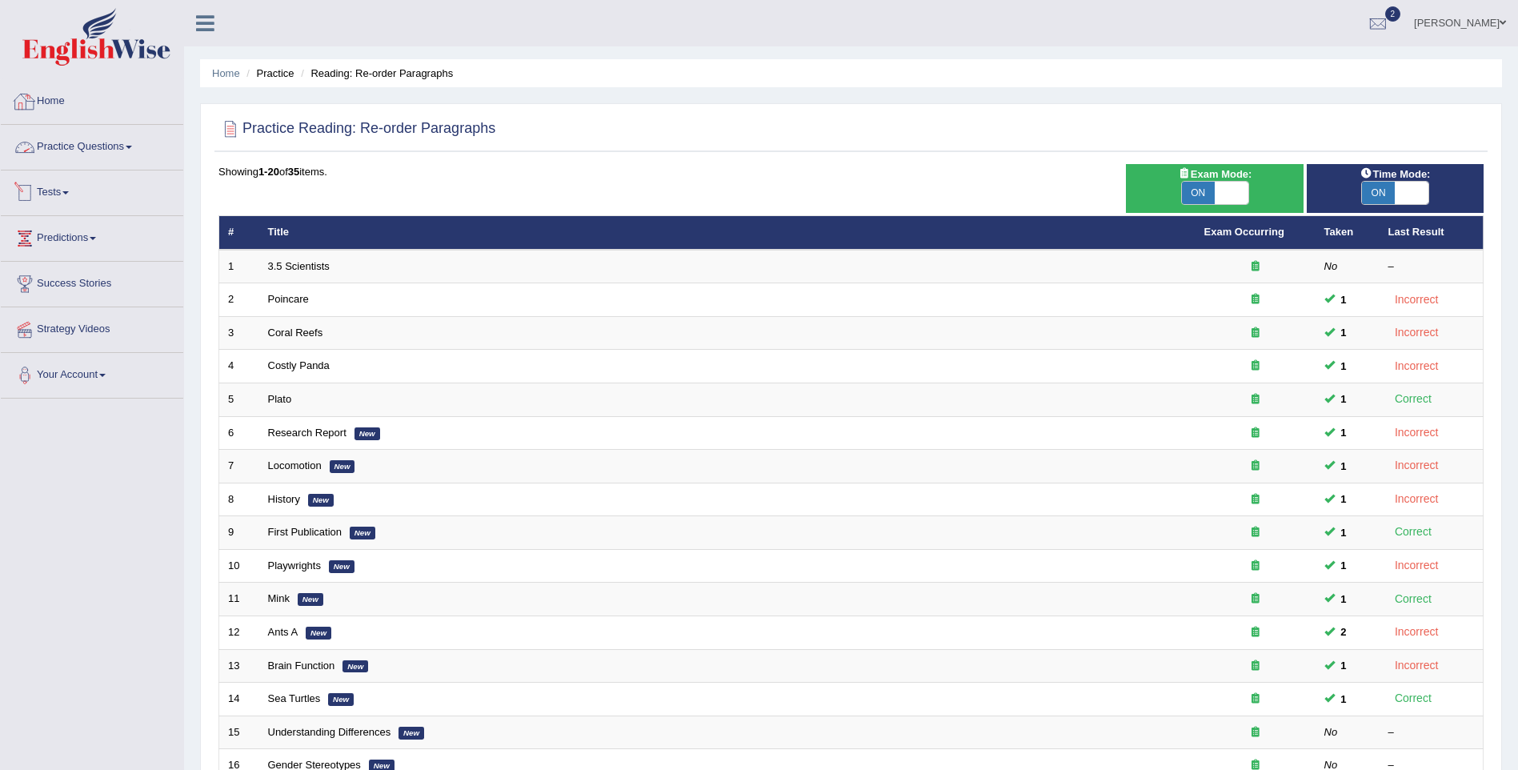
click at [89, 138] on link "Practice Questions" at bounding box center [92, 145] width 182 height 40
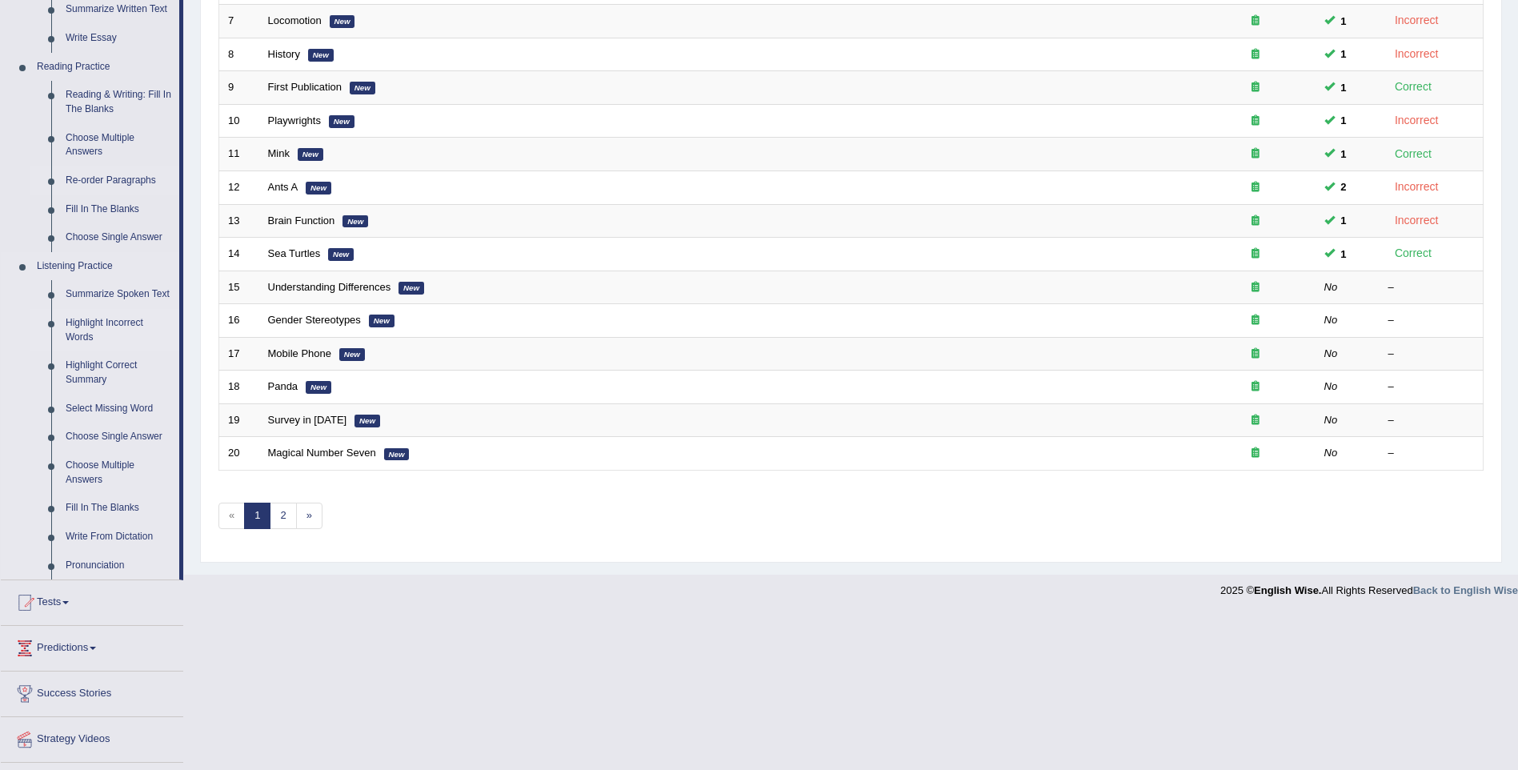
scroll to position [484, 0]
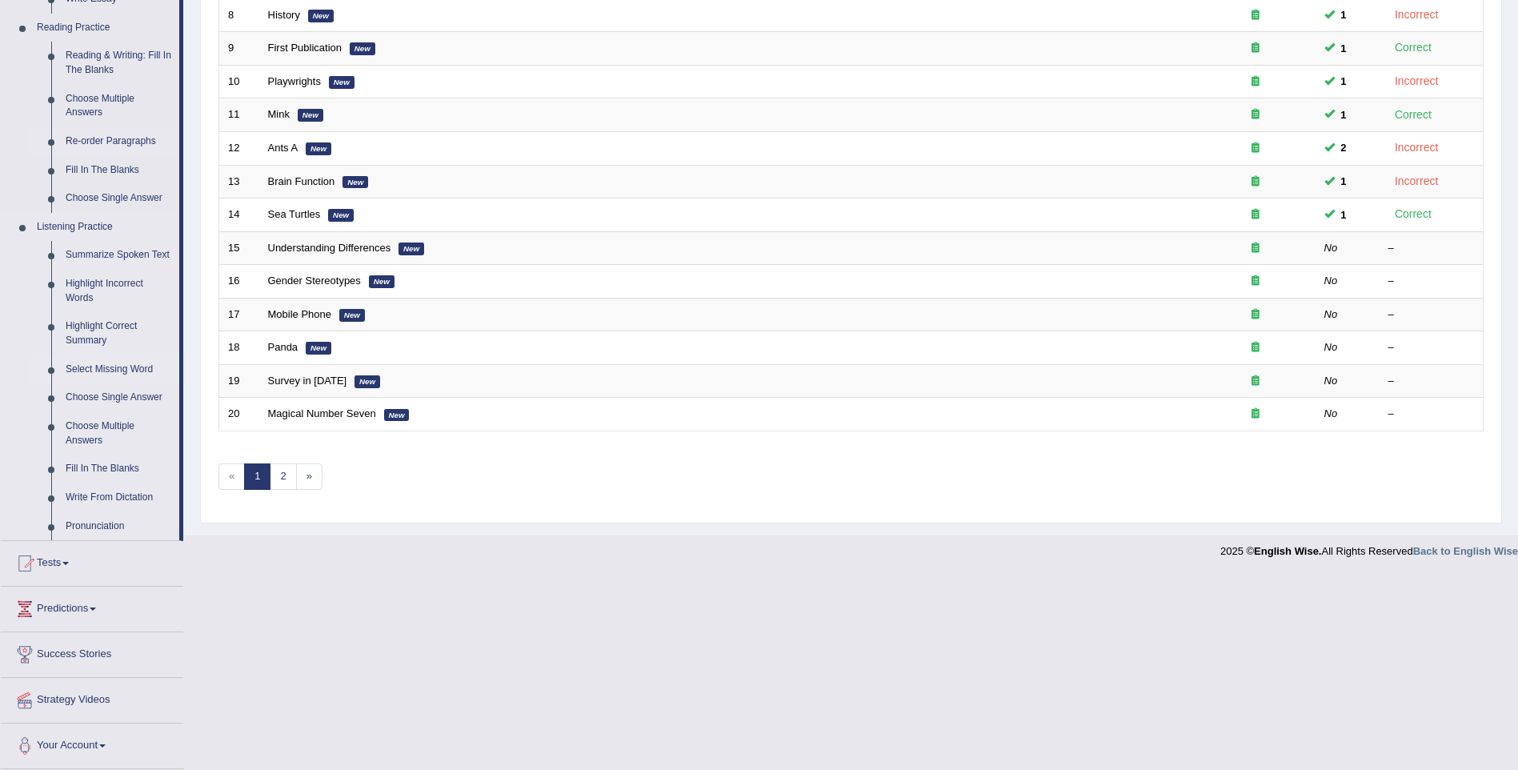
click at [110, 359] on link "Select Missing Word" at bounding box center [118, 369] width 121 height 29
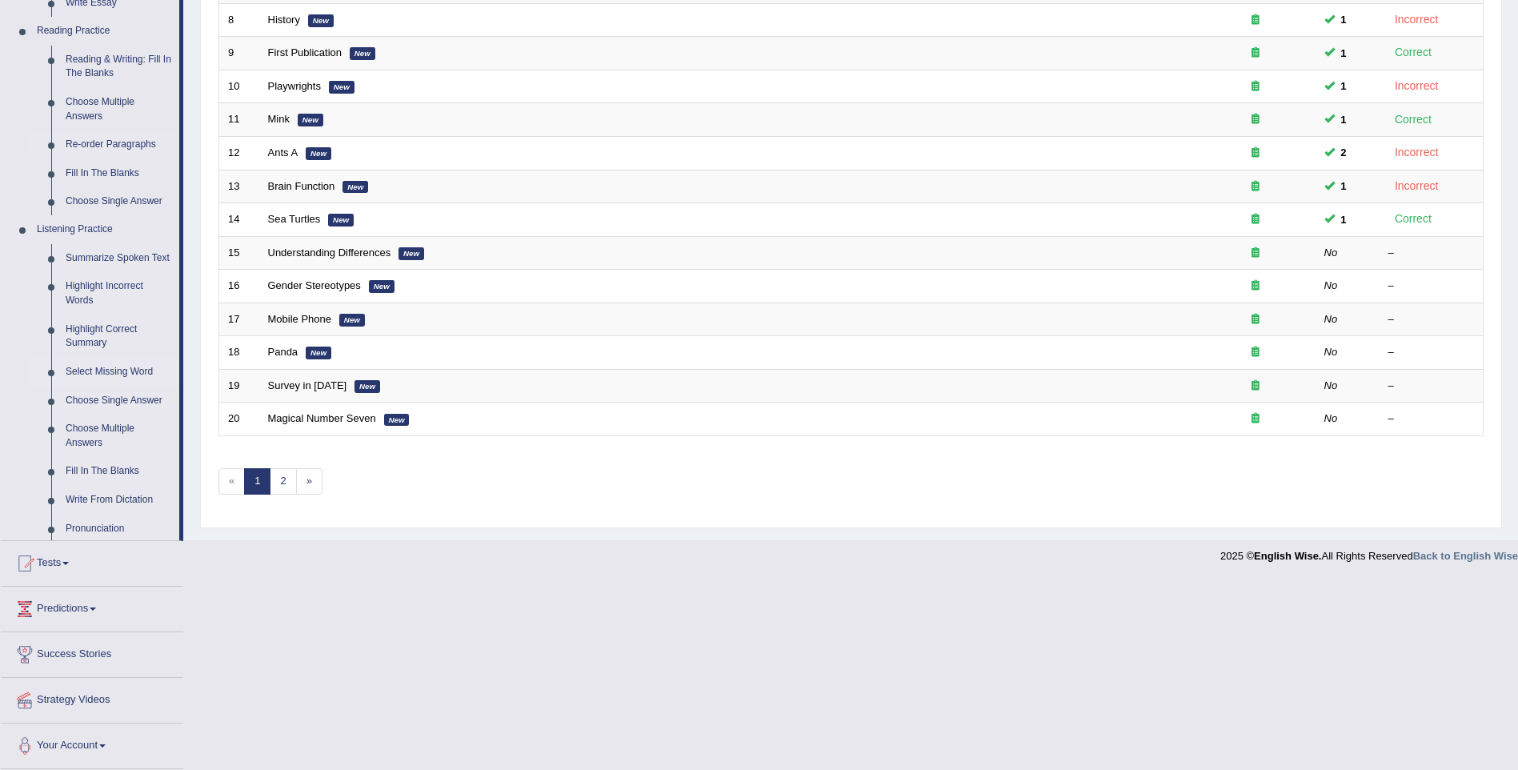
scroll to position [425, 0]
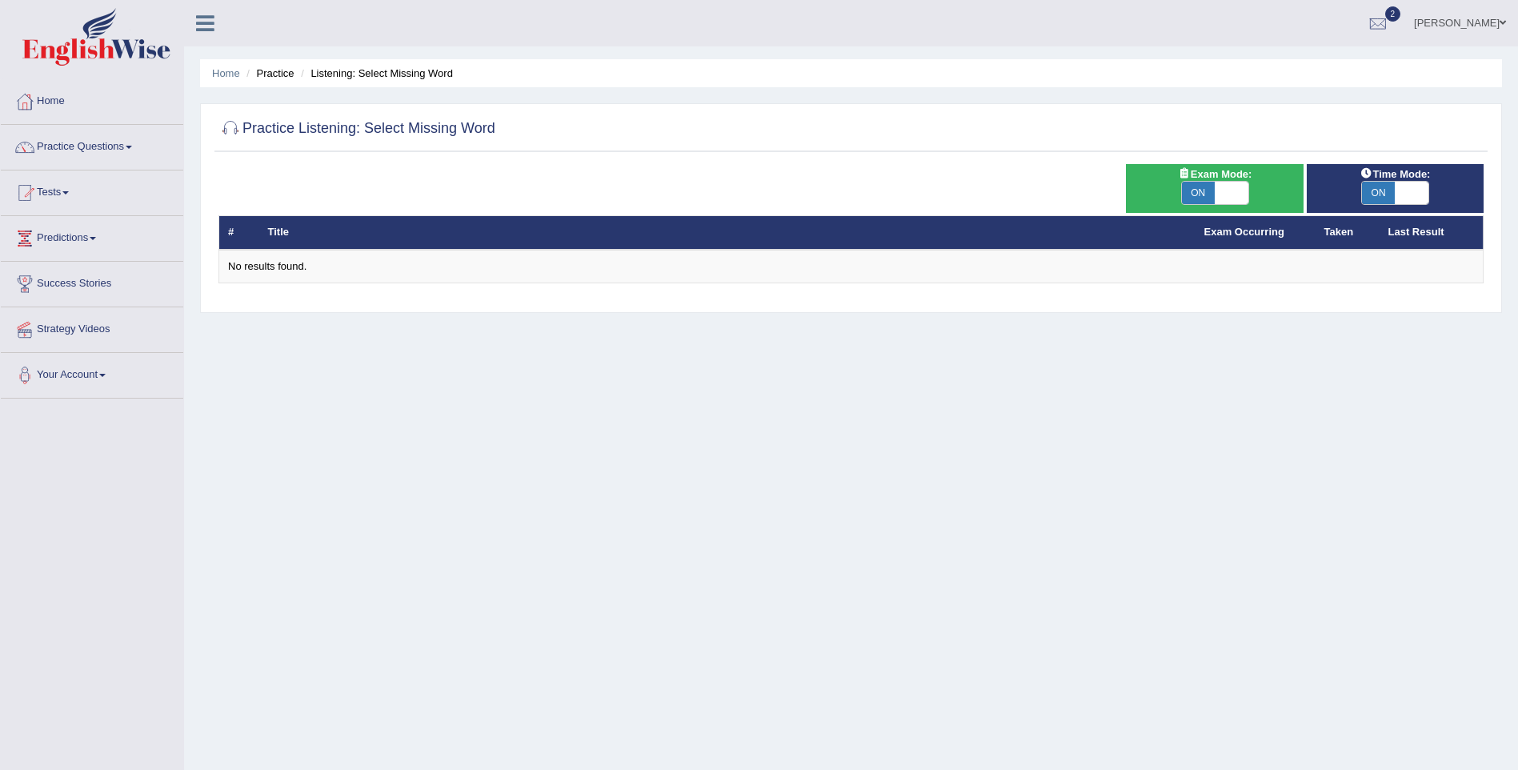
click at [806, 222] on th "Title" at bounding box center [727, 233] width 936 height 34
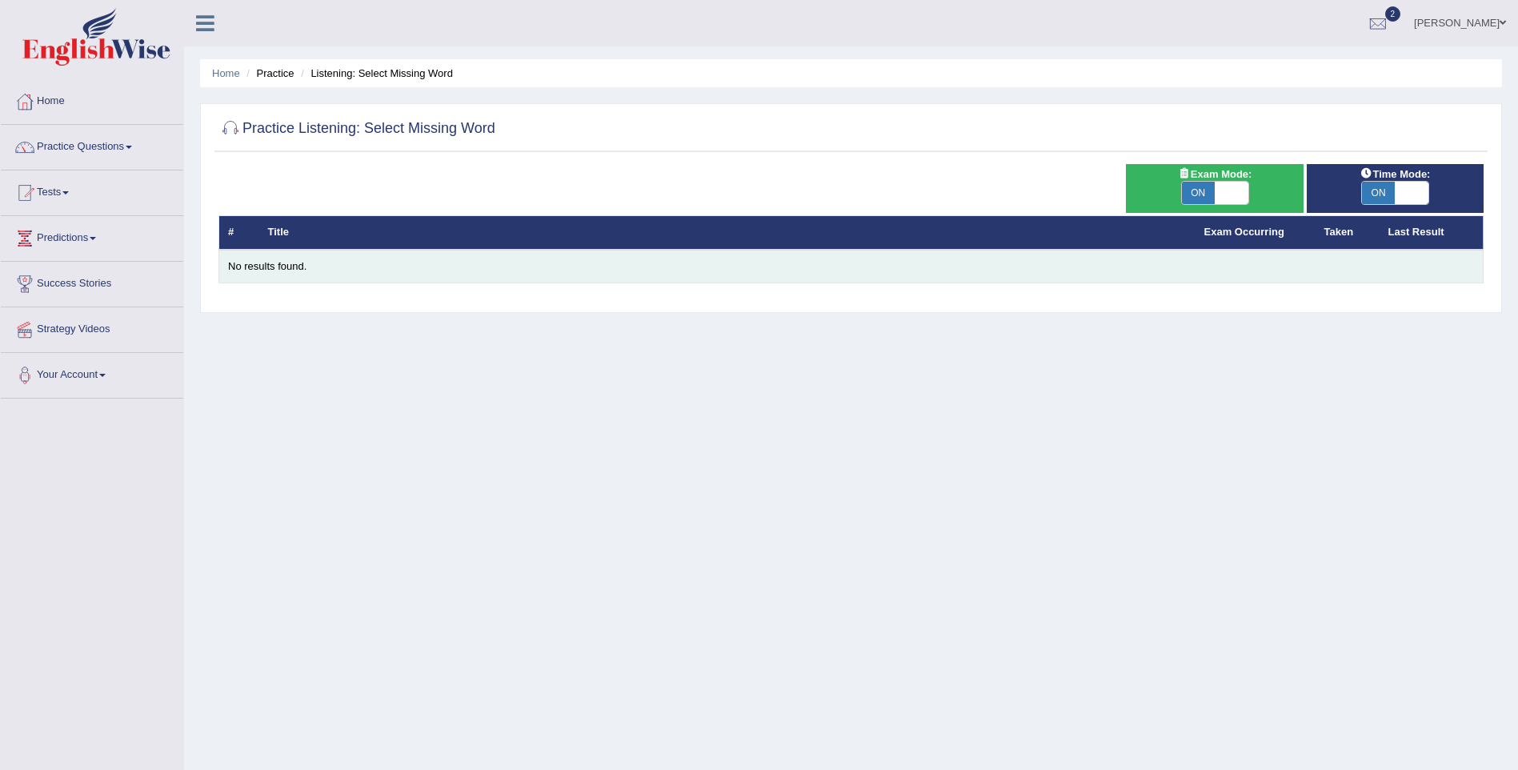
click at [263, 266] on div "No results found." at bounding box center [851, 266] width 1246 height 15
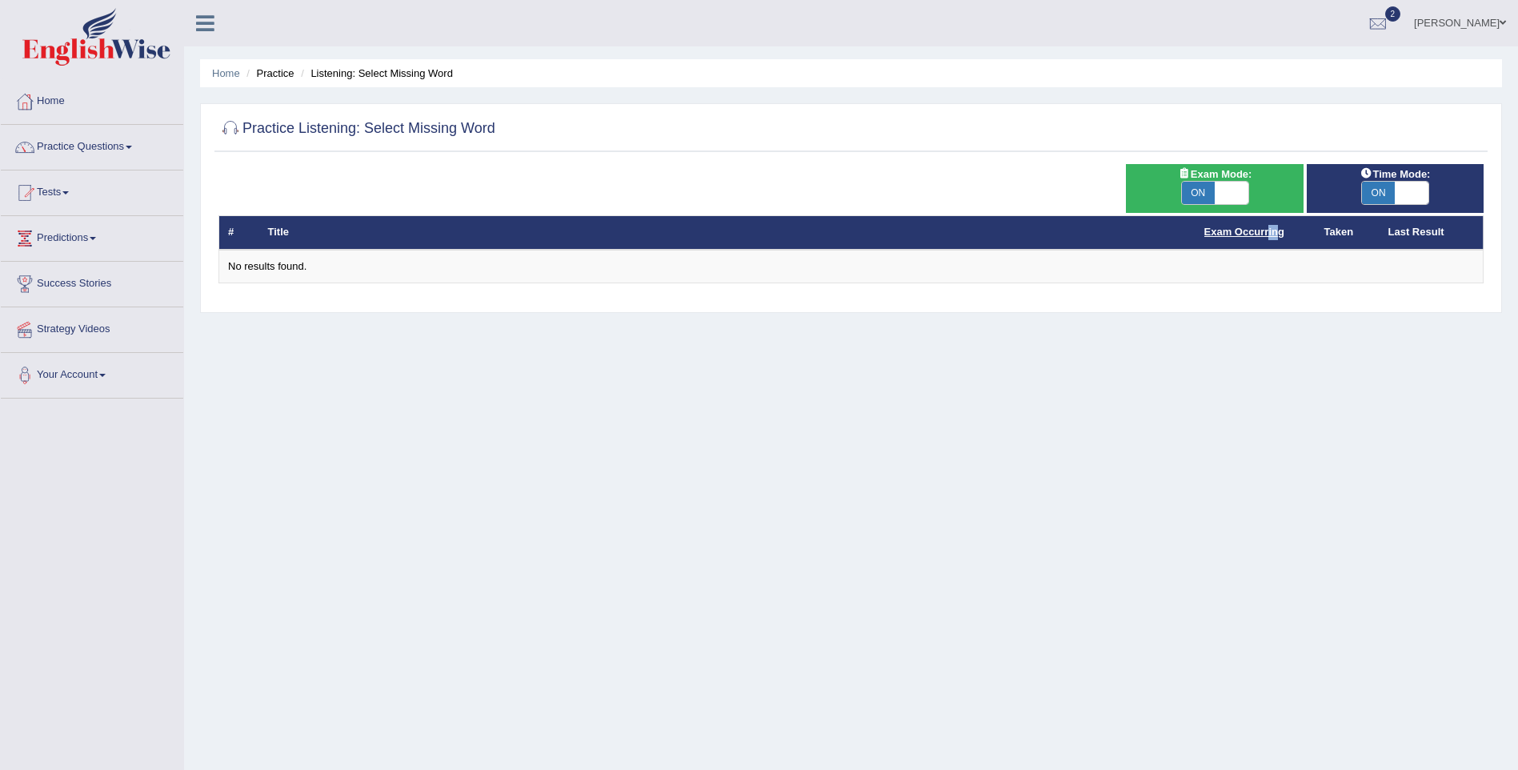
click at [1263, 228] on th "Exam Occurring" at bounding box center [1255, 233] width 120 height 34
drag, startPoint x: 1263, startPoint y: 228, endPoint x: 1213, endPoint y: 185, distance: 66.4
click at [1213, 185] on span "ON" at bounding box center [1199, 193] width 34 height 22
checkbox input "false"
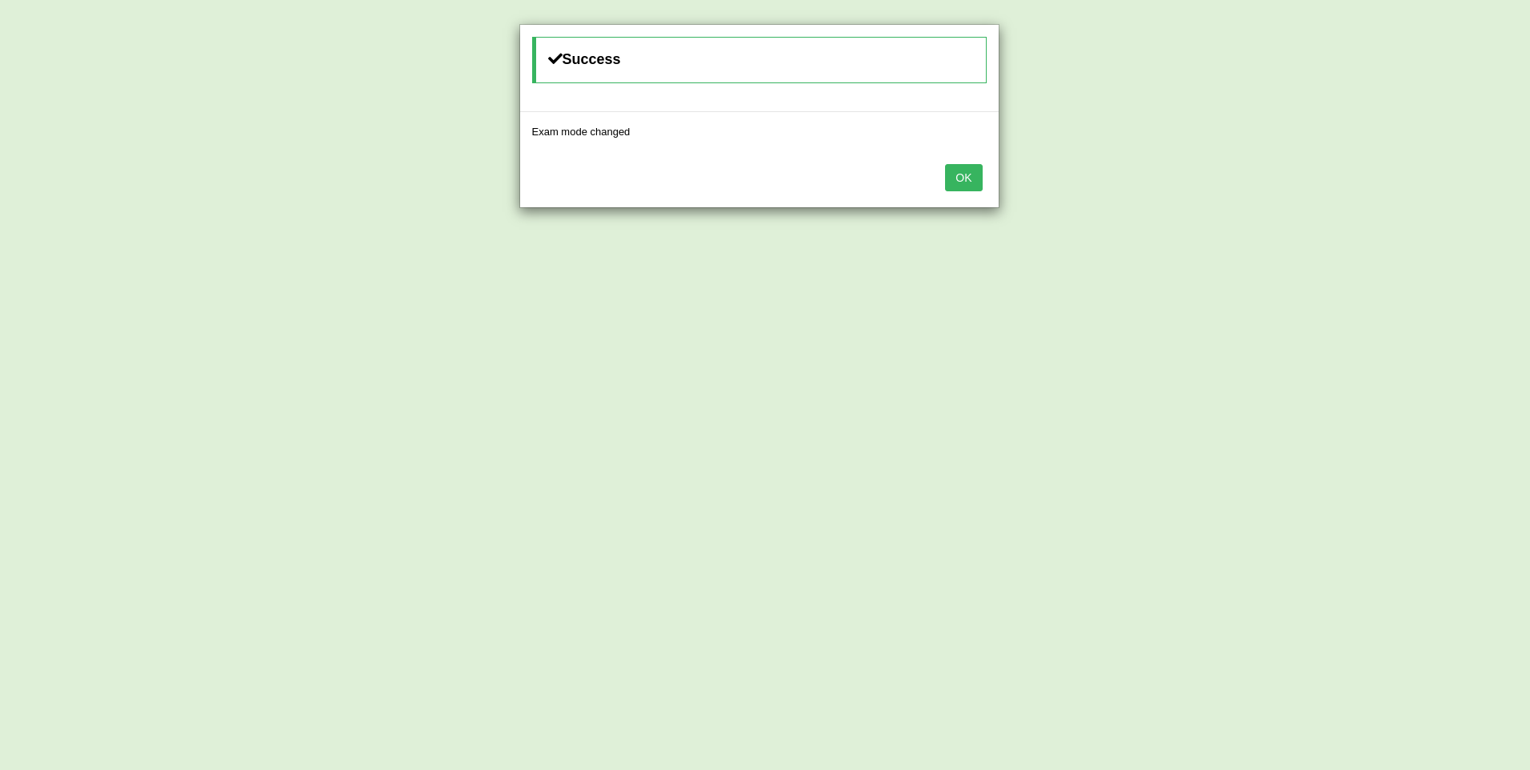
click at [955, 168] on button "OK" at bounding box center [963, 177] width 37 height 27
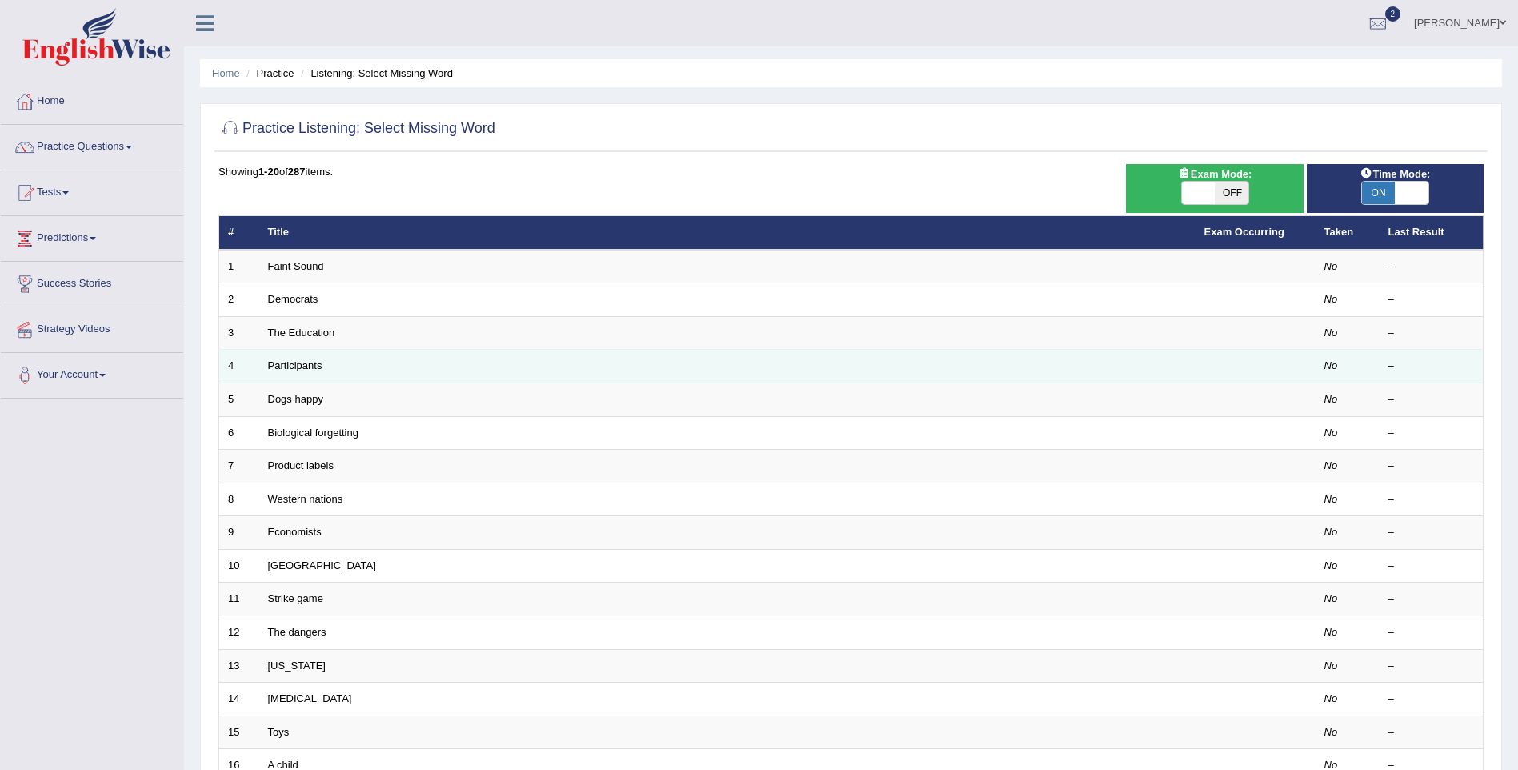
click at [272, 358] on td "Participants" at bounding box center [727, 367] width 936 height 34
click at [294, 363] on link "Participants" at bounding box center [295, 365] width 54 height 12
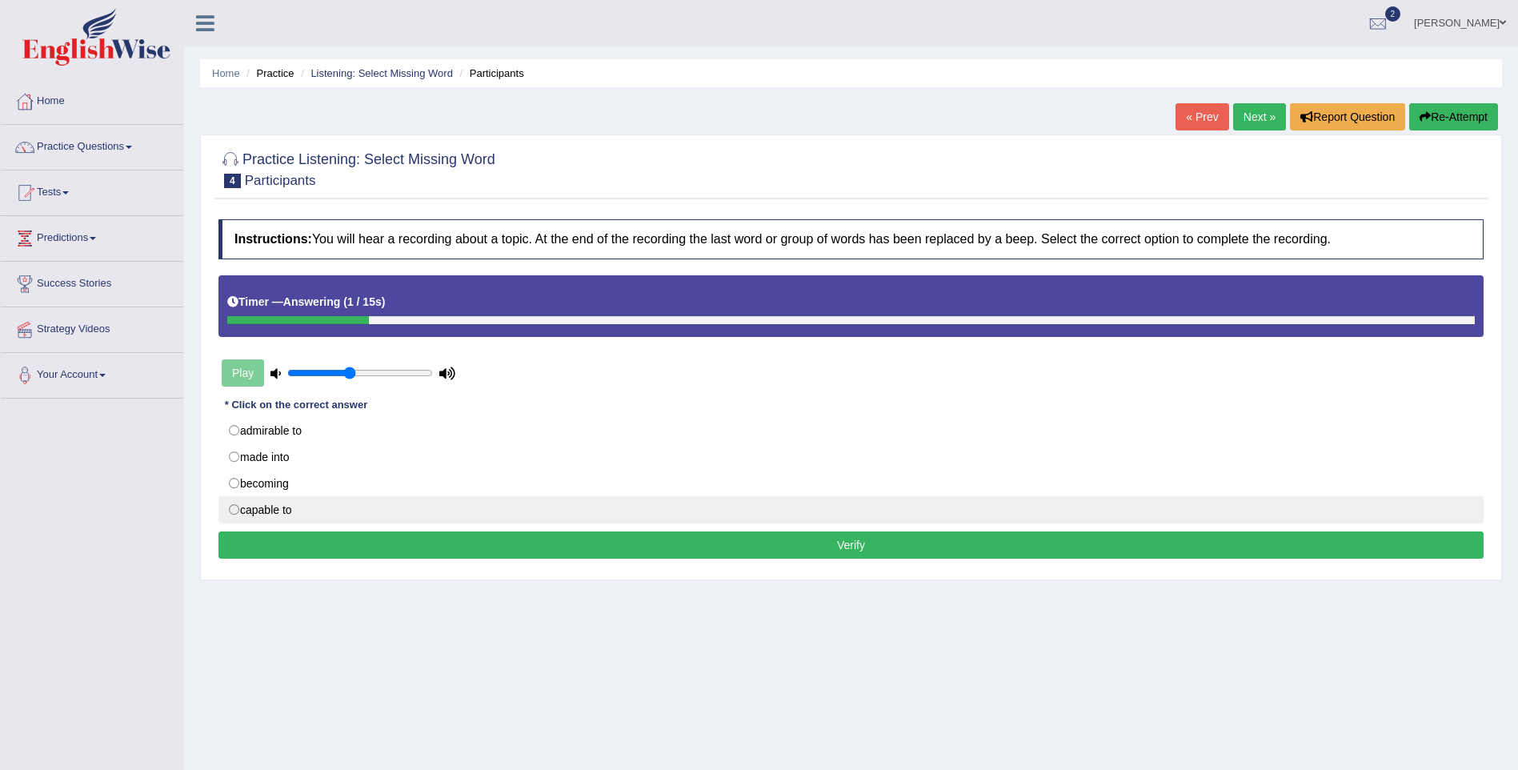
click at [442, 510] on label "capable to" at bounding box center [850, 509] width 1265 height 27
radio input "true"
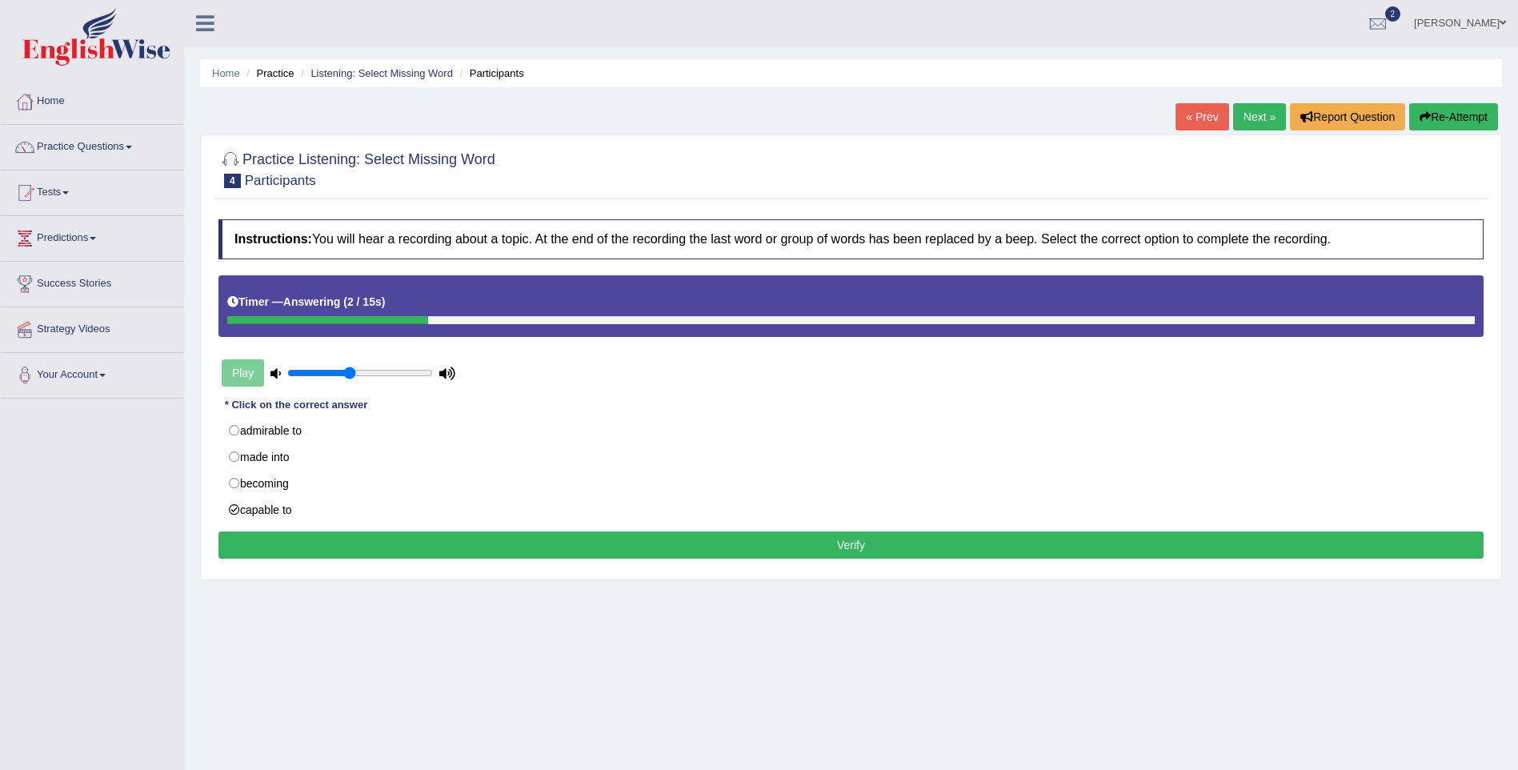
click at [444, 542] on button "Verify" at bounding box center [850, 544] width 1265 height 27
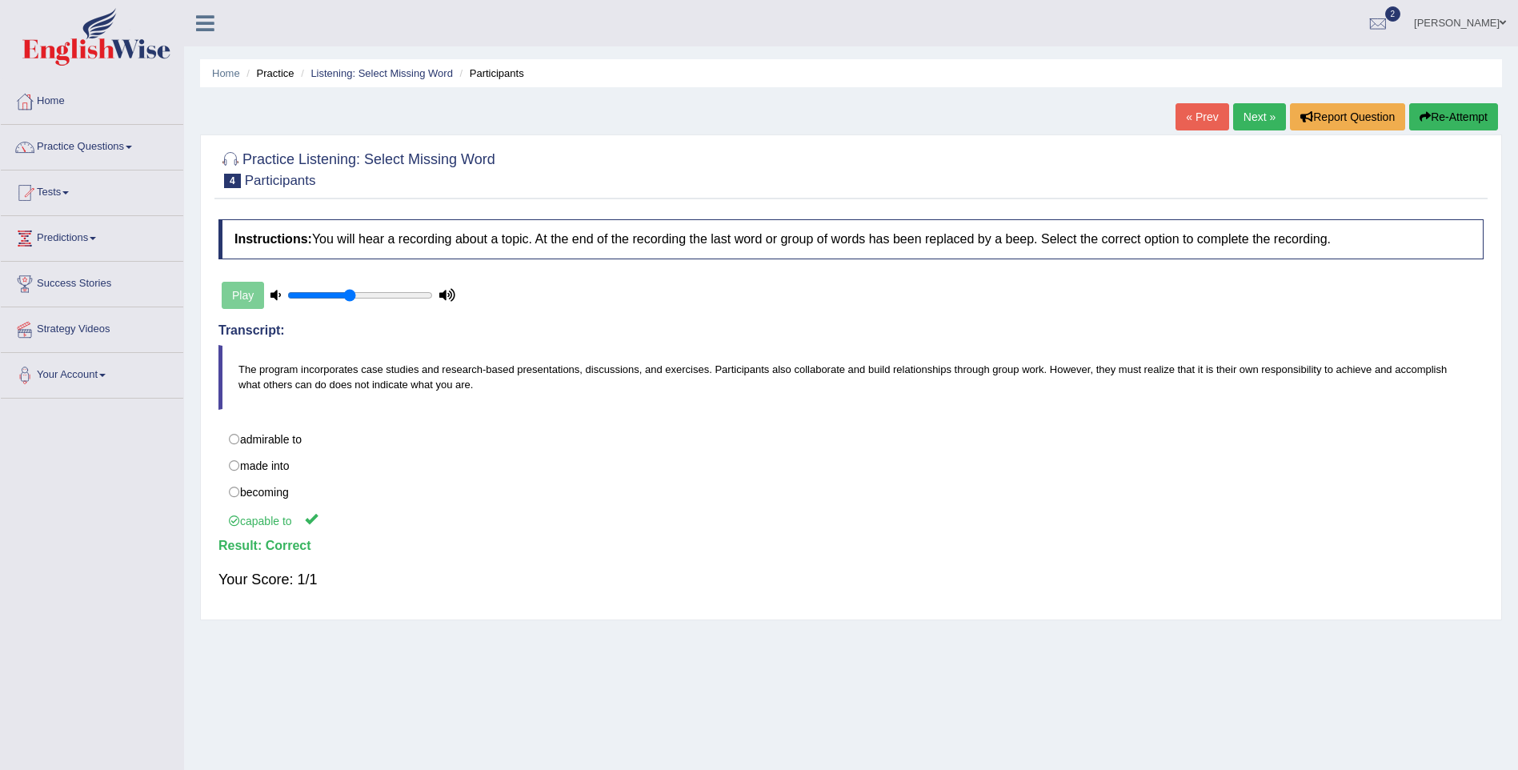
click at [1250, 122] on link "Next »" at bounding box center [1259, 116] width 53 height 27
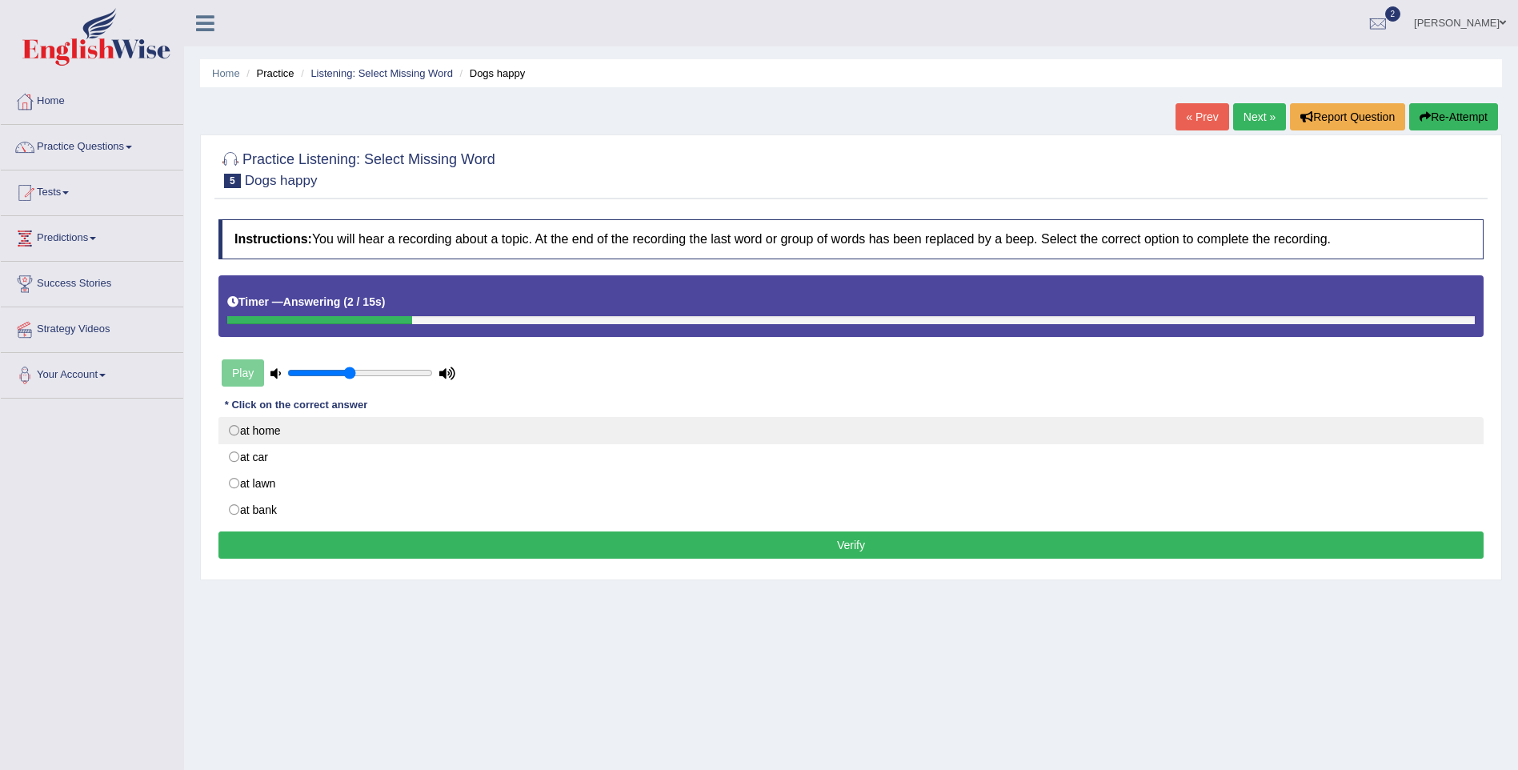
click at [251, 425] on label "at home" at bounding box center [850, 430] width 1265 height 27
radio input "true"
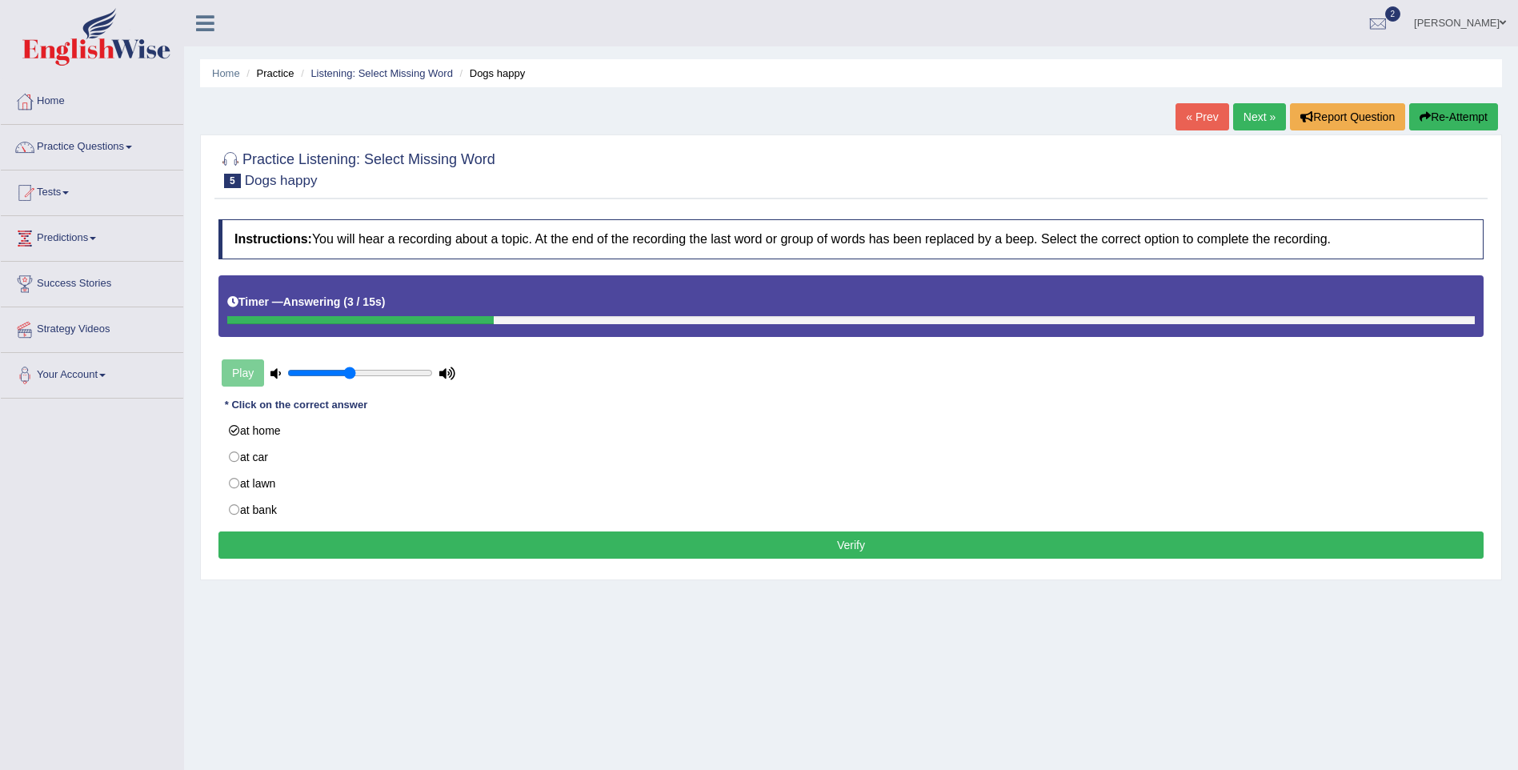
click at [307, 546] on button "Verify" at bounding box center [850, 544] width 1265 height 27
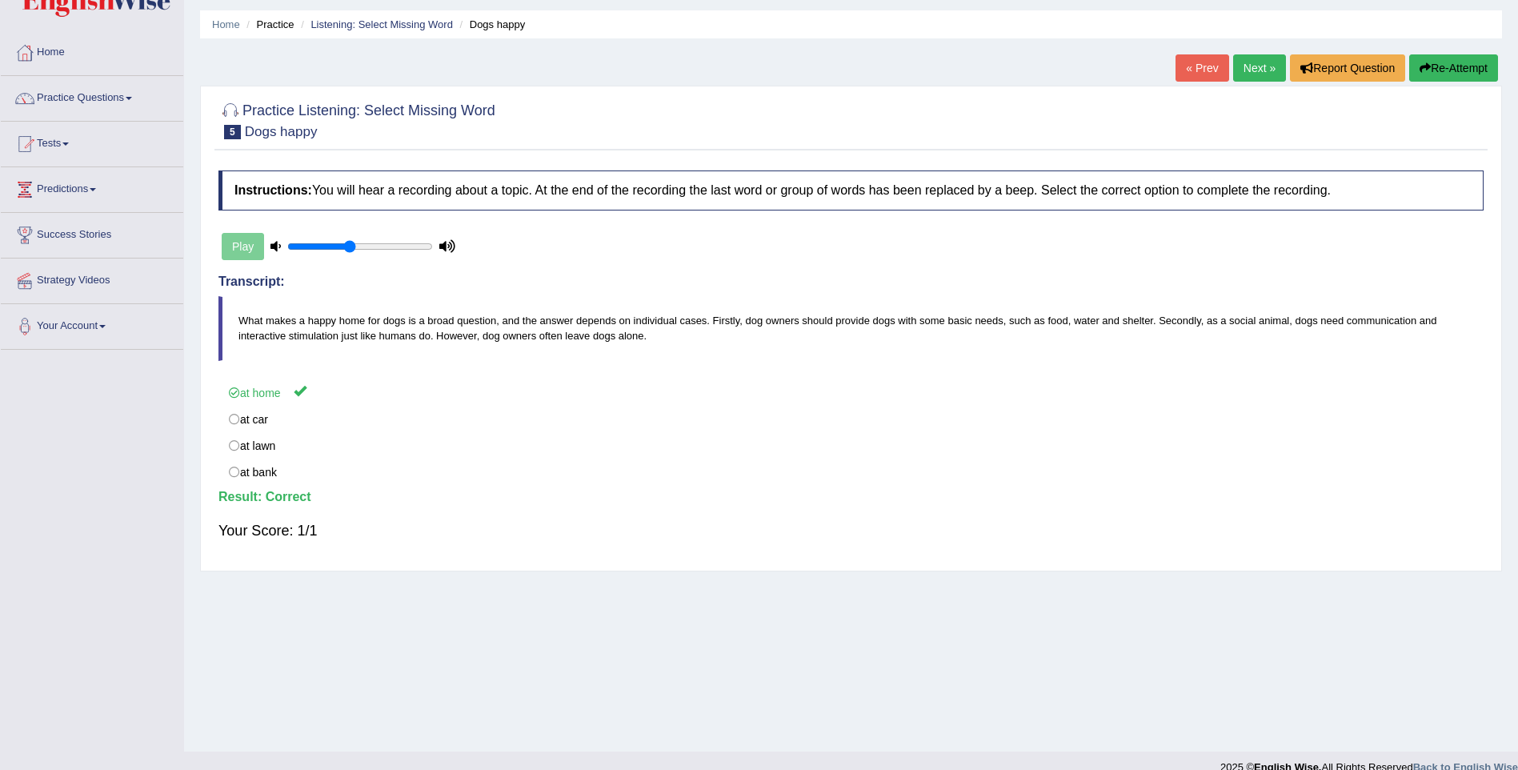
scroll to position [70, 0]
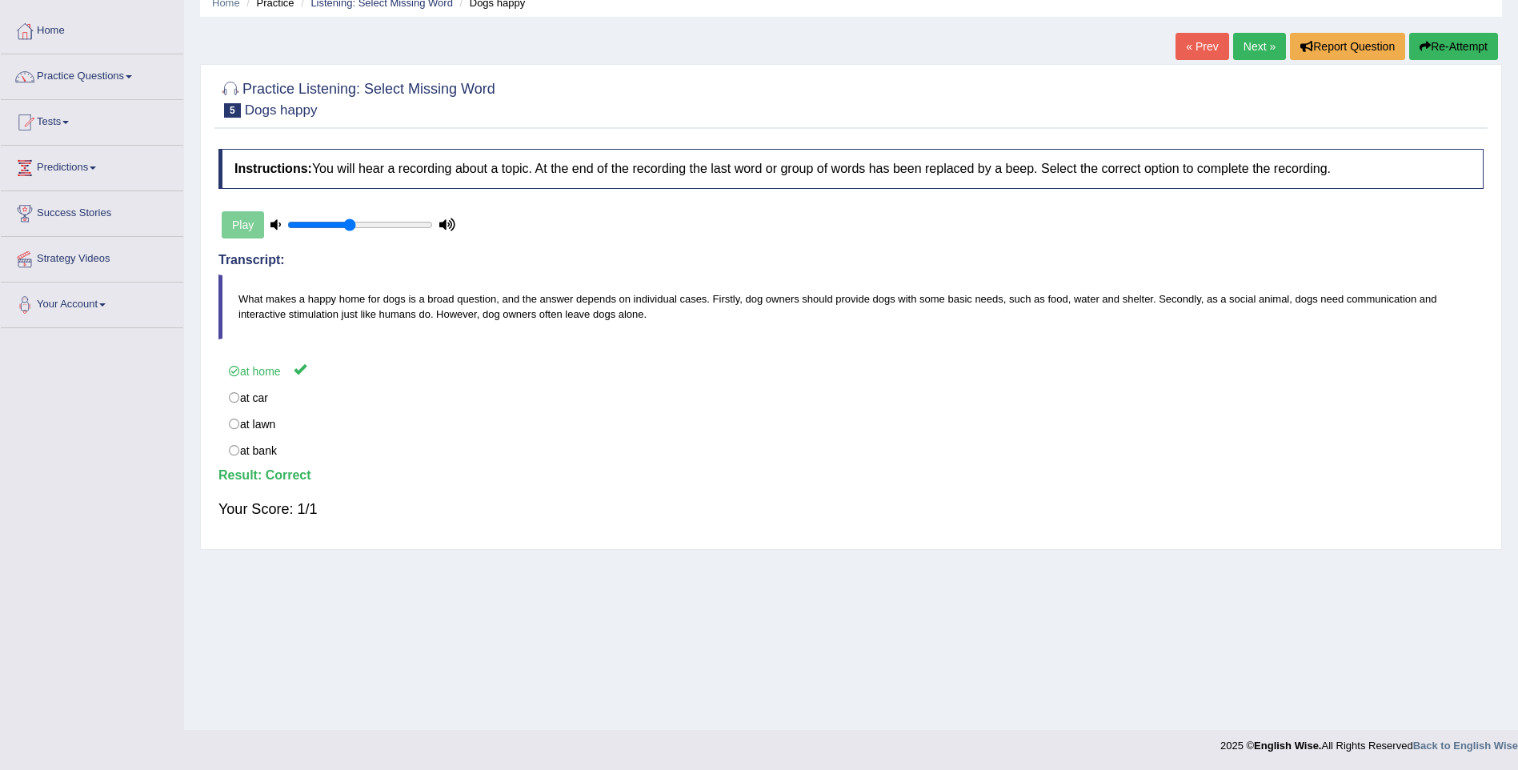
click at [1260, 47] on link "Next »" at bounding box center [1259, 46] width 53 height 27
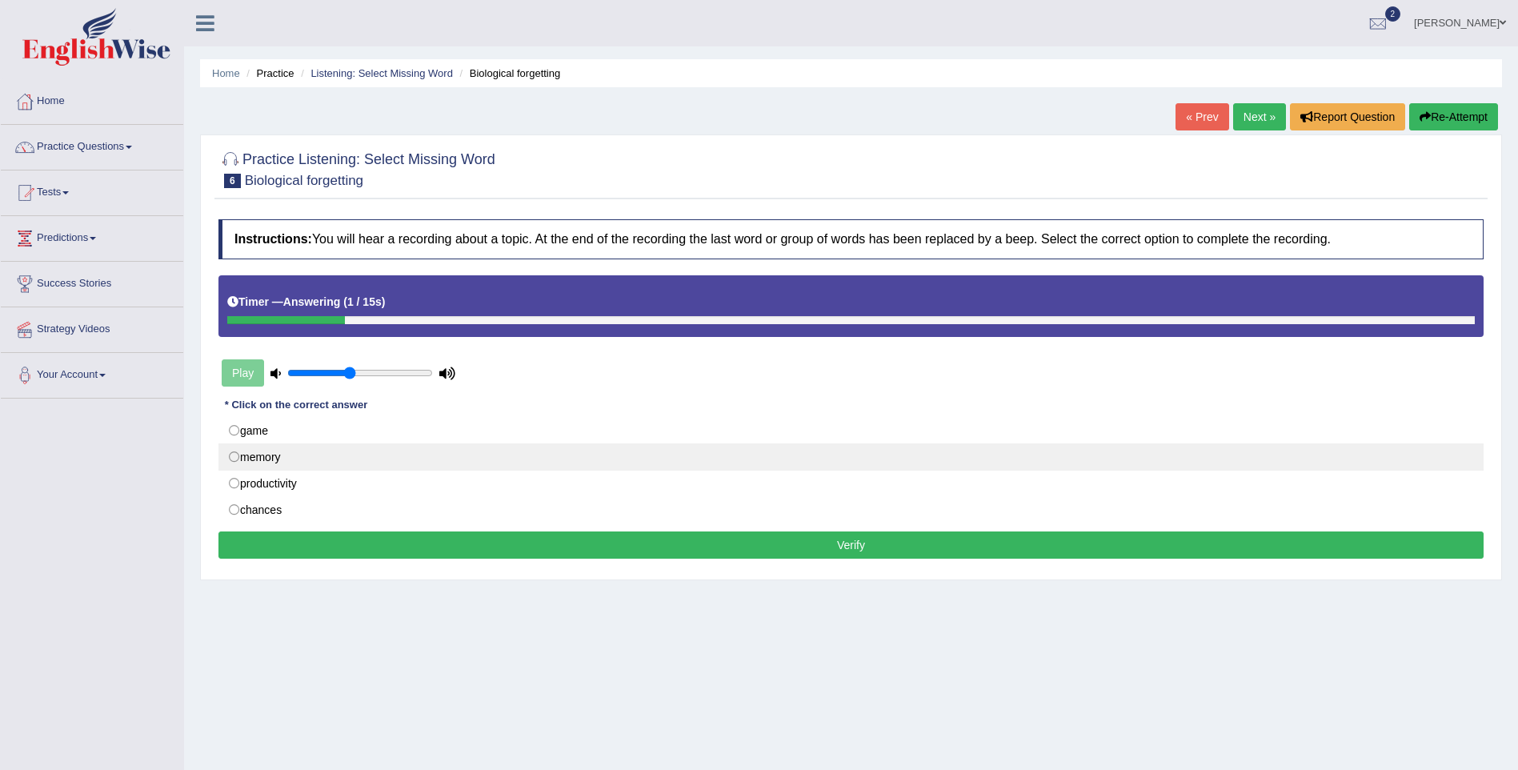
click at [283, 452] on label "memory" at bounding box center [850, 456] width 1265 height 27
radio input "true"
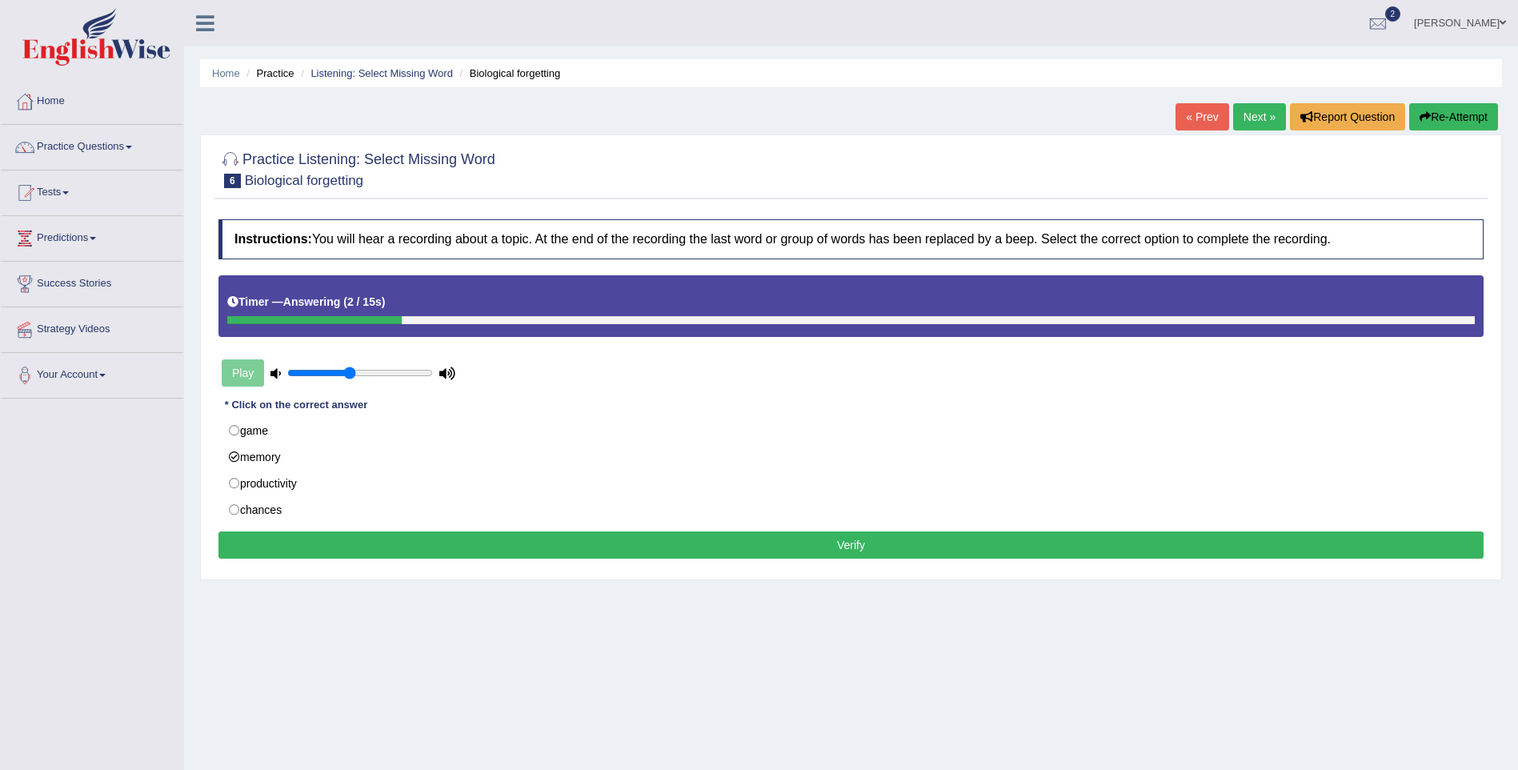
click at [330, 534] on button "Verify" at bounding box center [850, 544] width 1265 height 27
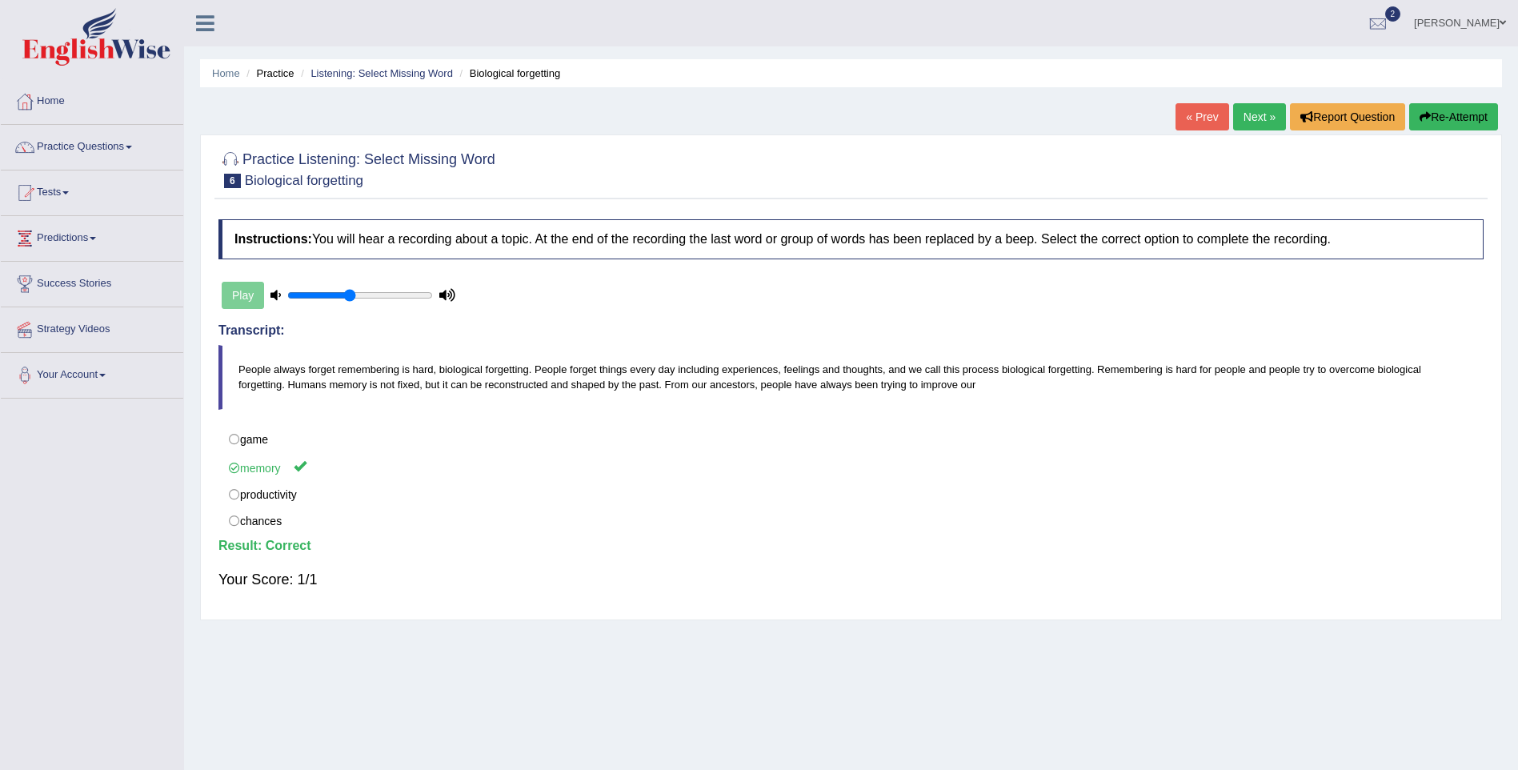
click at [1260, 111] on link "Next »" at bounding box center [1259, 116] width 53 height 27
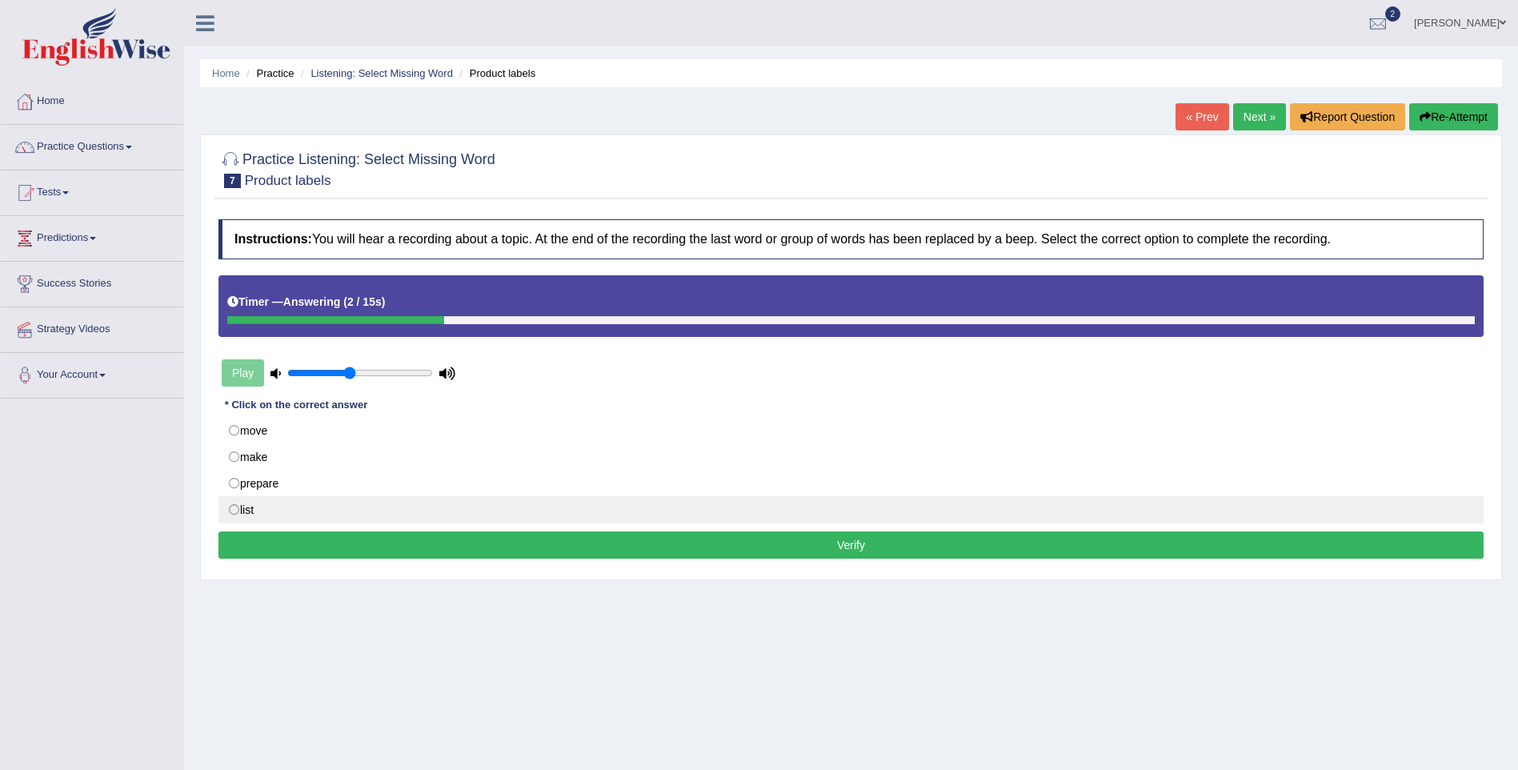
click at [230, 508] on label "list" at bounding box center [850, 509] width 1265 height 27
radio input "true"
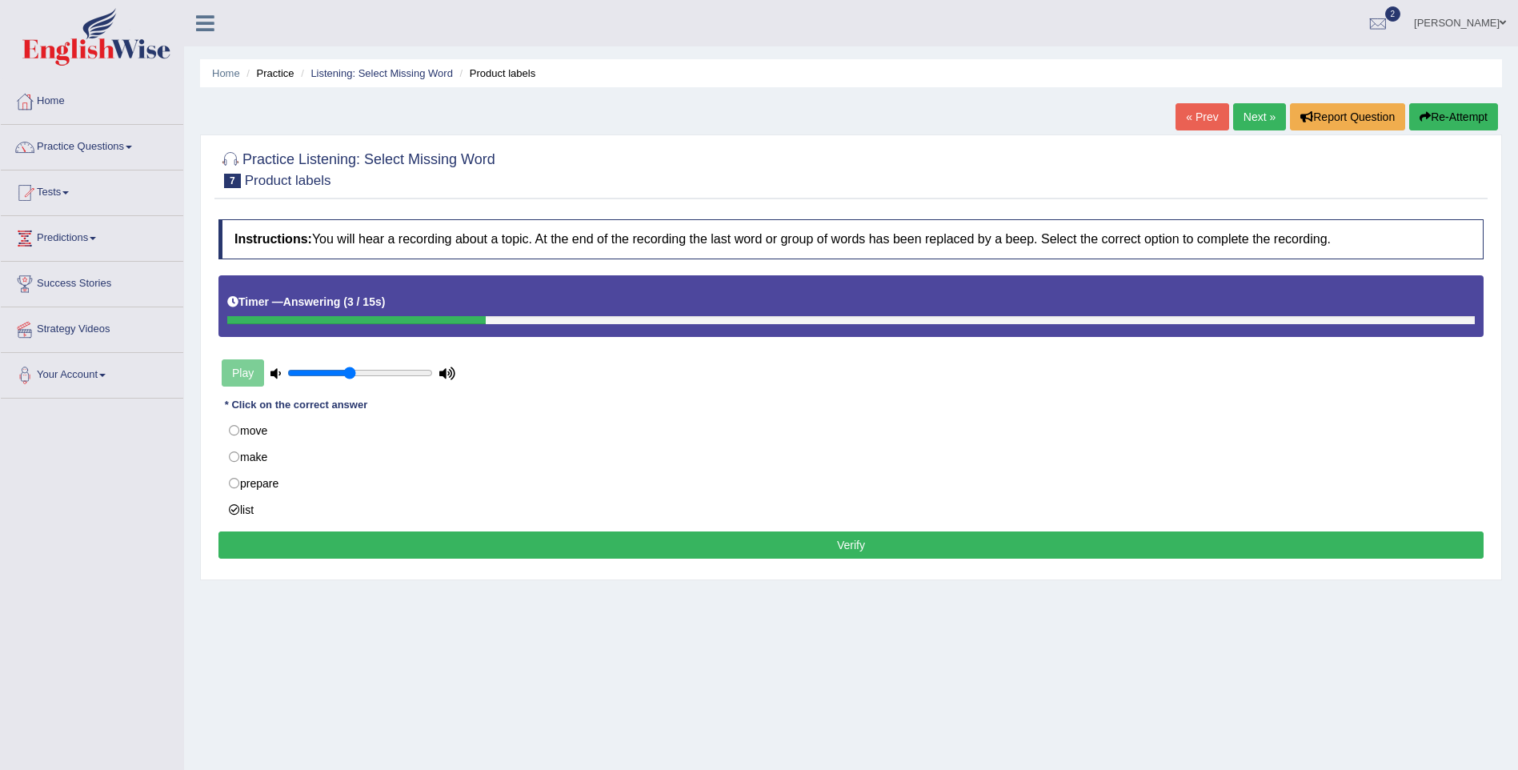
click at [286, 552] on button "Verify" at bounding box center [850, 544] width 1265 height 27
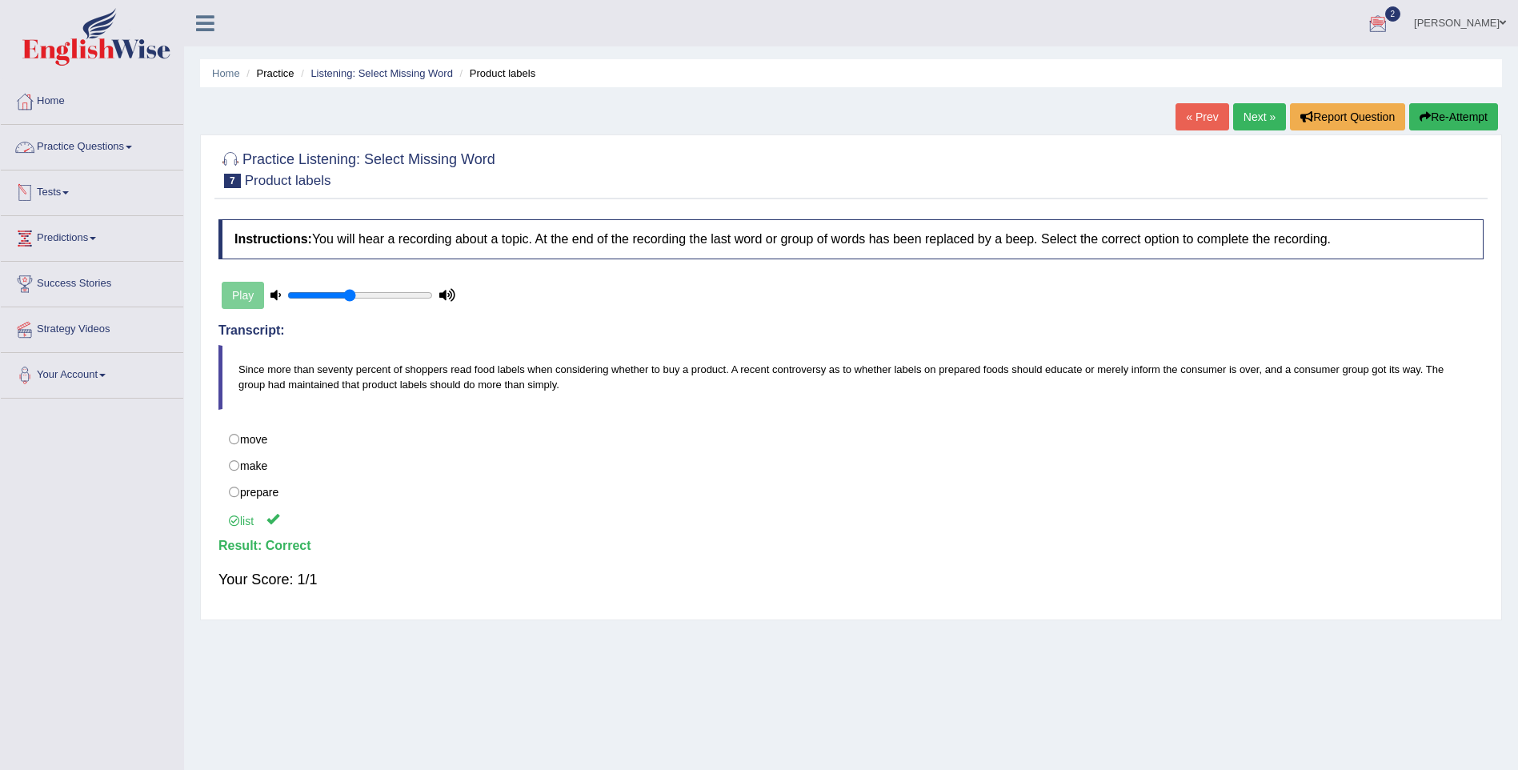
click at [72, 150] on link "Practice Questions" at bounding box center [92, 145] width 182 height 40
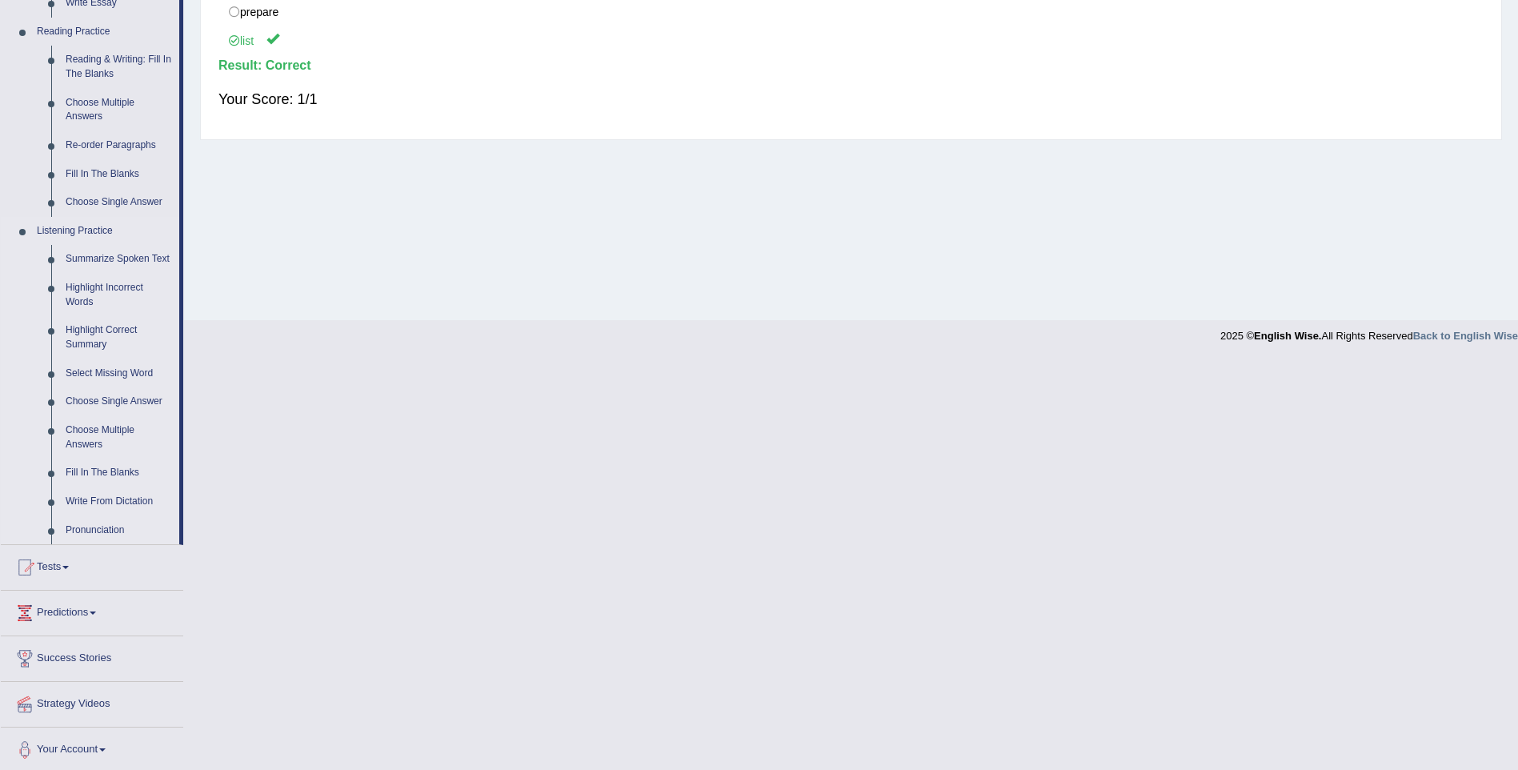
scroll to position [484, 0]
click at [94, 462] on link "Fill In The Blanks" at bounding box center [118, 468] width 121 height 29
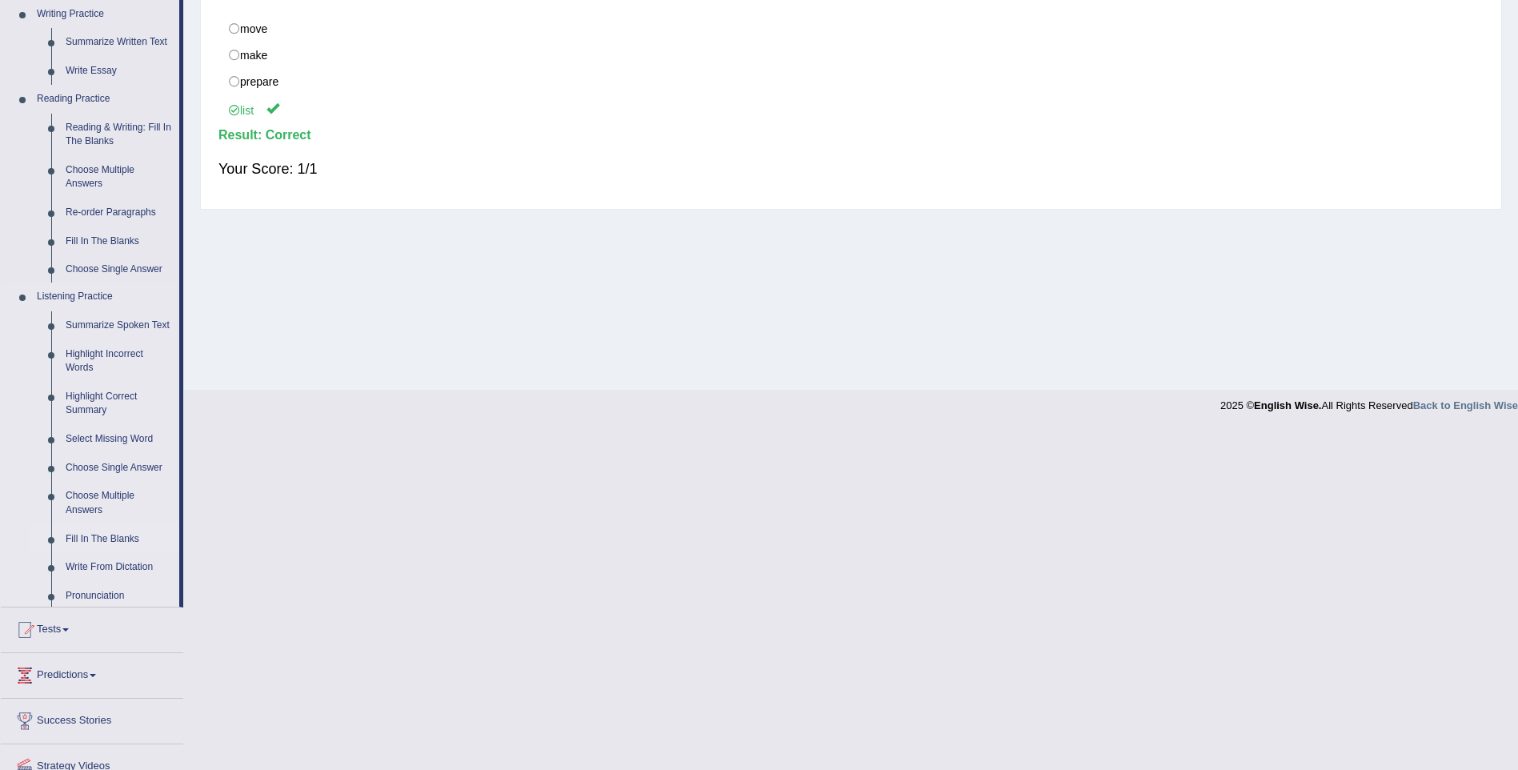
scroll to position [94, 0]
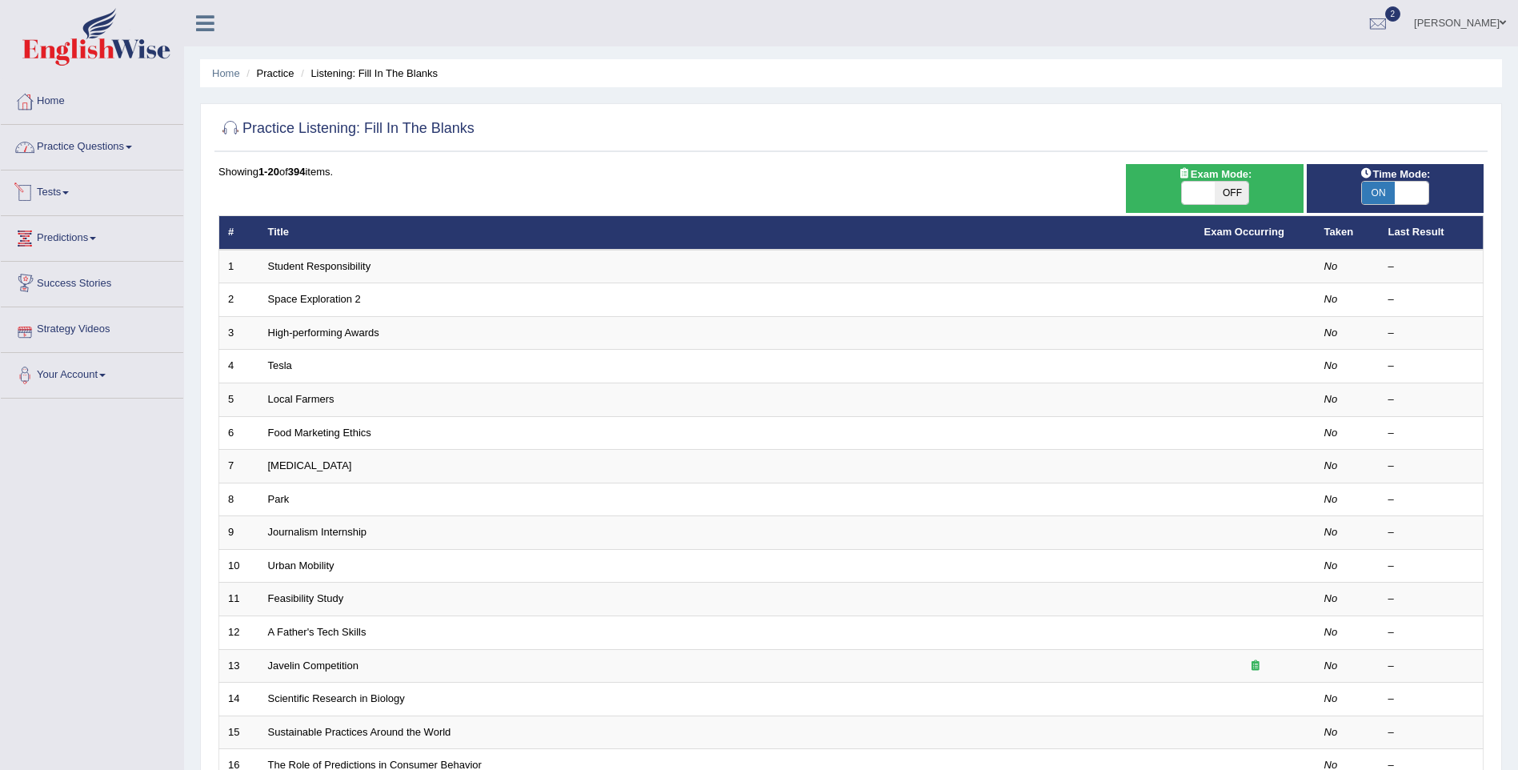
click at [124, 152] on link "Practice Questions" at bounding box center [92, 145] width 182 height 40
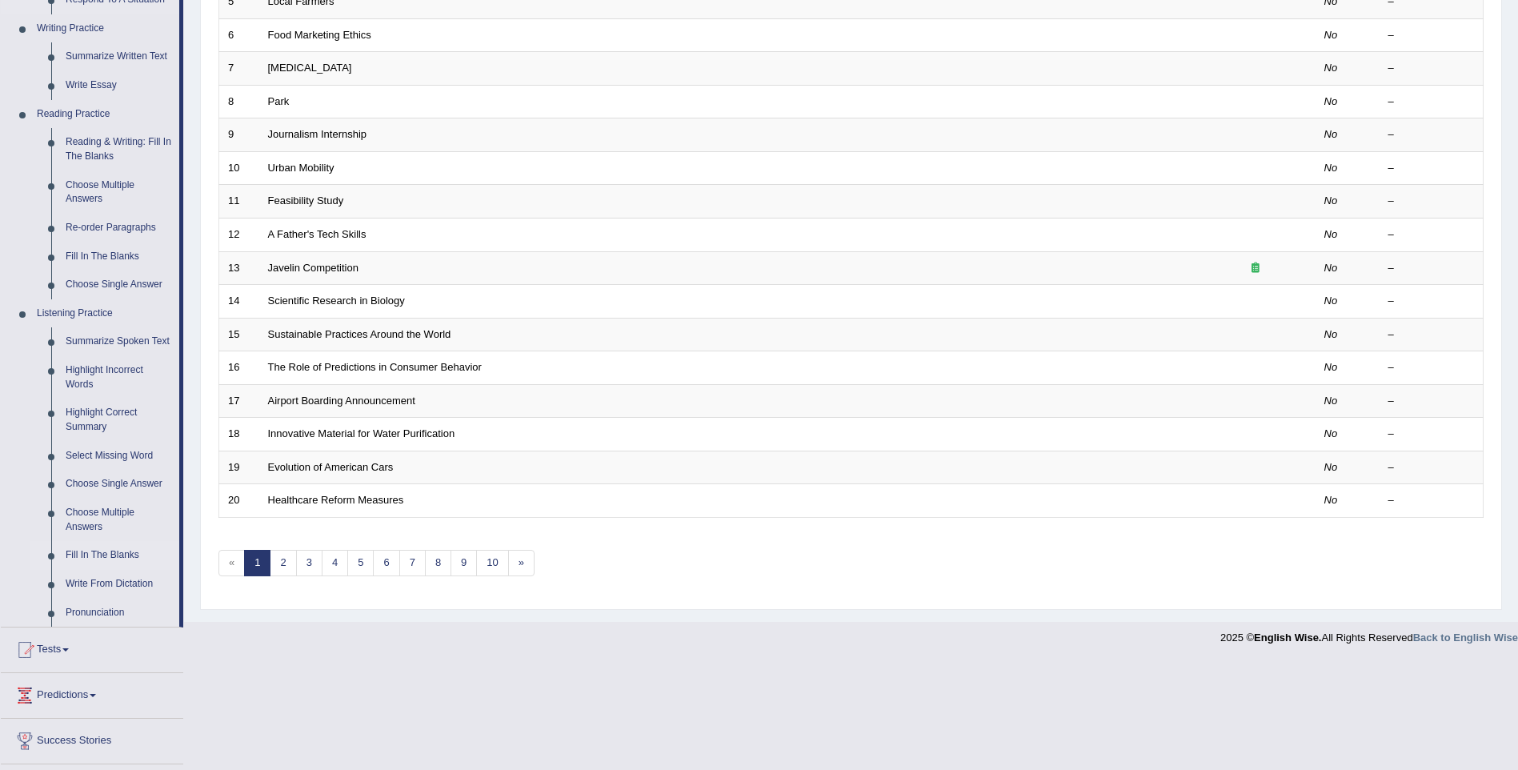
scroll to position [484, 0]
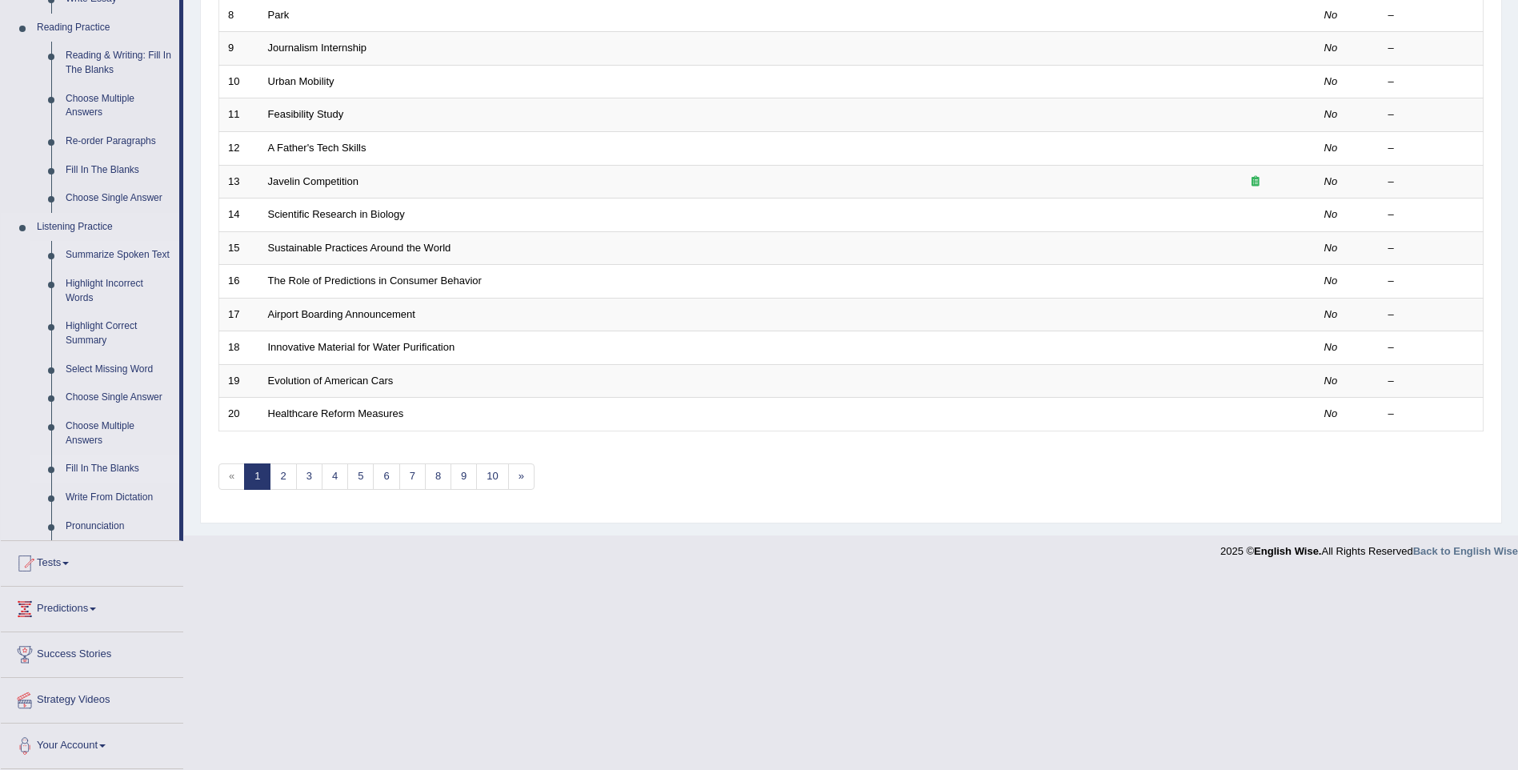
click at [108, 247] on link "Summarize Spoken Text" at bounding box center [118, 255] width 121 height 29
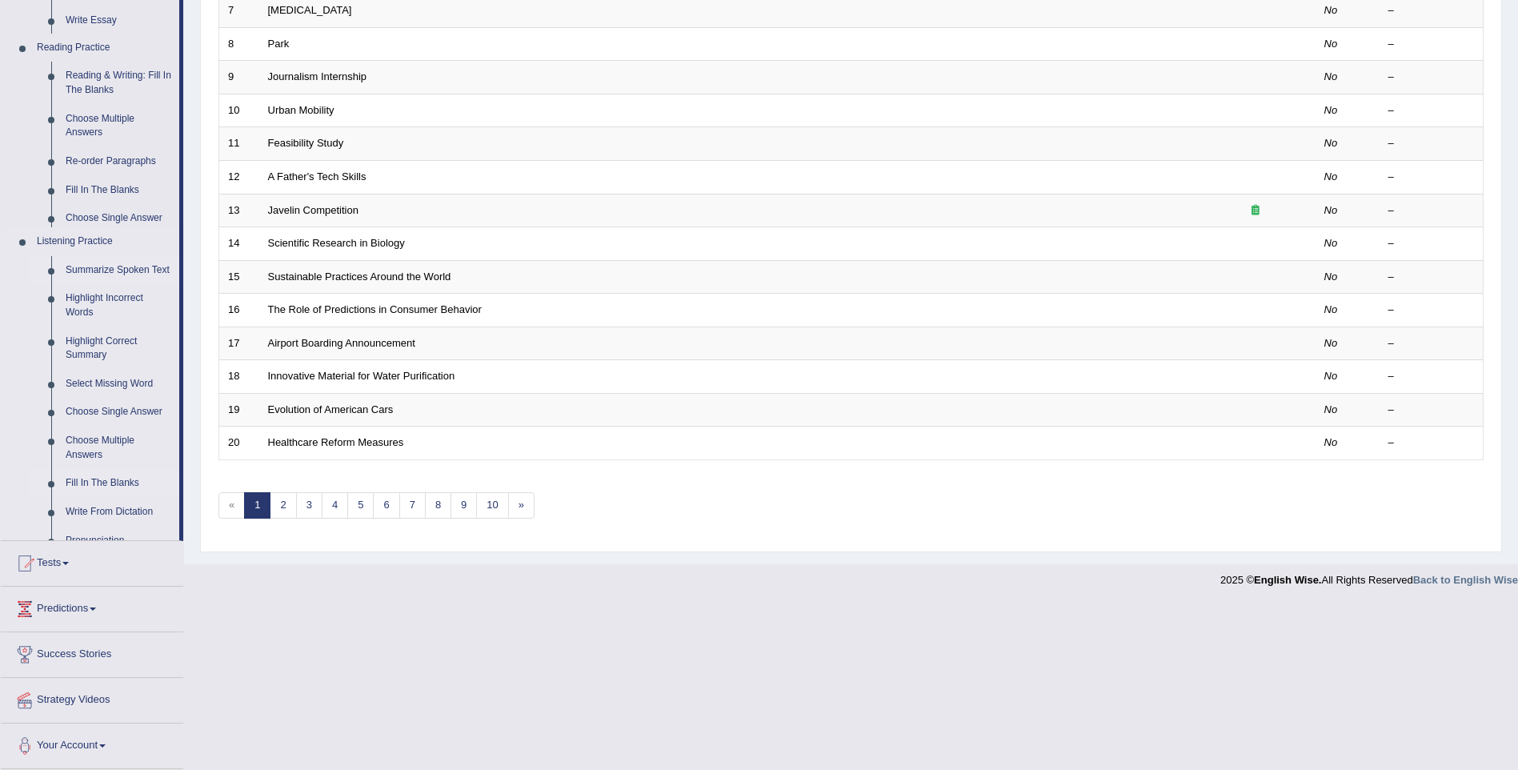
scroll to position [364, 0]
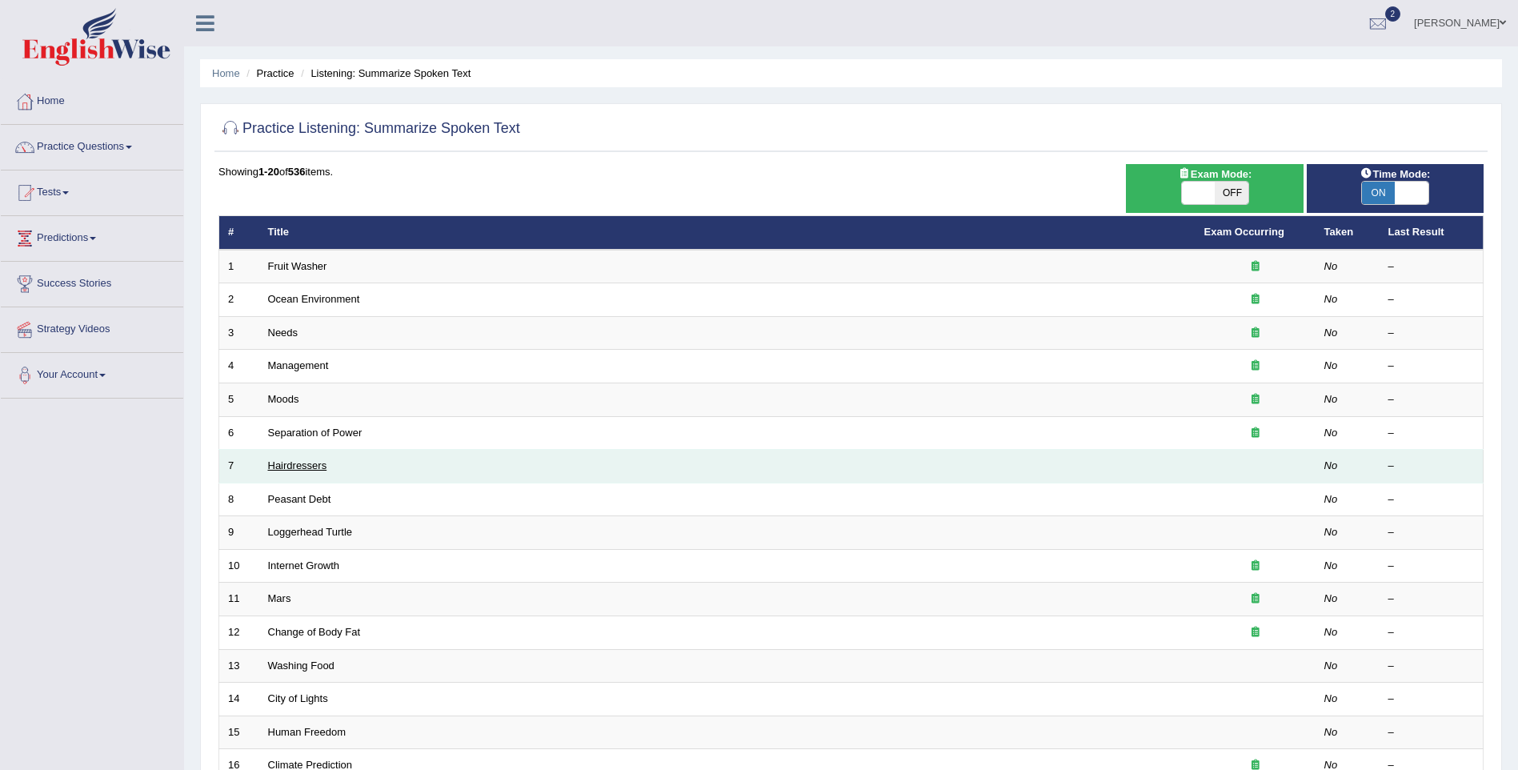
click at [282, 461] on link "Hairdressers" at bounding box center [297, 465] width 59 height 12
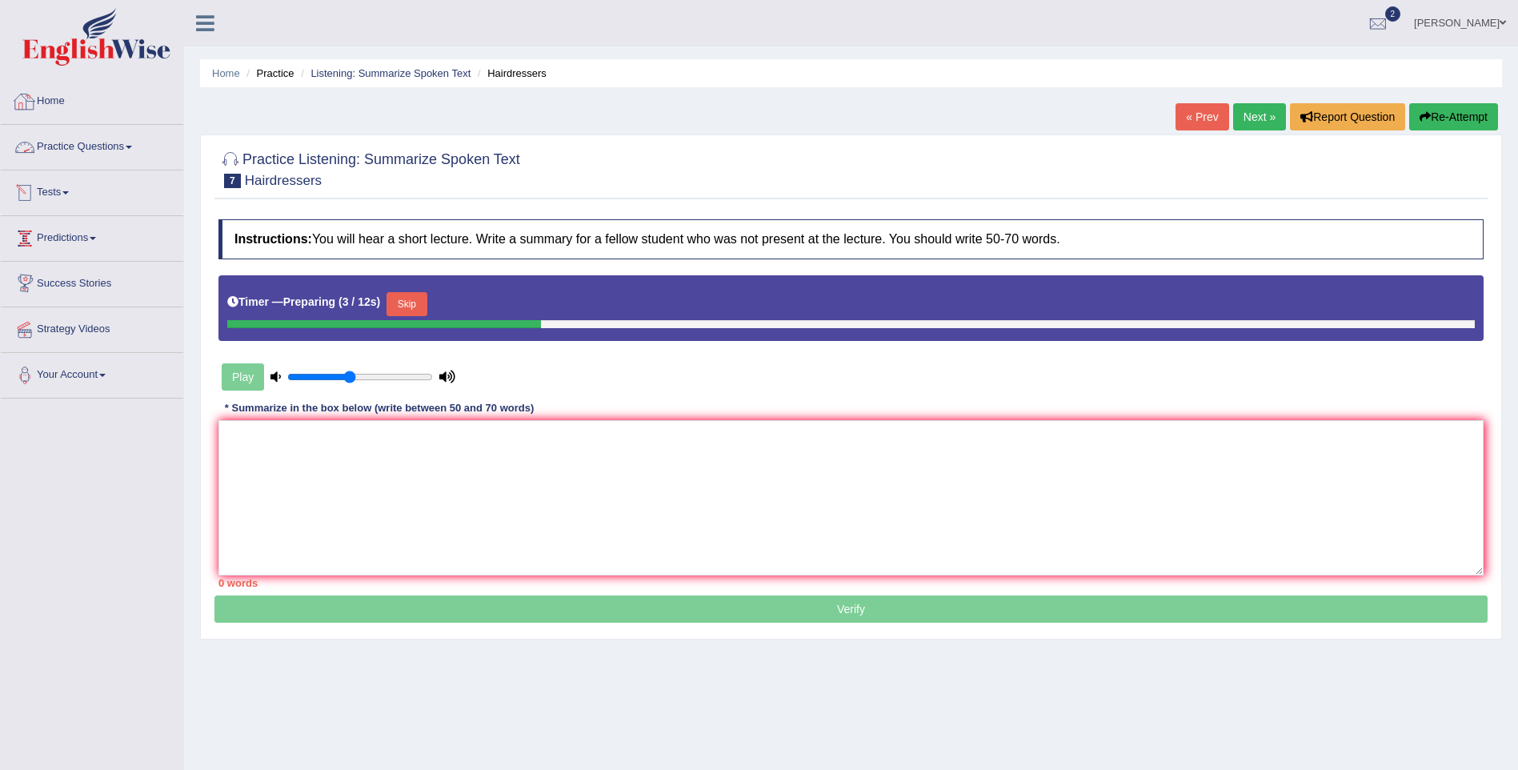
click at [56, 126] on link "Practice Questions" at bounding box center [92, 145] width 182 height 40
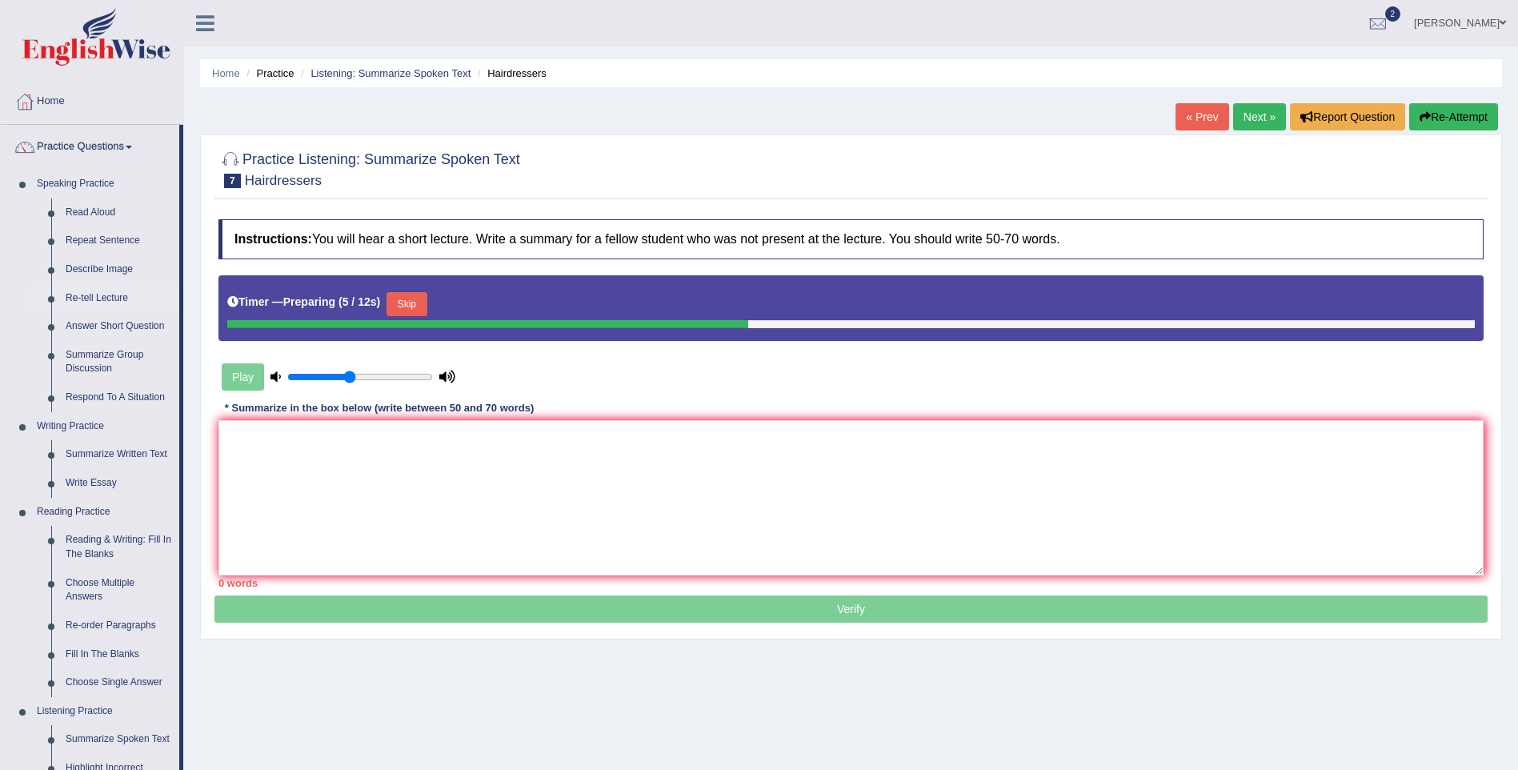
click at [88, 298] on link "Re-tell Lecture" at bounding box center [118, 298] width 121 height 29
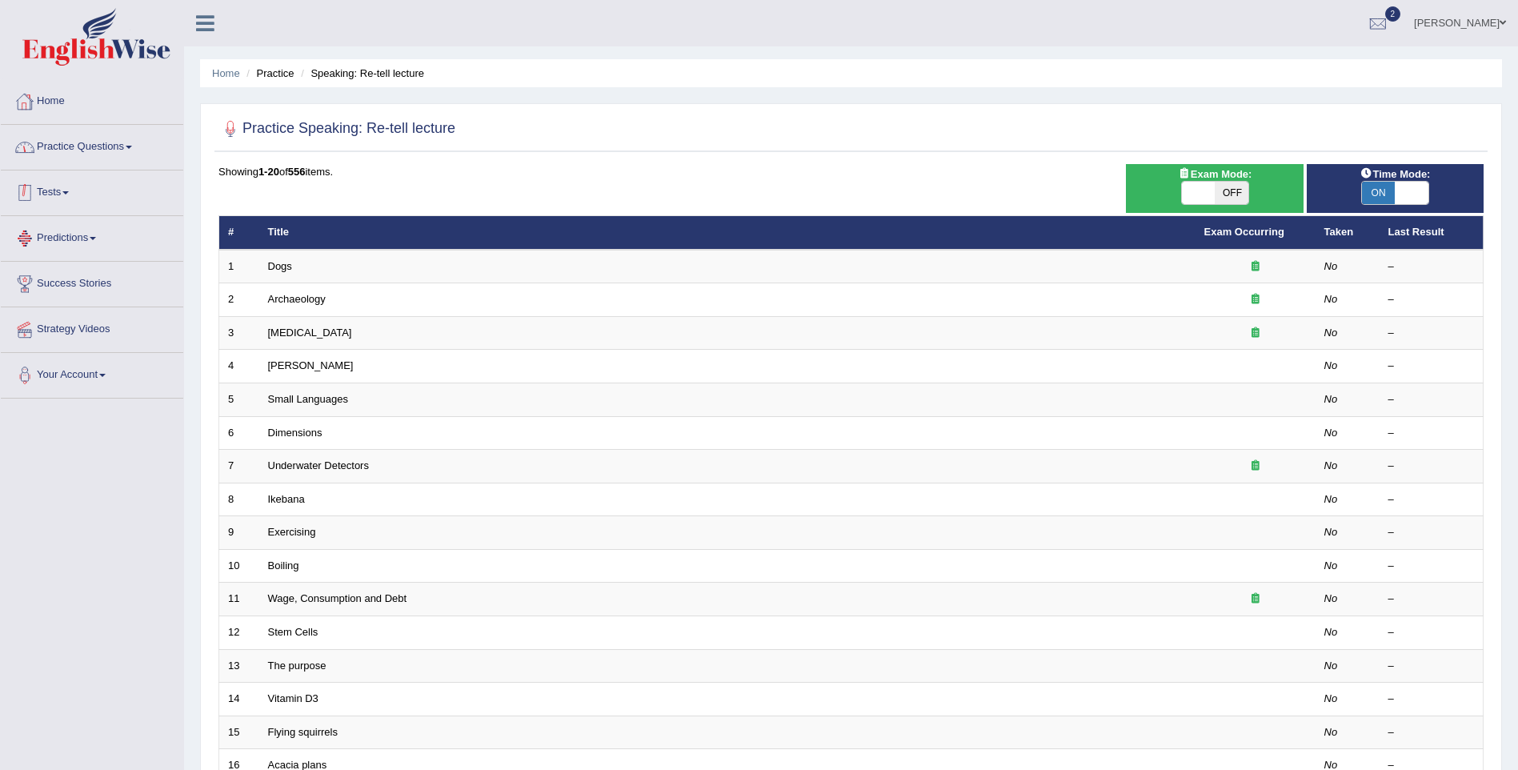
click at [112, 116] on link "Home" at bounding box center [92, 99] width 182 height 40
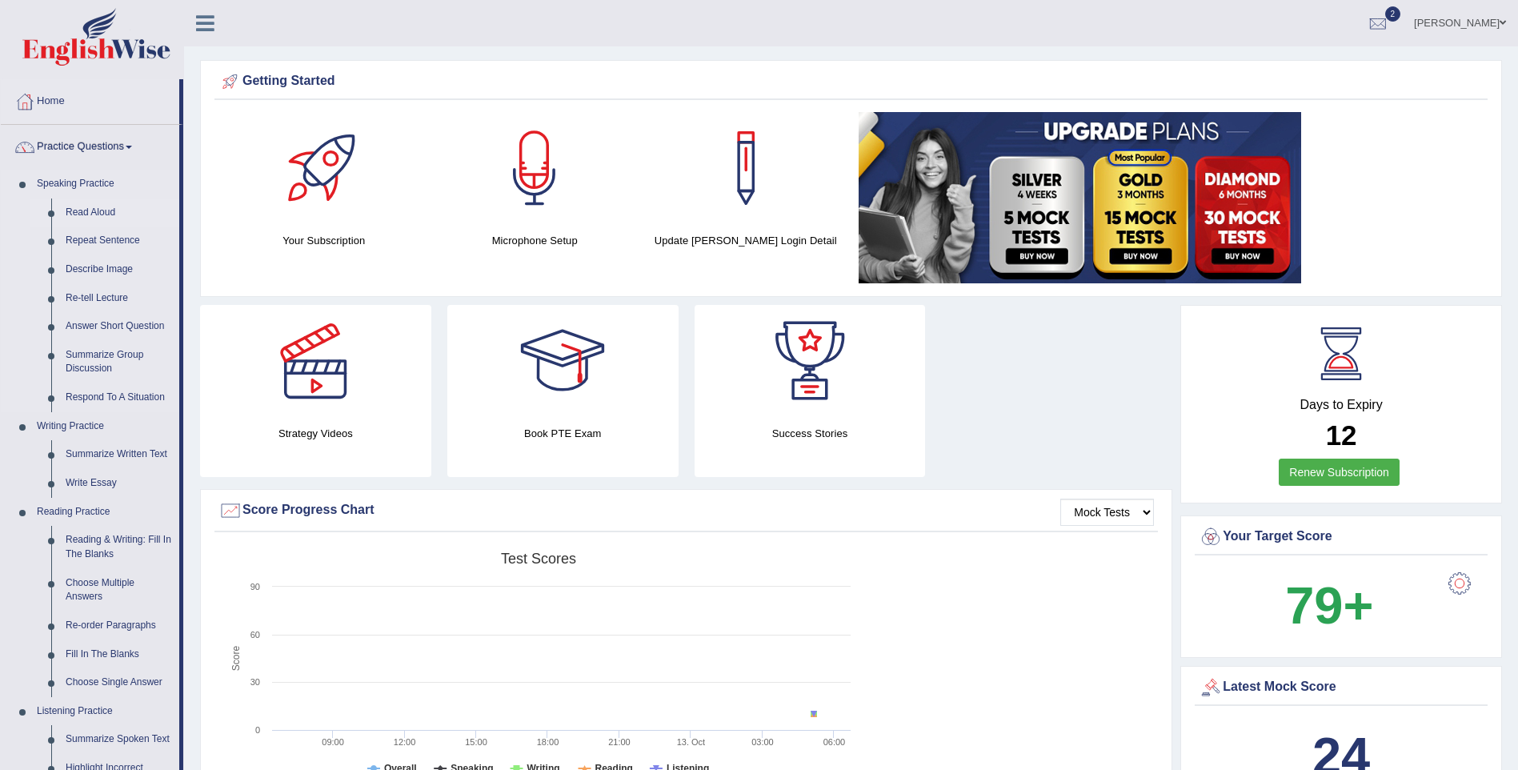
click at [106, 201] on link "Read Aloud" at bounding box center [118, 212] width 121 height 29
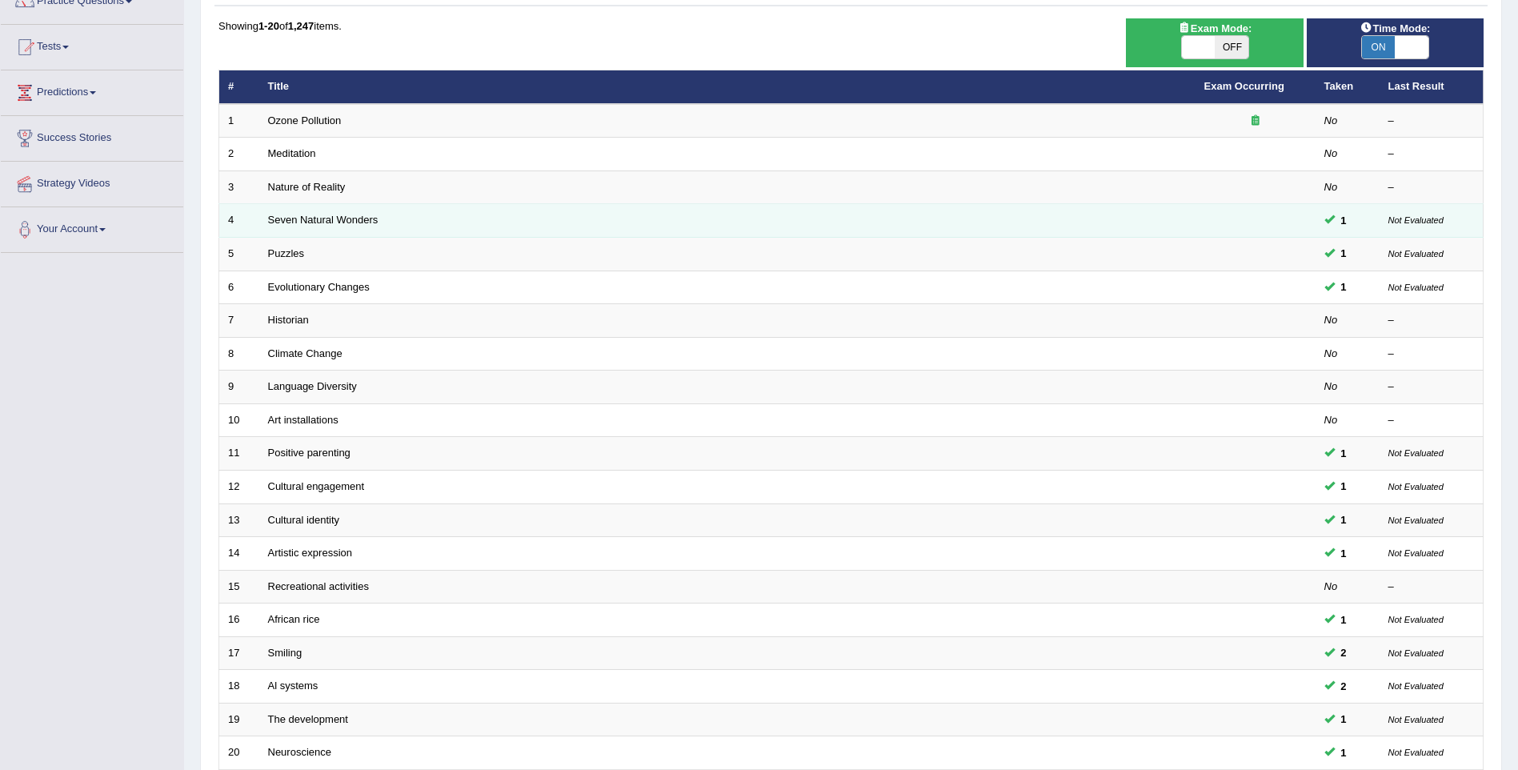
scroll to position [290, 0]
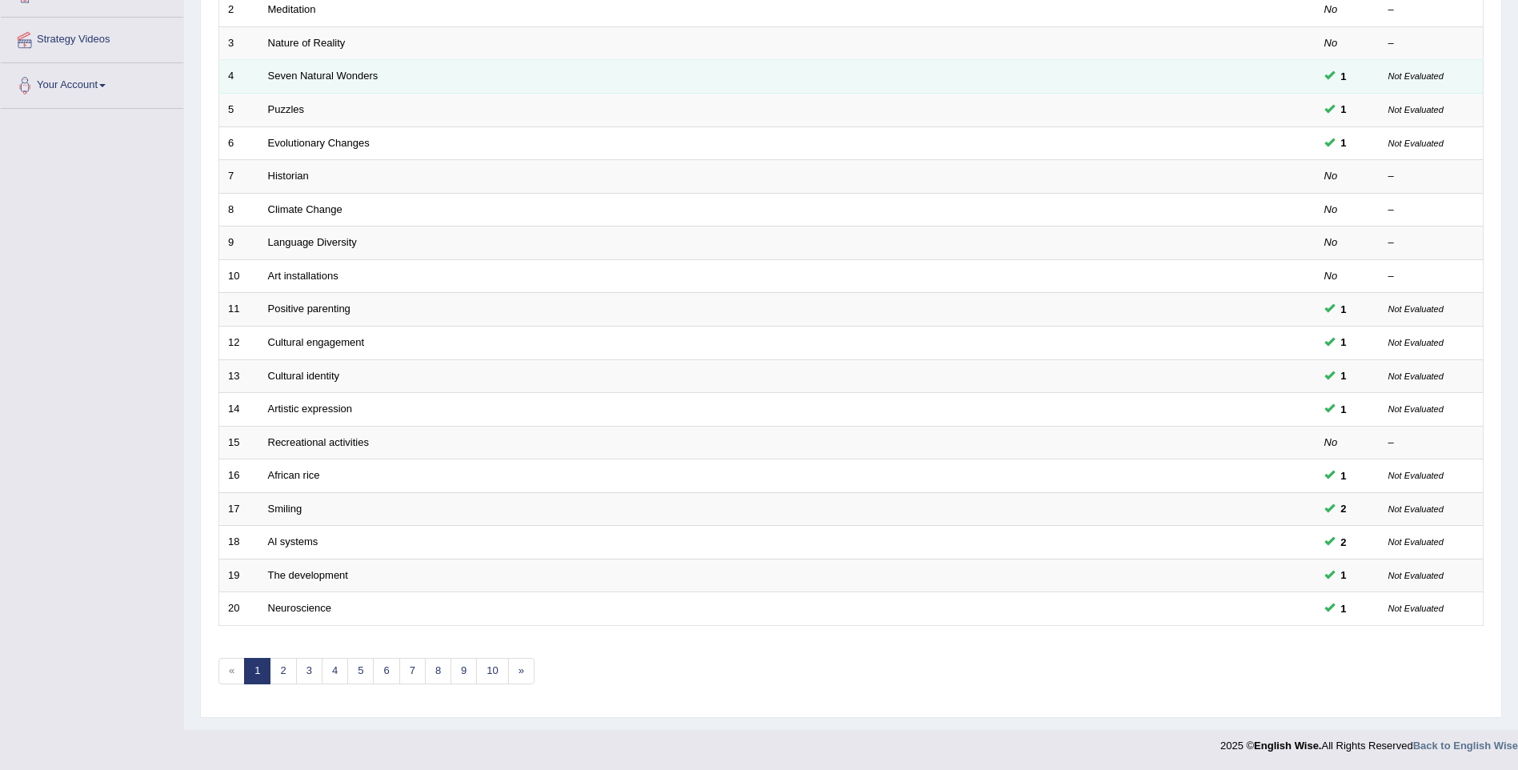
click at [299, 374] on link "Cultural identity" at bounding box center [304, 376] width 72 height 12
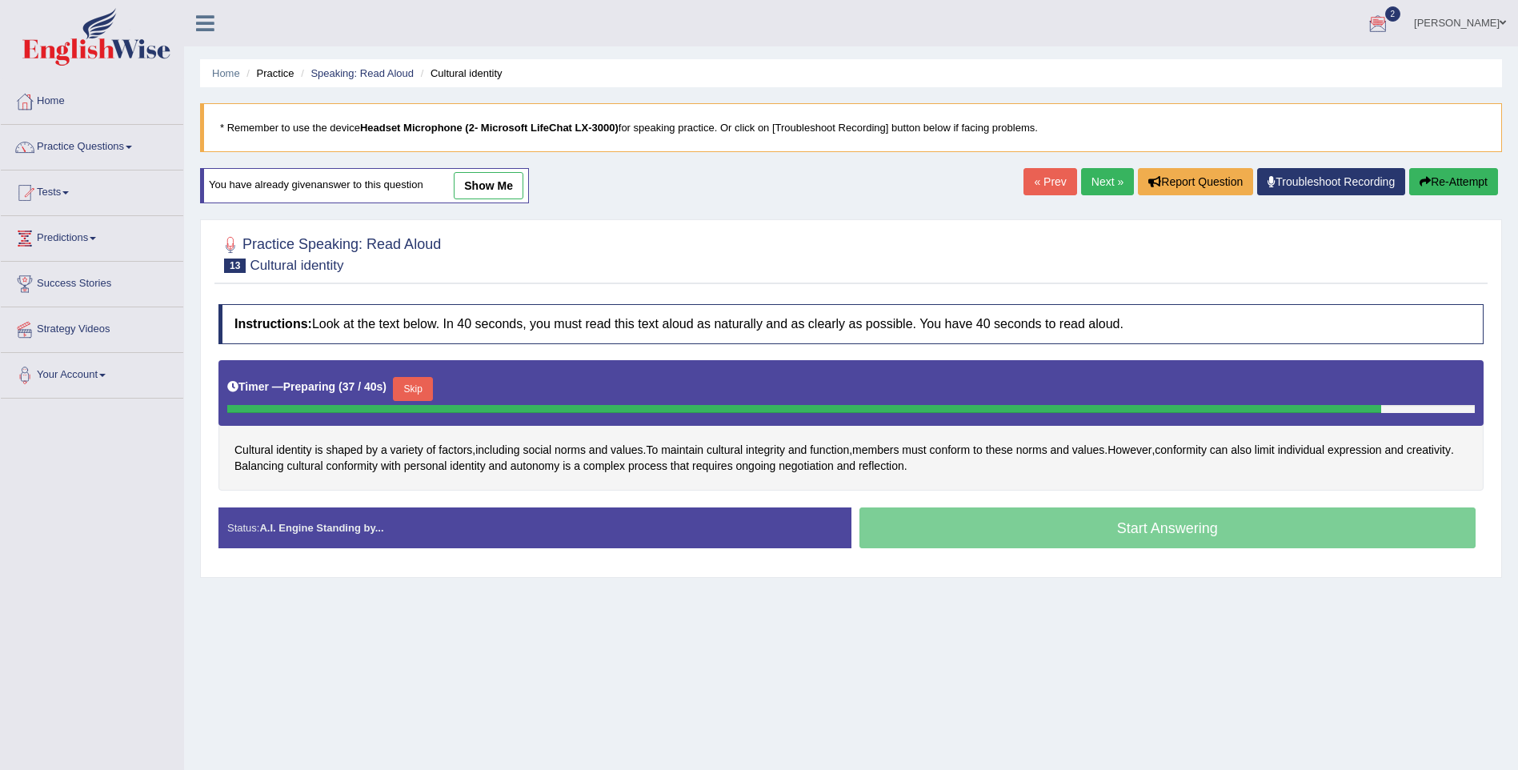
click at [1262, 530] on div "Start Answering" at bounding box center [1167, 529] width 633 height 45
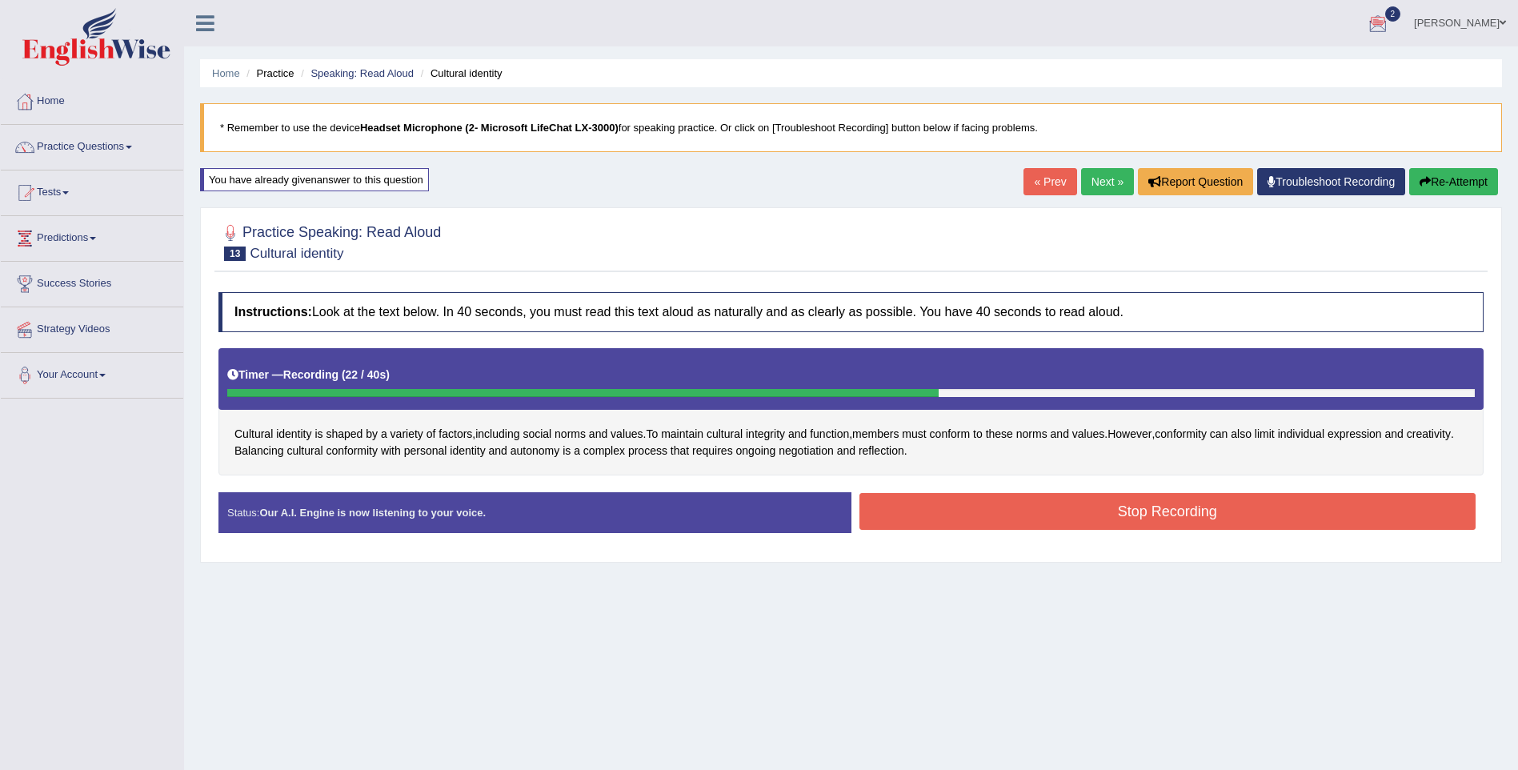
click at [907, 510] on button "Stop Recording" at bounding box center [1167, 511] width 617 height 37
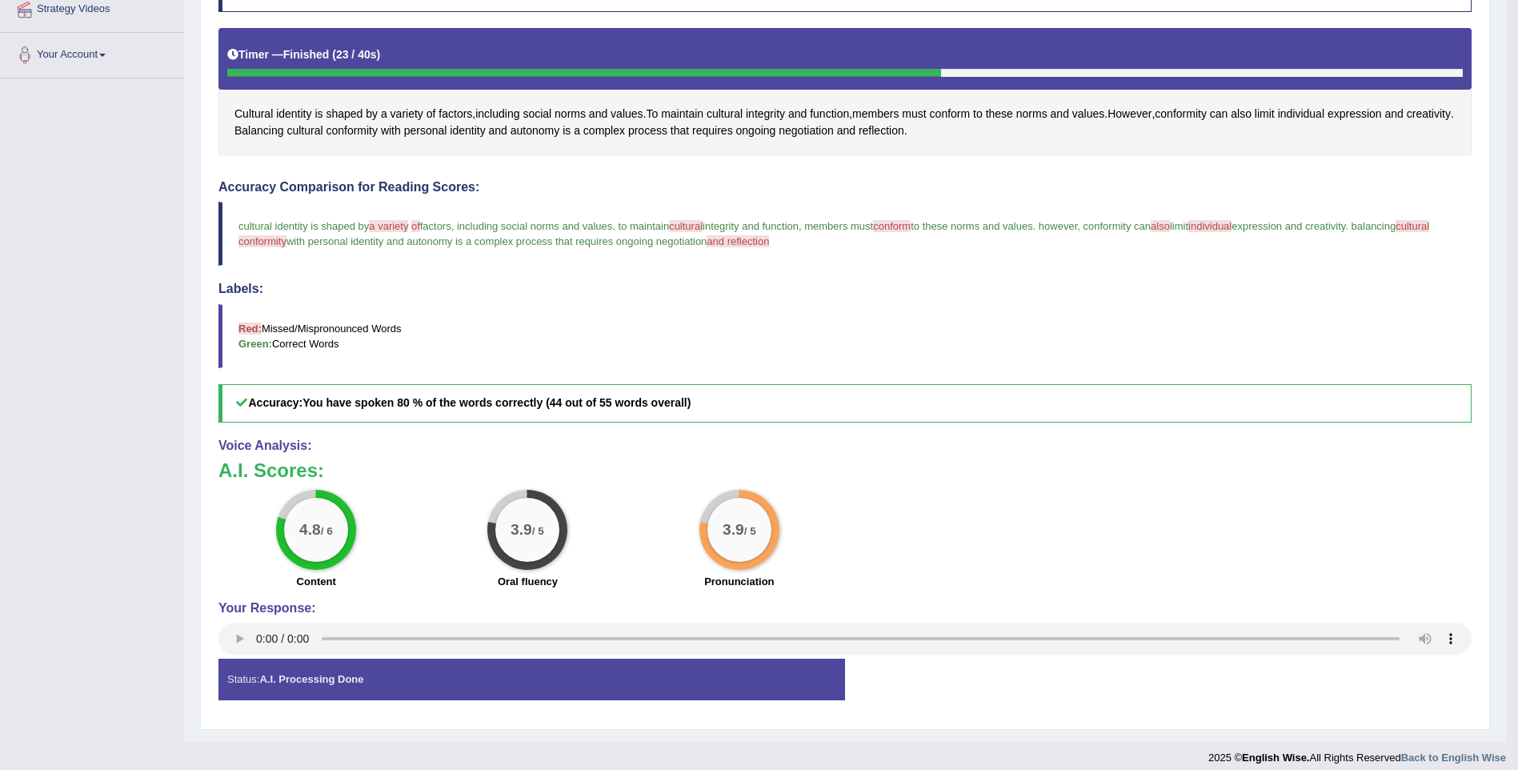
scroll to position [80, 0]
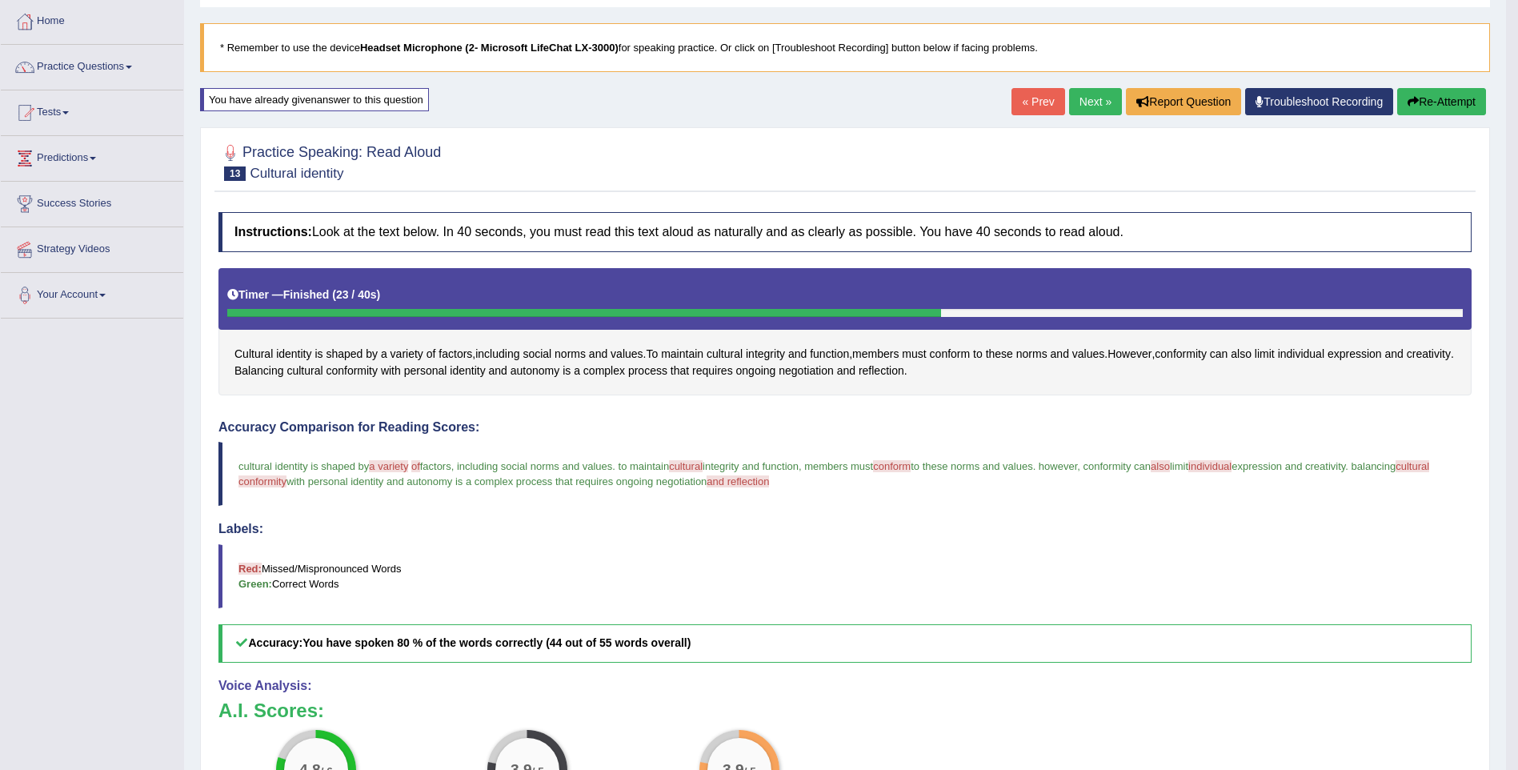
click at [1098, 102] on link "Next »" at bounding box center [1095, 101] width 53 height 27
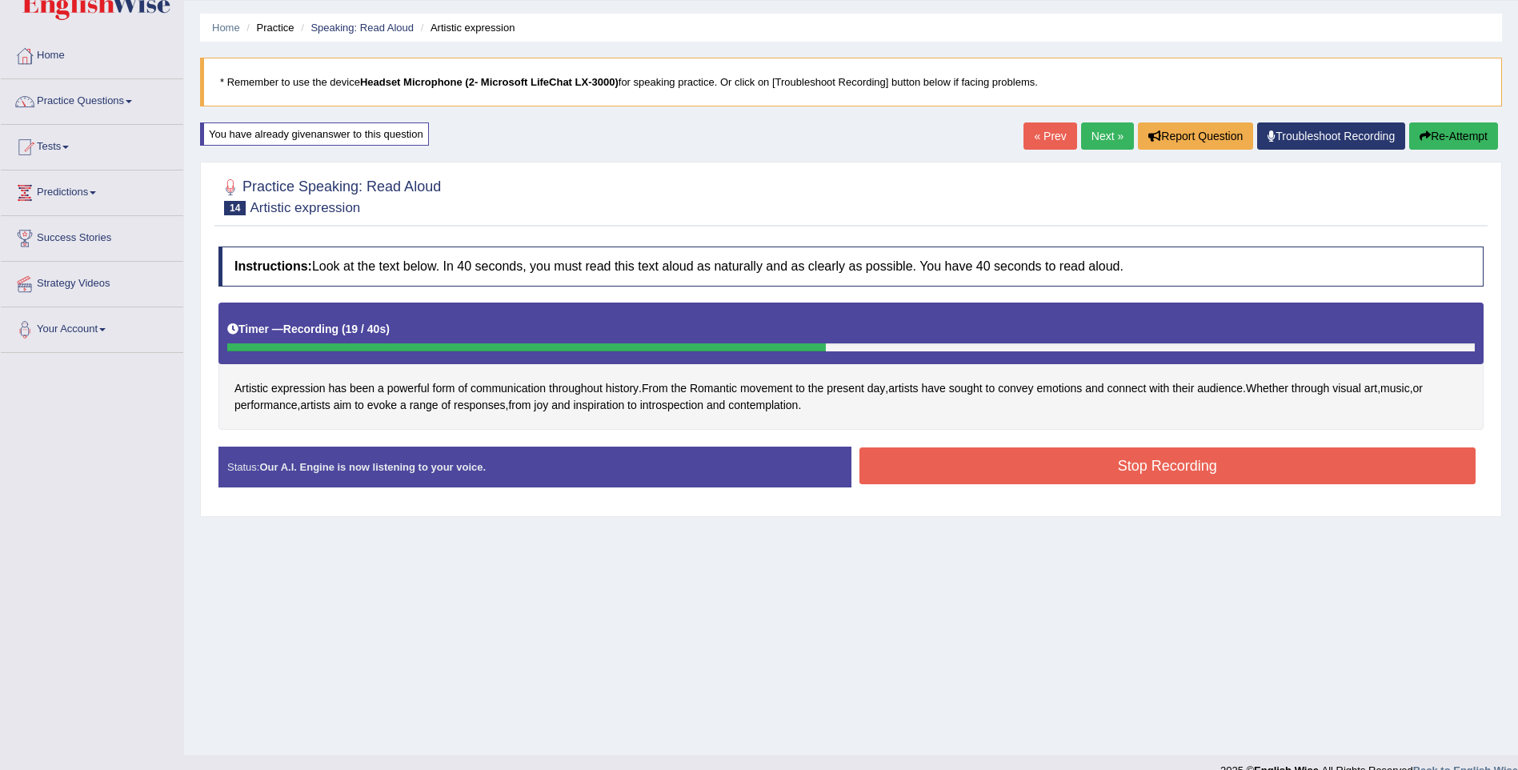
scroll to position [70, 0]
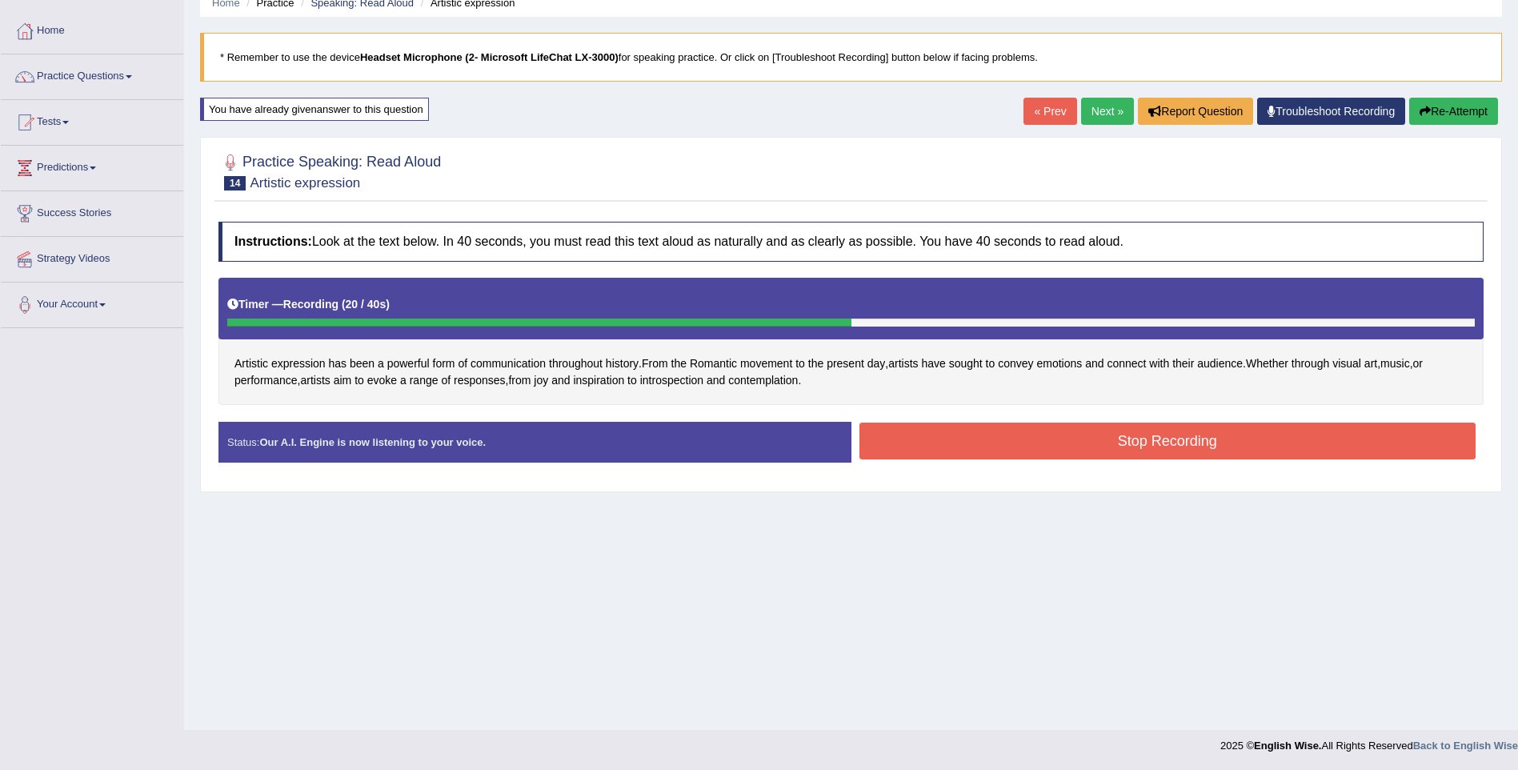
click at [1117, 445] on button "Stop Recording" at bounding box center [1167, 440] width 617 height 37
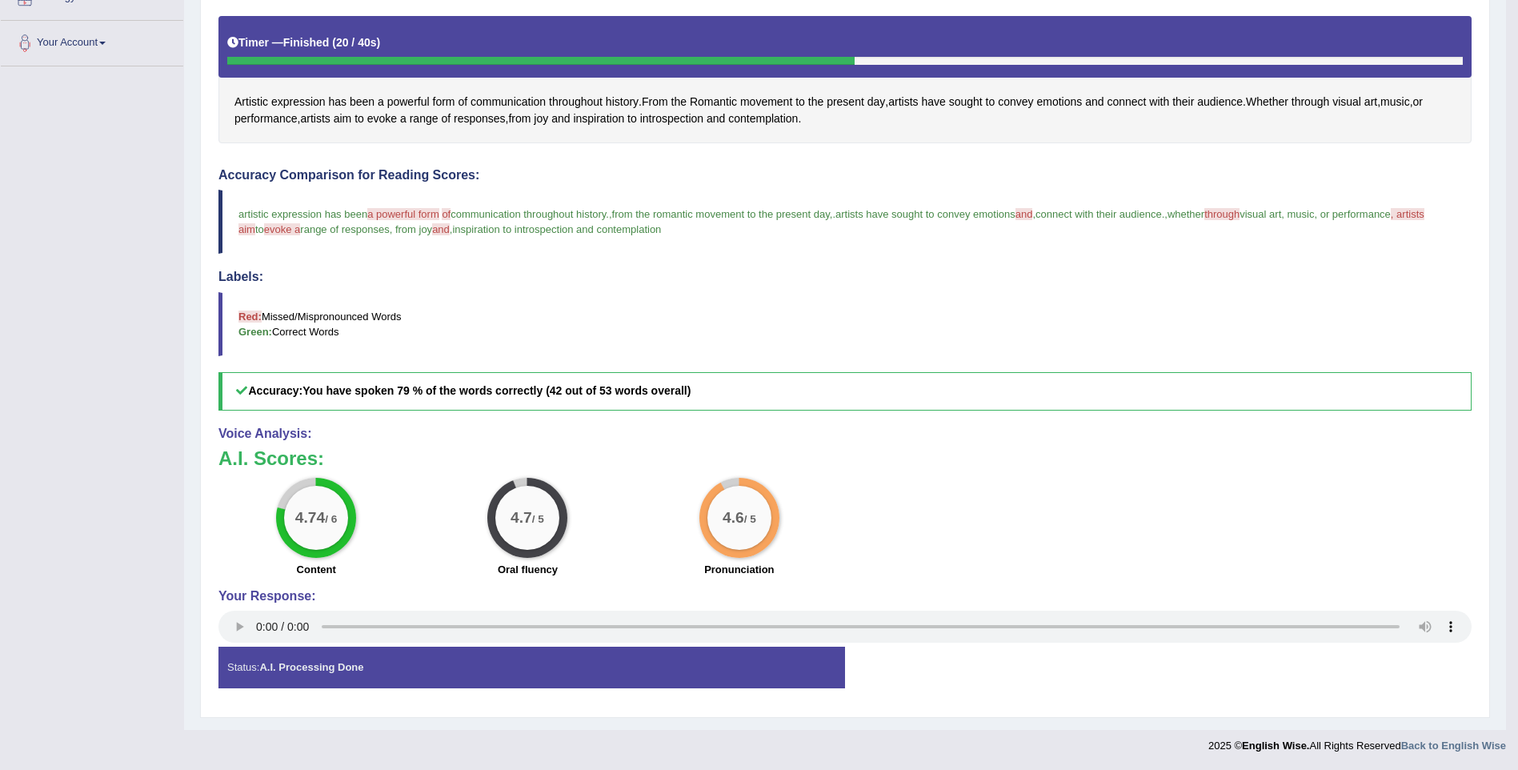
scroll to position [12, 0]
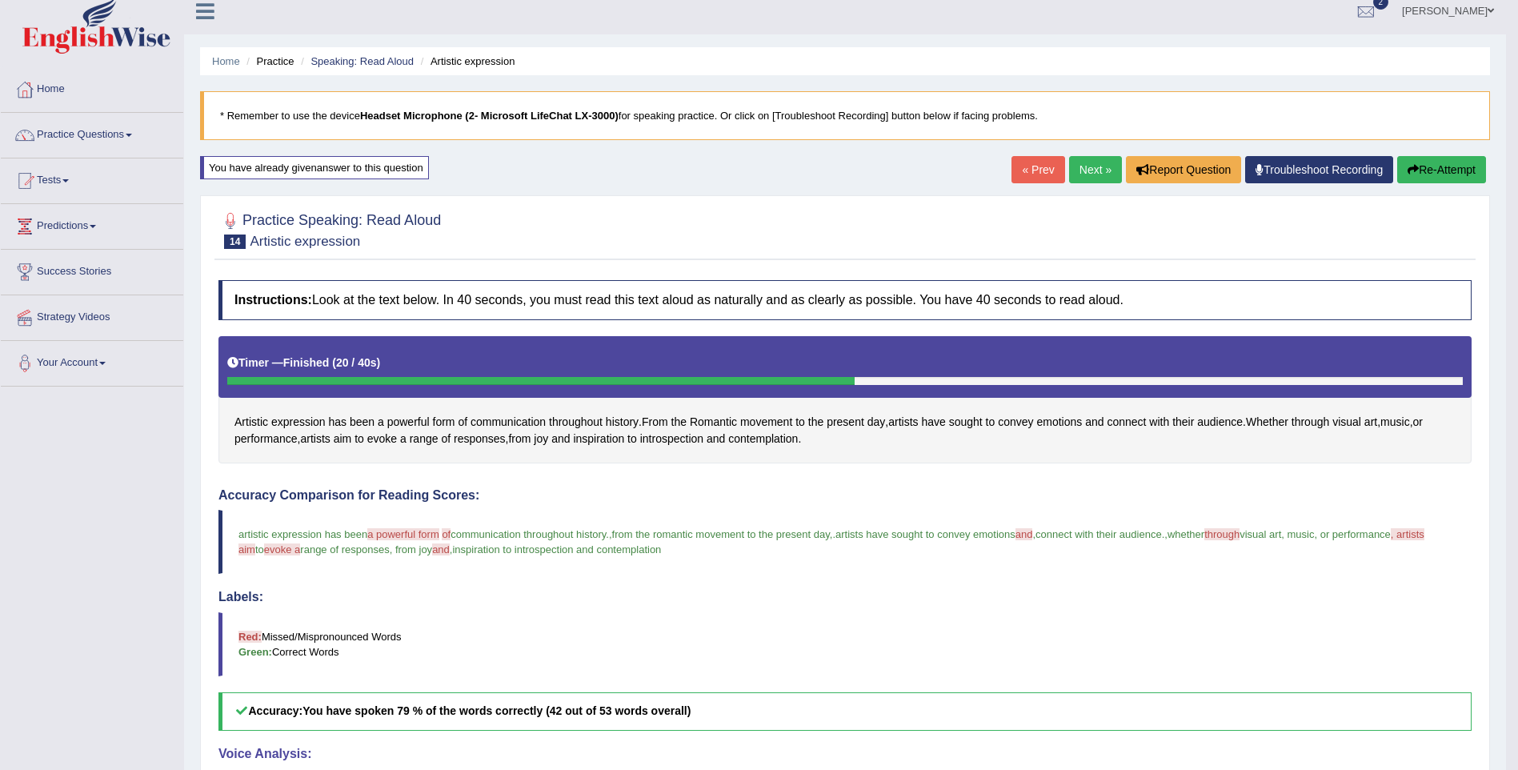
click at [1076, 159] on link "Next »" at bounding box center [1095, 169] width 53 height 27
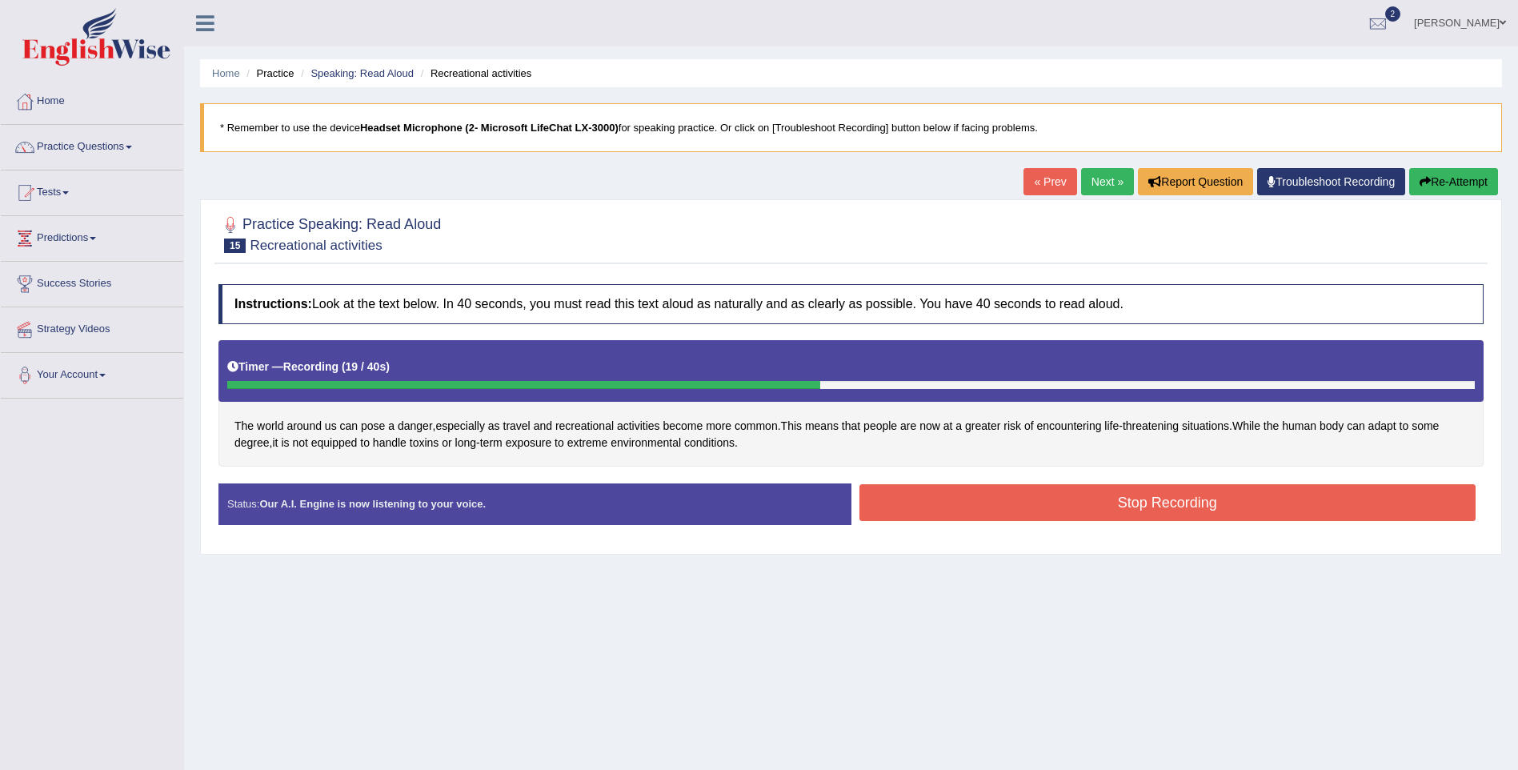
click at [1063, 502] on button "Stop Recording" at bounding box center [1167, 502] width 617 height 37
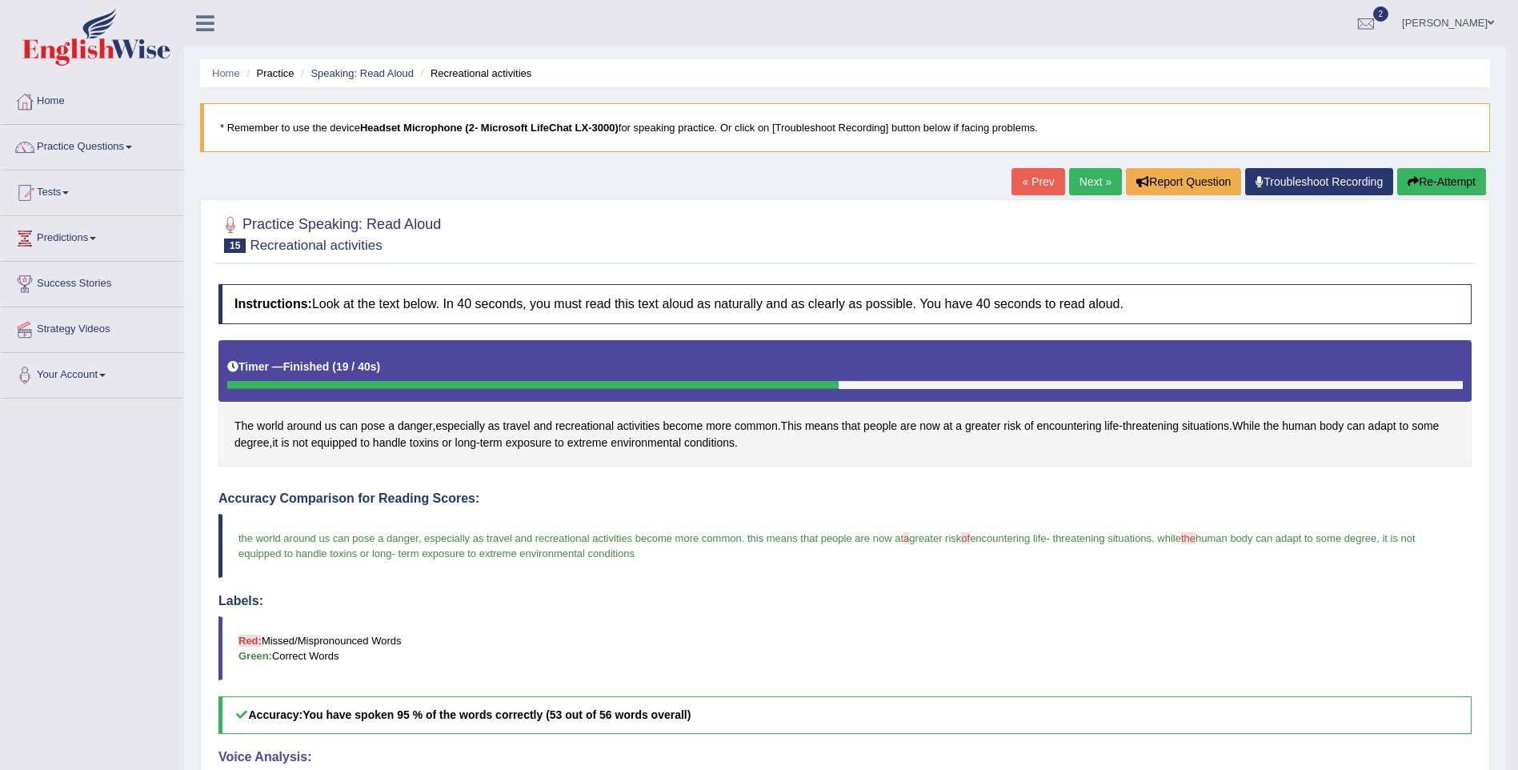
click at [1087, 174] on link "Next »" at bounding box center [1095, 181] width 53 height 27
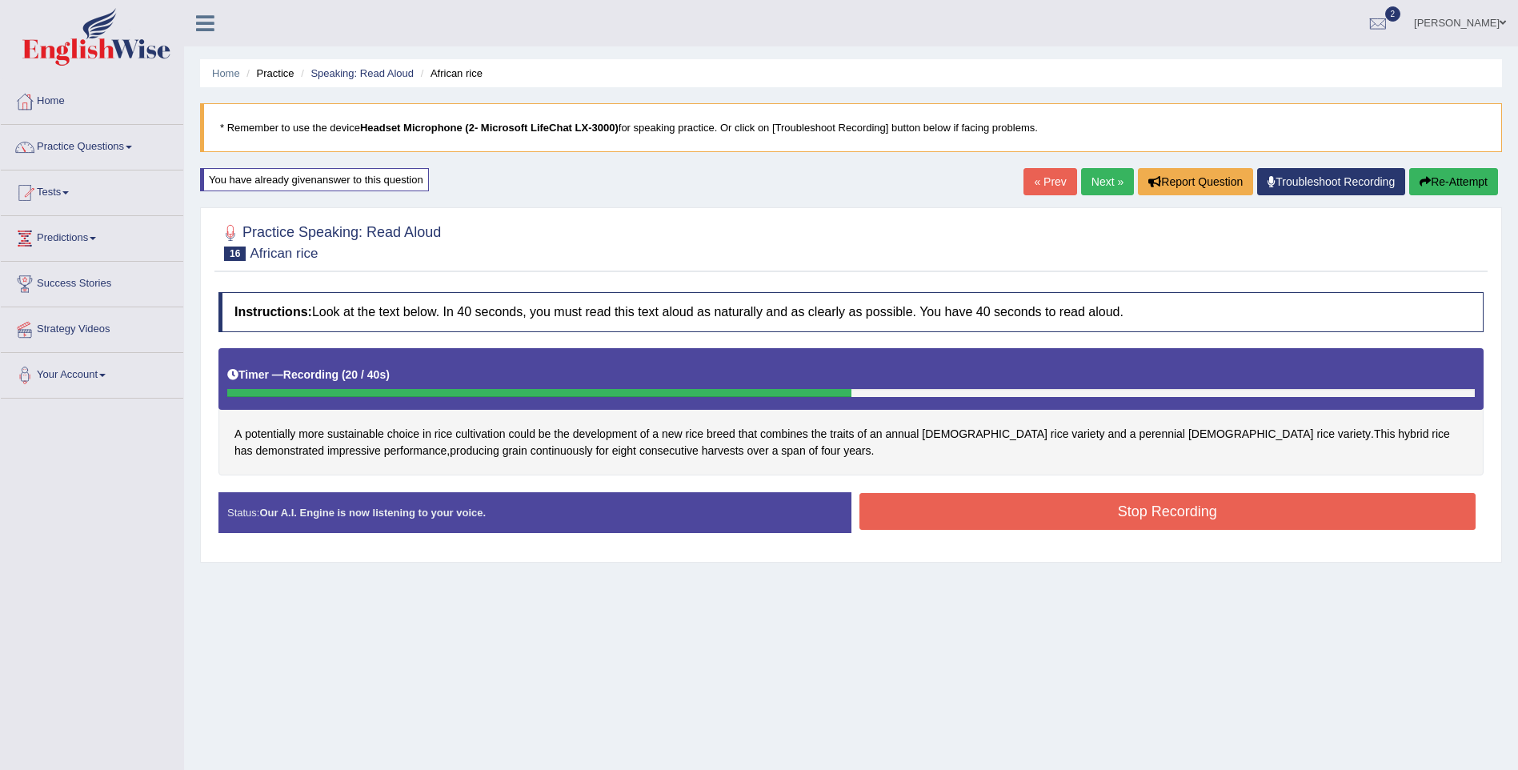
click at [944, 517] on button "Stop Recording" at bounding box center [1167, 511] width 617 height 37
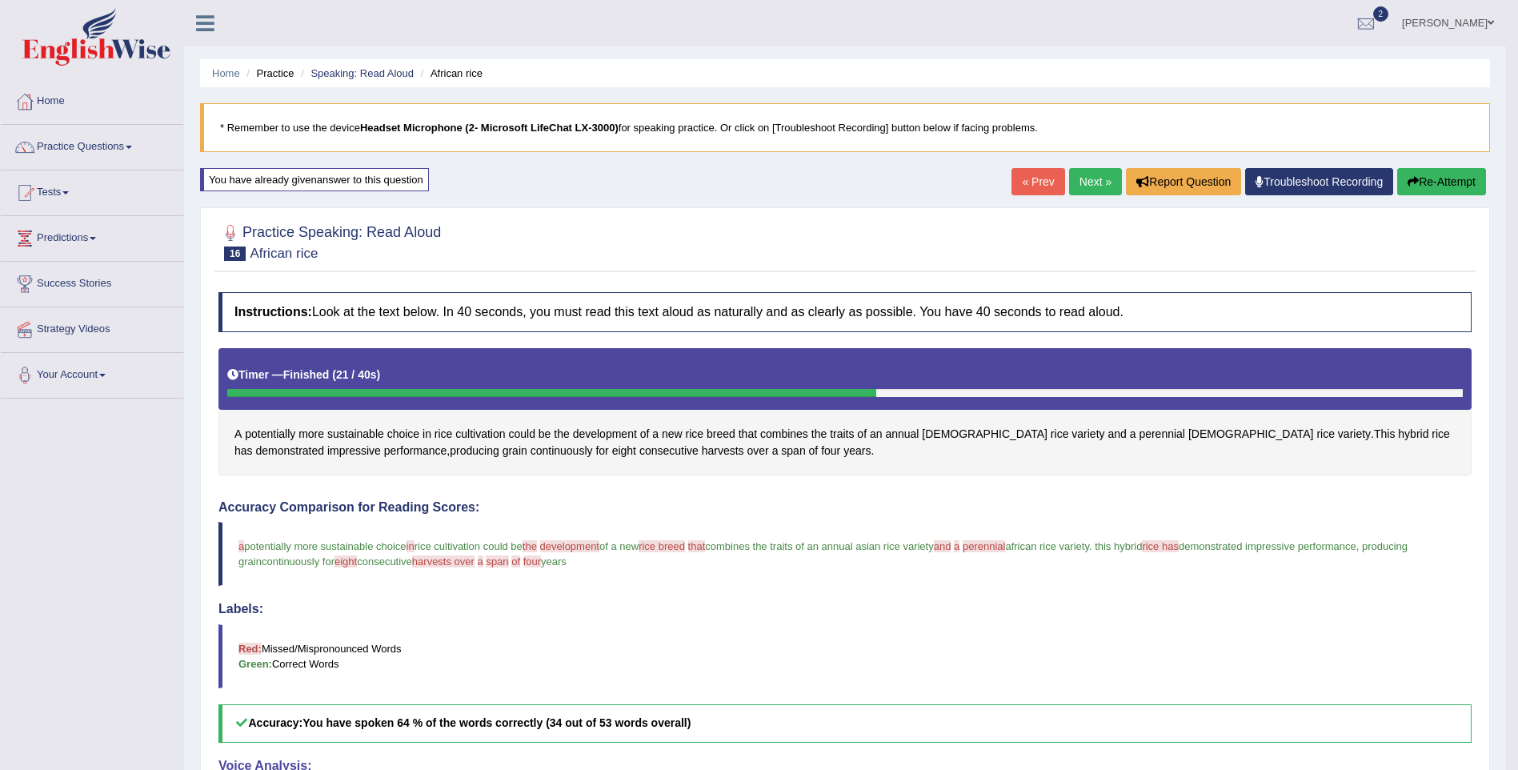
click at [1087, 179] on link "Next »" at bounding box center [1095, 181] width 53 height 27
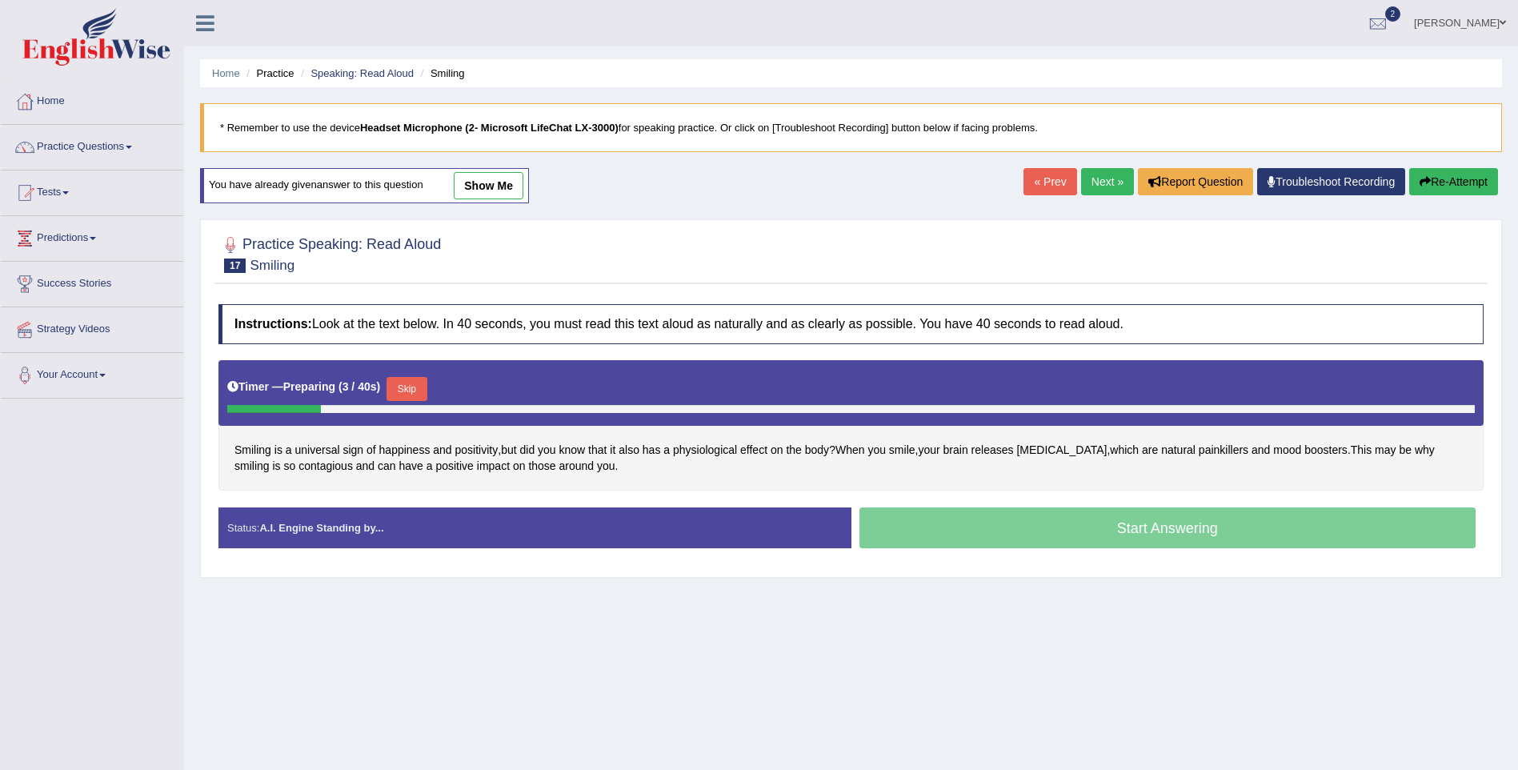
click at [392, 386] on button "Skip" at bounding box center [406, 389] width 40 height 24
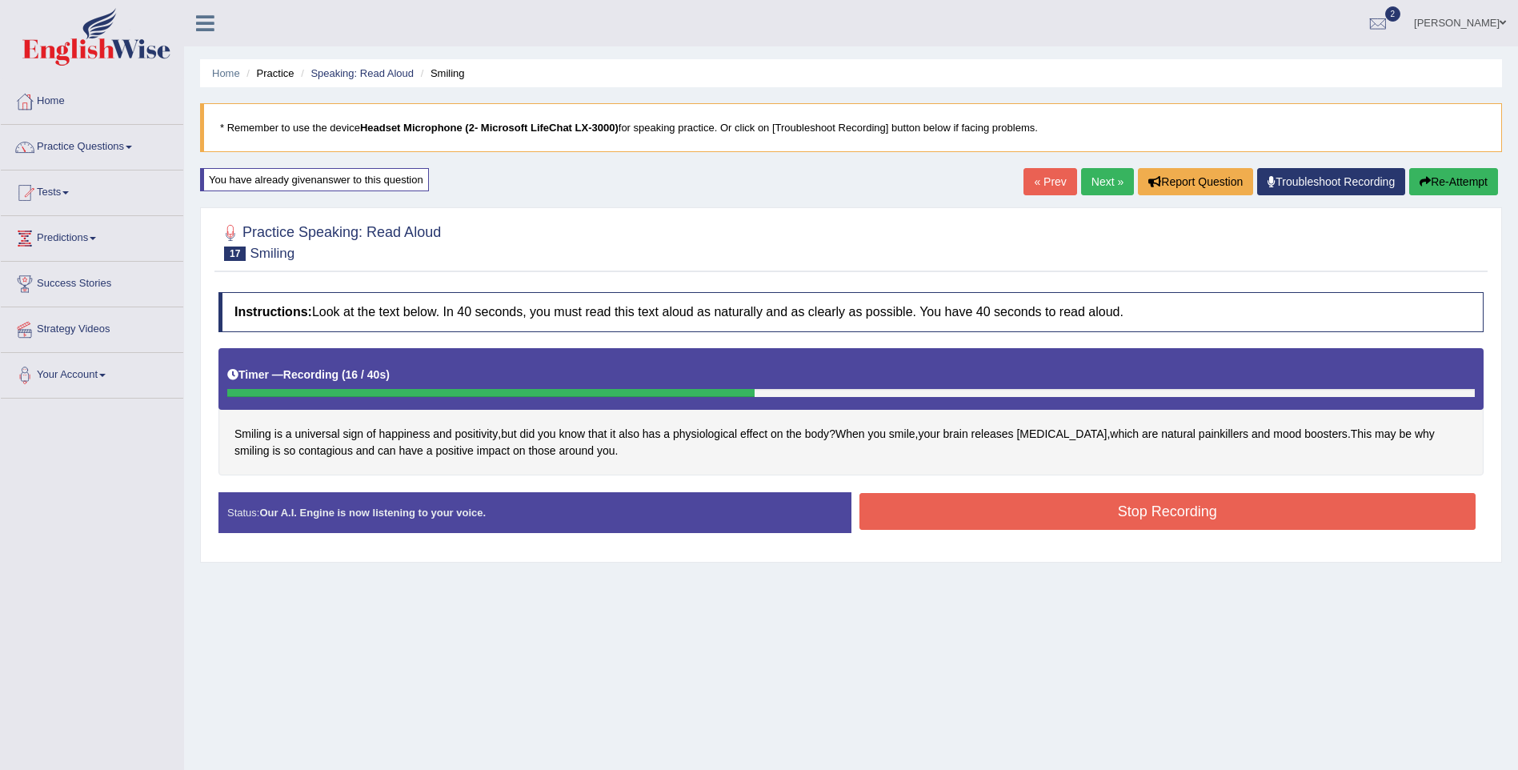
click at [1066, 515] on button "Stop Recording" at bounding box center [1167, 511] width 617 height 37
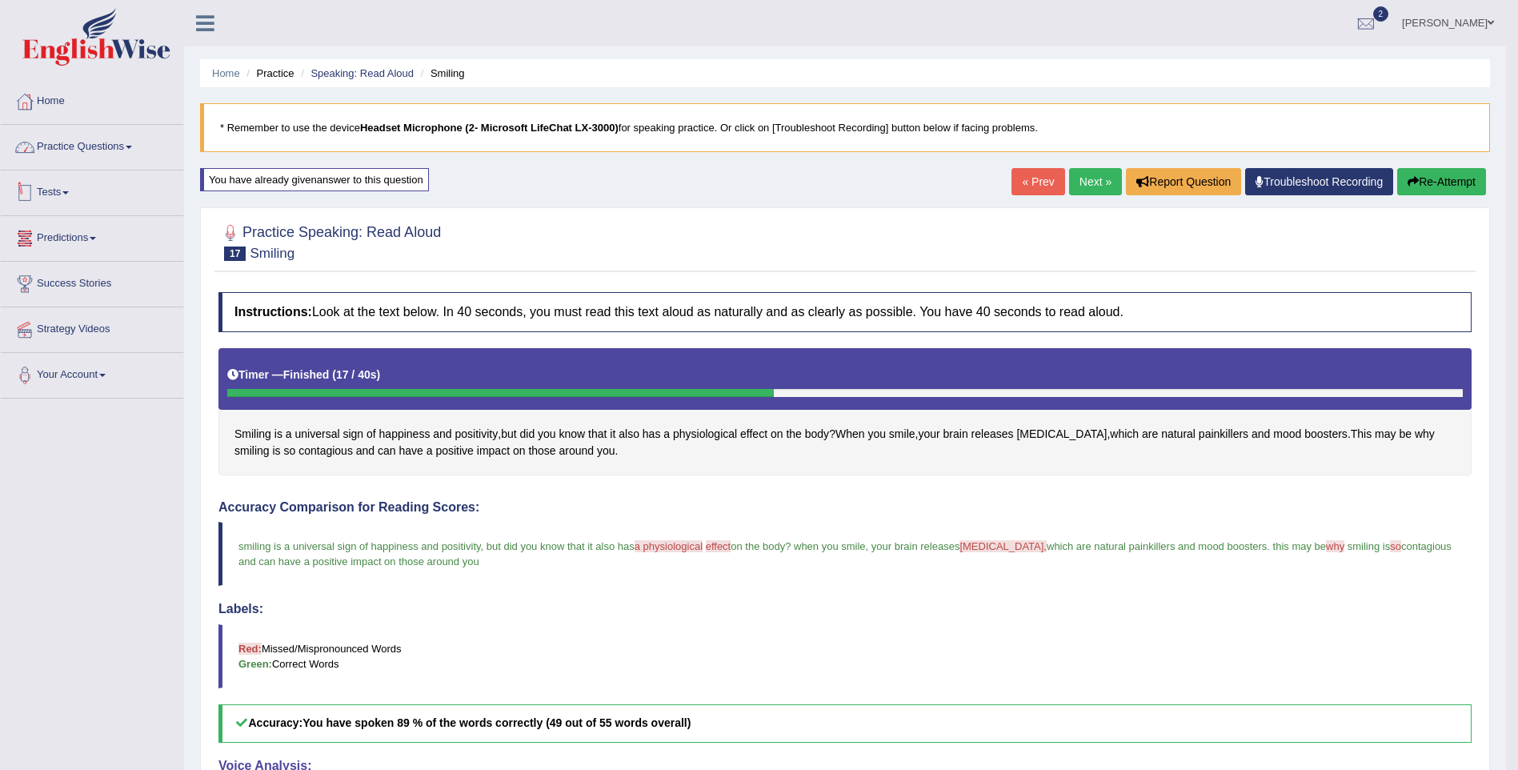
click at [66, 134] on link "Practice Questions" at bounding box center [92, 145] width 182 height 40
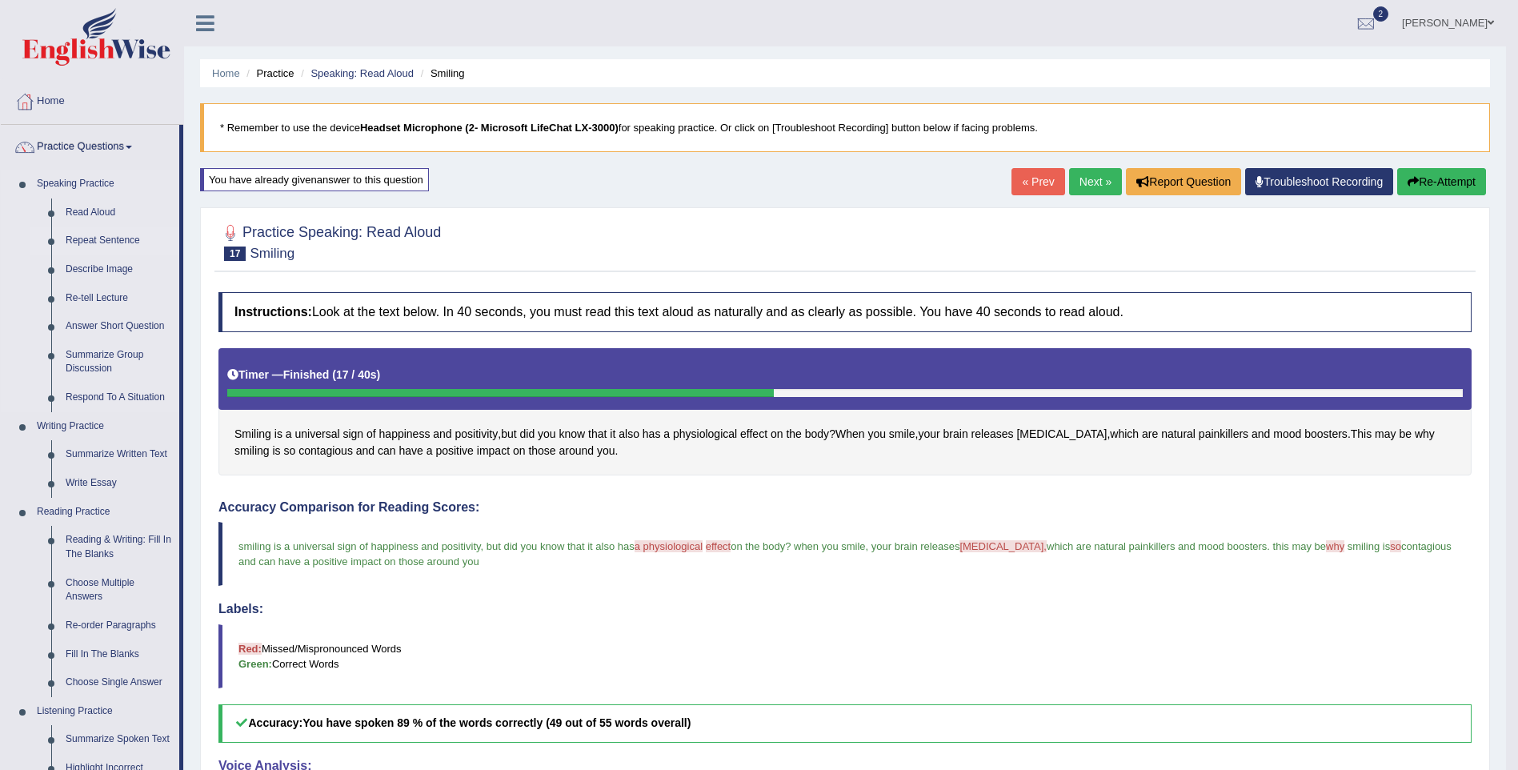
click at [99, 234] on link "Repeat Sentence" at bounding box center [118, 240] width 121 height 29
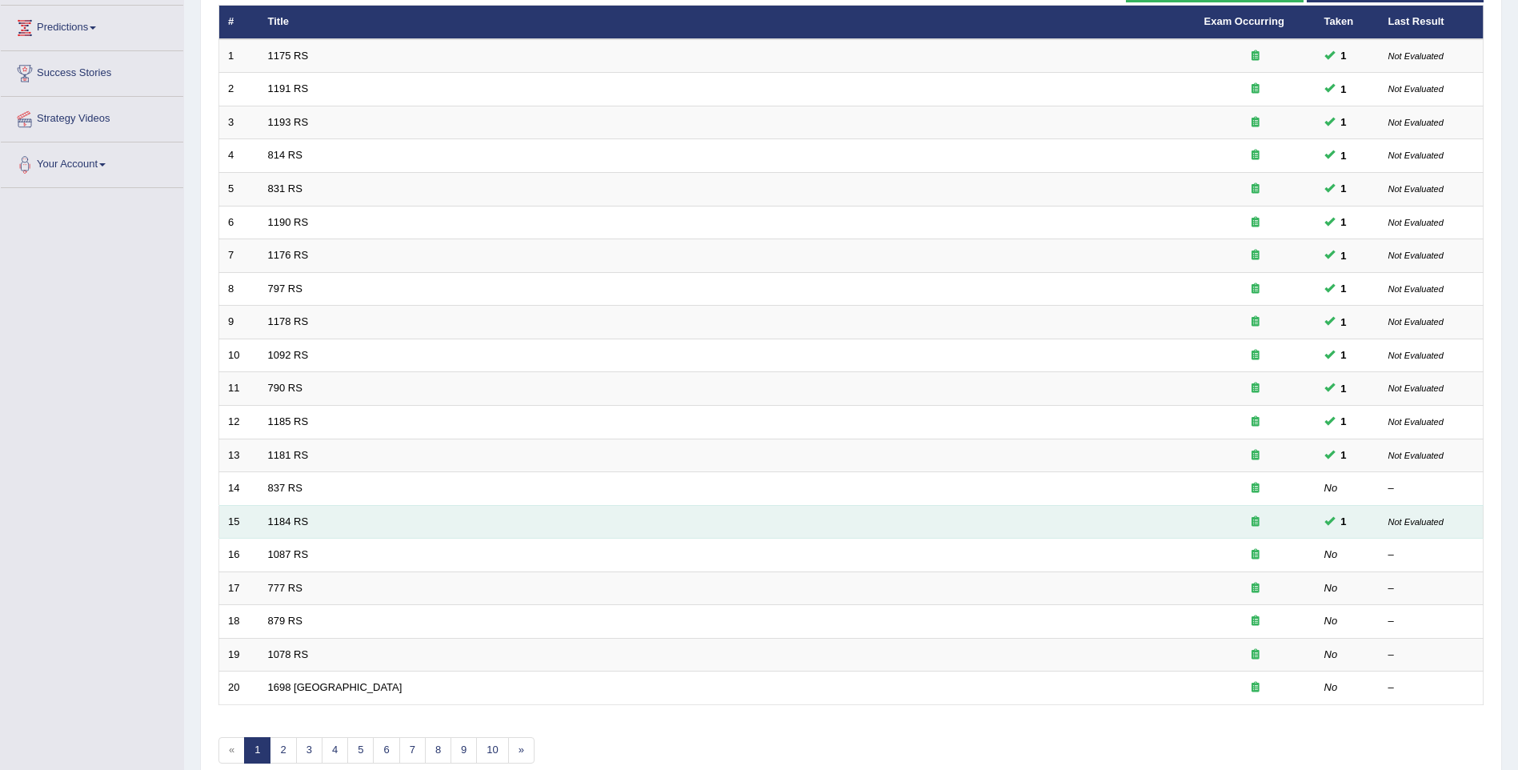
scroll to position [210, 0]
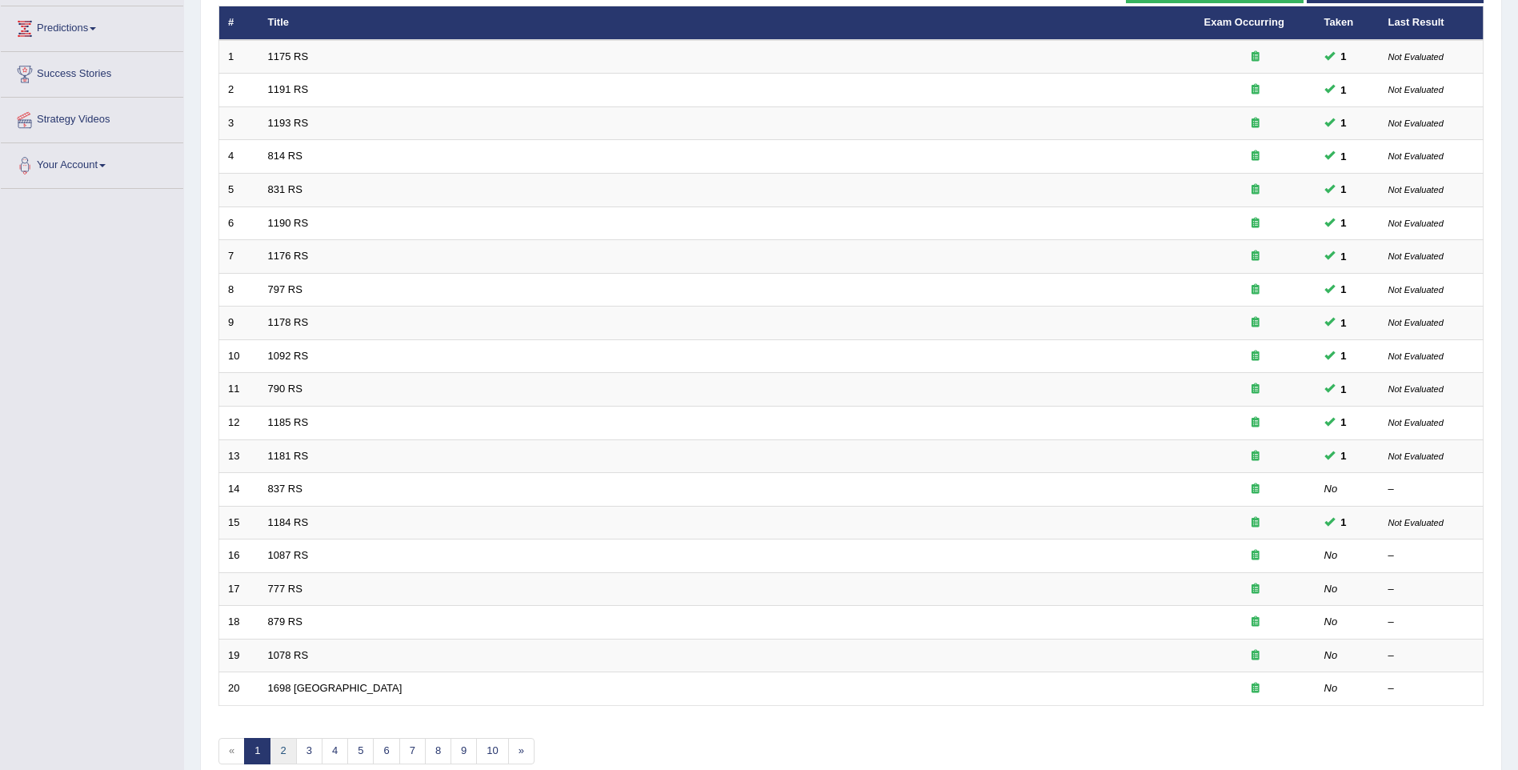
click at [290, 750] on link "2" at bounding box center [283, 751] width 26 height 26
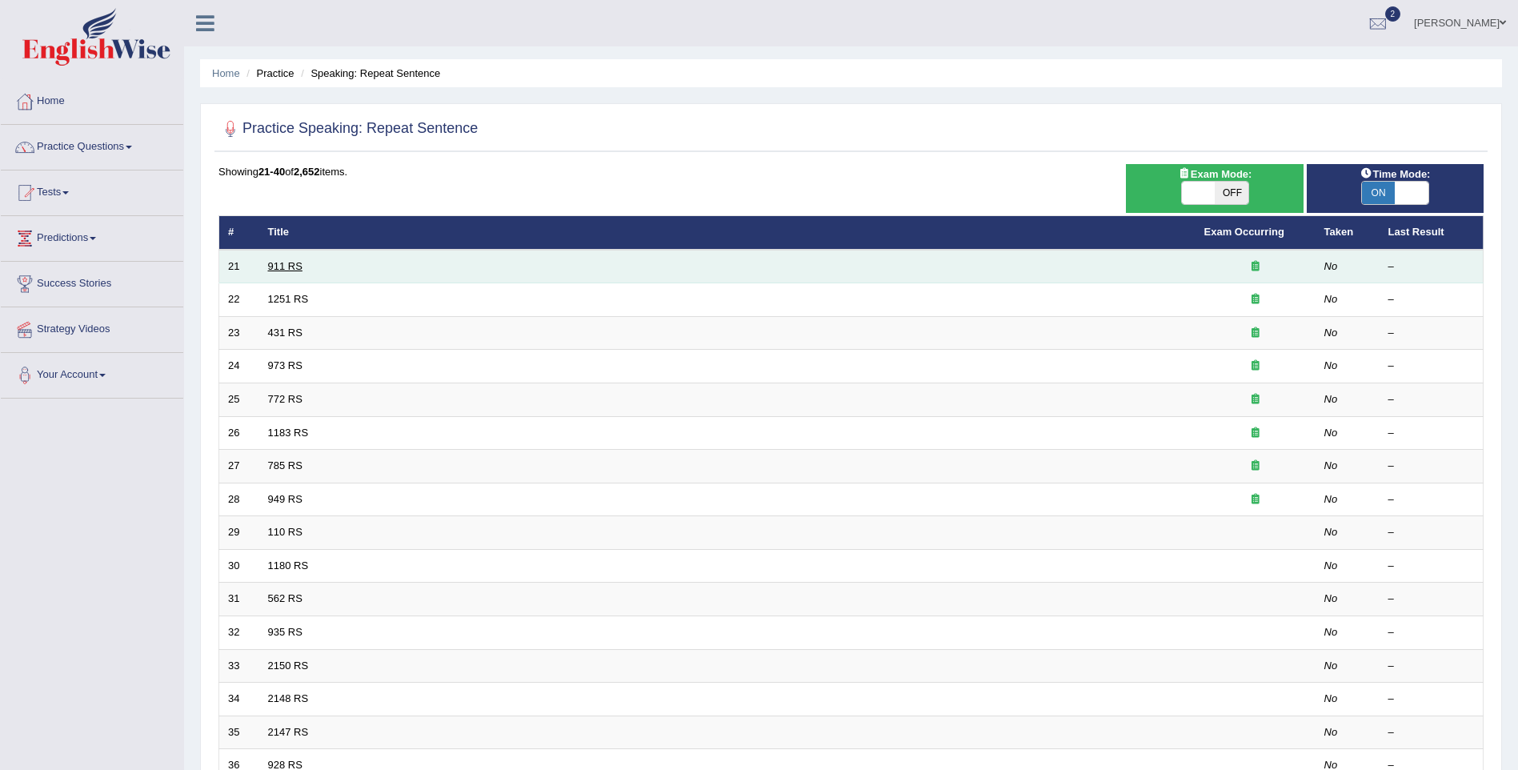
click at [278, 264] on link "911 RS" at bounding box center [285, 266] width 34 height 12
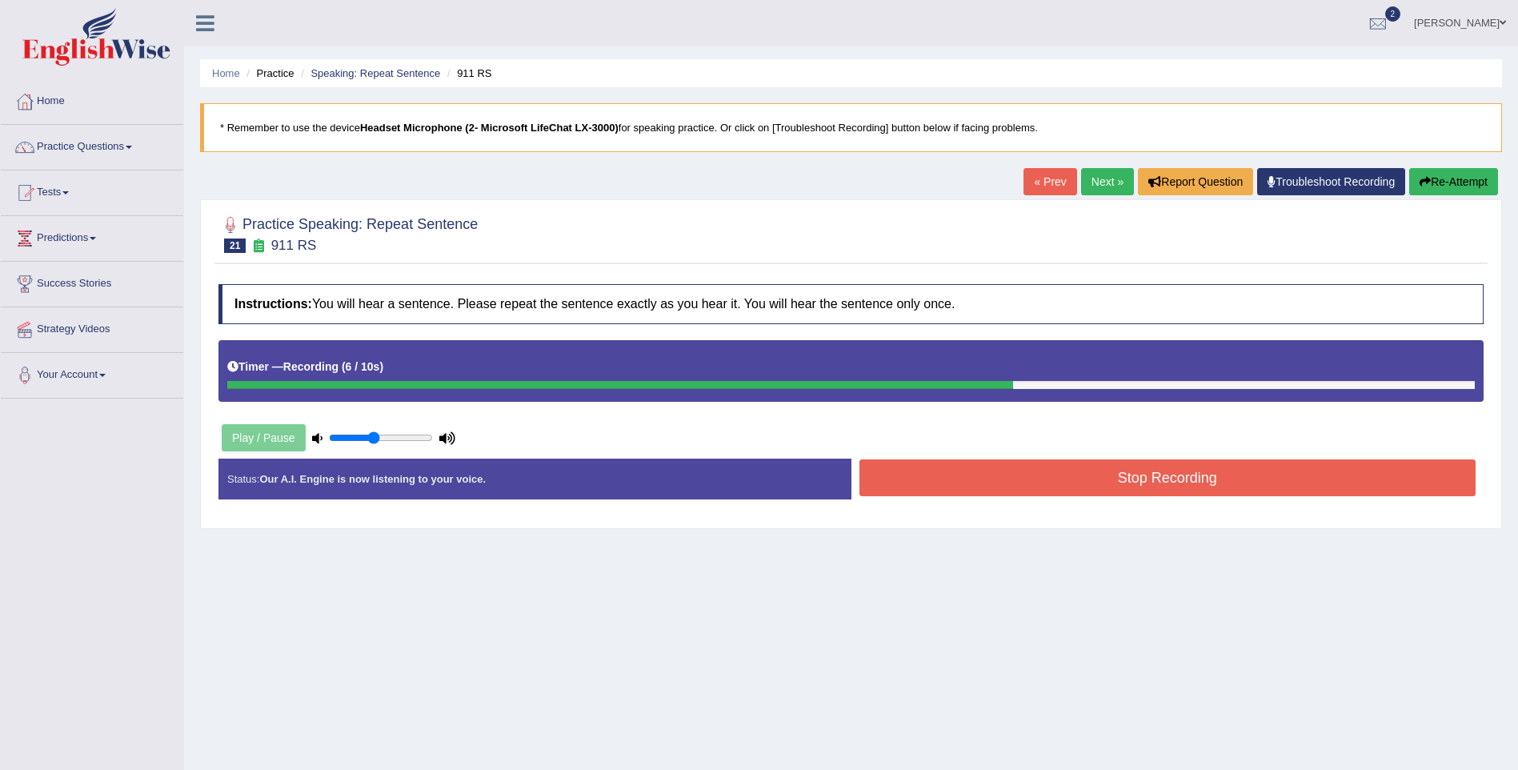
click at [1119, 481] on button "Stop Recording" at bounding box center [1167, 477] width 617 height 37
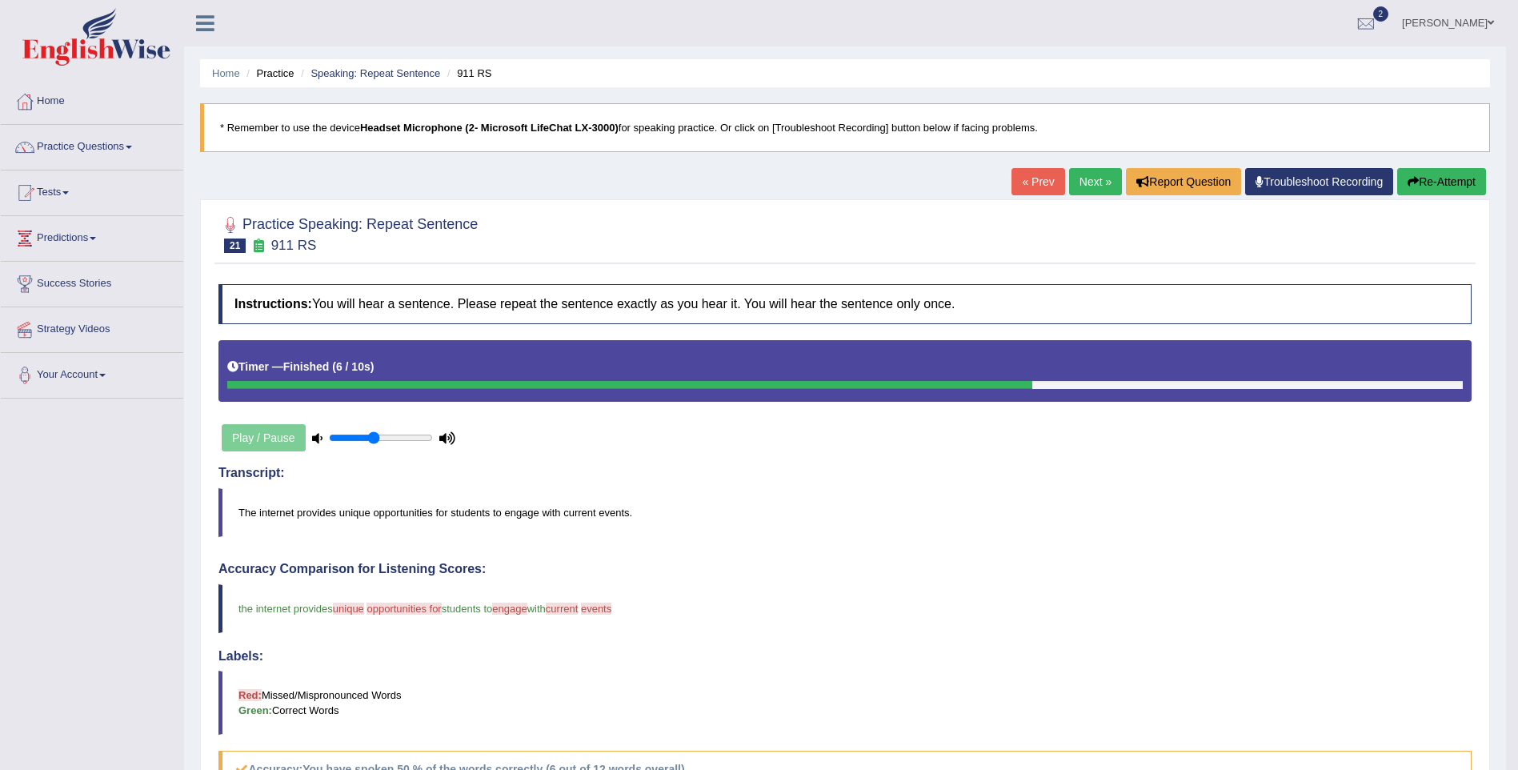
click at [1076, 176] on link "Next »" at bounding box center [1095, 181] width 53 height 27
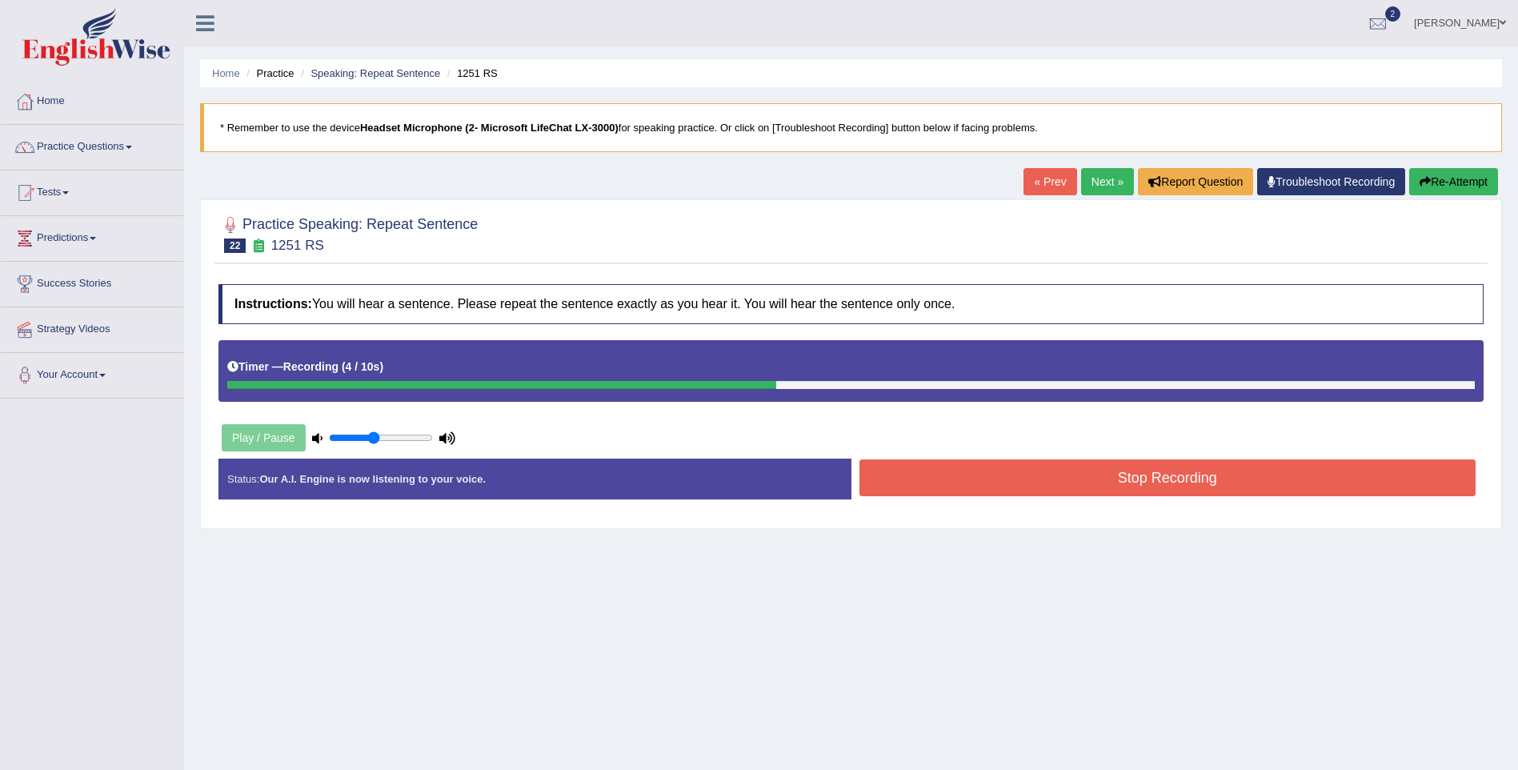
click at [1166, 466] on button "Stop Recording" at bounding box center [1167, 477] width 617 height 37
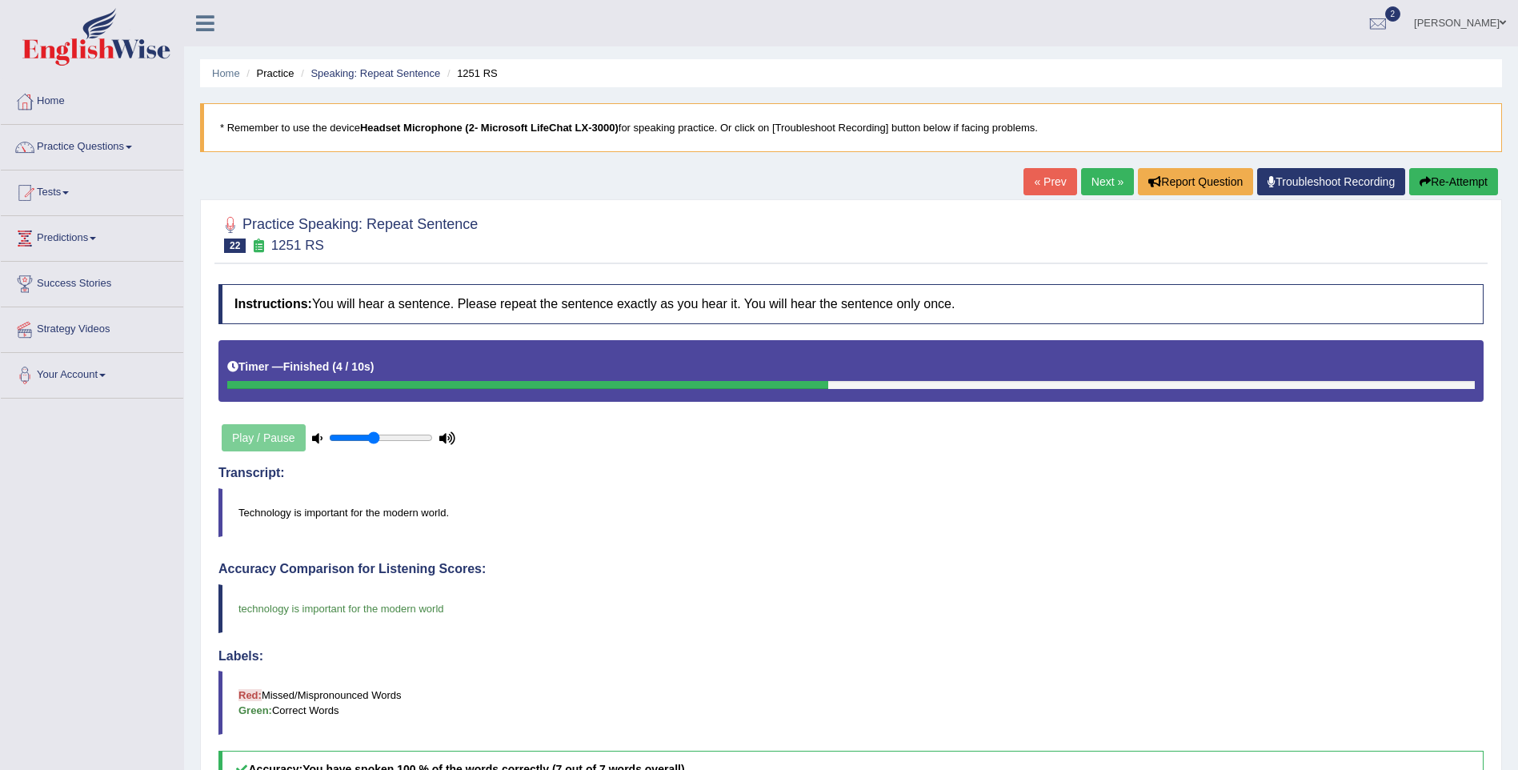
click at [1123, 177] on link "Next »" at bounding box center [1107, 181] width 53 height 27
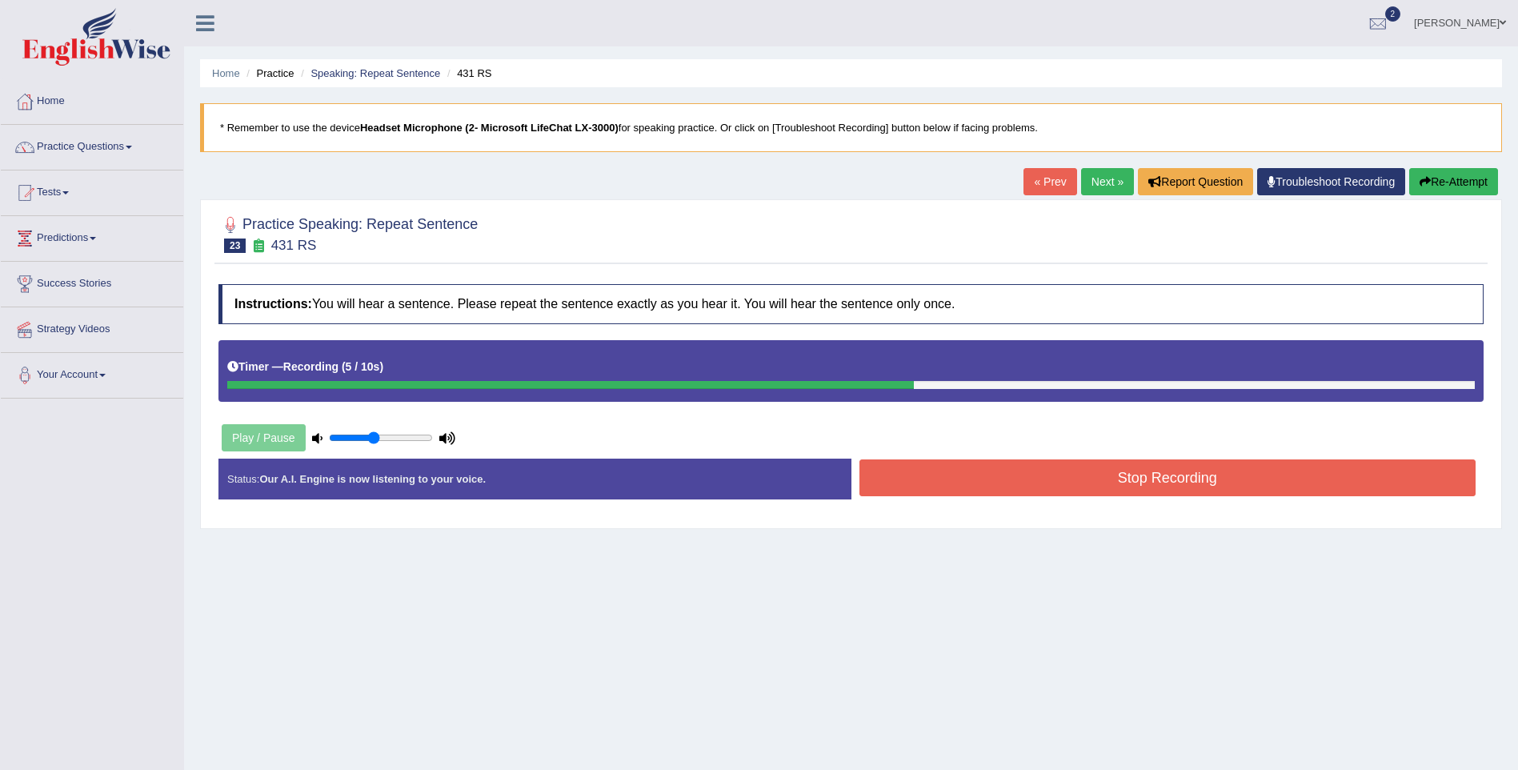
click at [1319, 477] on button "Stop Recording" at bounding box center [1167, 477] width 617 height 37
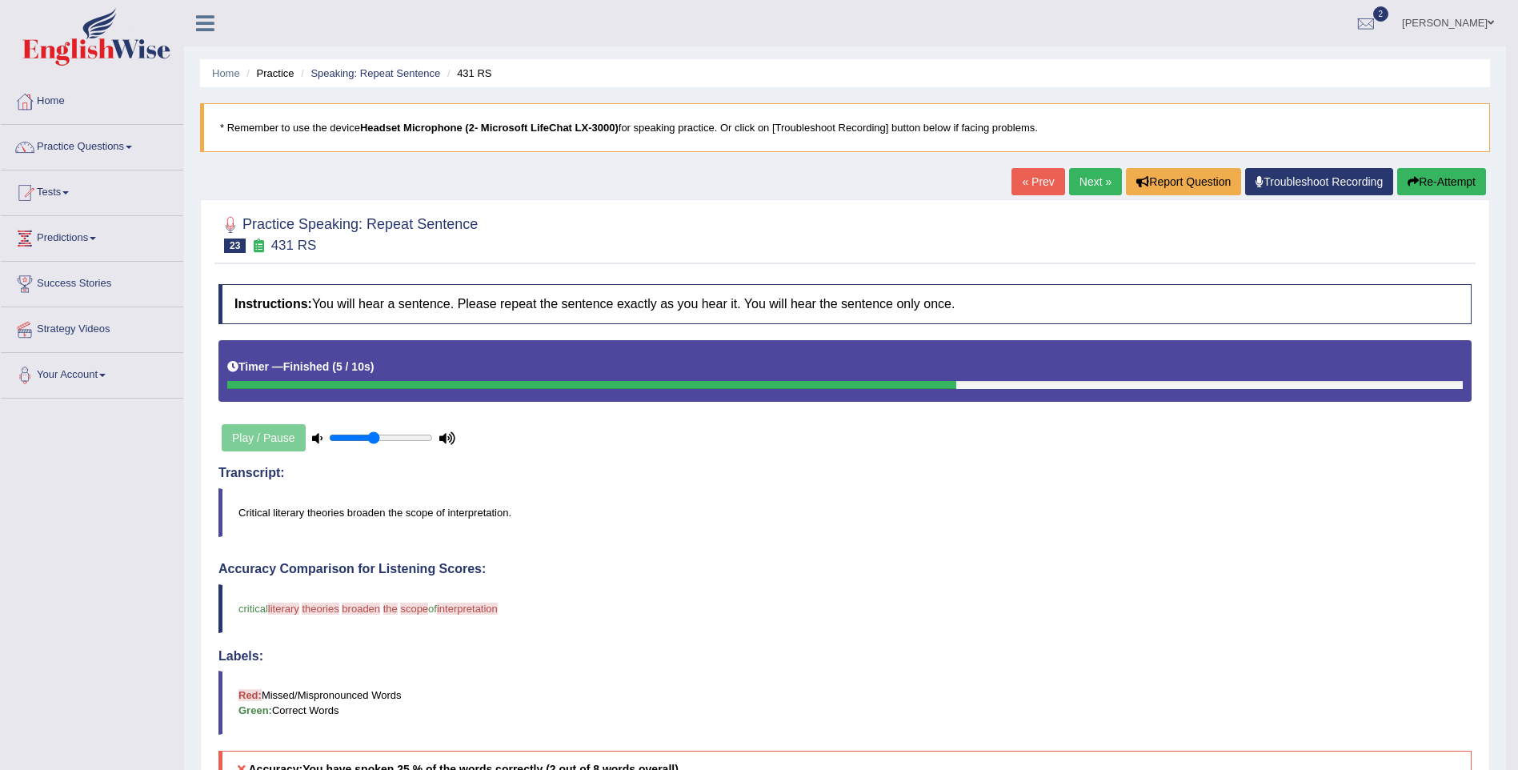
click at [1088, 176] on link "Next »" at bounding box center [1095, 181] width 53 height 27
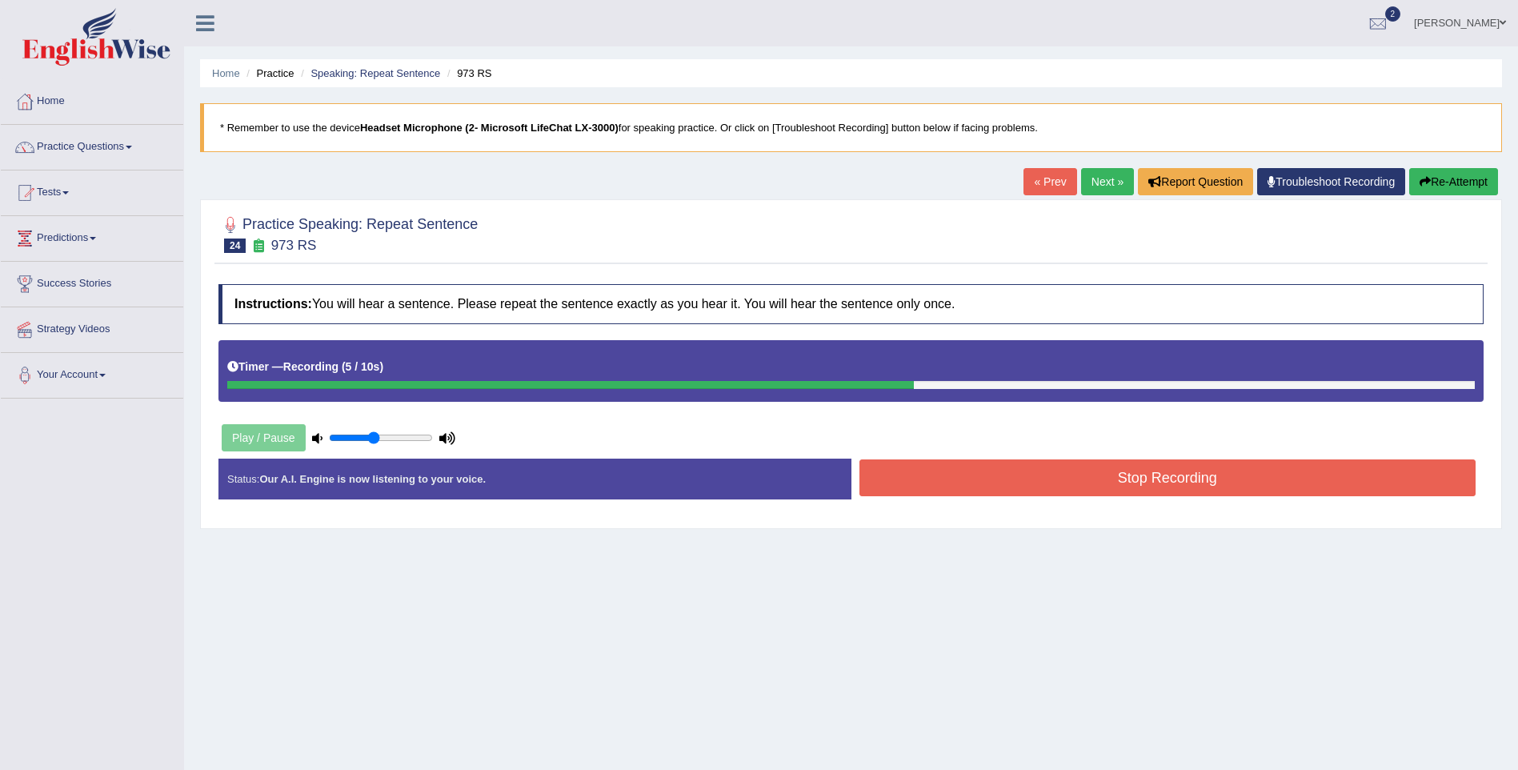
click at [1195, 477] on button "Stop Recording" at bounding box center [1167, 477] width 617 height 37
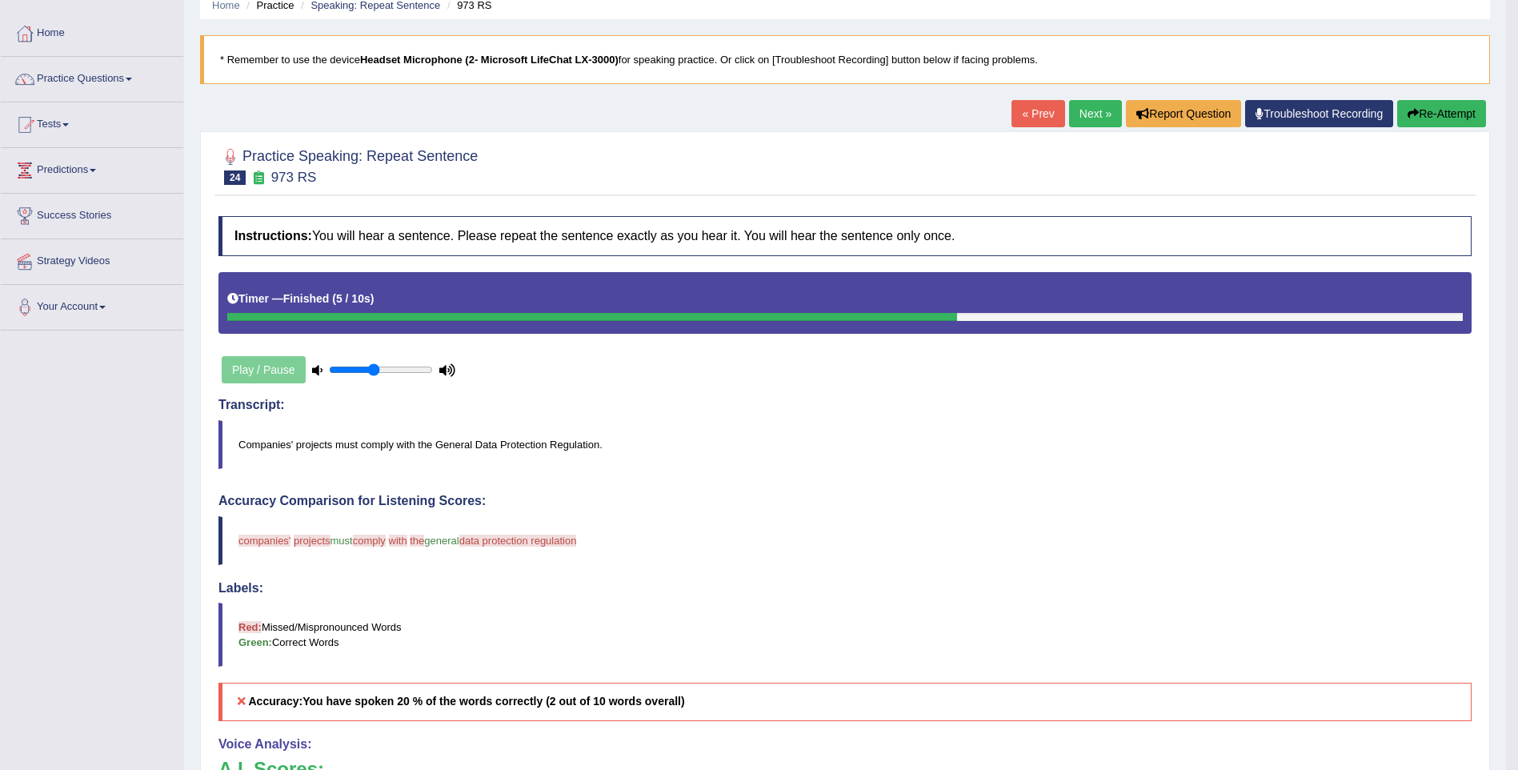
scroll to position [58, 0]
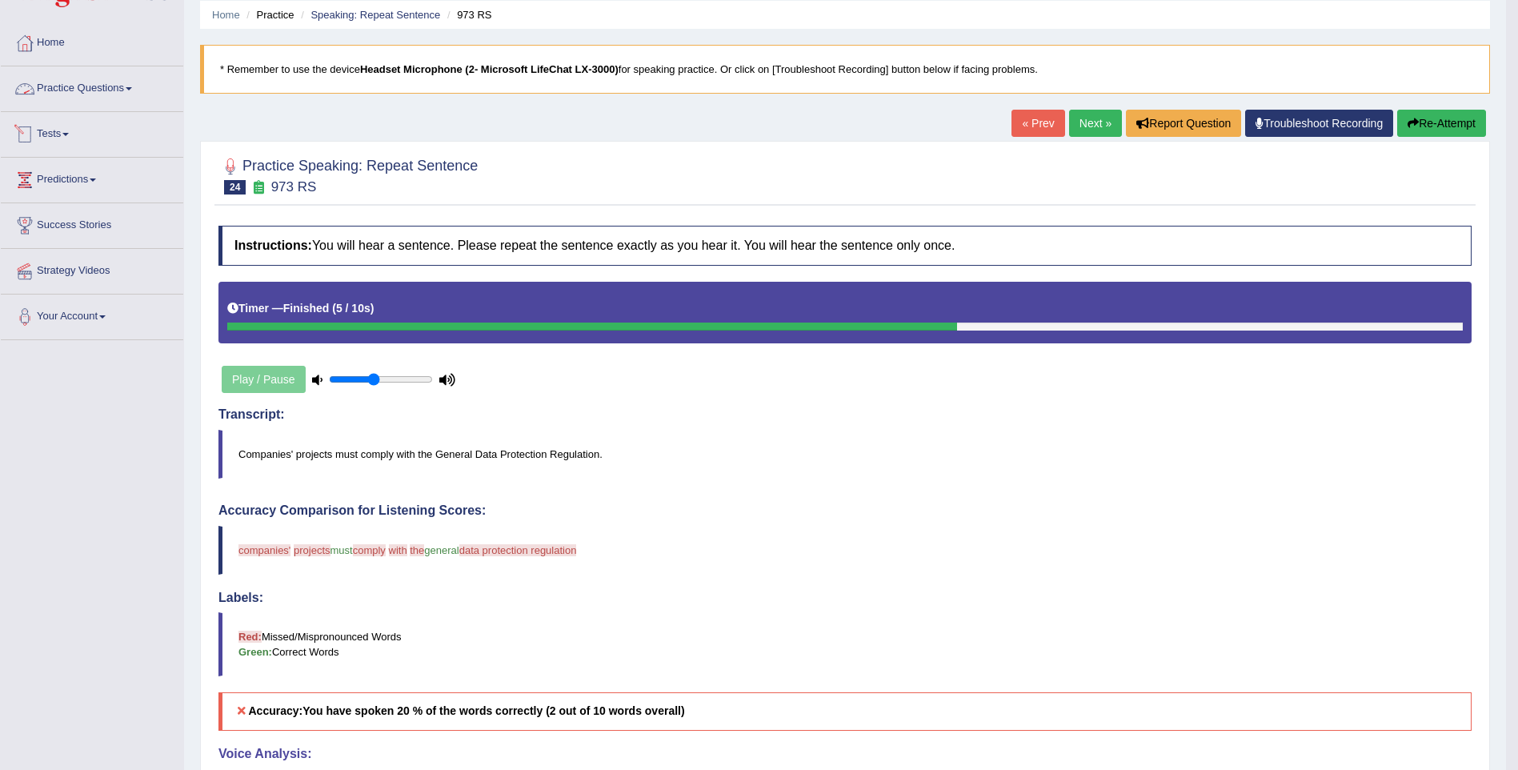
click at [67, 128] on link "Tests" at bounding box center [92, 132] width 182 height 40
click at [94, 74] on link "Practice Questions" at bounding box center [92, 86] width 182 height 40
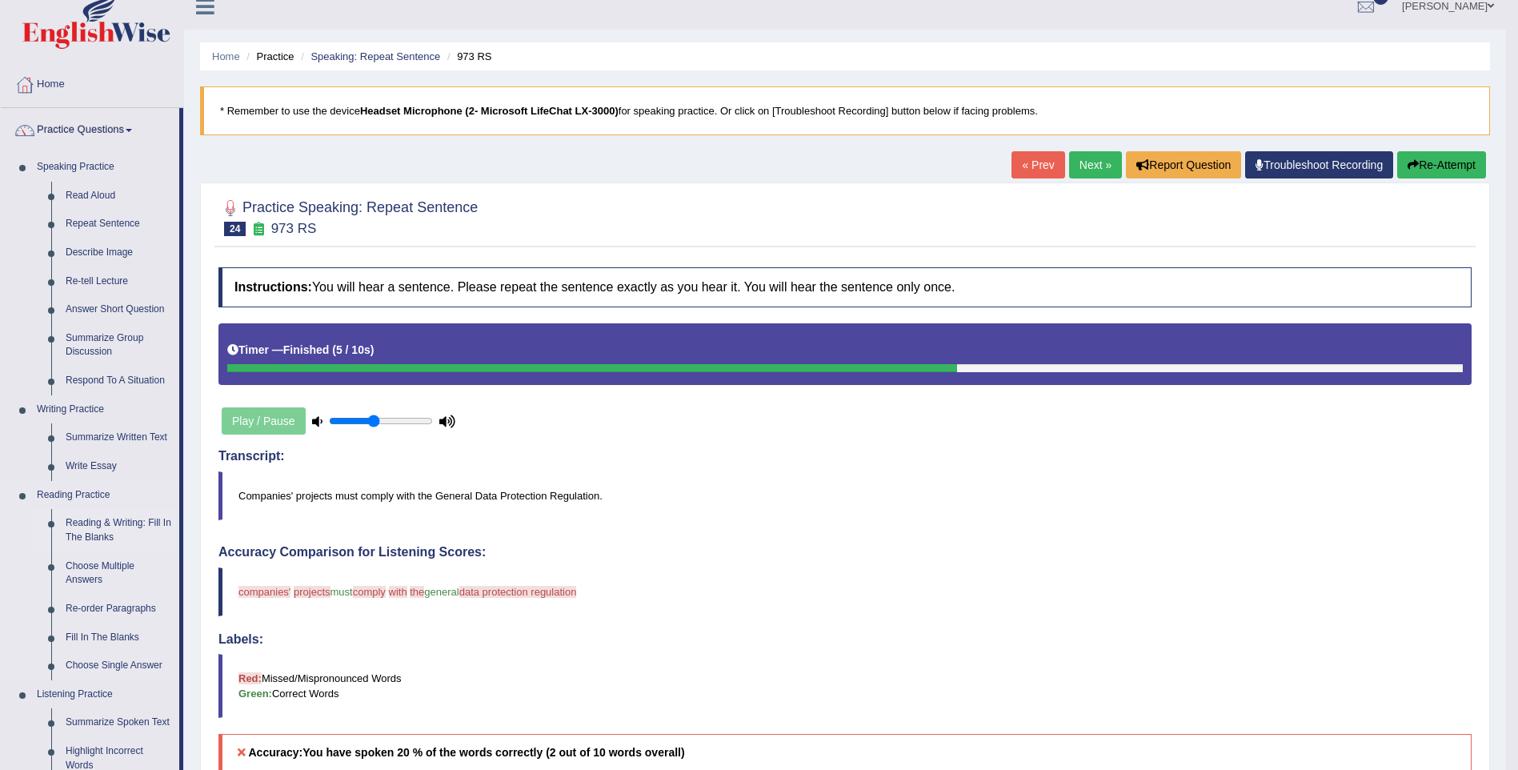
scroll to position [0, 0]
